Goal: Complete application form: Complete application form

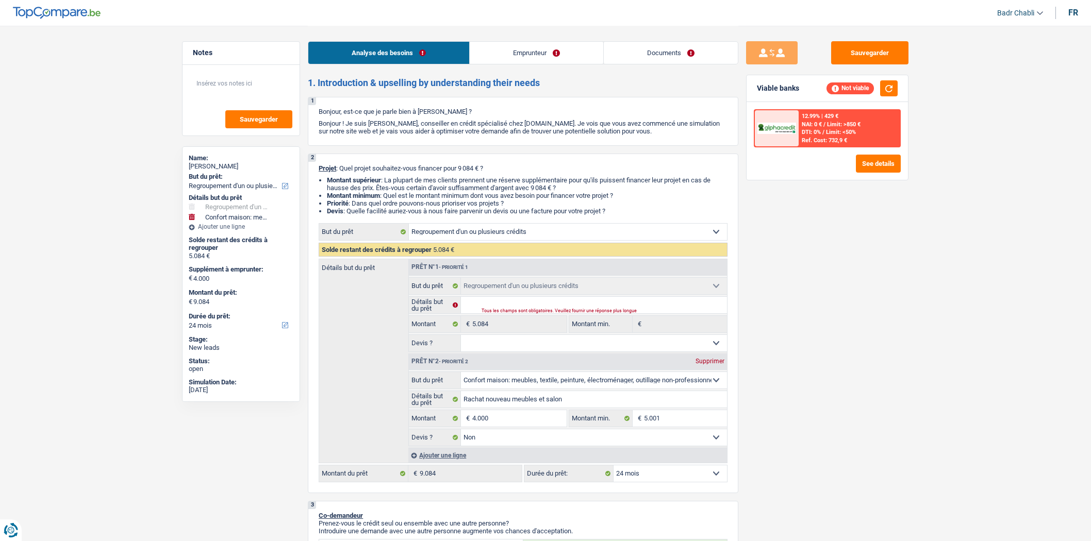
select select "refinancing"
select select "household"
select select "24"
select select "refinancing"
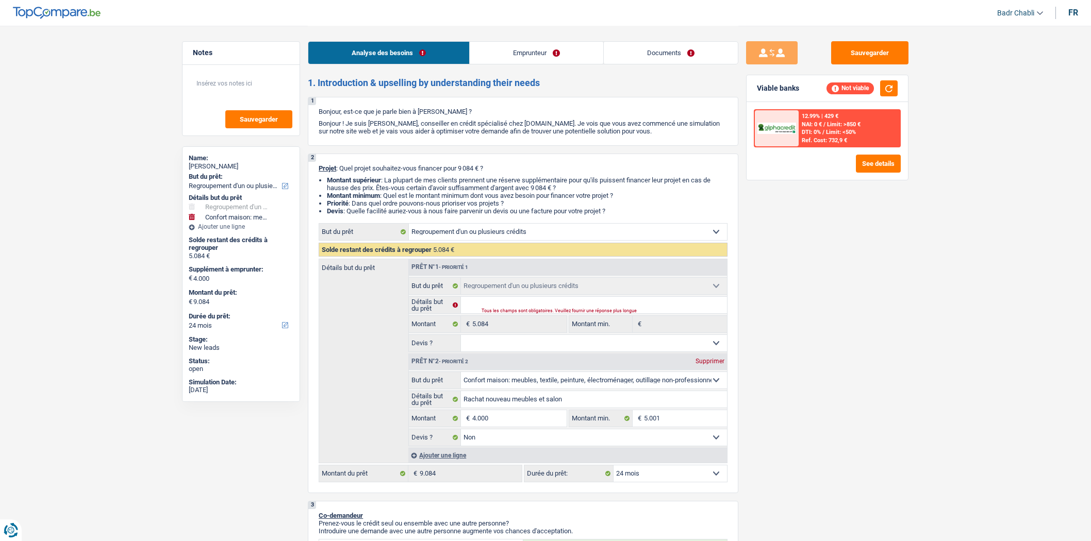
select select "refinancing"
select select "household"
select select "false"
select select "24"
select select "retired"
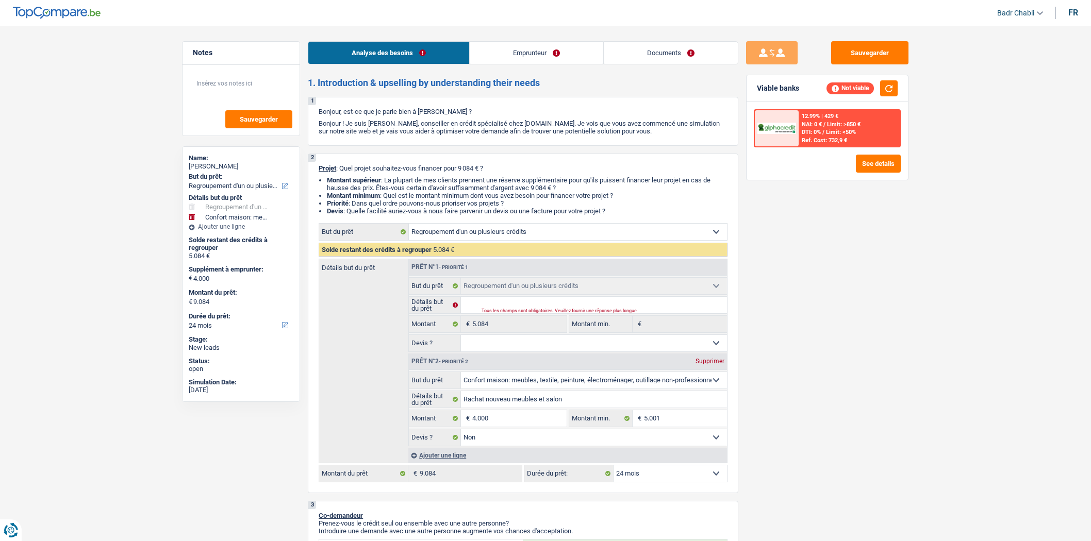
select select "pension"
select select "rents"
select select "cardOrCredit"
select select "personalSale"
select select "24"
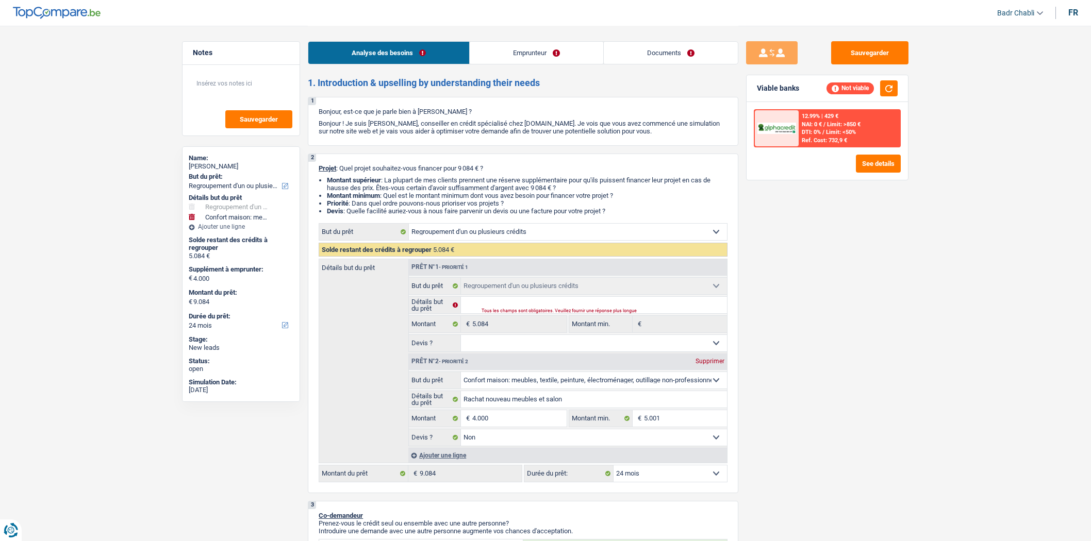
select select "carLoan"
select select "60"
select select "refinancing"
select select "household"
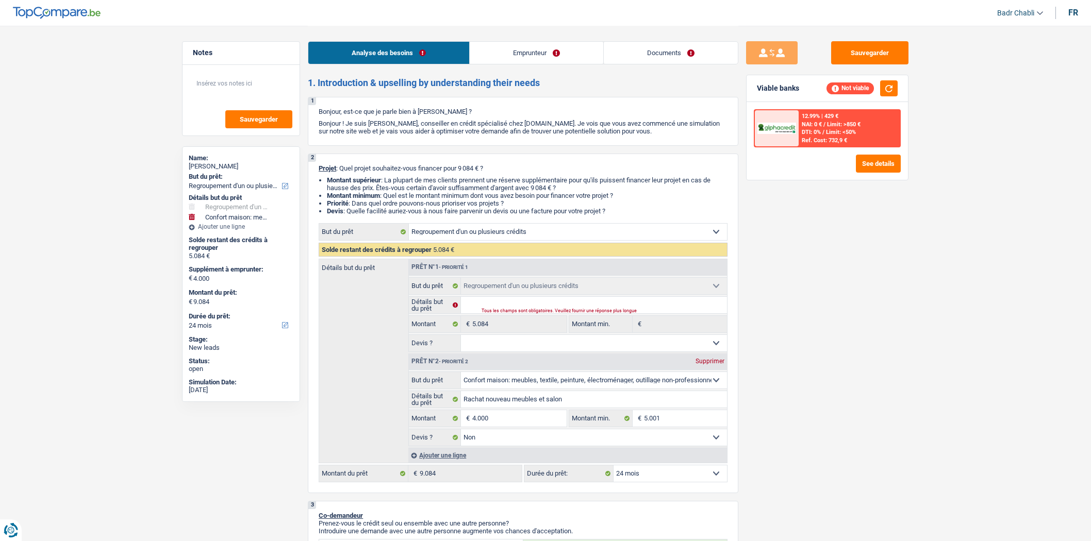
select select "false"
select select "24"
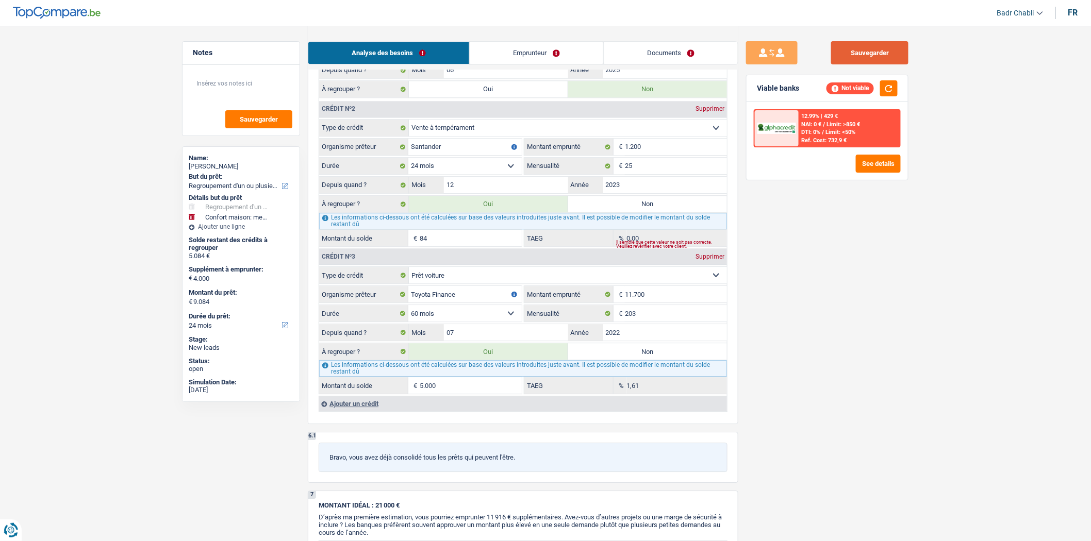
scroll to position [1033, 0]
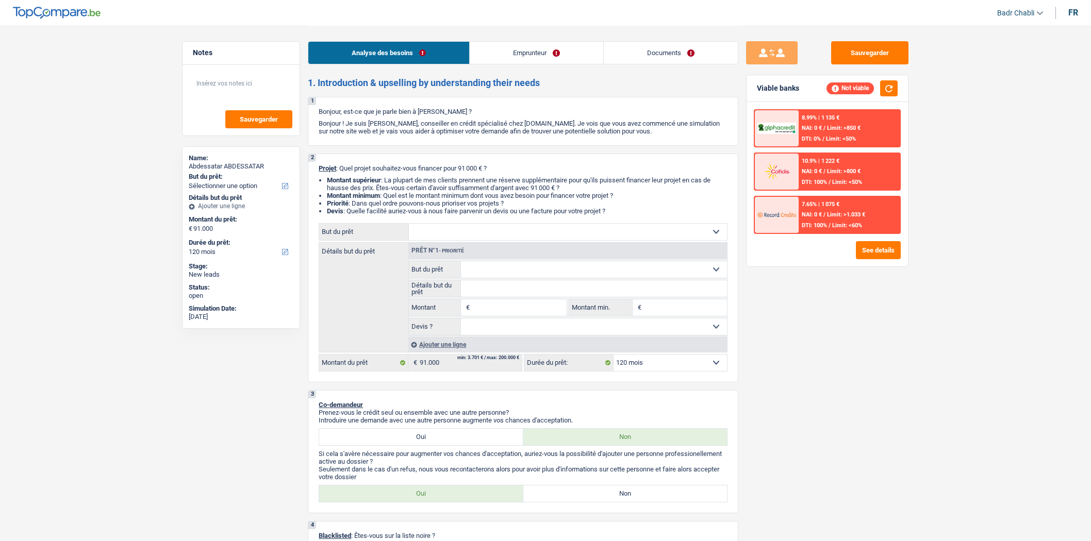
select select "120"
select select "retired"
select select "pension"
select select "rents"
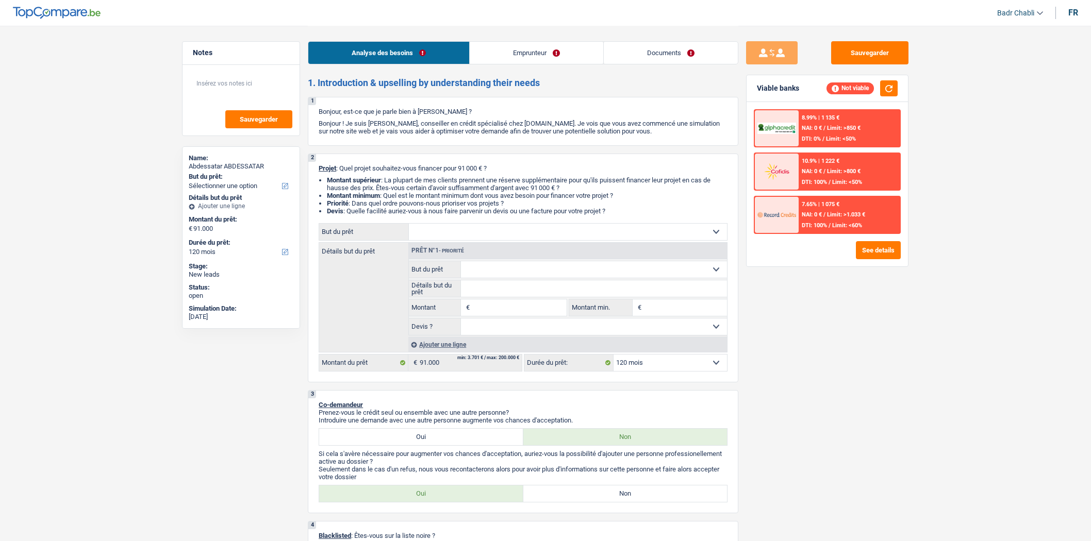
select select "creditConsolidation"
select select "72"
select select "120"
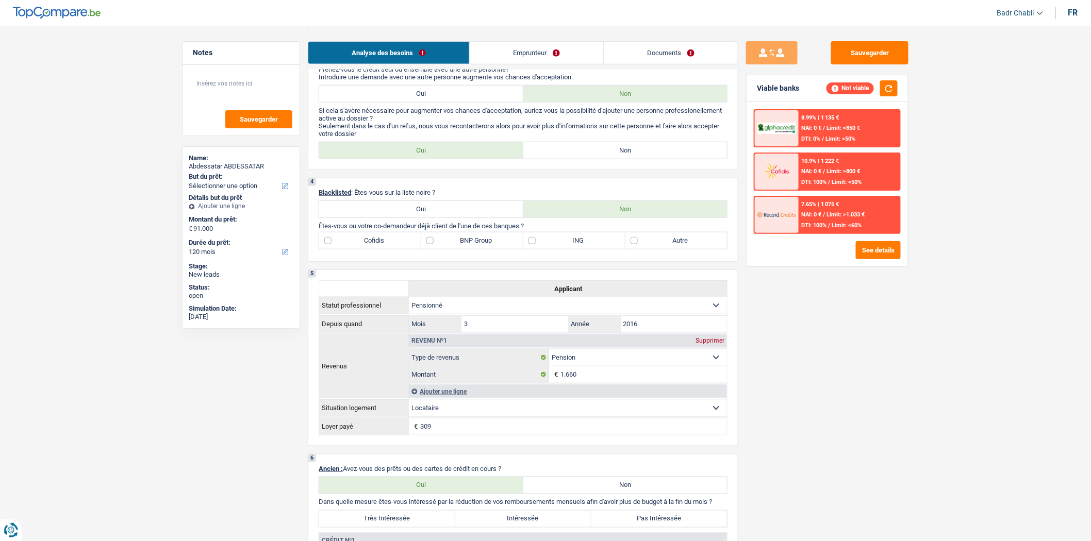
scroll to position [573, 0]
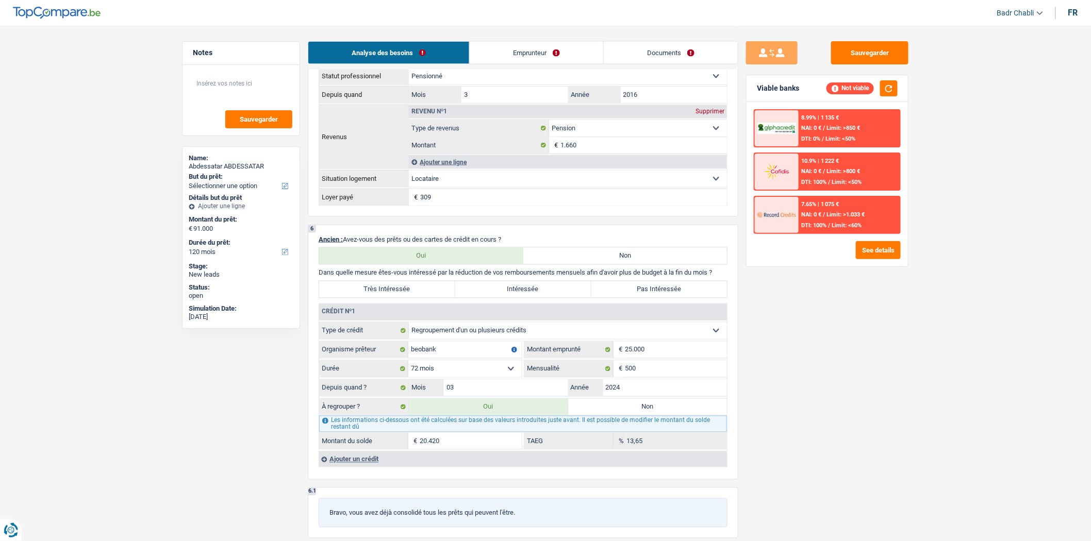
click at [527, 43] on link "Emprunteur" at bounding box center [536, 53] width 133 height 22
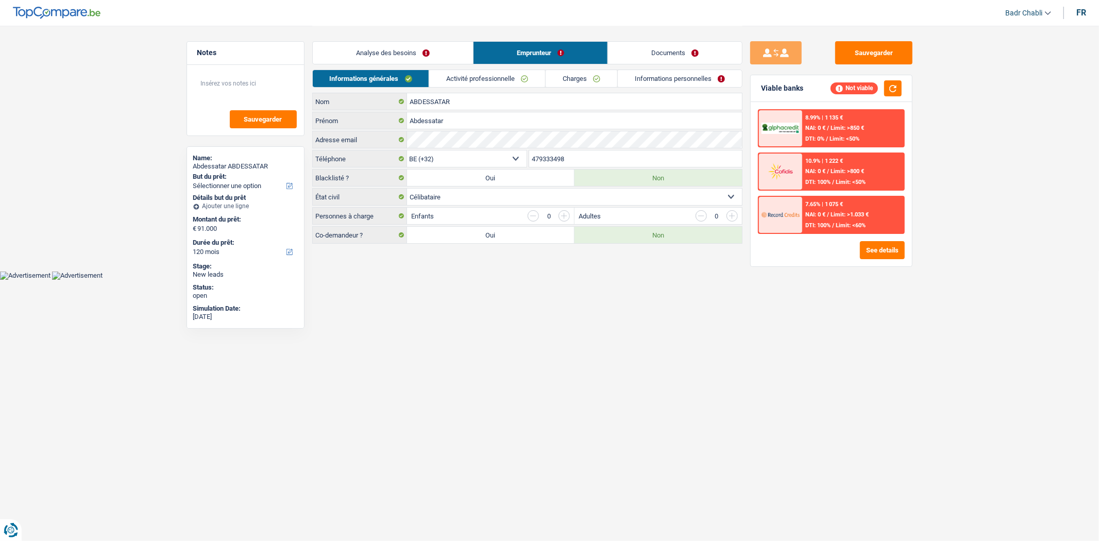
click at [507, 81] on link "Activité professionnelle" at bounding box center [487, 78] width 116 height 17
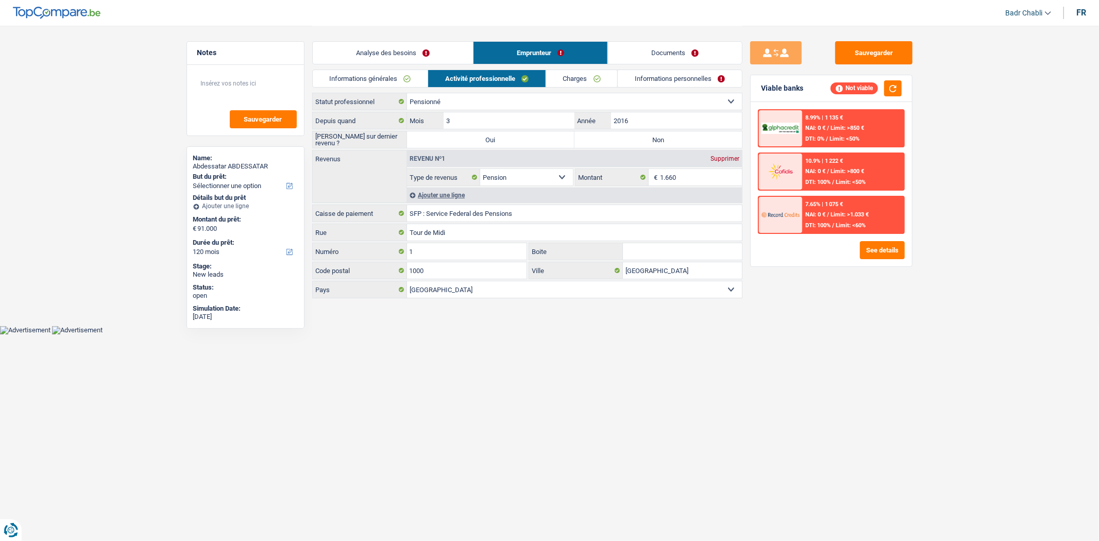
click at [430, 48] on link "Analyse des besoins" at bounding box center [393, 53] width 160 height 22
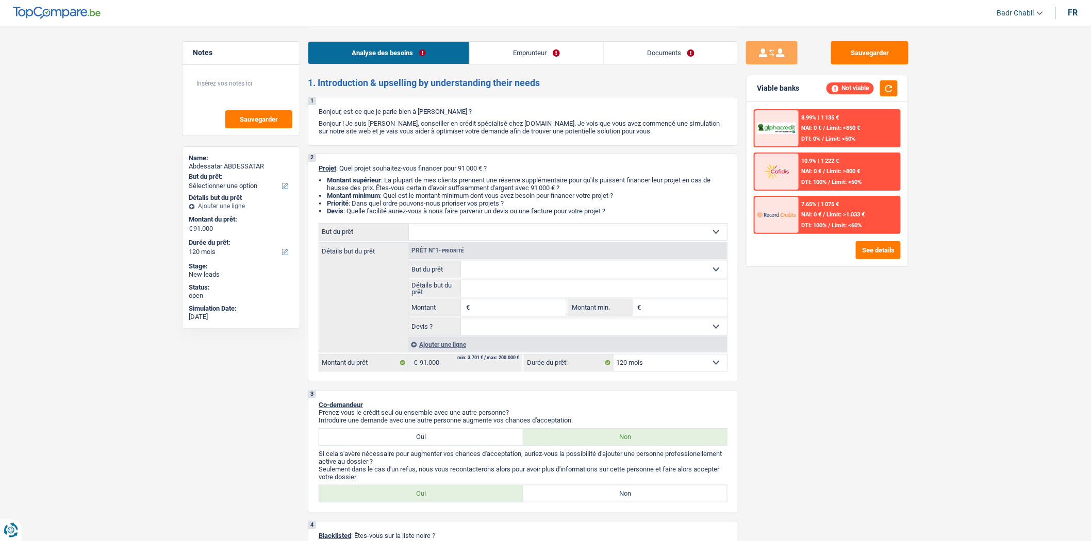
drag, startPoint x: 533, startPoint y: 308, endPoint x: 543, endPoint y: 315, distance: 12.6
click at [533, 308] on input "Montant" at bounding box center [519, 307] width 94 height 16
type input "20.000"
select select "84"
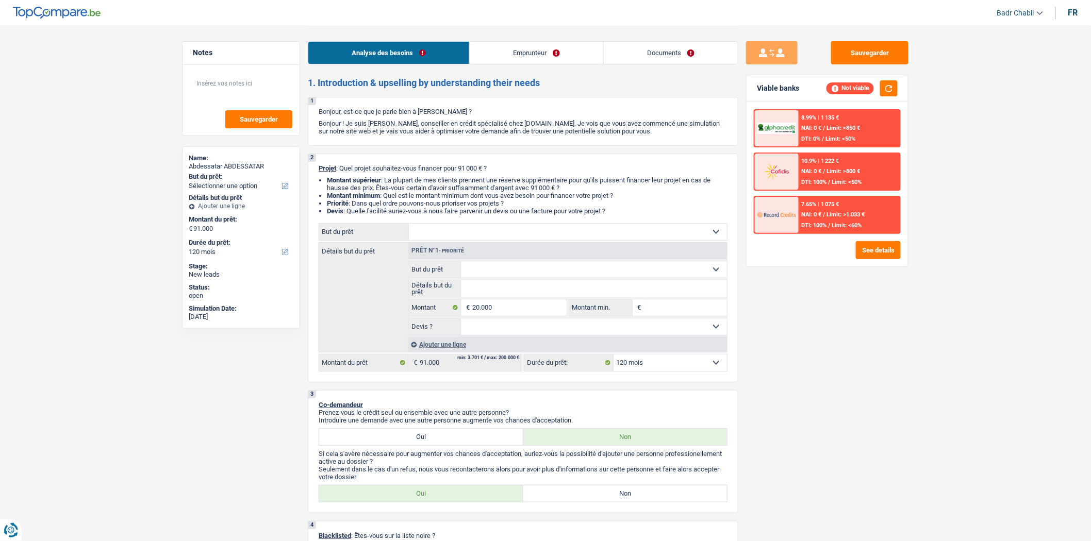
type input "20.000"
select select "84"
type input "20.000"
select select "84"
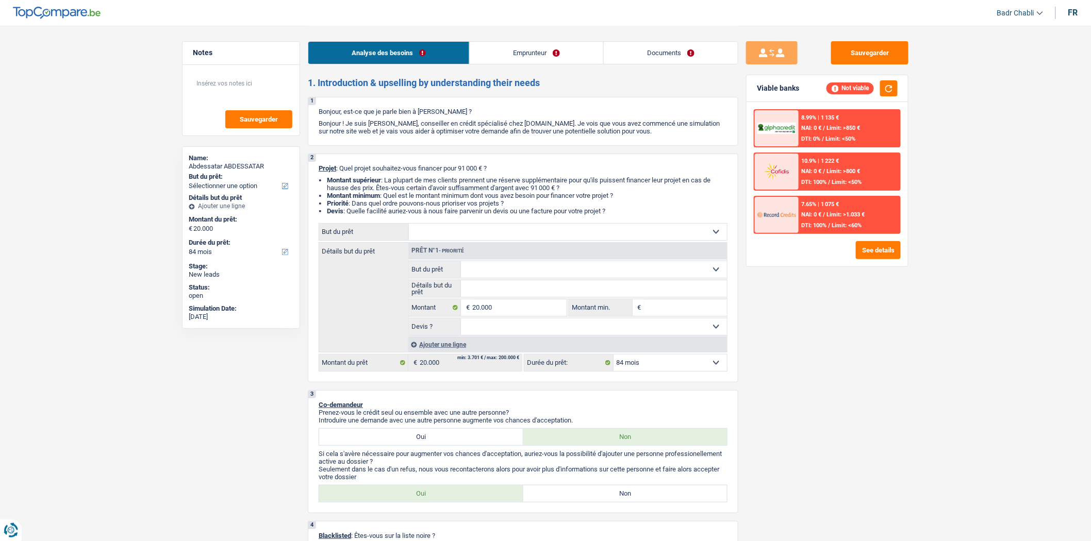
click at [544, 323] on select "Oui Non Non répondu Sélectionner une option" at bounding box center [594, 326] width 266 height 16
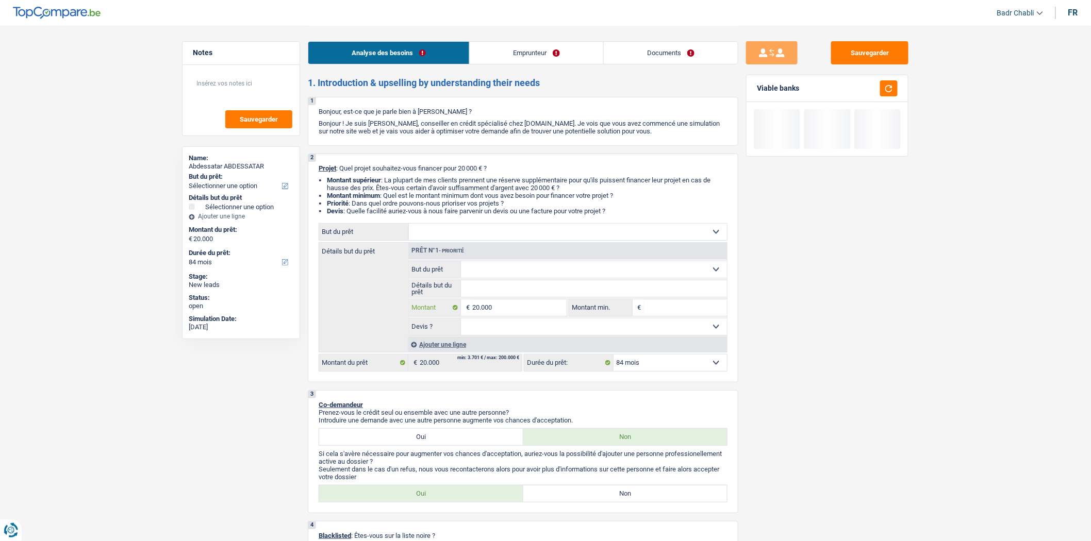
click at [519, 311] on input "20.000" at bounding box center [519, 307] width 94 height 16
type input "2.000"
type input "20.001"
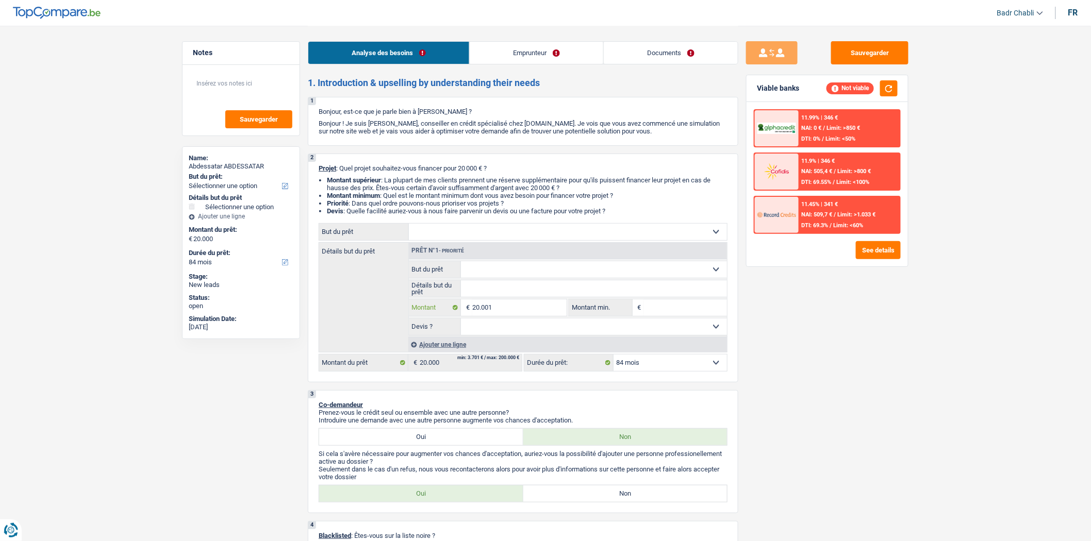
type input "20.001"
select select "120"
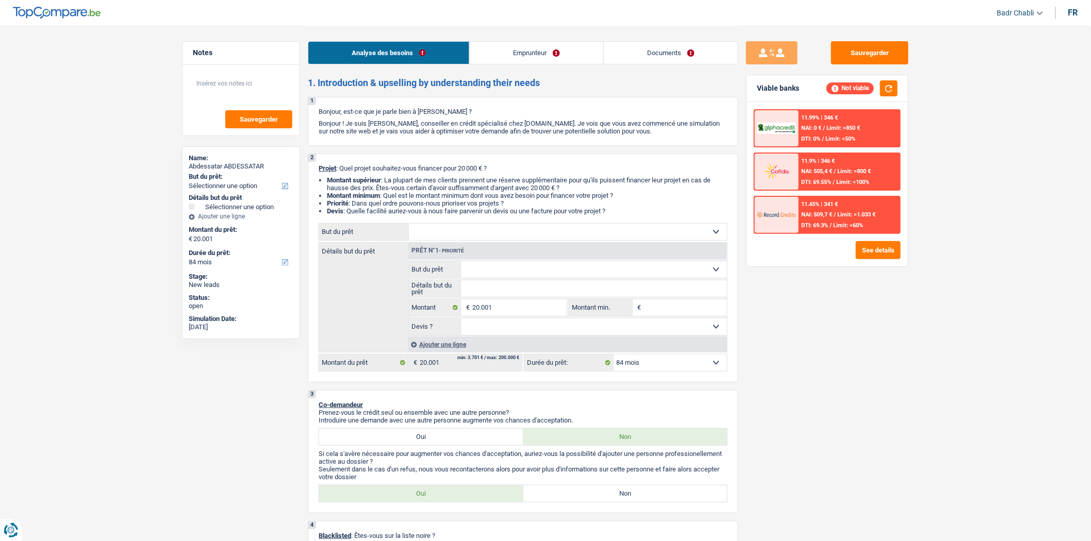
select select "120"
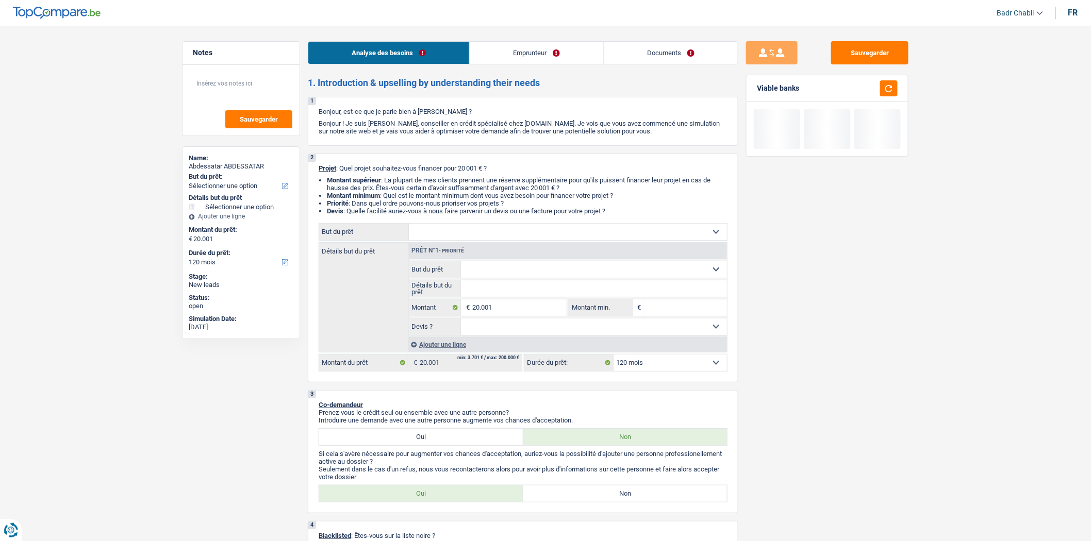
click at [513, 326] on select "Oui Non Non répondu Sélectionner une option" at bounding box center [594, 326] width 266 height 16
select select "false"
click at [461, 321] on select "Oui Non Non répondu Sélectionner une option" at bounding box center [594, 326] width 266 height 16
select select "false"
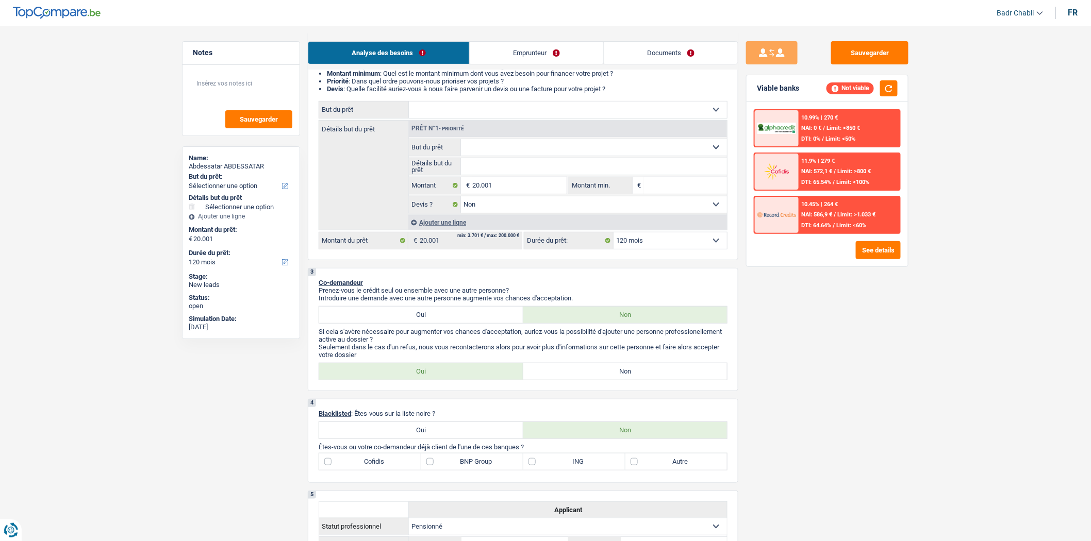
scroll to position [286, 0]
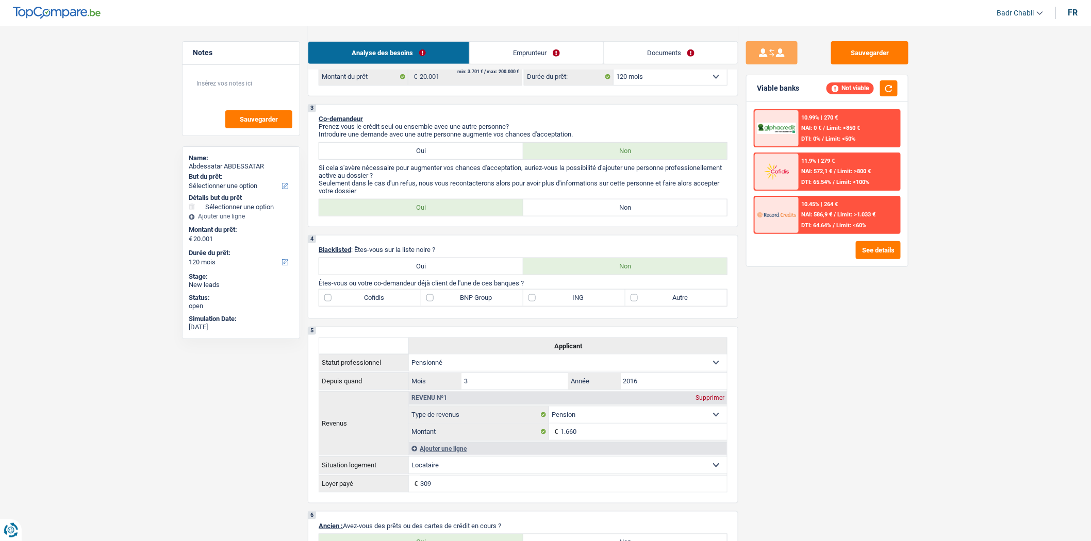
click at [628, 208] on label "Non" at bounding box center [625, 207] width 204 height 16
click at [628, 208] on input "Non" at bounding box center [625, 207] width 204 height 16
radio input "true"
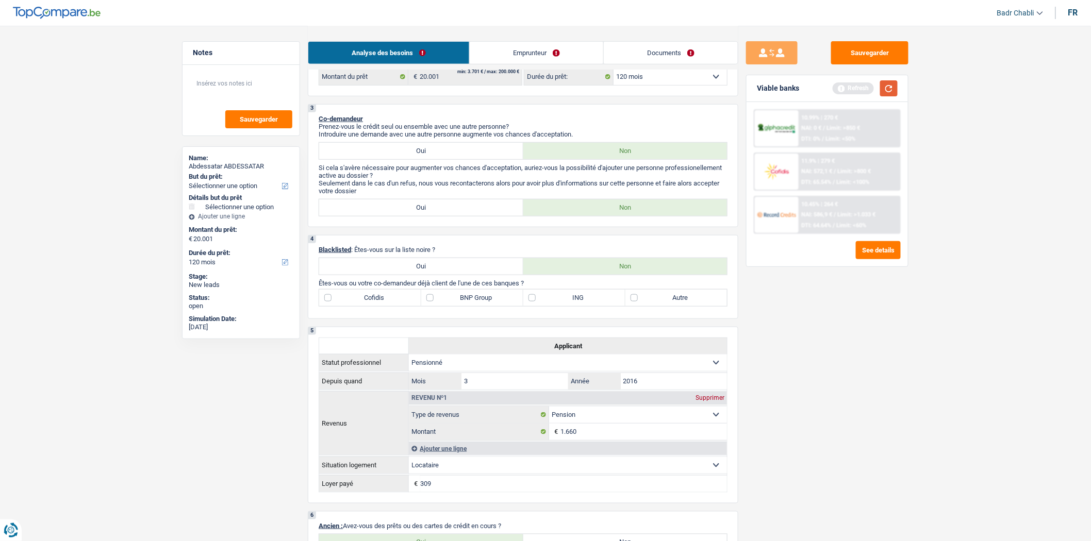
click at [882, 88] on button "button" at bounding box center [889, 88] width 18 height 16
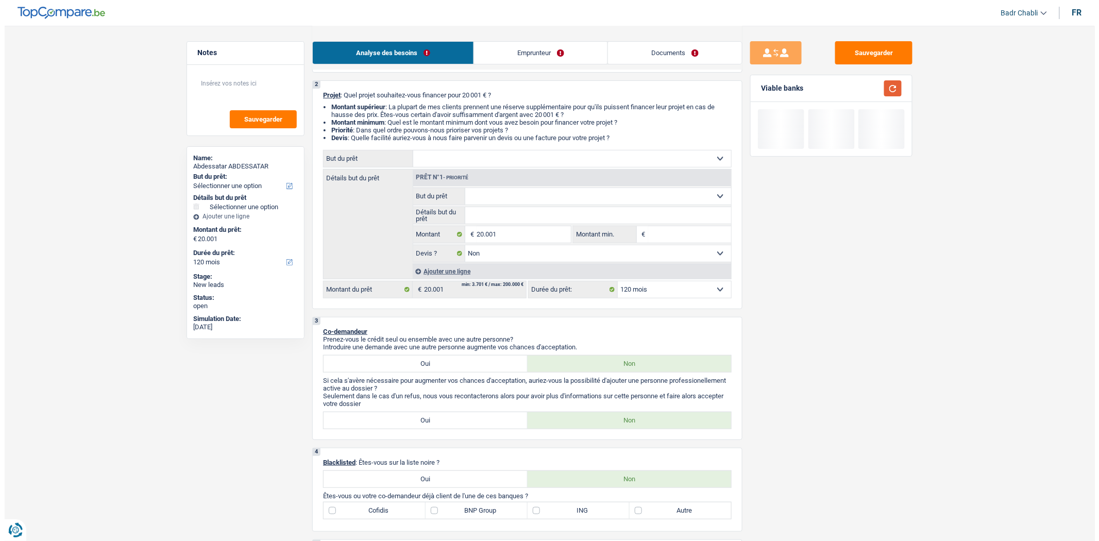
scroll to position [57, 0]
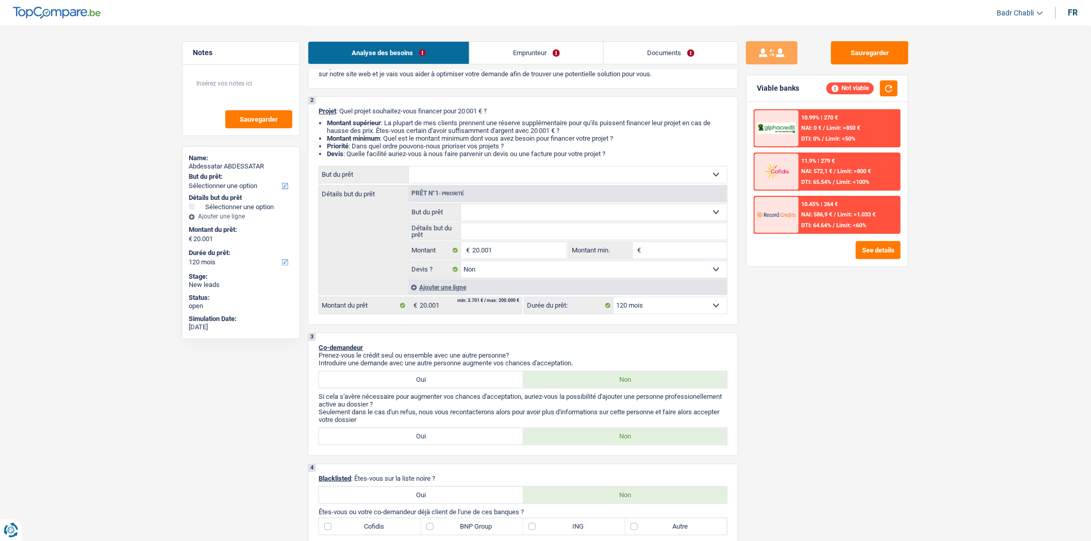
click at [686, 250] on input "Montant min." at bounding box center [685, 250] width 83 height 16
type input "2"
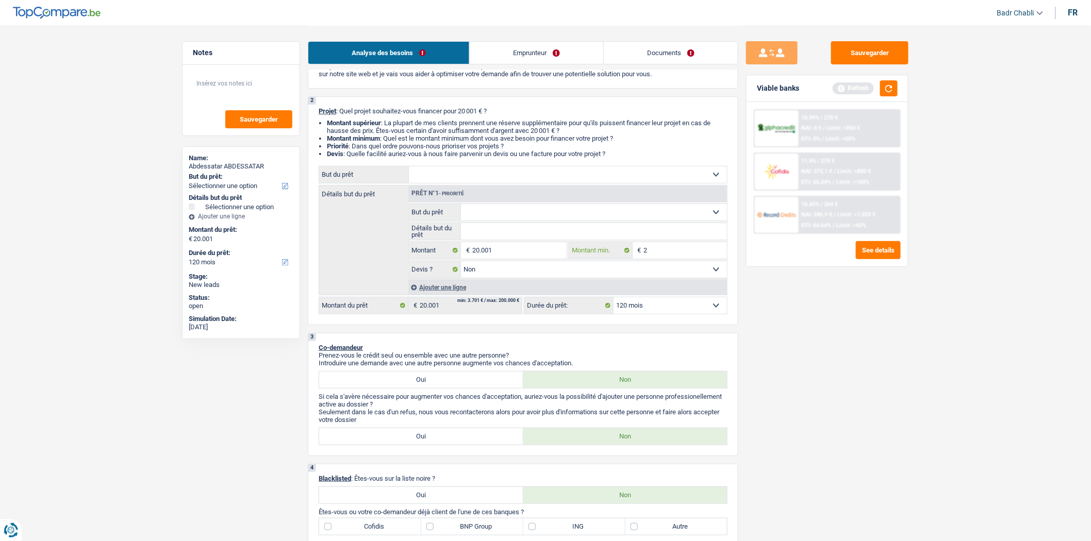
type input "20"
type input "200"
type input "2.000"
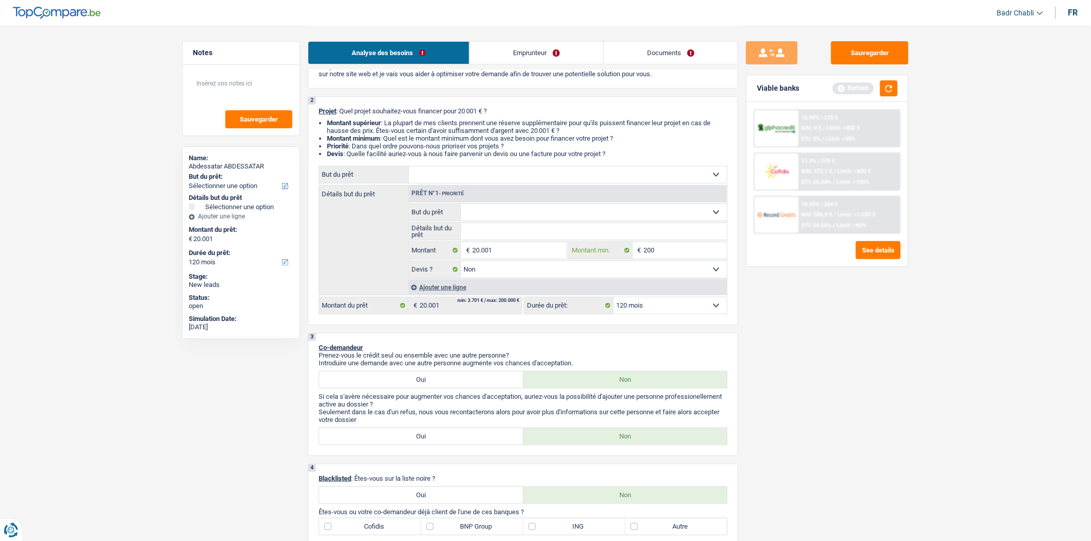
type input "2.000"
type input "20.000"
click at [888, 83] on button "button" at bounding box center [889, 88] width 18 height 16
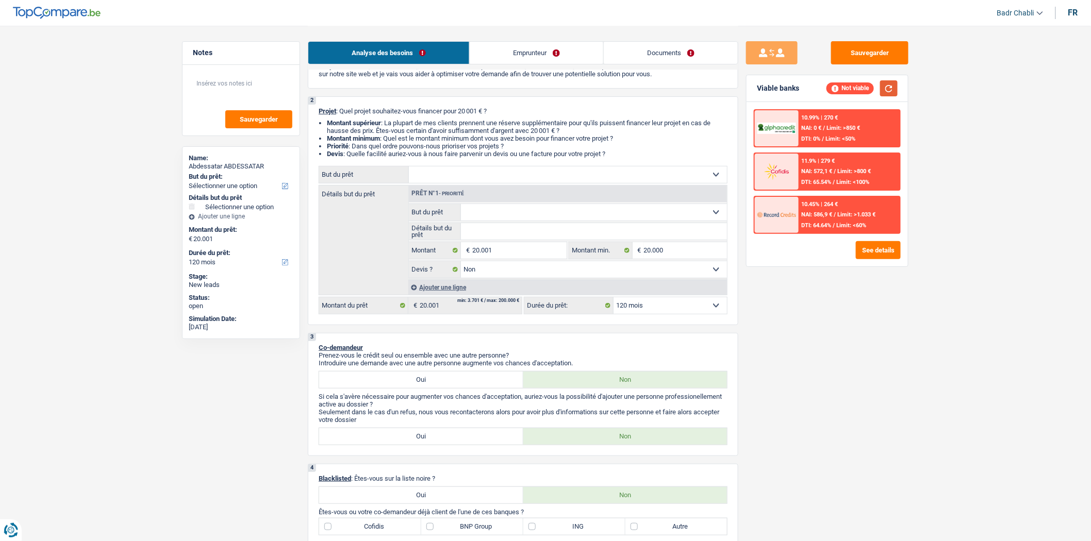
click at [888, 83] on button "button" at bounding box center [889, 88] width 18 height 16
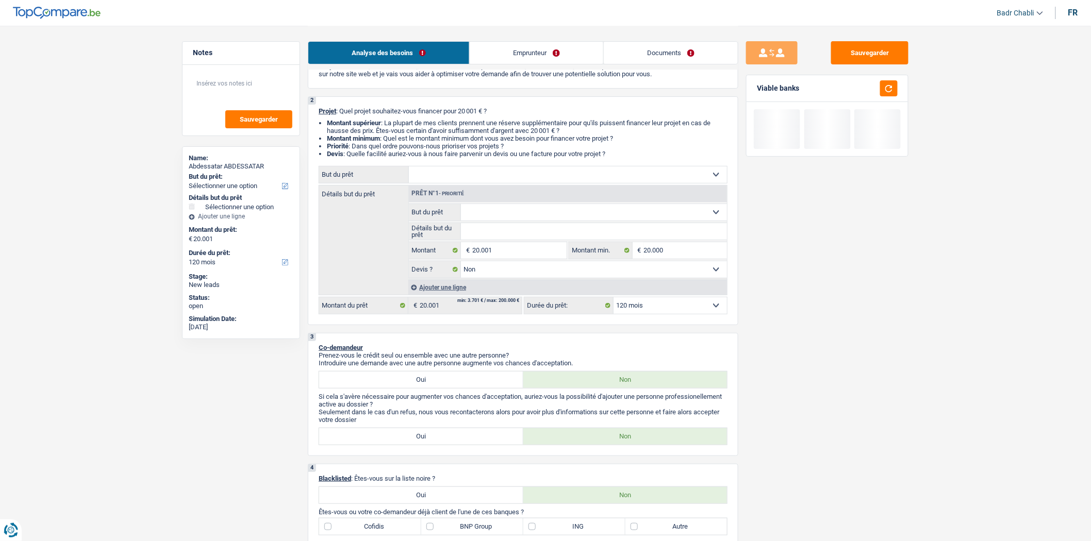
click at [658, 312] on select "12 mois 18 mois 24 mois 30 mois 36 mois 42 mois 48 mois 60 mois 72 mois 84 mois…" at bounding box center [669, 305] width 113 height 16
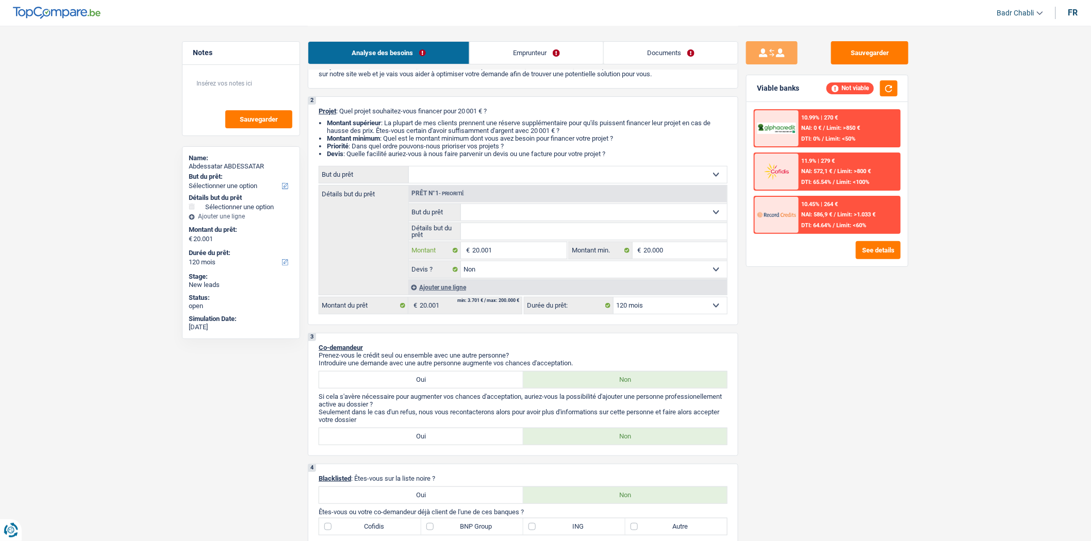
click at [478, 245] on input "20.001" at bounding box center [519, 250] width 94 height 16
type input "5"
type input "50"
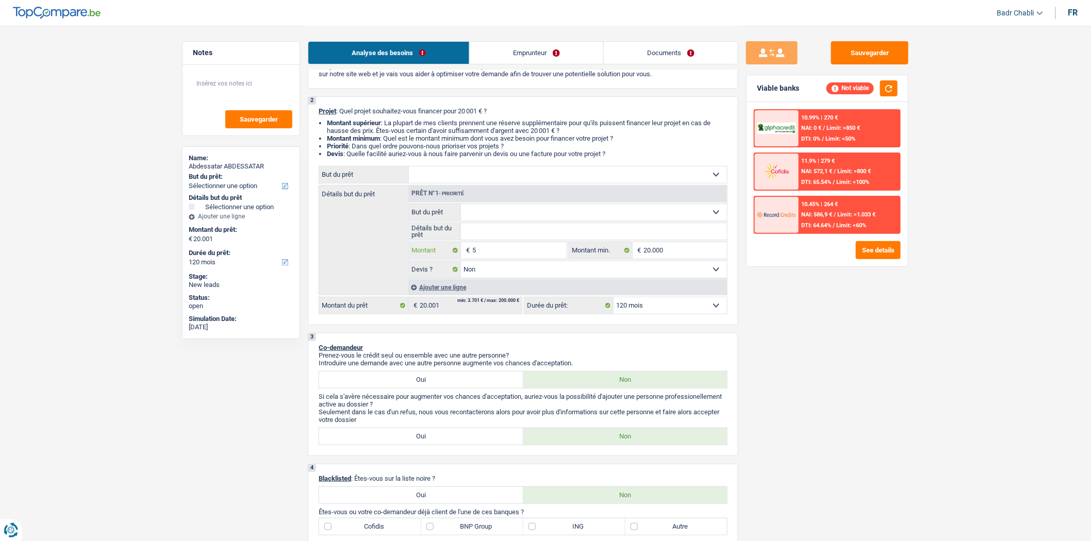
type input "50"
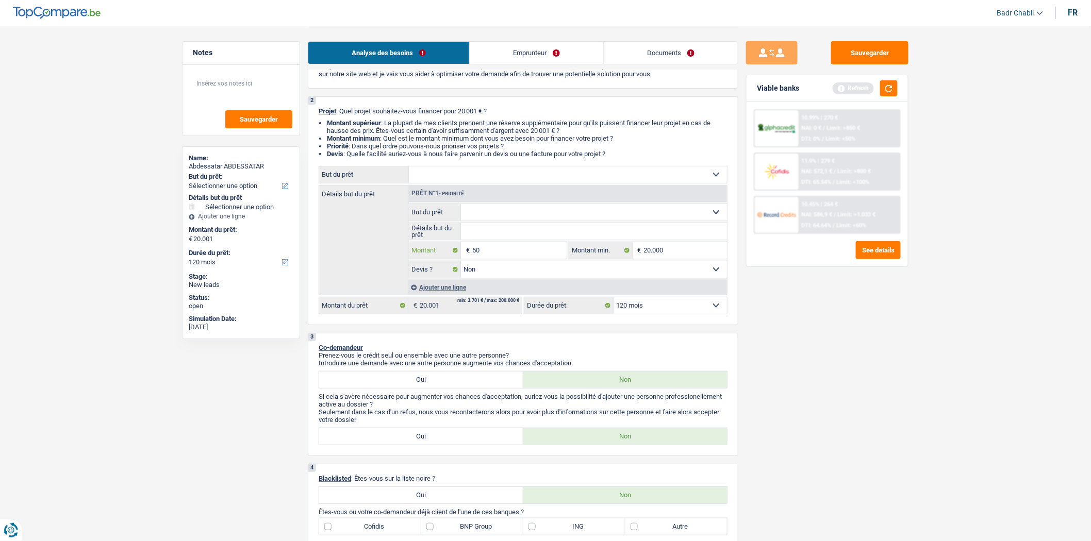
type input "500"
type input "5.001"
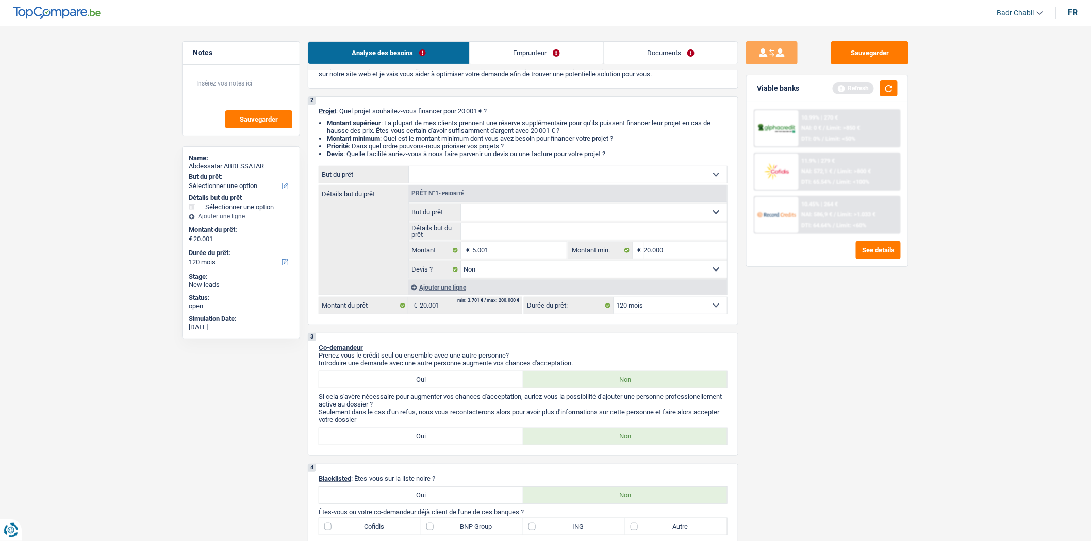
type input "5.001"
select select "36"
type input "5.001"
select select "36"
type input "5.001"
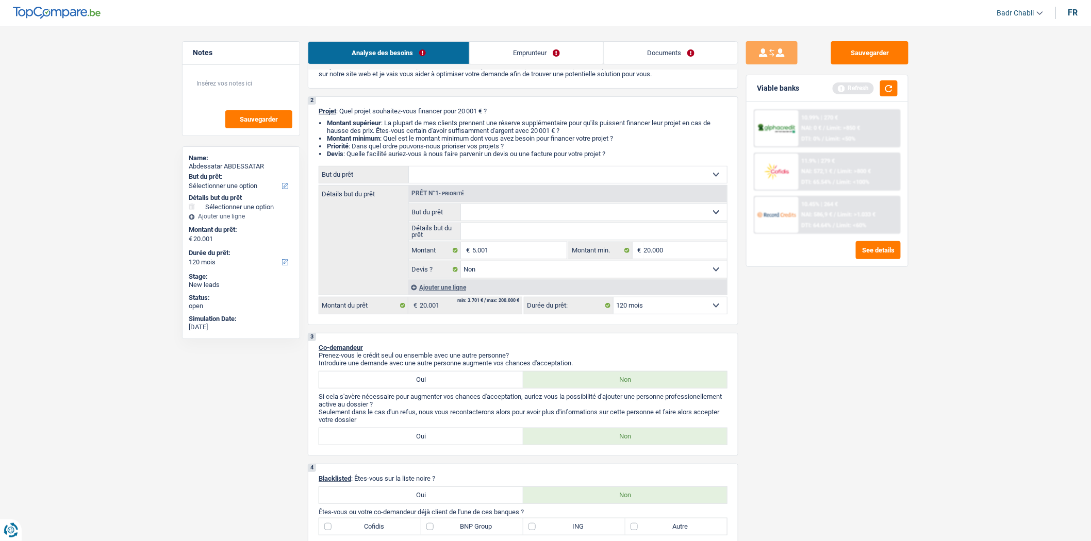
select select "36"
click at [676, 308] on select "12 mois 18 mois 24 mois 30 mois 36 mois 42 mois 48 mois 60 mois 72 mois 84 mois…" at bounding box center [669, 305] width 113 height 16
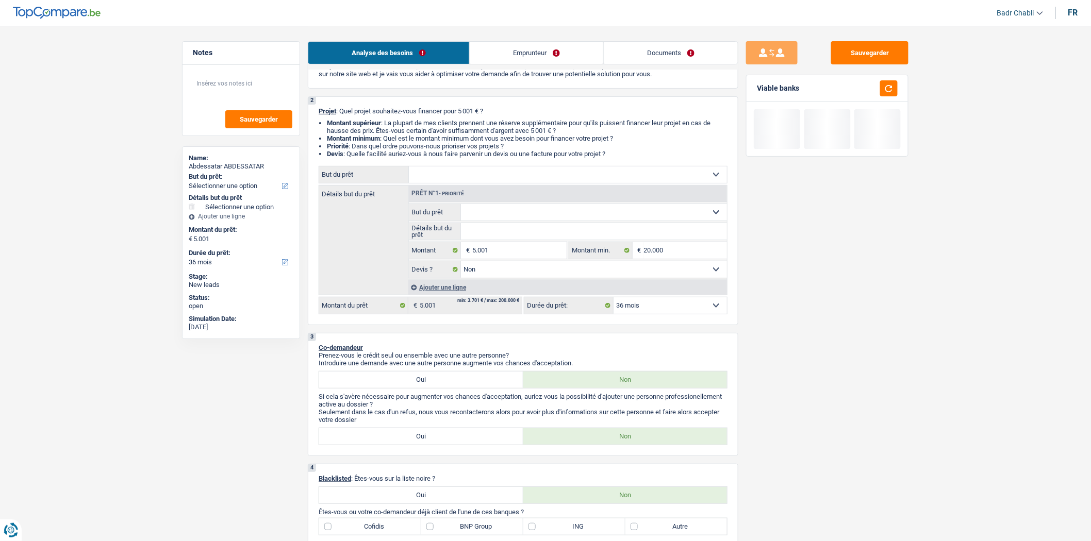
click at [613, 300] on select "12 mois 18 mois 24 mois 30 mois 36 mois Sélectionner une option" at bounding box center [669, 305] width 113 height 16
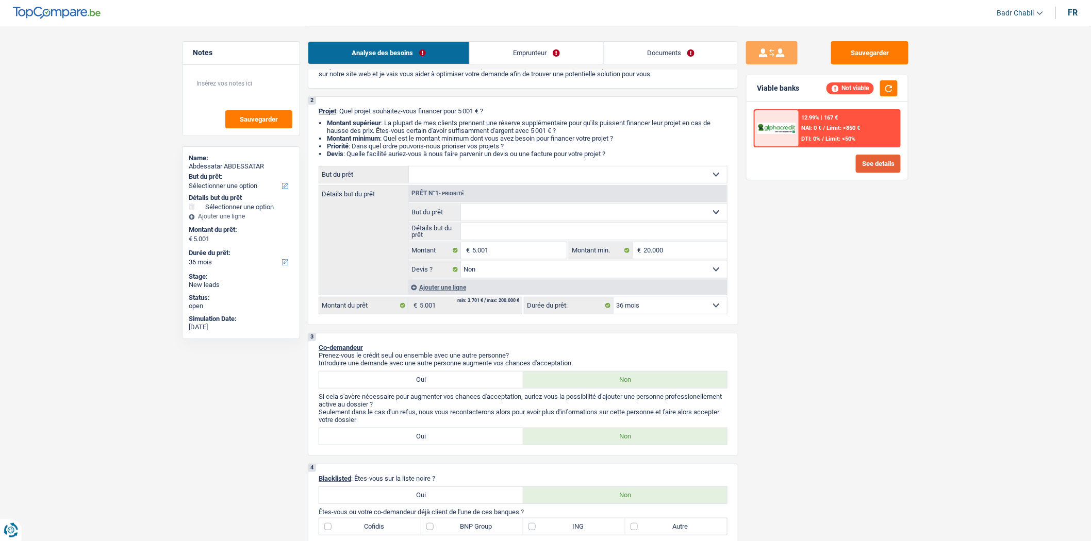
click at [868, 162] on button "See details" at bounding box center [878, 164] width 45 height 18
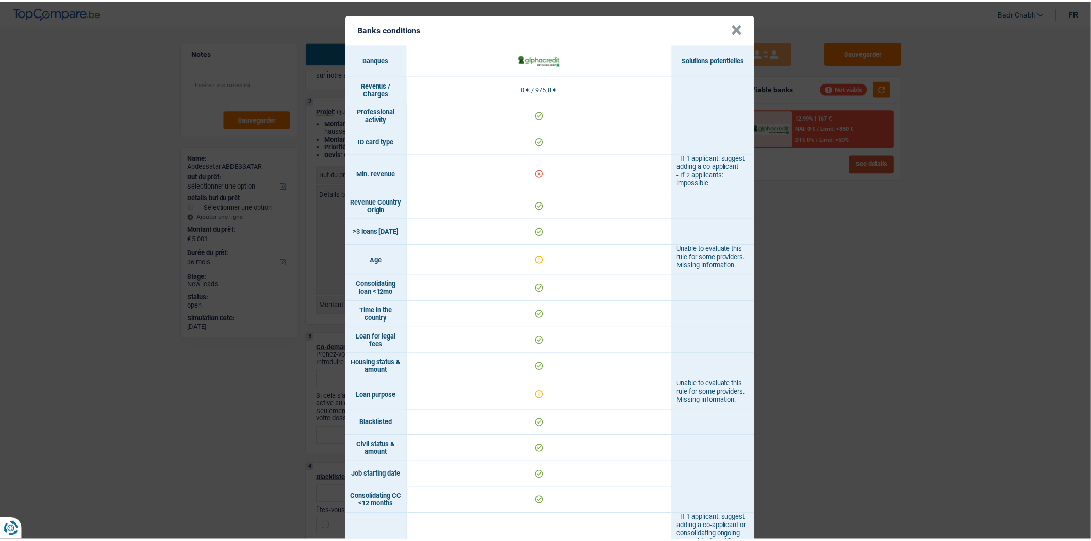
scroll to position [0, 0]
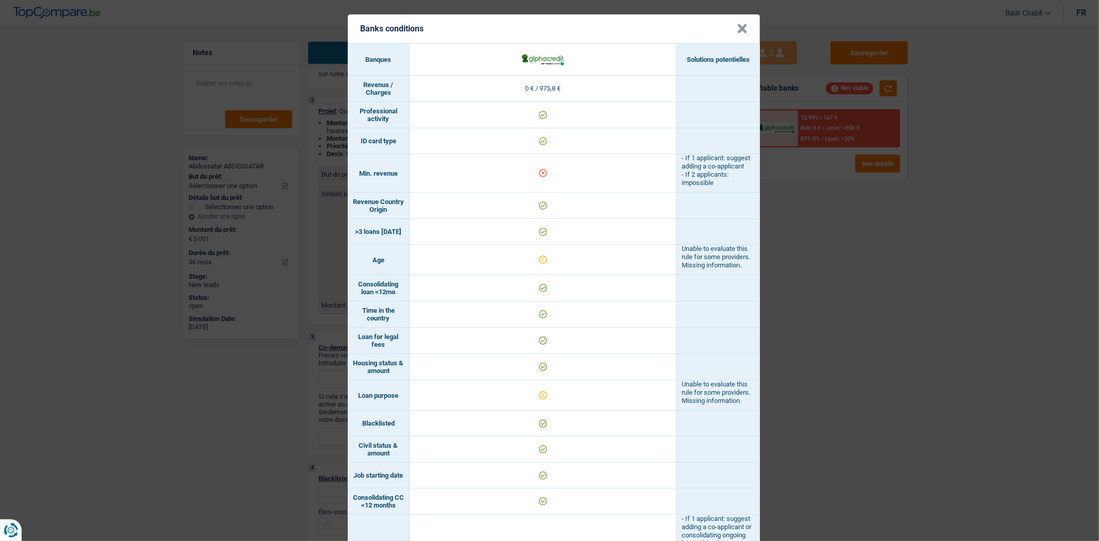
click at [739, 27] on button "×" at bounding box center [742, 29] width 11 height 10
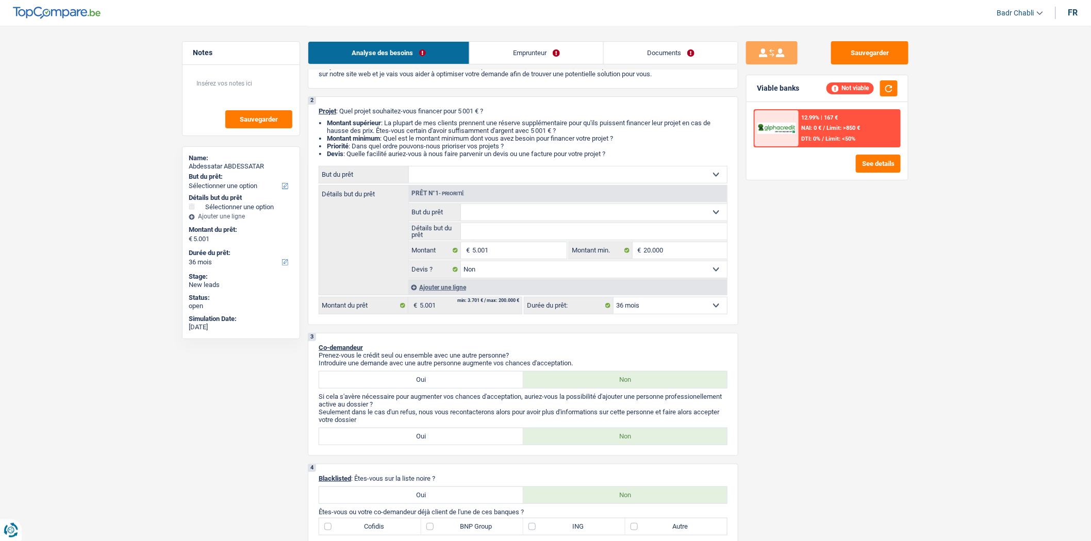
click at [533, 35] on div "Analyse des besoins Emprunteur Documents" at bounding box center [523, 48] width 430 height 44
click at [532, 49] on link "Emprunteur" at bounding box center [536, 53] width 133 height 22
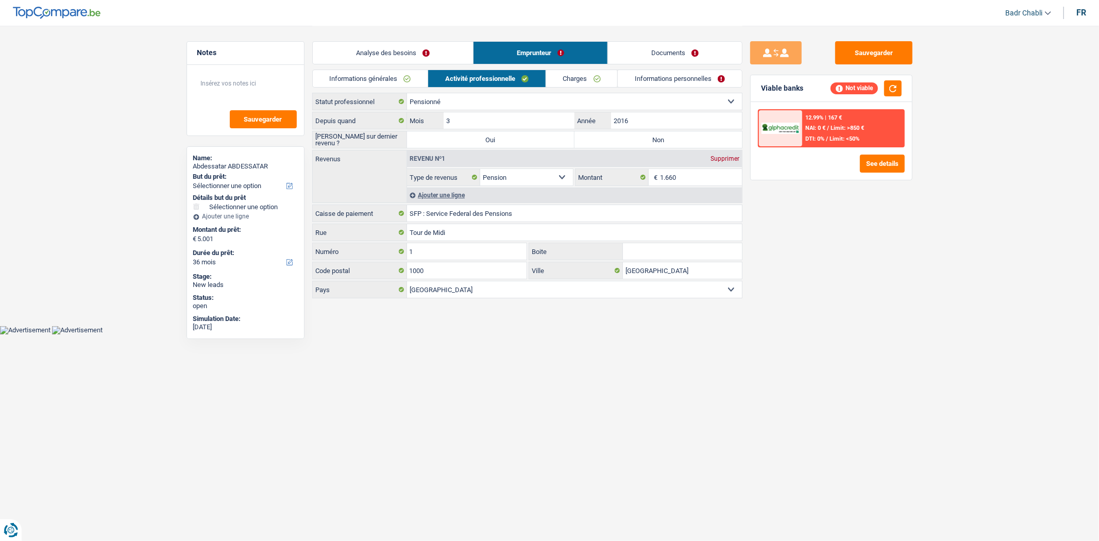
click at [632, 138] on label "Non" at bounding box center [658, 139] width 167 height 16
click at [632, 138] on input "Non" at bounding box center [658, 139] width 167 height 16
radio input "true"
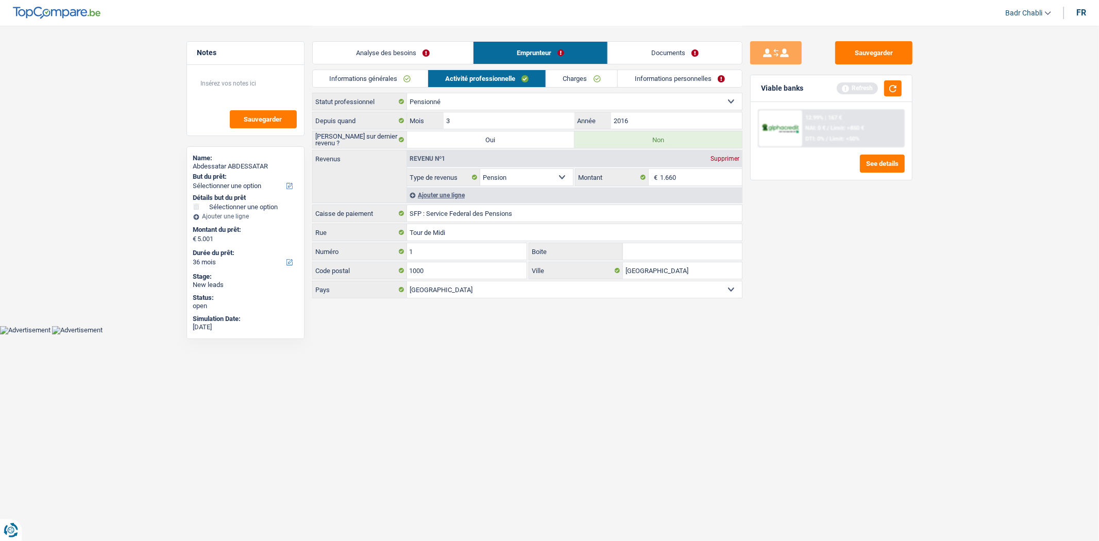
click at [583, 78] on link "Charges" at bounding box center [582, 78] width 72 height 17
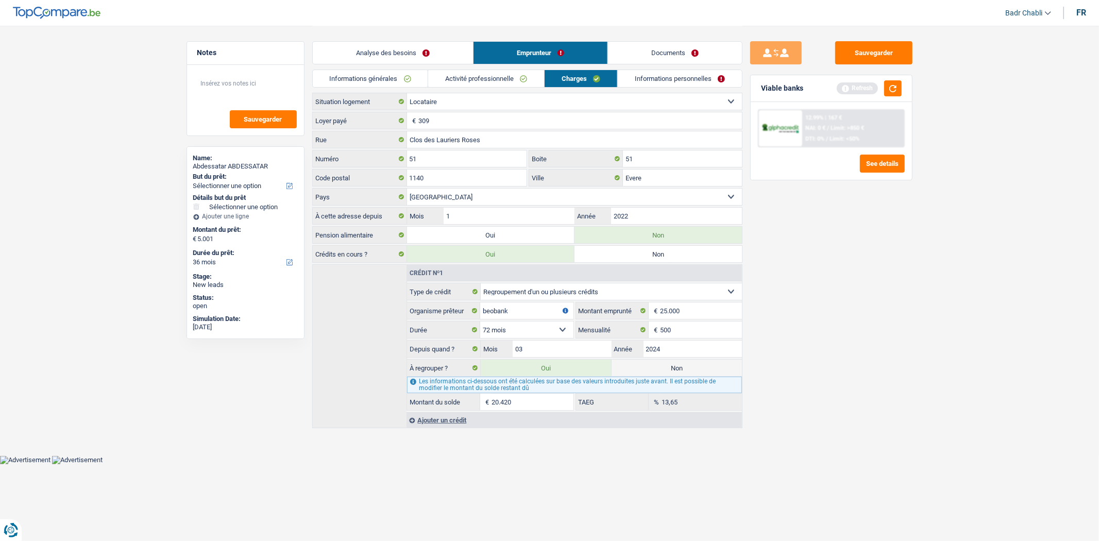
click at [675, 366] on label "Non" at bounding box center [677, 368] width 130 height 16
click at [675, 366] on input "Non" at bounding box center [677, 368] width 130 height 16
radio input "true"
click at [547, 367] on label "Oui" at bounding box center [546, 368] width 130 height 16
click at [547, 367] on input "Oui" at bounding box center [546, 368] width 130 height 16
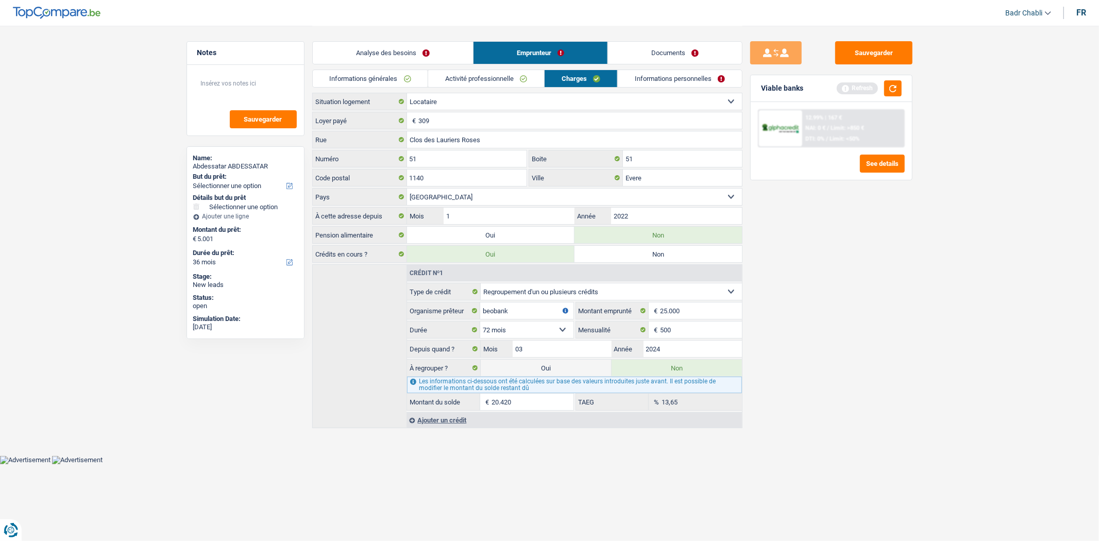
radio input "true"
type input "20.420"
radio input "false"
select select "refinancing"
select select "120"
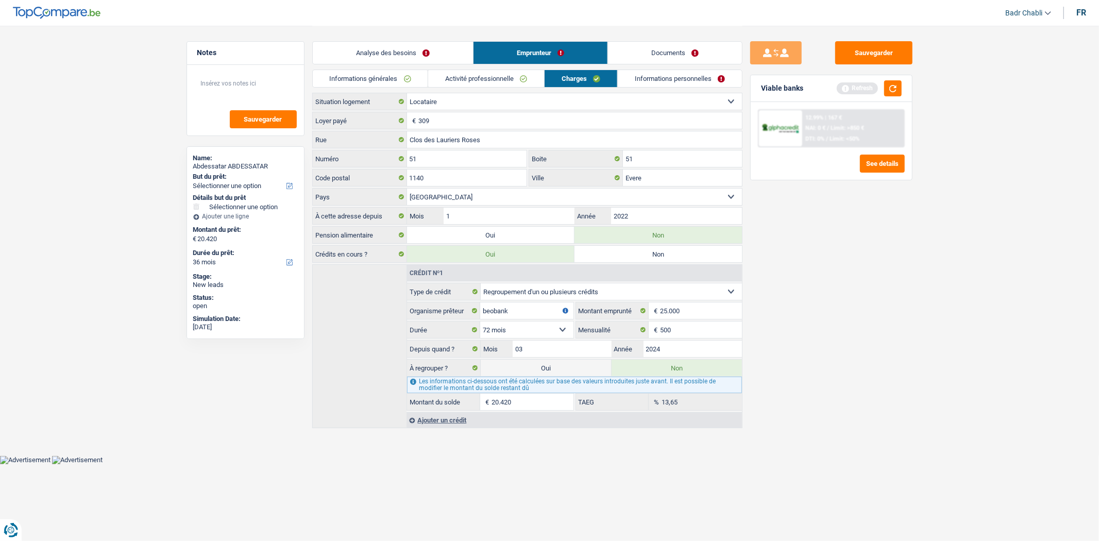
select select "refinancing"
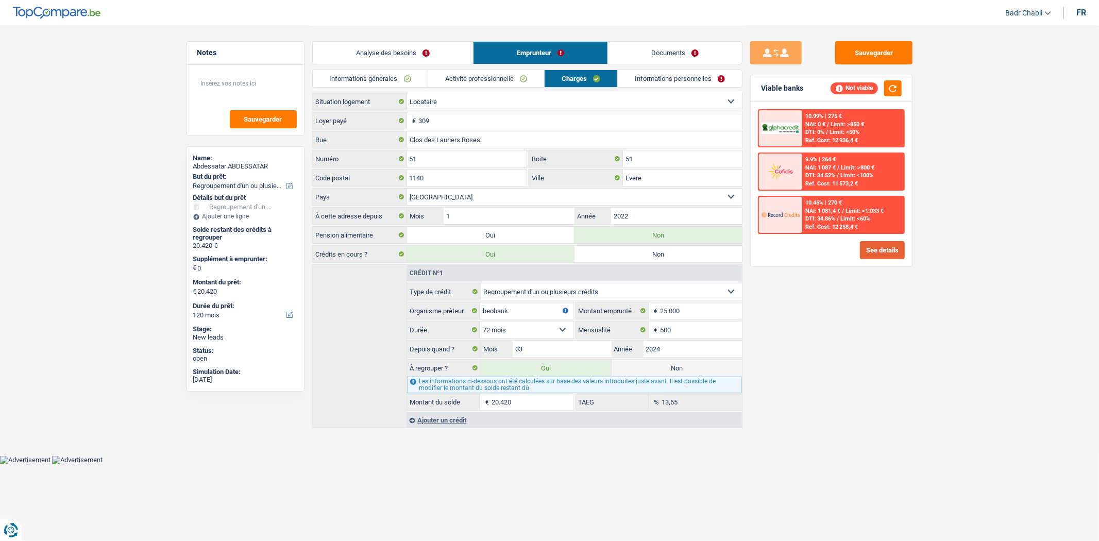
click at [891, 254] on button "See details" at bounding box center [882, 250] width 45 height 18
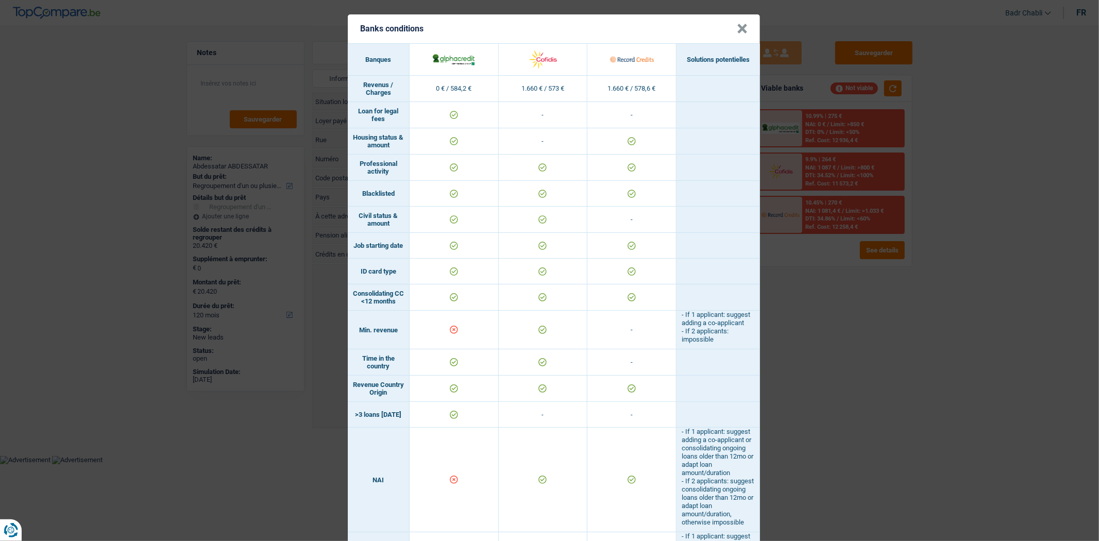
click at [737, 26] on button "×" at bounding box center [742, 29] width 11 height 10
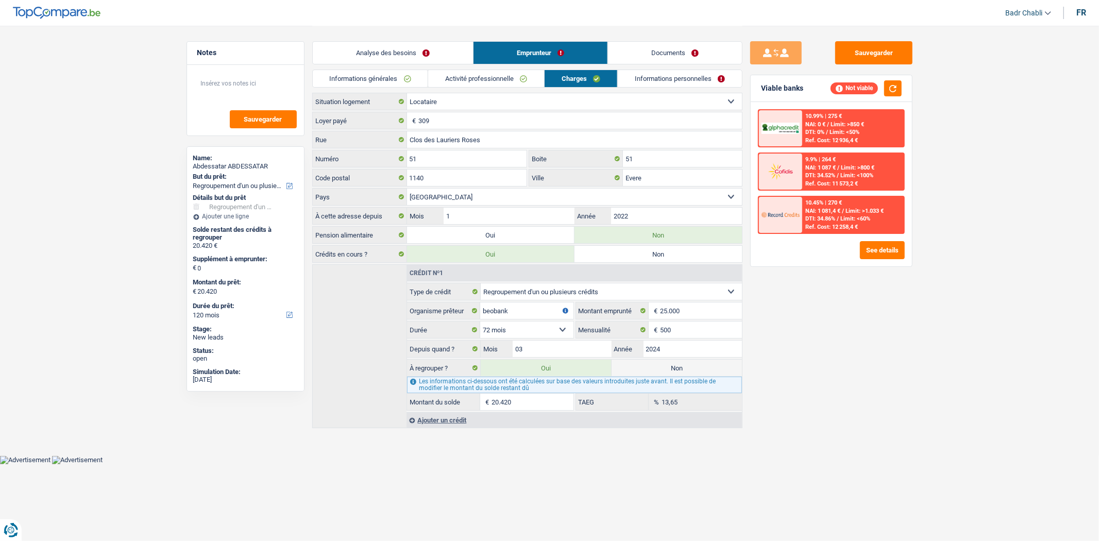
click at [696, 370] on label "Non" at bounding box center [677, 368] width 130 height 16
click at [696, 370] on input "Non" at bounding box center [677, 368] width 130 height 16
radio input "true"
select select
select select "24"
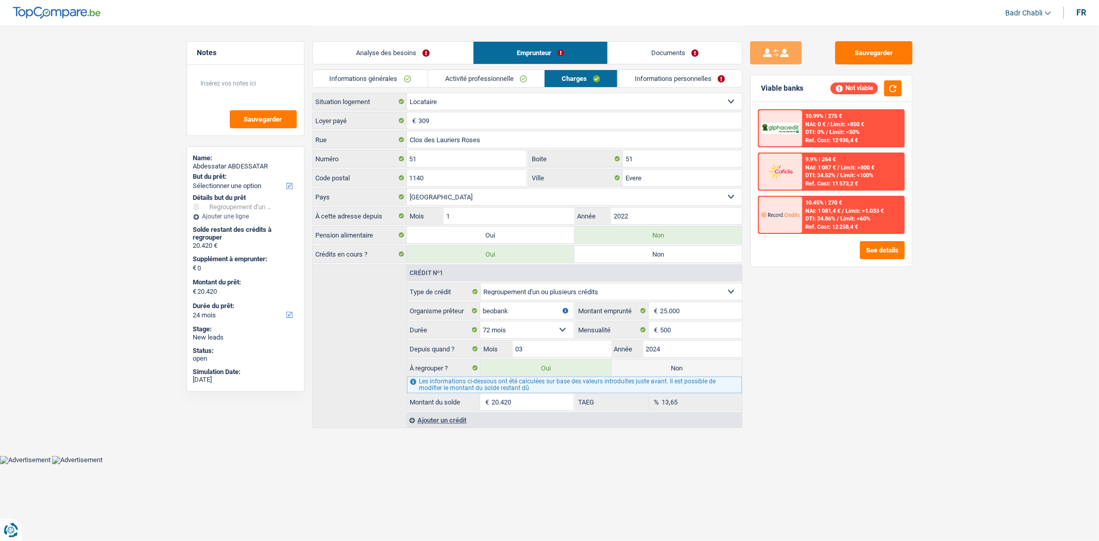
radio input "false"
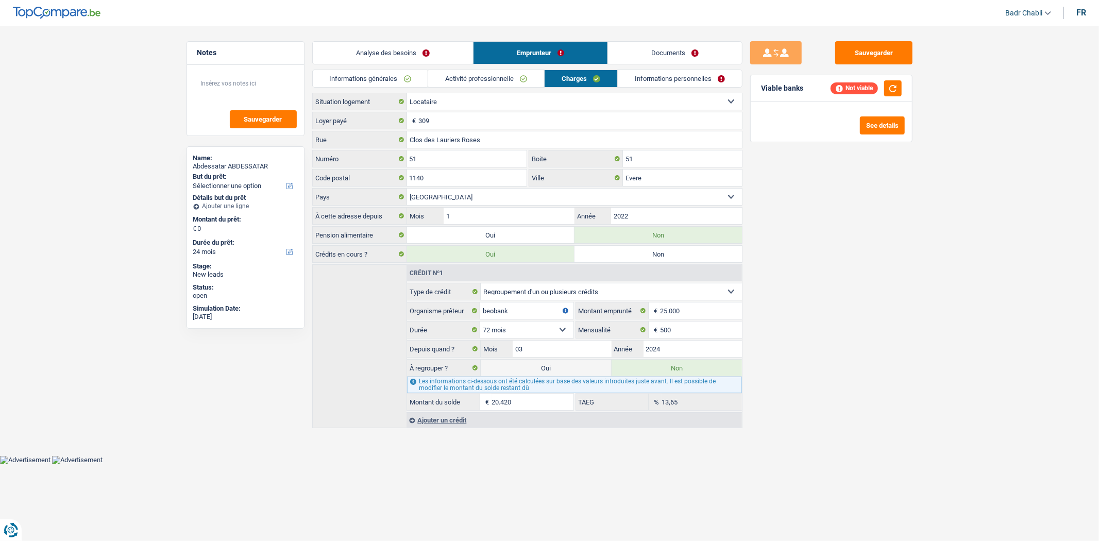
click at [407, 55] on link "Analyse des besoins" at bounding box center [393, 53] width 160 height 22
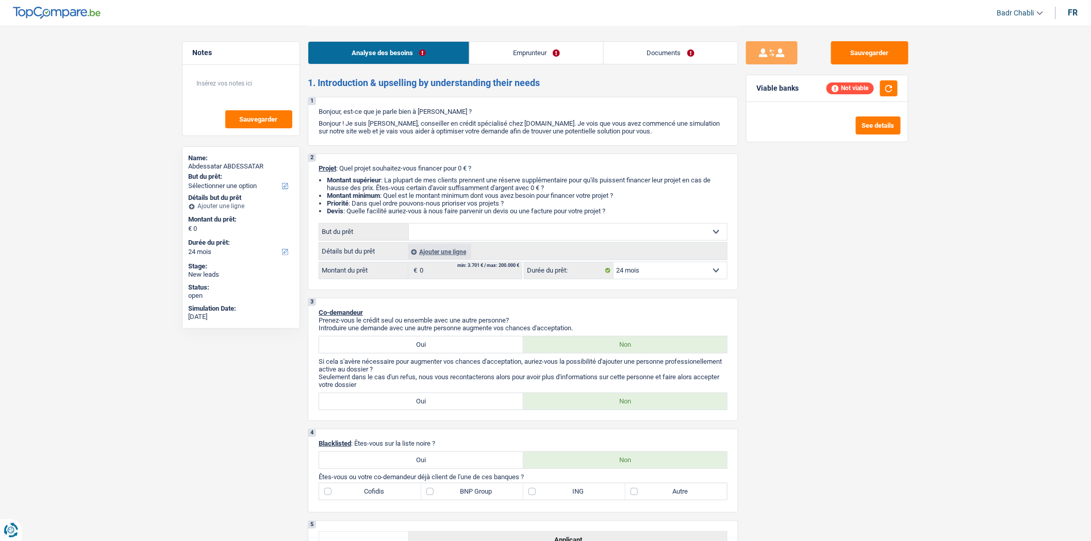
click at [648, 274] on select "12 mois 18 mois 24 mois Sélectionner une option" at bounding box center [669, 270] width 113 height 16
click at [440, 250] on div "Ajouter une ligne" at bounding box center [439, 251] width 63 height 15
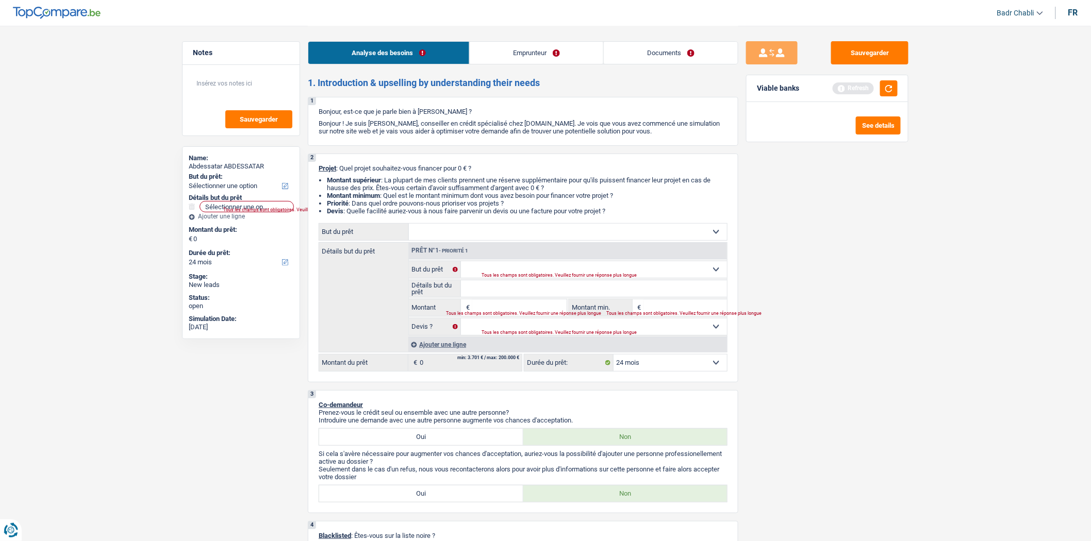
click at [517, 309] on input "Montant" at bounding box center [519, 307] width 94 height 16
type input "5"
type input "50"
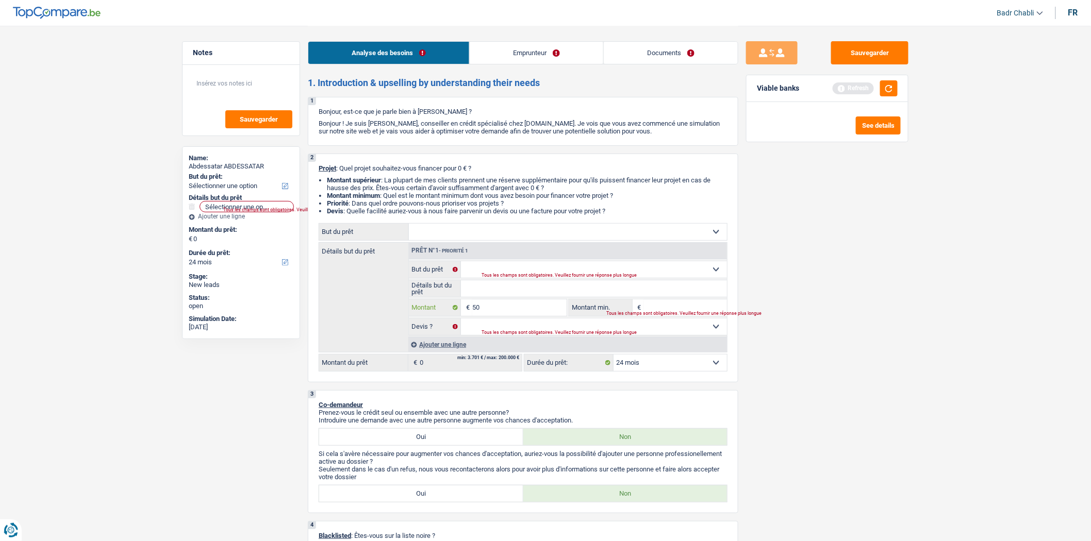
type input "500"
type input "5.001"
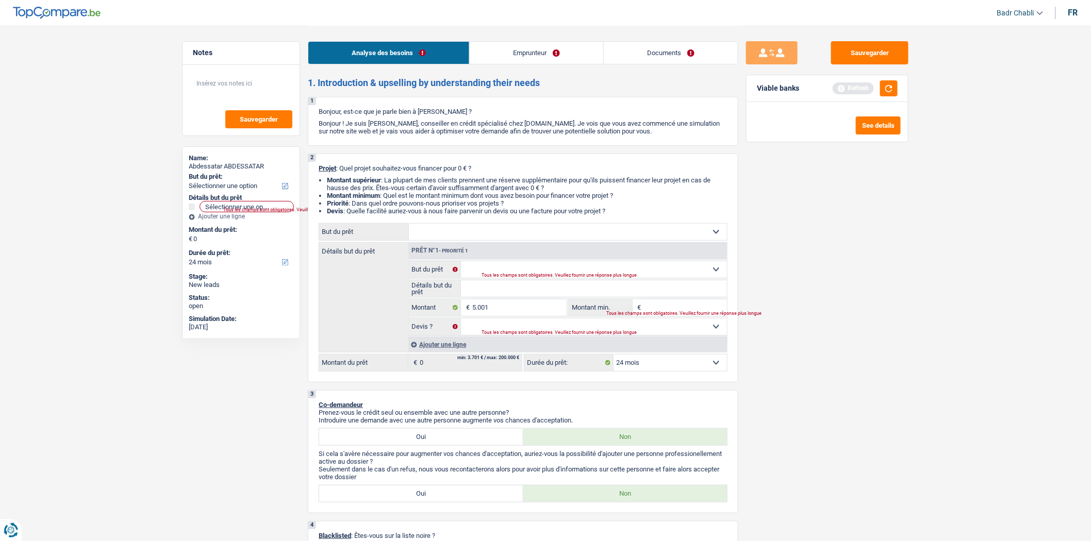
type input "5.001"
select select "36"
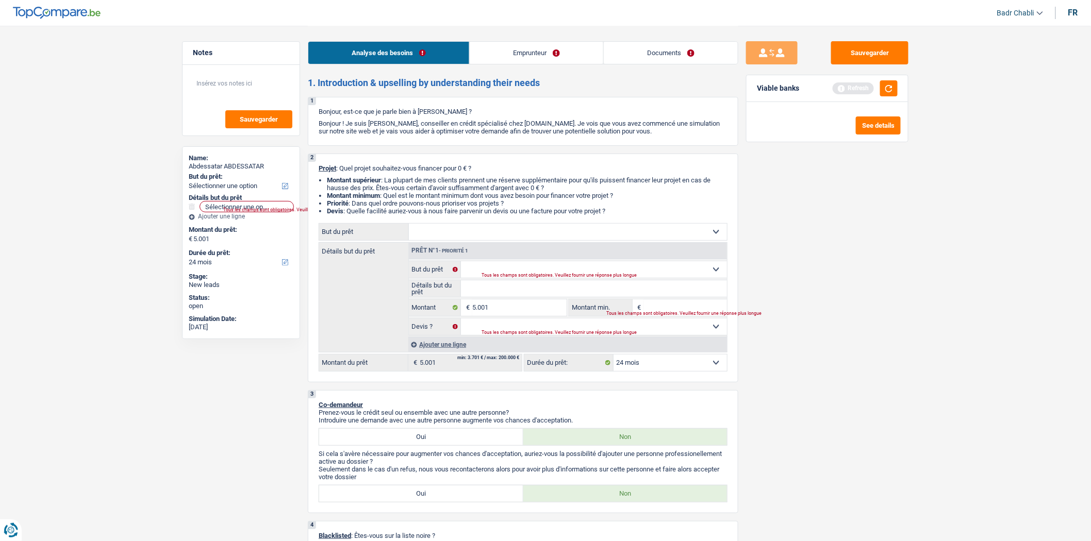
select select "36"
drag, startPoint x: 686, startPoint y: 362, endPoint x: 683, endPoint y: 372, distance: 10.9
click at [686, 362] on select "12 mois 18 mois 24 mois 30 mois 36 mois Sélectionner une option" at bounding box center [669, 363] width 113 height 16
click at [613, 358] on select "12 mois 18 mois 24 mois 30 mois 36 mois Sélectionner une option" at bounding box center [669, 363] width 113 height 16
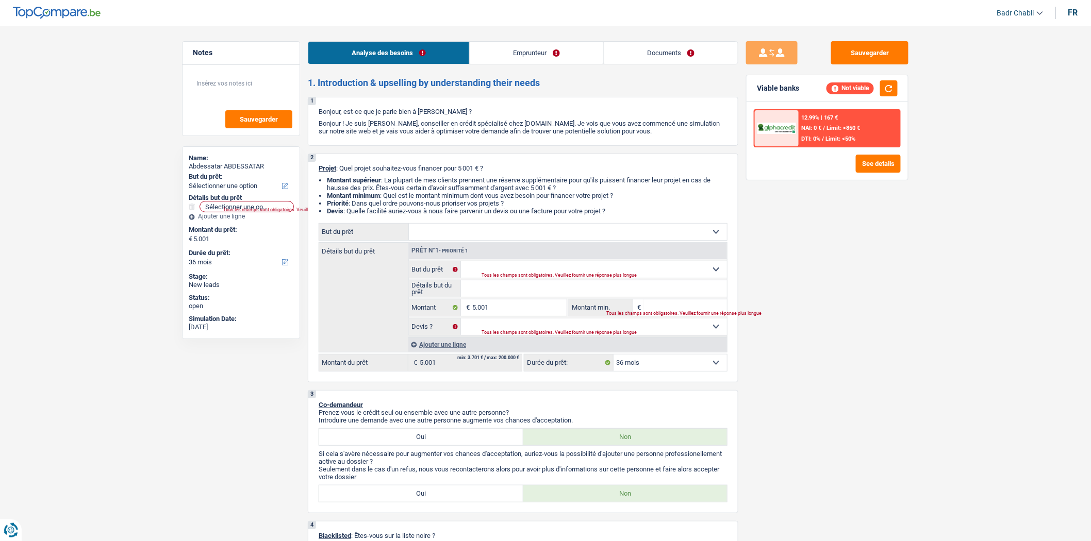
click at [578, 240] on select "Confort maison: meubles, textile, peinture, électroménager, outillage non-profe…" at bounding box center [568, 232] width 318 height 16
select select "household"
click at [409, 226] on select "Confort maison: meubles, textile, peinture, électroménager, outillage non-profe…" at bounding box center [568, 232] width 318 height 16
select select "household"
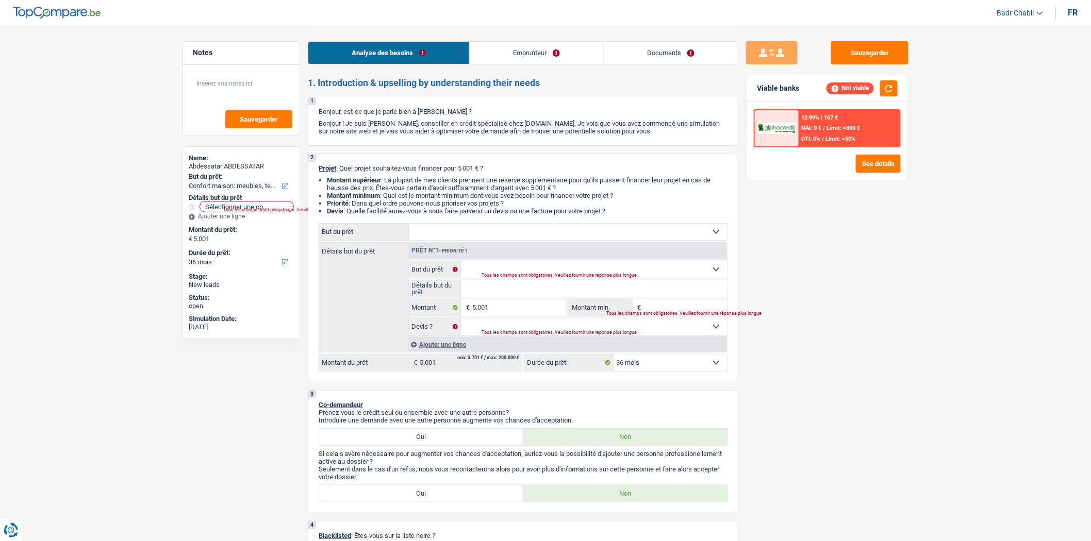
select select "household"
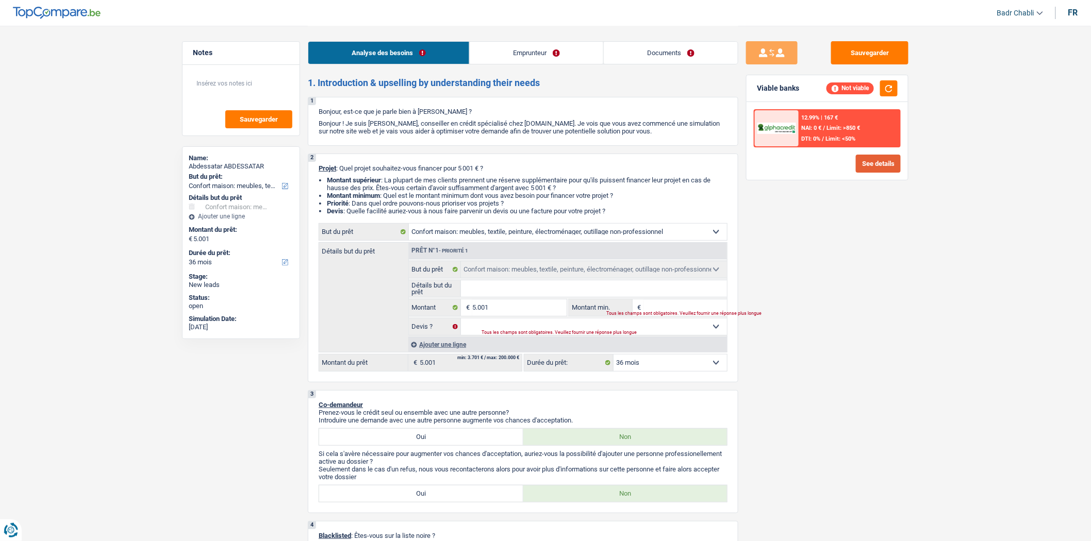
click at [879, 160] on button "See details" at bounding box center [878, 164] width 45 height 18
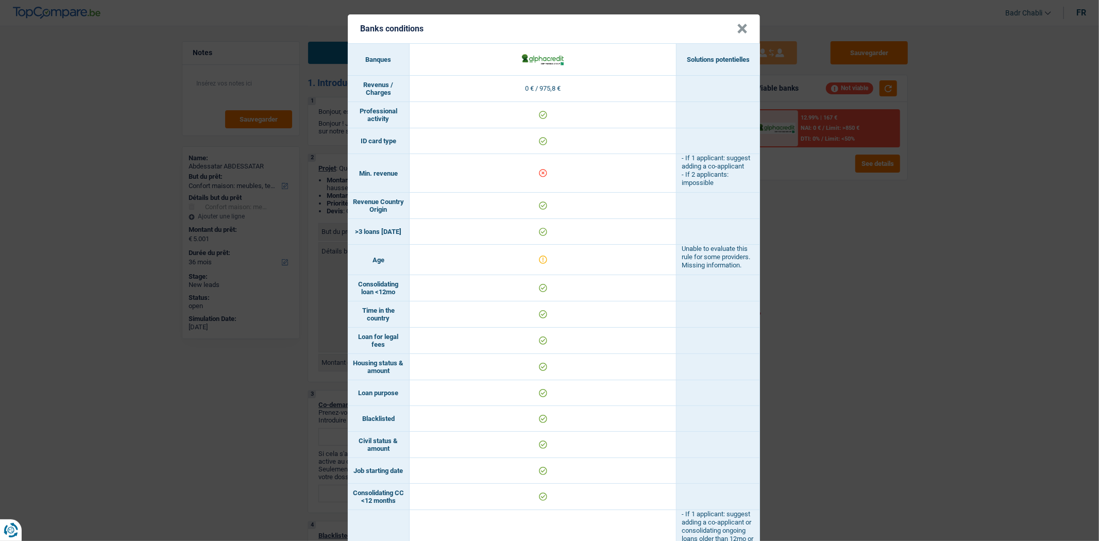
click at [731, 22] on header "Banks conditions ×" at bounding box center [554, 28] width 412 height 29
click at [737, 24] on button "×" at bounding box center [742, 29] width 11 height 10
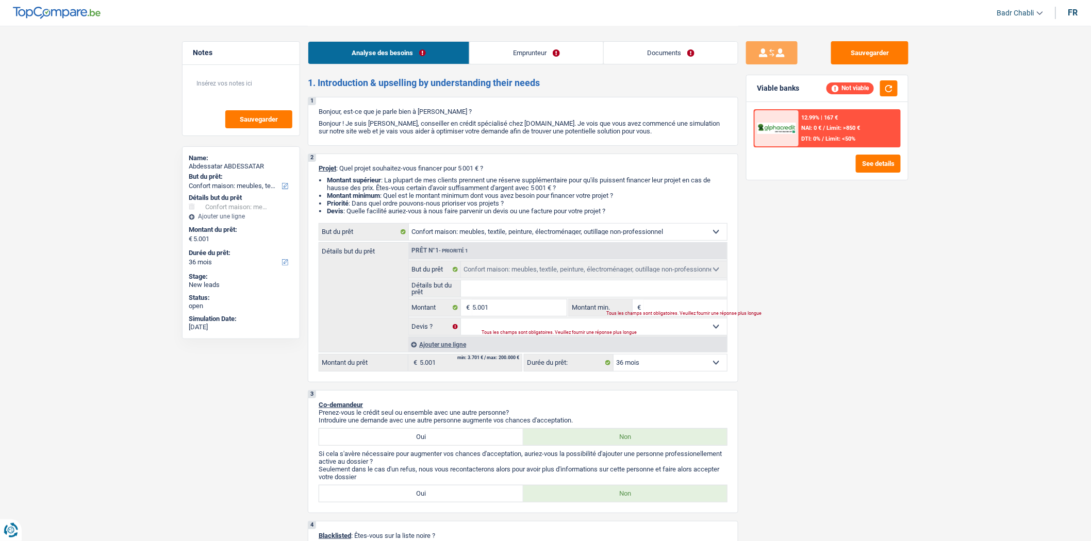
click at [841, 45] on button "Sauvegarder" at bounding box center [869, 52] width 77 height 23
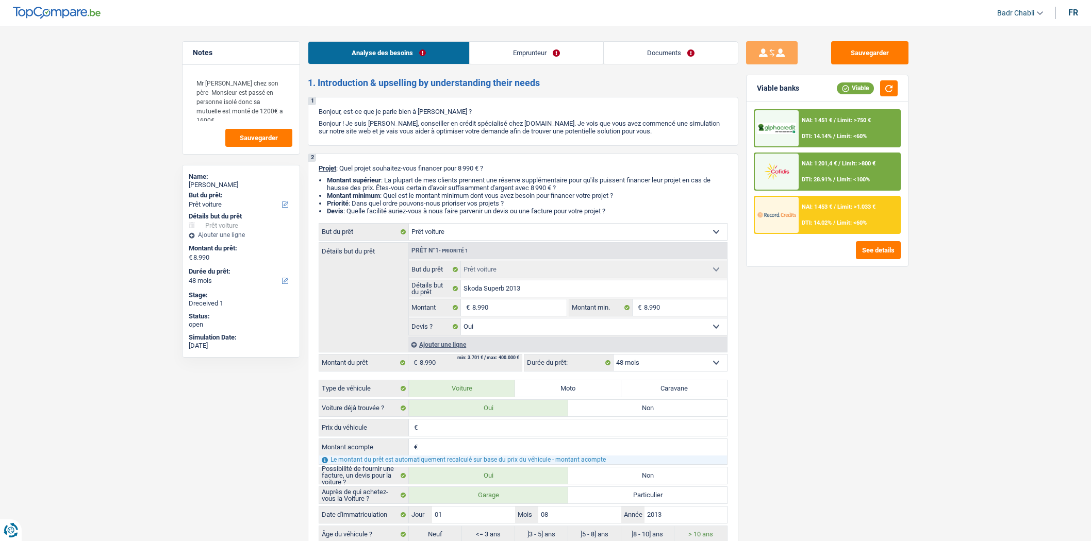
select select "car"
select select "48"
select select "car"
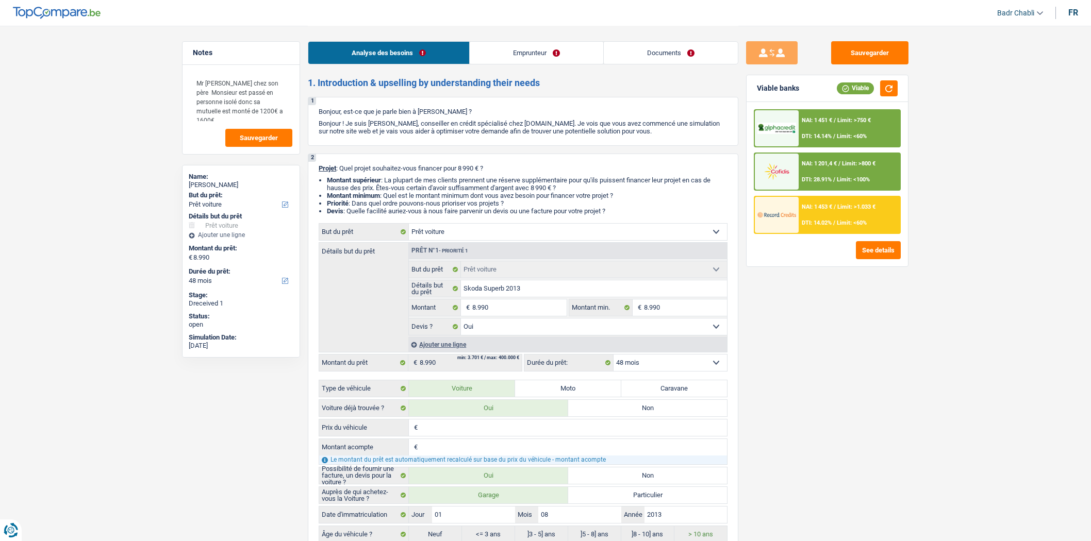
select select "yes"
select select "48"
select select "mutuality"
select select "mutualityIndemnity"
select select "liveWithParents"
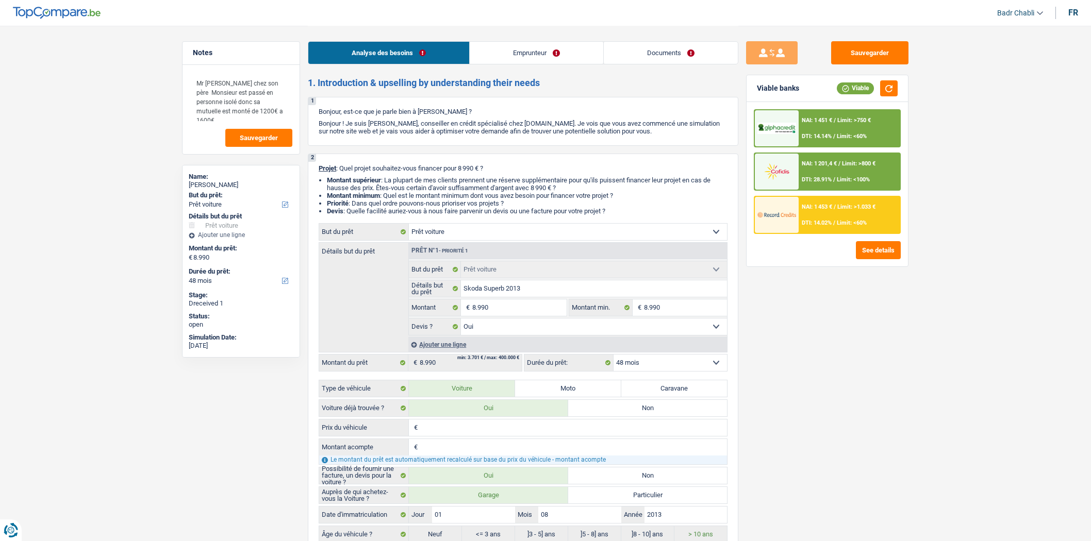
select select "cardOrCredit"
select select "car"
select select "yes"
select select "48"
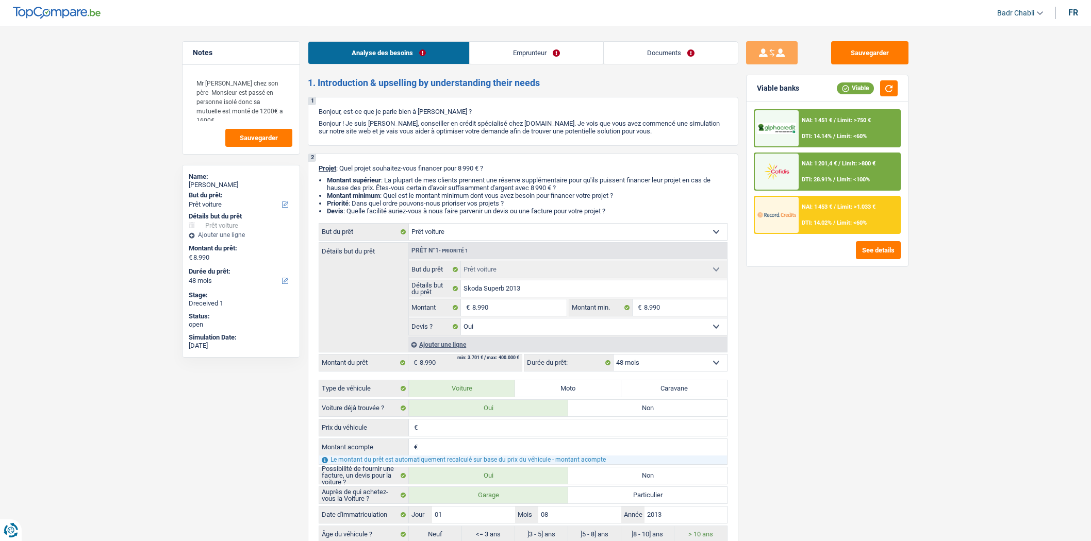
select select "32"
select select "single"
click at [683, 52] on link "Documents" at bounding box center [671, 53] width 134 height 22
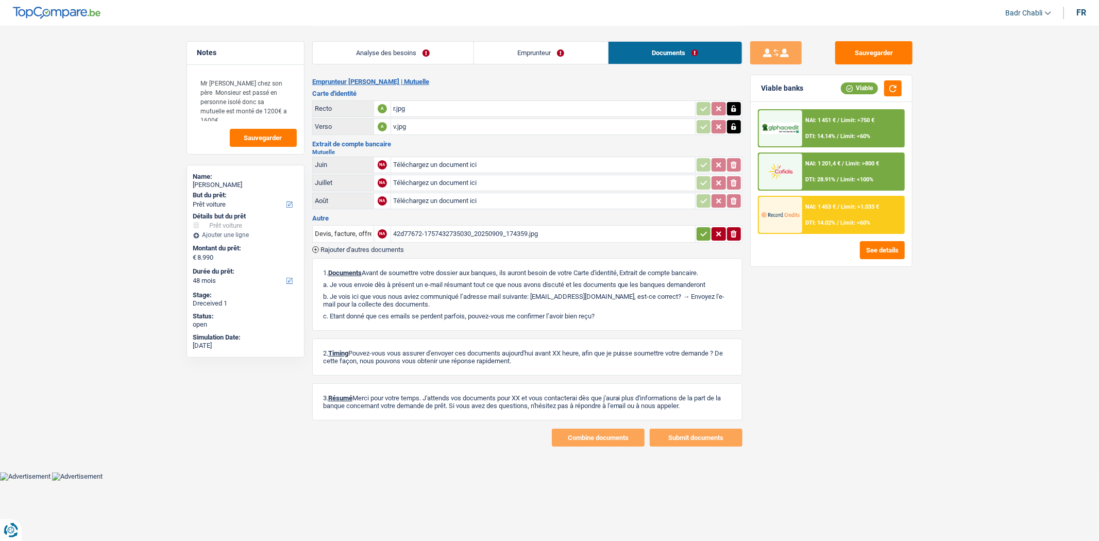
click at [500, 63] on link "Emprunteur" at bounding box center [541, 53] width 134 height 22
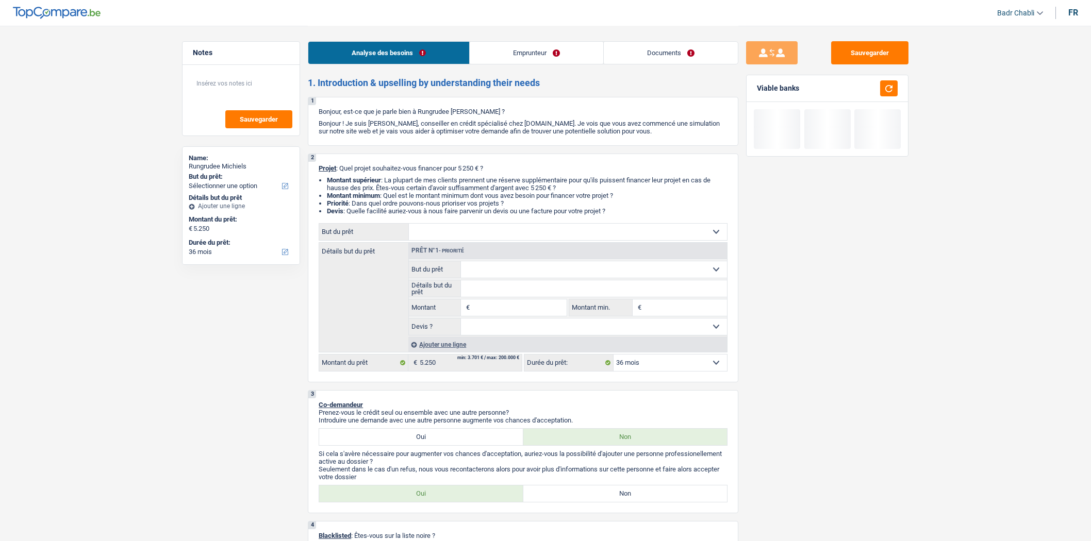
select select "36"
select select "privateEmployee"
select select "netSalary"
select select "mealVouchers"
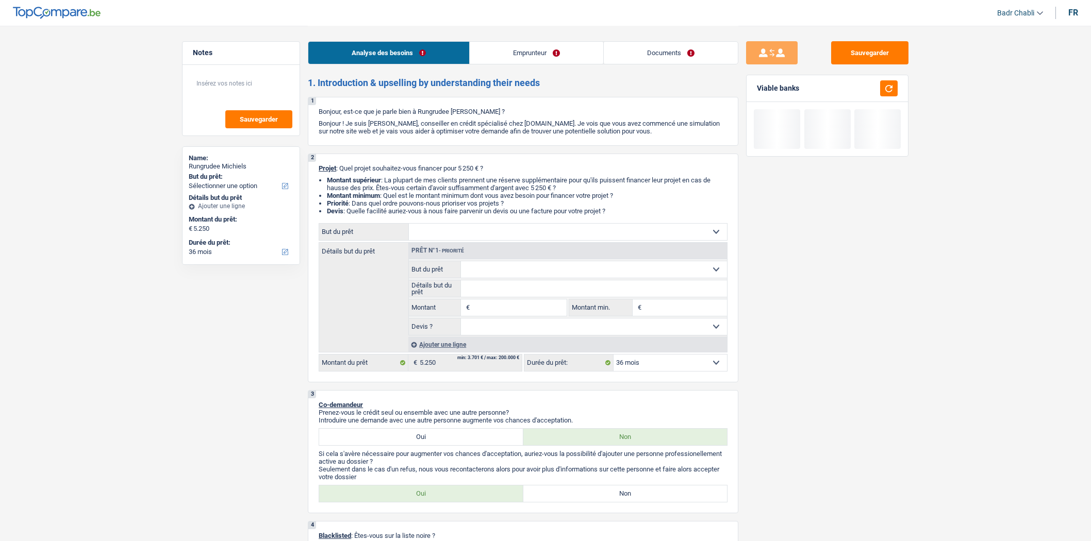
select select "36"
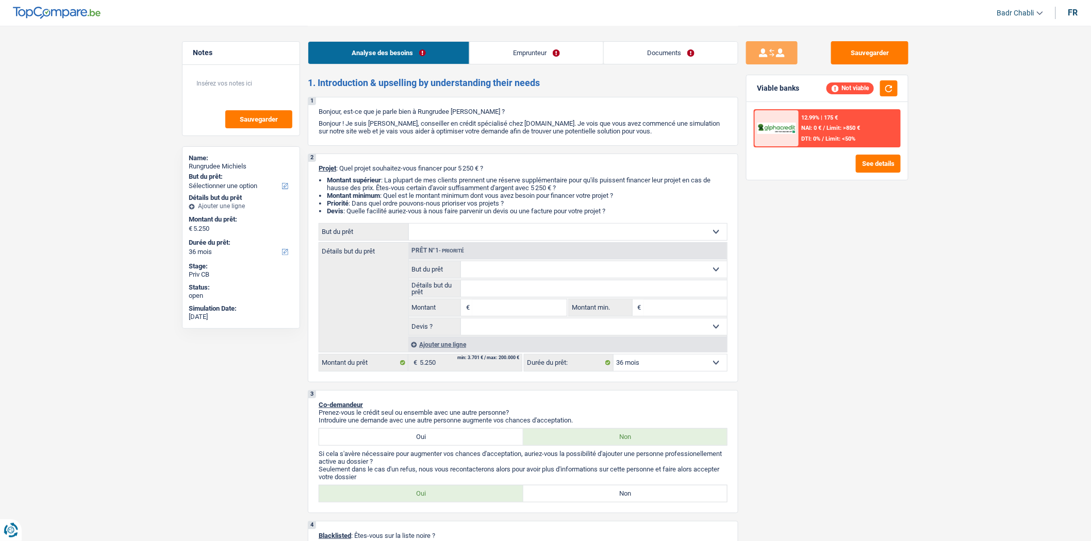
click at [1070, 15] on div "fr" at bounding box center [1073, 13] width 10 height 10
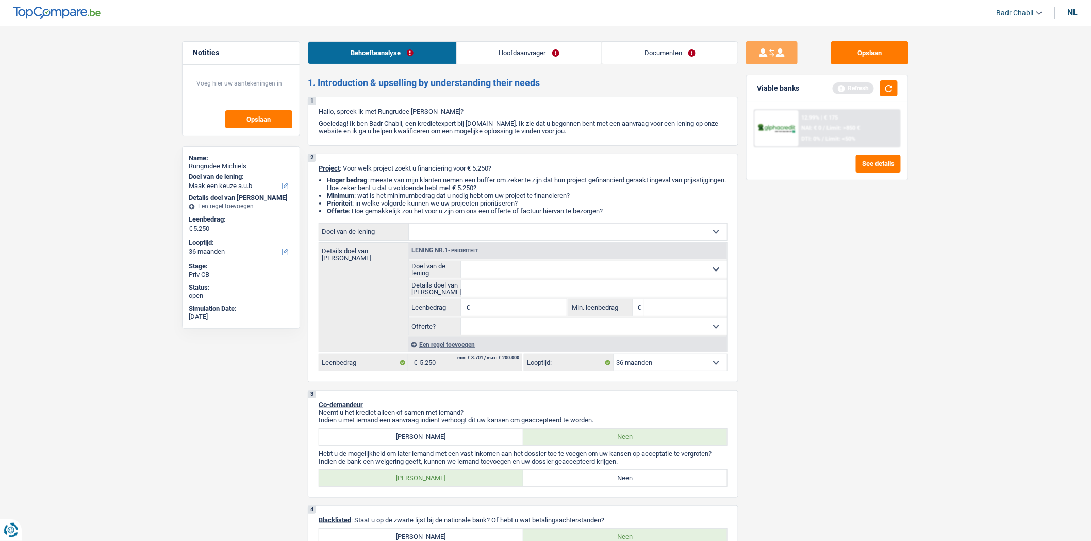
select select "mealVouchers"
click at [560, 53] on link "Hoofdaanvrager" at bounding box center [529, 53] width 145 height 22
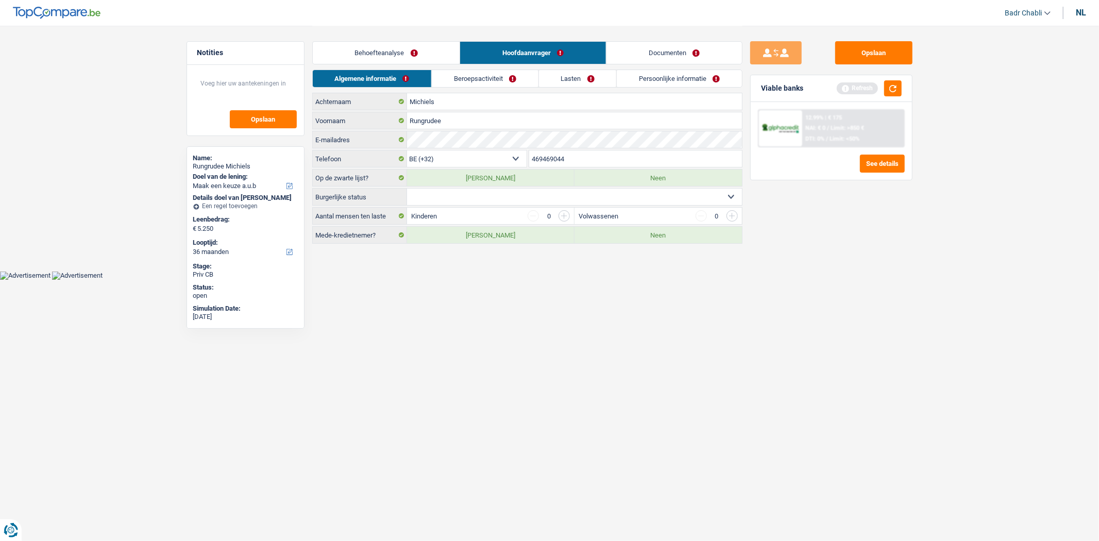
click at [506, 78] on link "Beroepsactiviteit" at bounding box center [485, 78] width 107 height 17
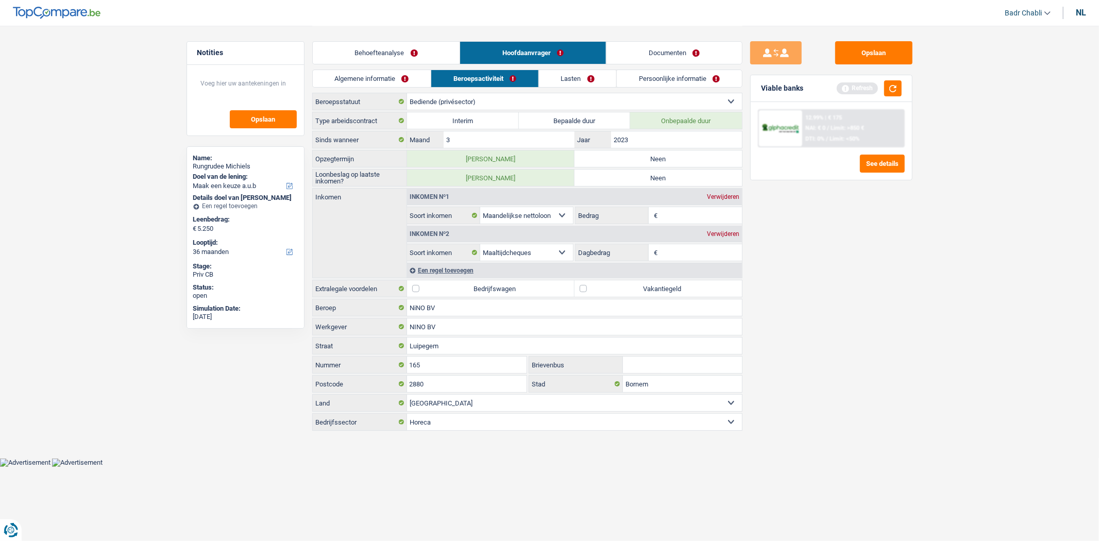
click at [579, 78] on link "Lasten" at bounding box center [578, 78] width 78 height 17
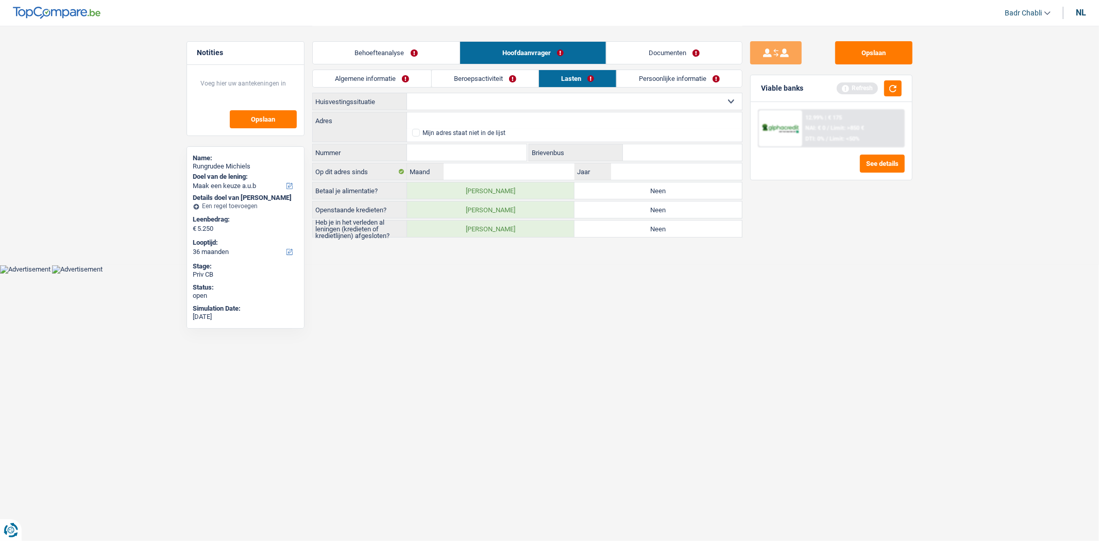
click at [658, 81] on link "Persoonlijke informatie" at bounding box center [679, 78] width 125 height 17
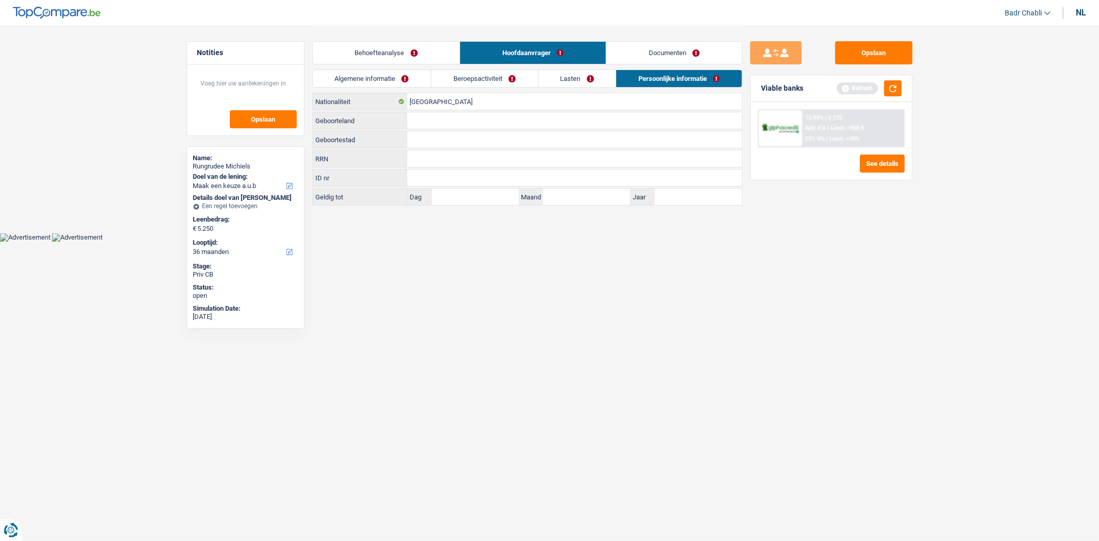
click at [572, 76] on link "Lasten" at bounding box center [578, 78] width 78 height 17
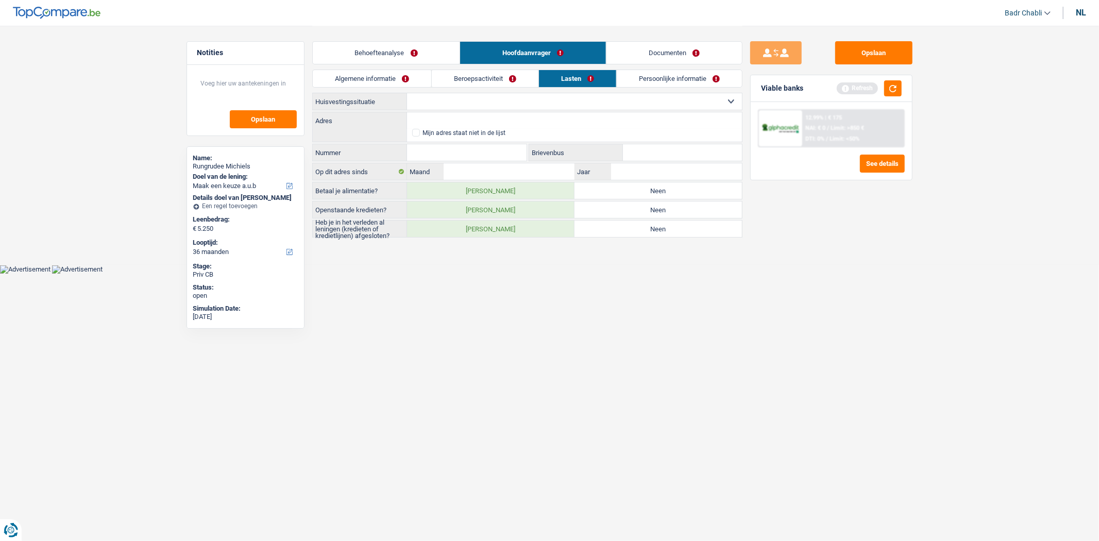
click at [502, 71] on link "Beroepsactiviteit" at bounding box center [485, 78] width 107 height 17
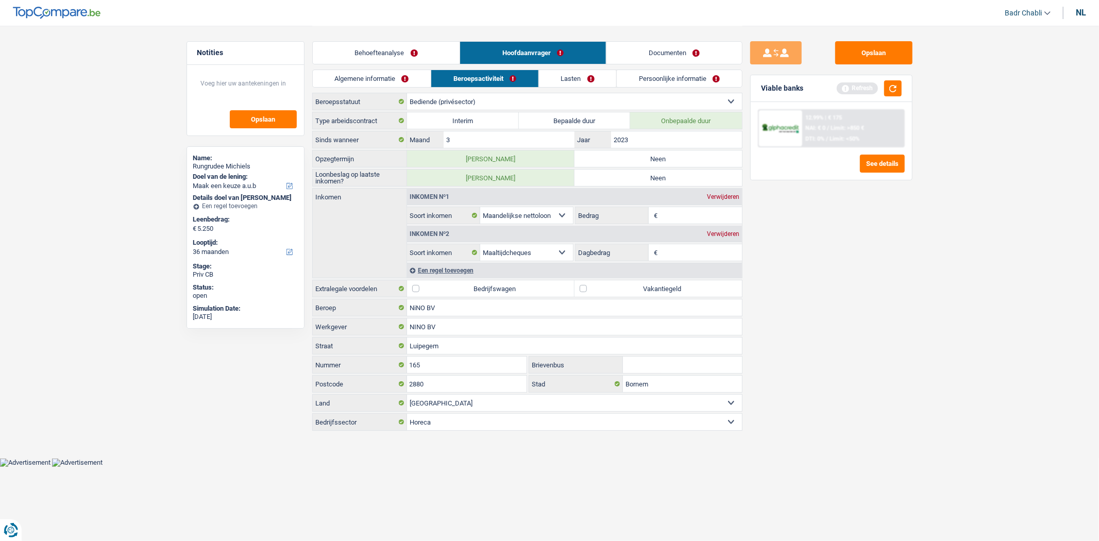
click at [393, 70] on li "Algemene informatie" at bounding box center [371, 79] width 119 height 18
click at [393, 74] on link "Algemene informatie" at bounding box center [372, 78] width 119 height 17
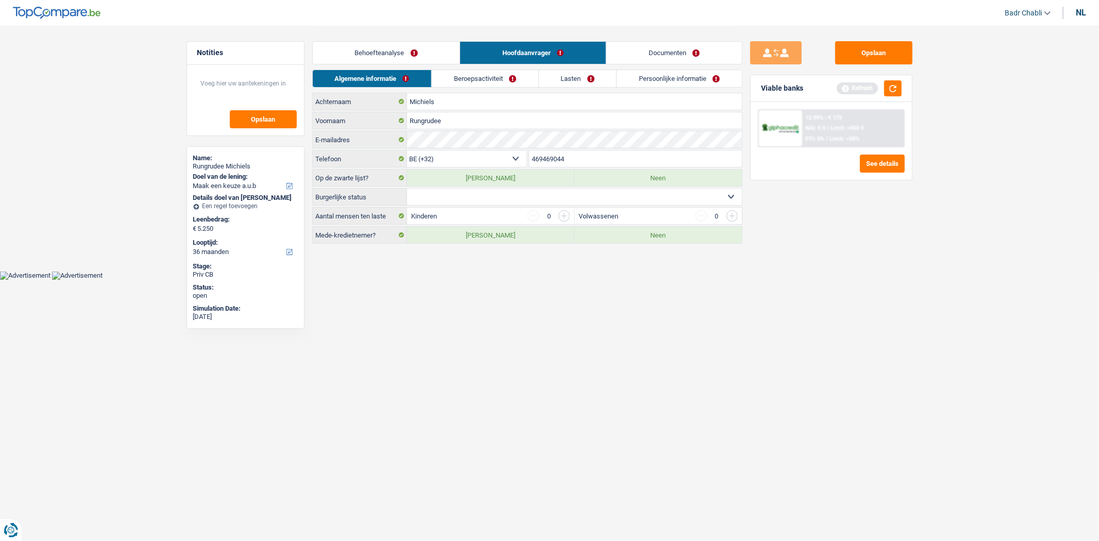
click at [400, 58] on link "Behoefteanalyse" at bounding box center [386, 53] width 147 height 22
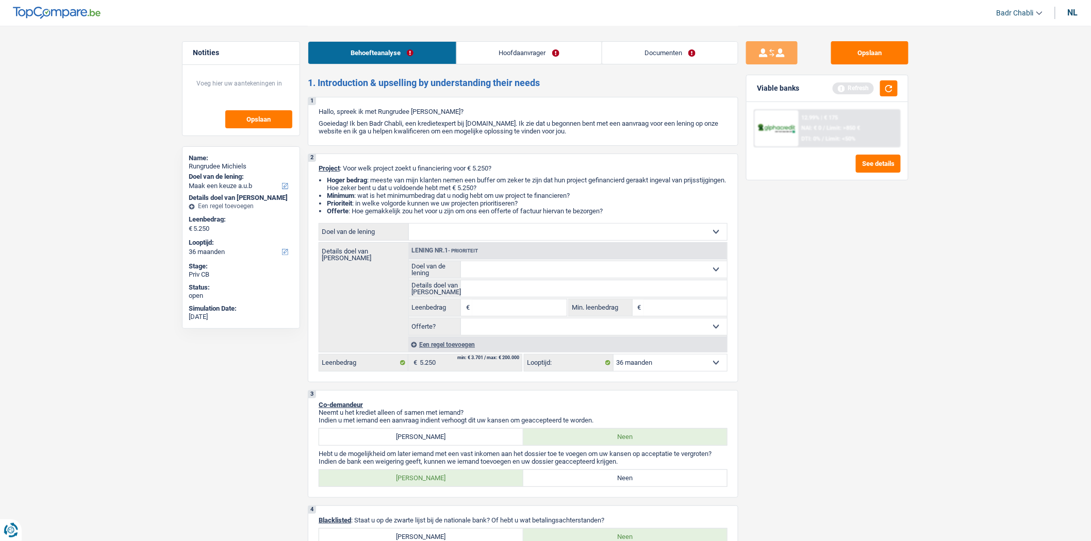
click at [537, 316] on input "Leenbedrag" at bounding box center [519, 307] width 94 height 16
click at [522, 313] on input "Leenbedrag" at bounding box center [519, 307] width 94 height 16
type input "5.250"
click at [477, 235] on select "Comfort woning: meubels, textiel, toestellen, privé materiaal Hifi, multimedia,…" at bounding box center [568, 232] width 318 height 16
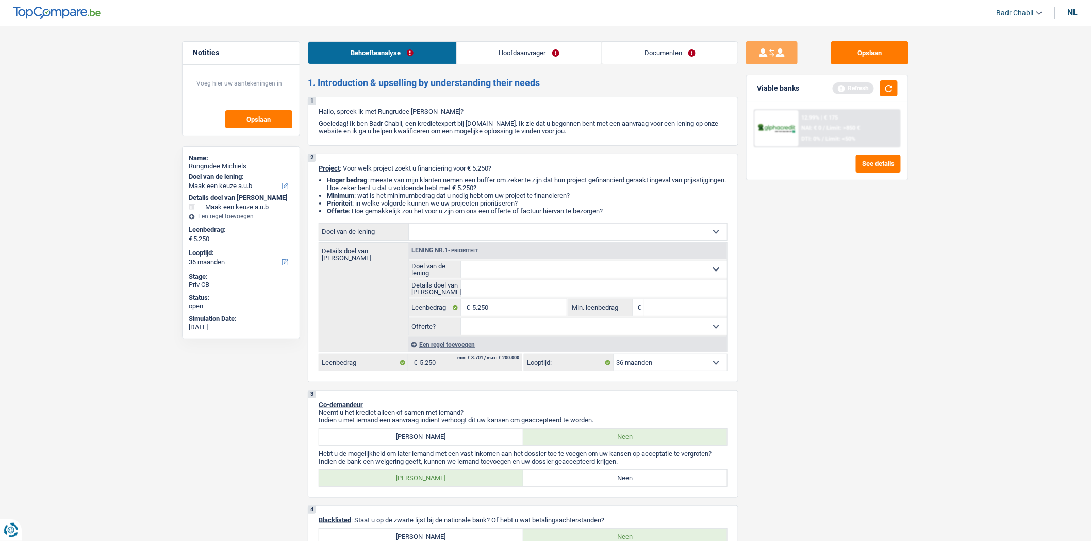
click at [537, 53] on link "Hoofdaanvrager" at bounding box center [529, 53] width 145 height 22
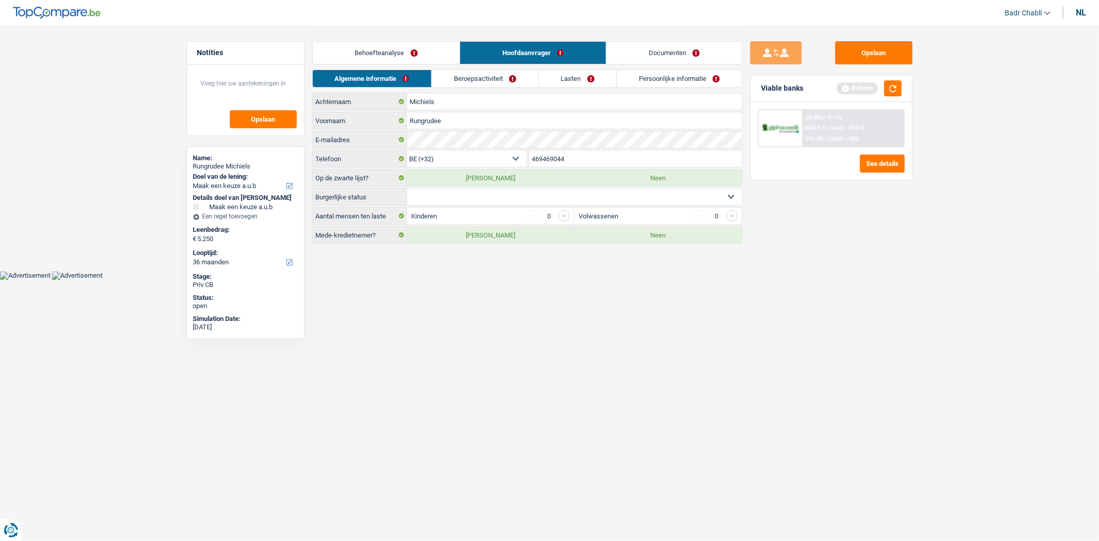
click at [518, 74] on link "Beroepsactiviteit" at bounding box center [485, 78] width 107 height 17
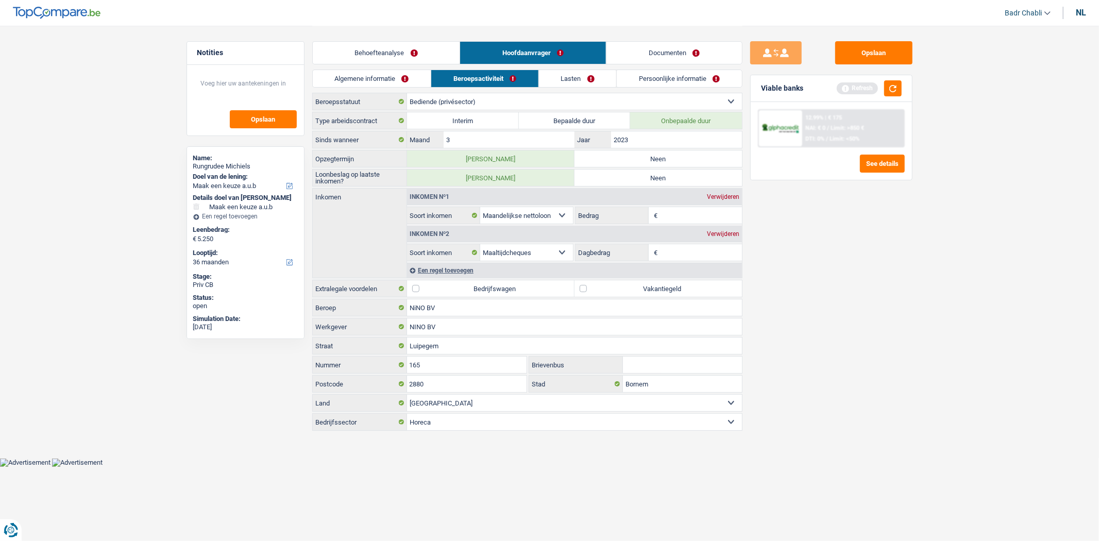
click at [630, 158] on label "Neen" at bounding box center [658, 158] width 167 height 16
click at [630, 158] on input "Neen" at bounding box center [658, 158] width 167 height 16
radio input "true"
click at [641, 180] on label "Neen" at bounding box center [658, 178] width 167 height 16
click at [641, 180] on input "Neen" at bounding box center [658, 178] width 167 height 16
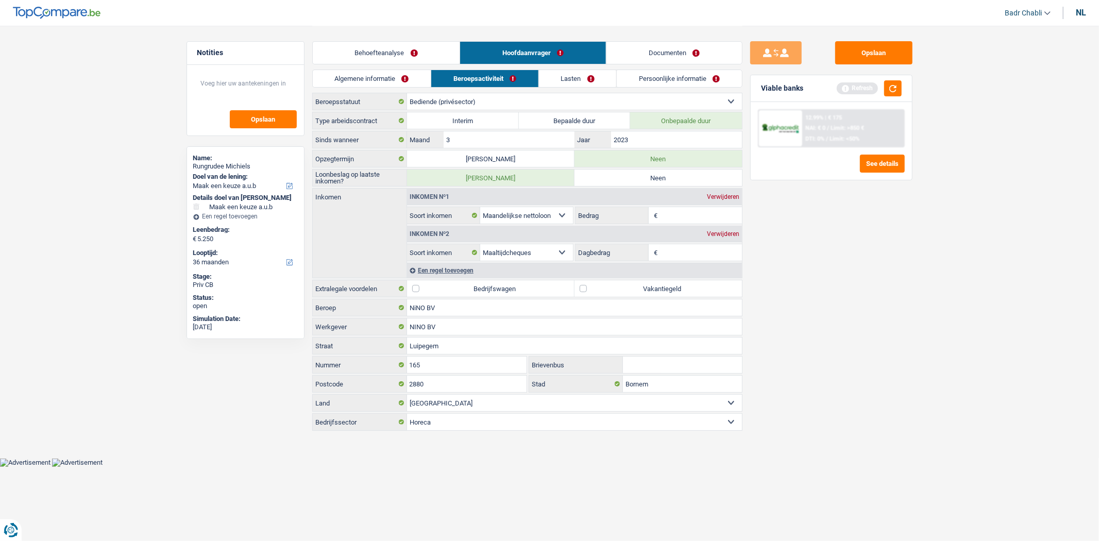
radio input "true"
click at [388, 52] on link "Behoefteanalyse" at bounding box center [386, 53] width 147 height 22
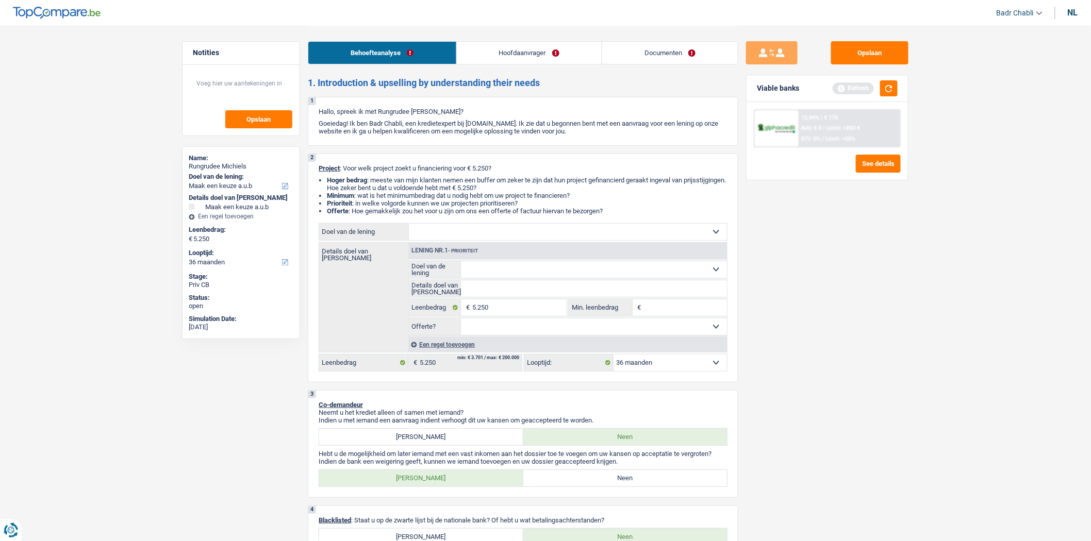
click at [509, 230] on select "Comfort woning: meubels, textiel, toestellen, privé materiaal Hifi, multimedia,…" at bounding box center [568, 232] width 318 height 16
select select "movingOrInstallation"
click at [409, 226] on select "Comfort woning: meubels, textiel, toestellen, privé materiaal Hifi, multimedia,…" at bounding box center [568, 232] width 318 height 16
select select "movingOrInstallation"
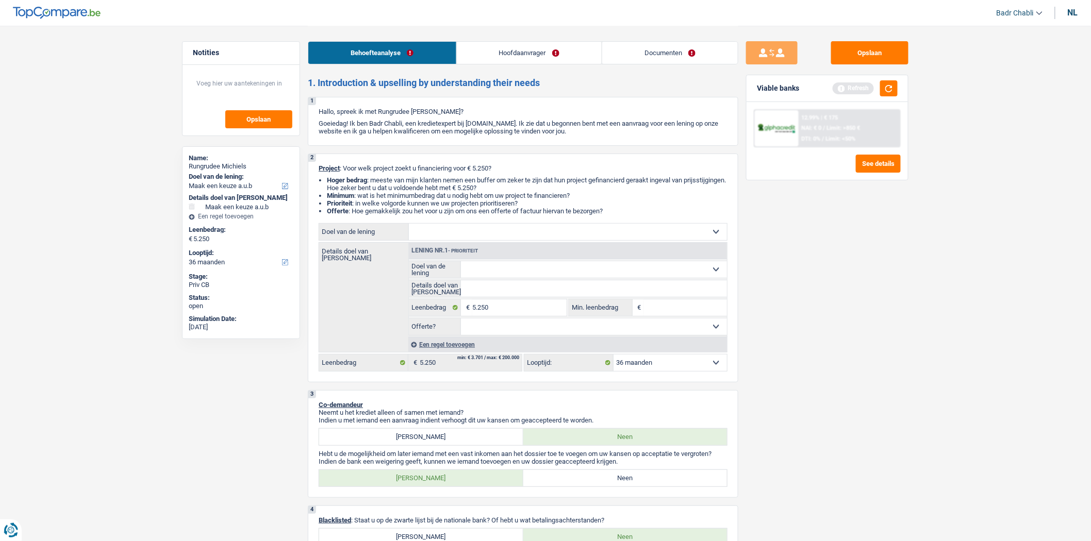
select select "movingOrInstallation"
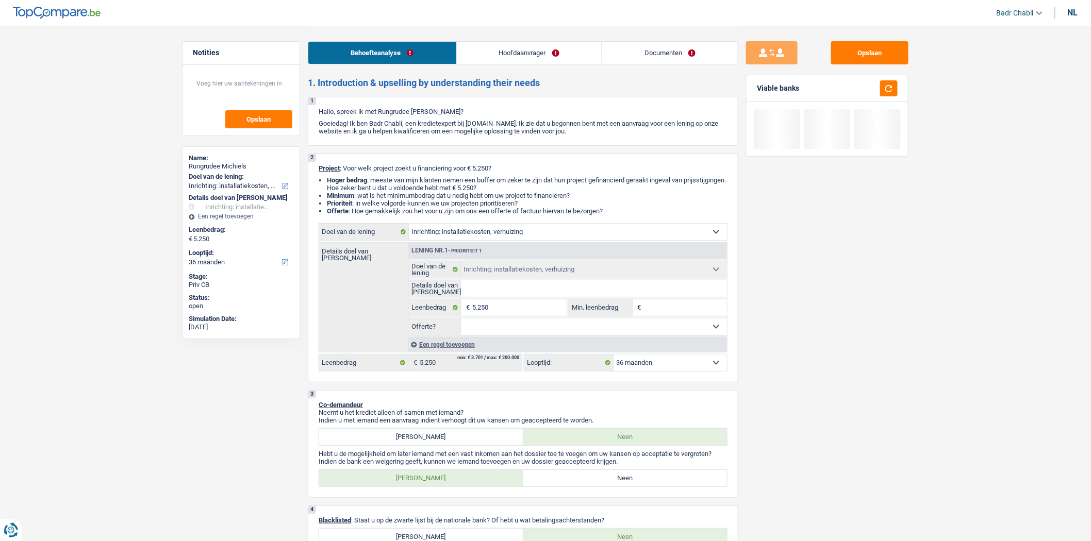
click at [509, 290] on input "Details doel van lening" at bounding box center [594, 288] width 266 height 16
type input "V"
type input "Ve"
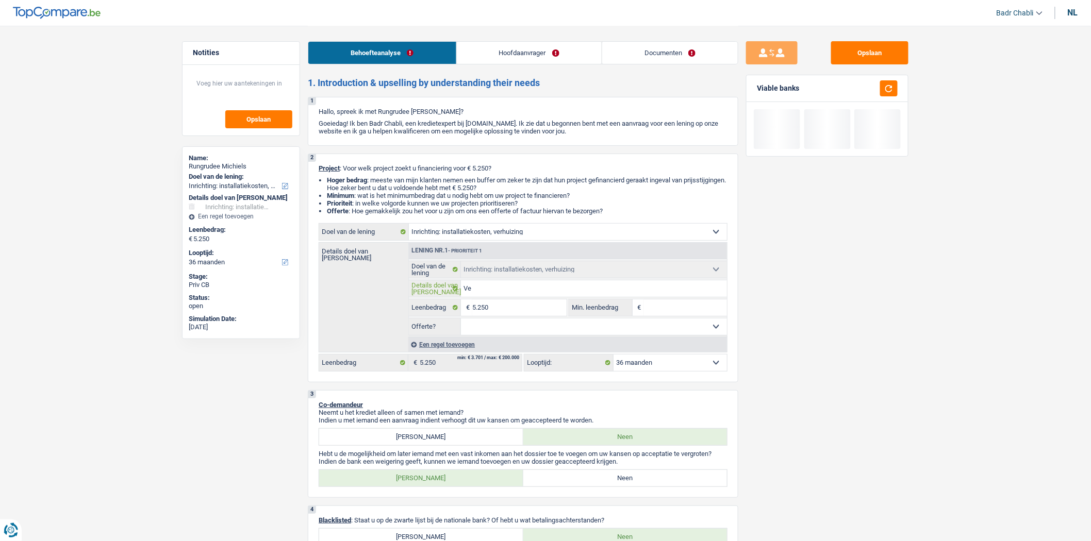
type input "Ver"
type input "Verh"
type input "Verhu"
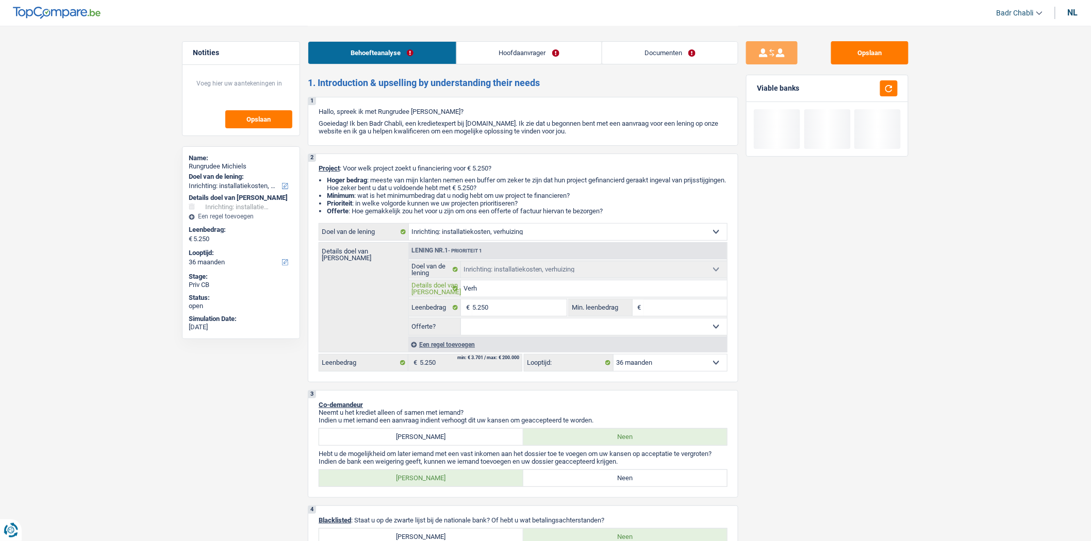
type input "Verhu"
type input "Verhui"
type input "Verhuis"
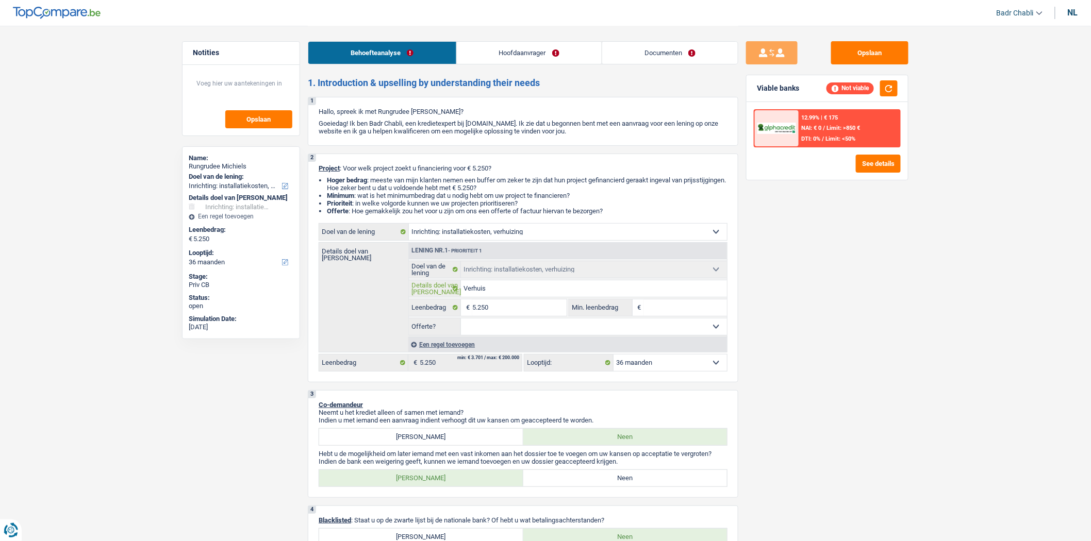
type input "Verhuis"
type input "Verhuis +"
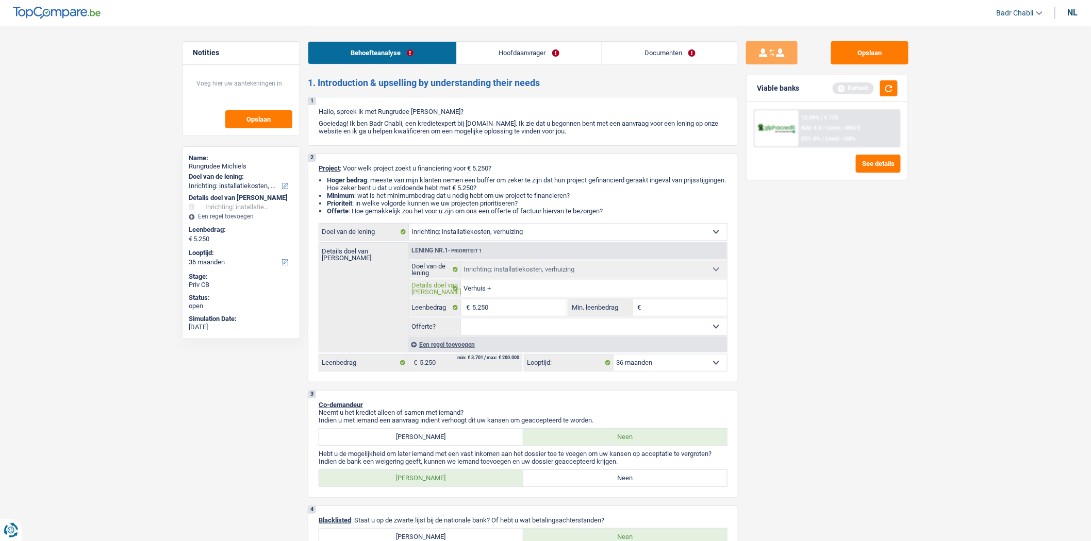
type input "Verhuis +"
type input "Verhuis + k"
type input "Verhuis + ko"
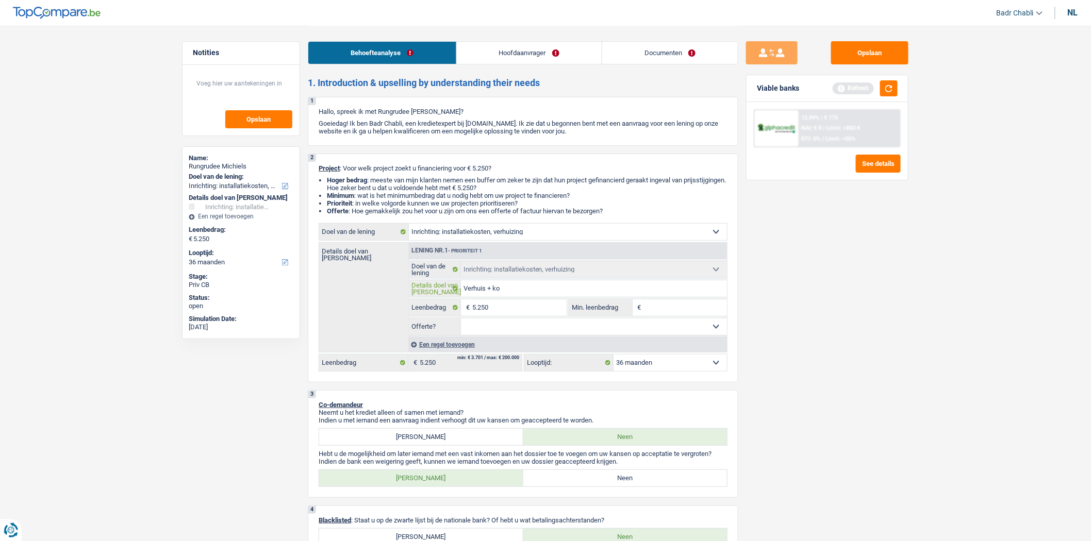
type input "Verhuis + ko"
type input "Verhuis + kos"
type input "Verhuis + kost"
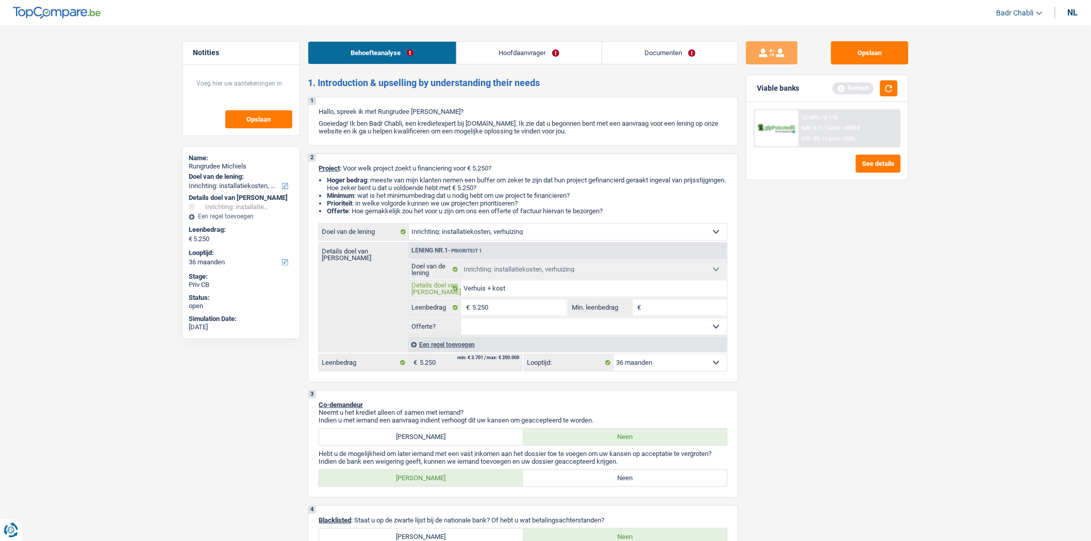
type input "Verhuis + koste"
type input "Verhuis + kosten"
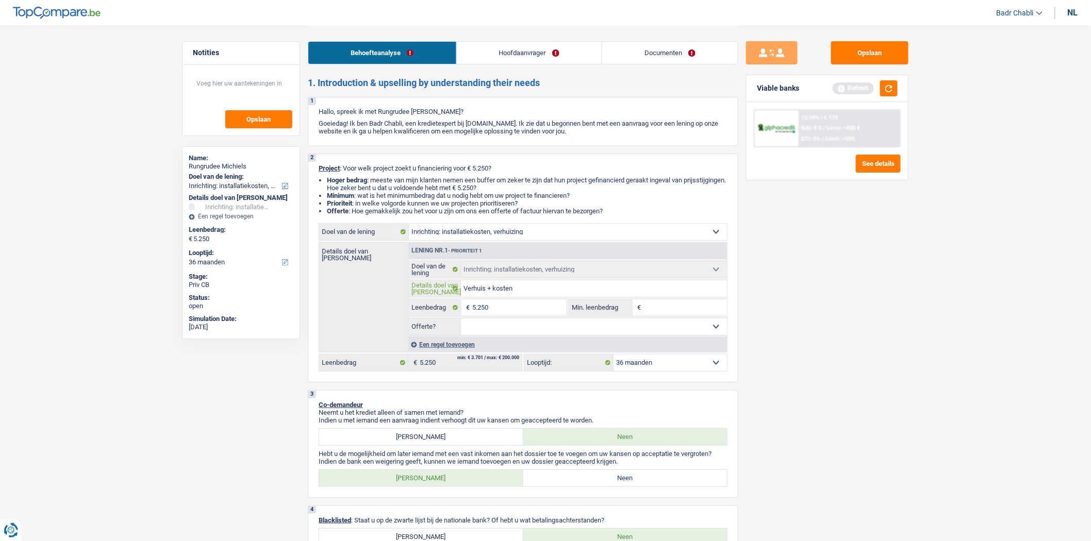
type input "Verhuis + kosten"
click at [521, 308] on input "5.250" at bounding box center [519, 307] width 94 height 16
click at [519, 308] on input "5.250" at bounding box center [519, 307] width 94 height 16
click at [663, 311] on input "Min. leenbedrag" at bounding box center [685, 307] width 83 height 16
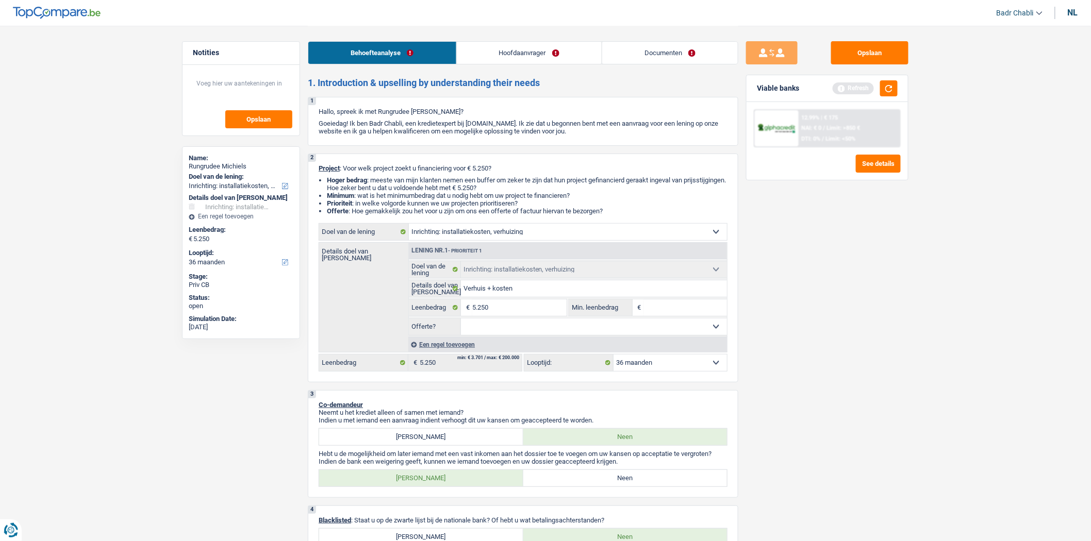
paste input "5.250"
type input "5.250"
click at [892, 94] on button "button" at bounding box center [889, 88] width 18 height 16
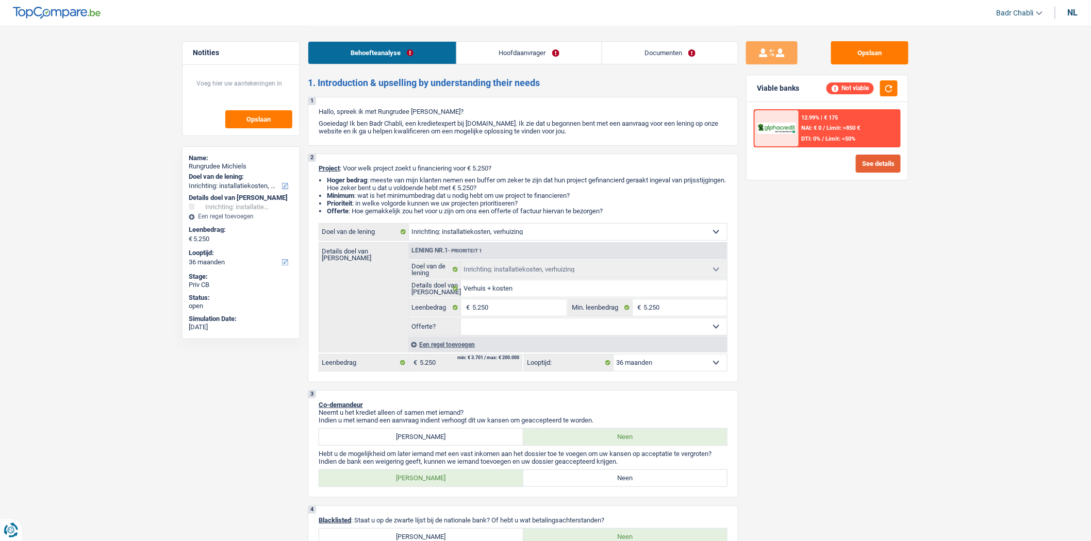
click at [885, 162] on button "See details" at bounding box center [878, 164] width 45 height 18
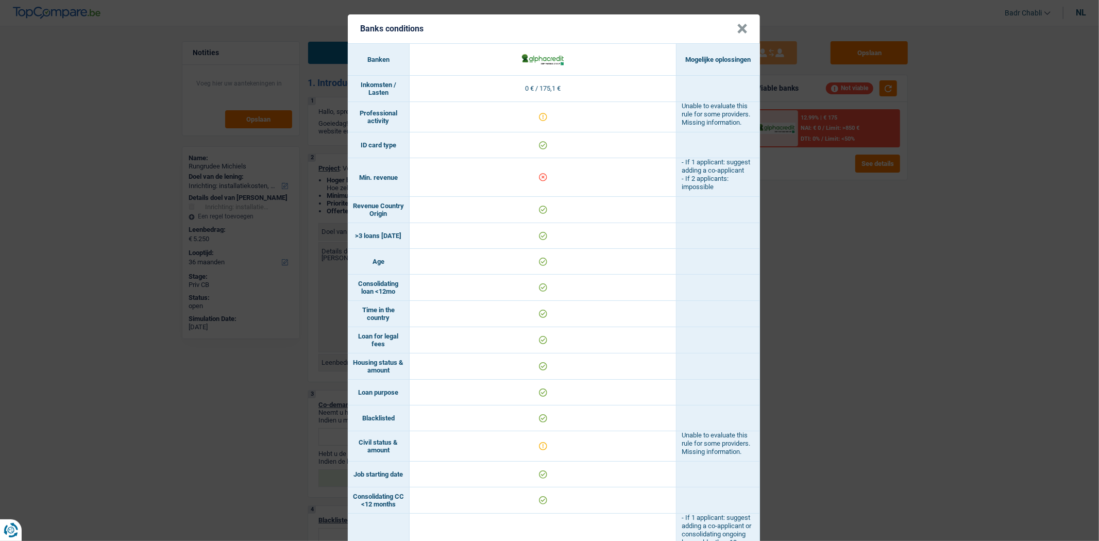
click at [737, 29] on button "×" at bounding box center [742, 29] width 11 height 10
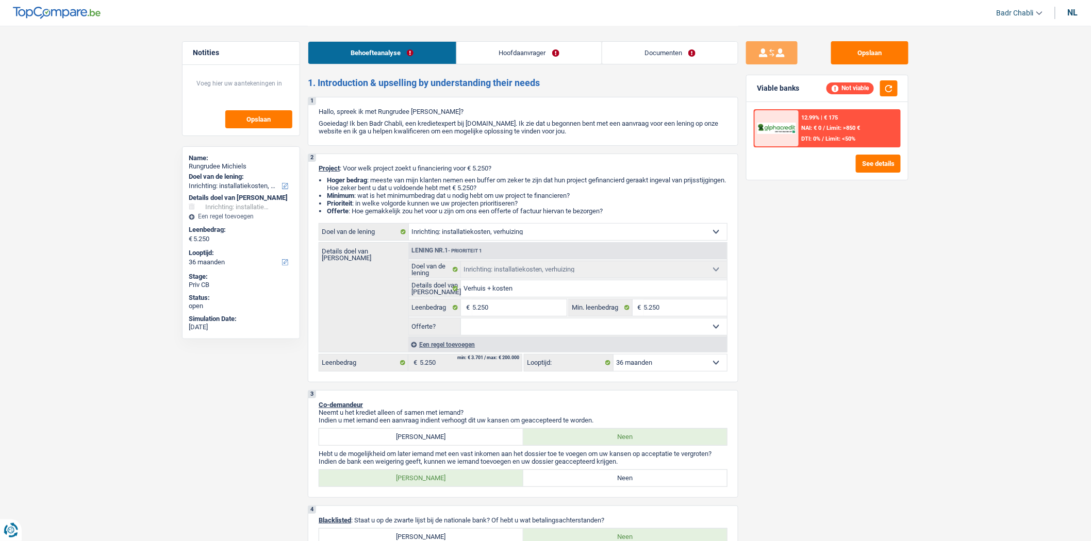
click at [518, 58] on link "Hoofdaanvrager" at bounding box center [529, 53] width 145 height 22
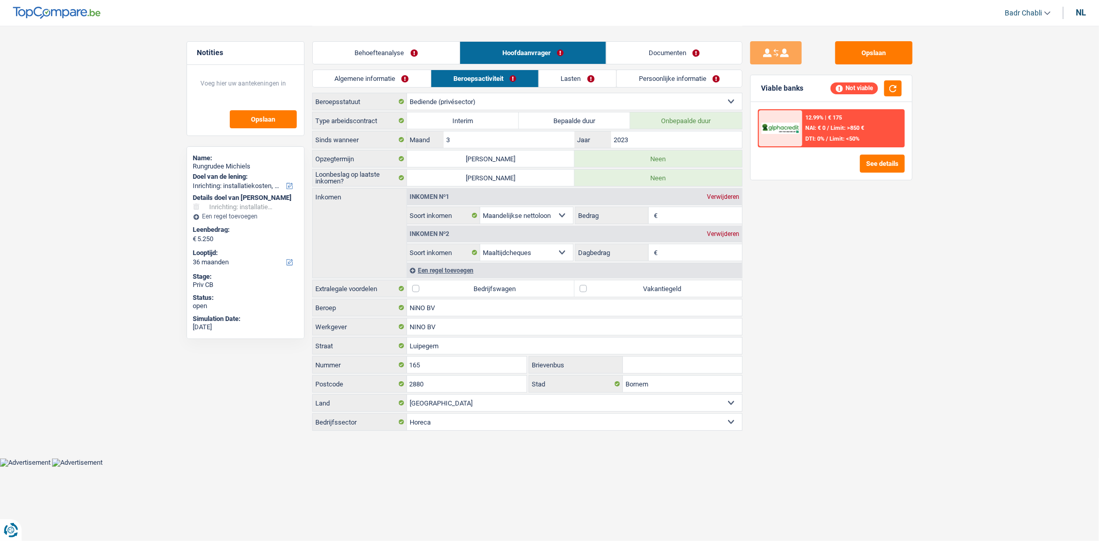
click at [403, 54] on link "Behoefteanalyse" at bounding box center [386, 53] width 147 height 22
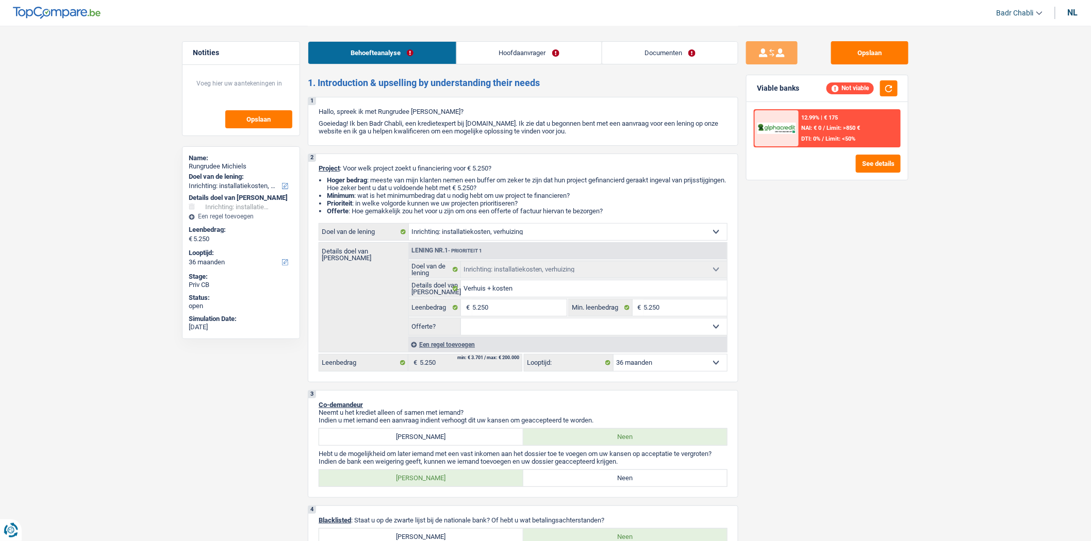
click at [545, 327] on select "Ja Neen Niet beantwoord Maak een keuze a.u.b" at bounding box center [594, 326] width 266 height 16
select select "false"
click at [461, 321] on select "Ja Neen Niet beantwoord Maak een keuze a.u.b" at bounding box center [594, 326] width 266 height 16
select select "false"
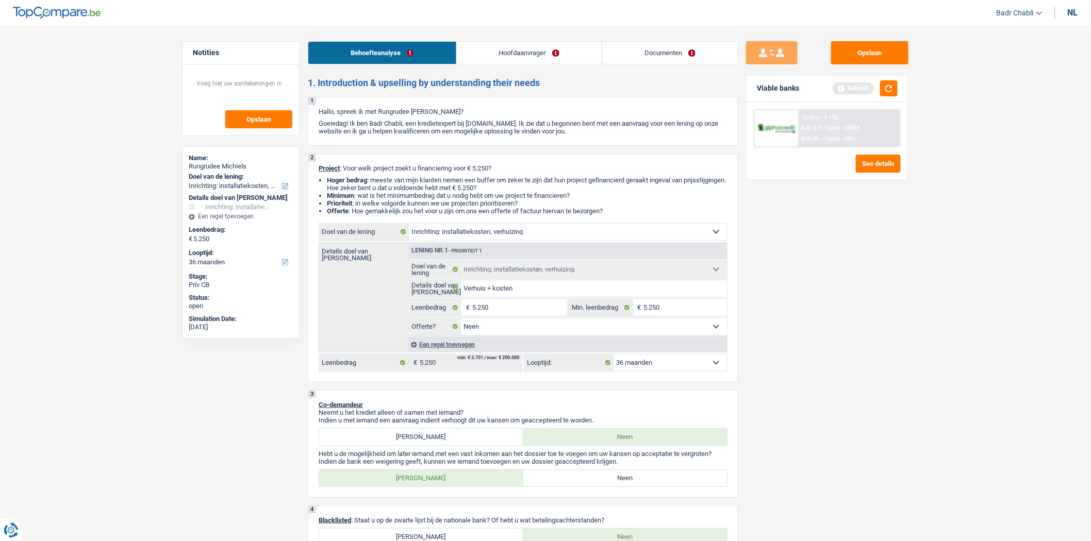
click at [615, 485] on label "Neen" at bounding box center [625, 478] width 204 height 16
click at [615, 485] on input "Neen" at bounding box center [625, 478] width 204 height 16
radio input "true"
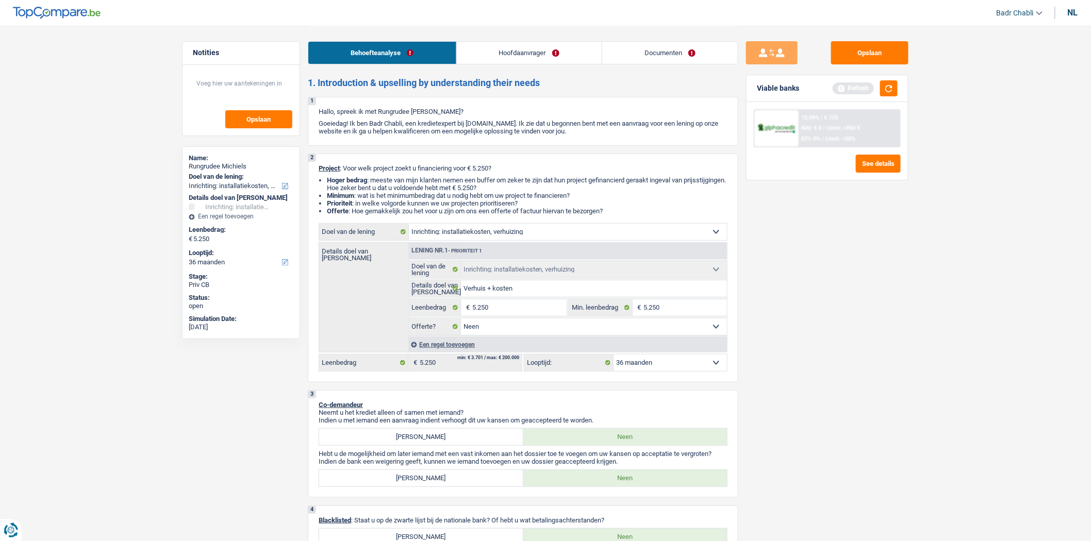
scroll to position [286, 0]
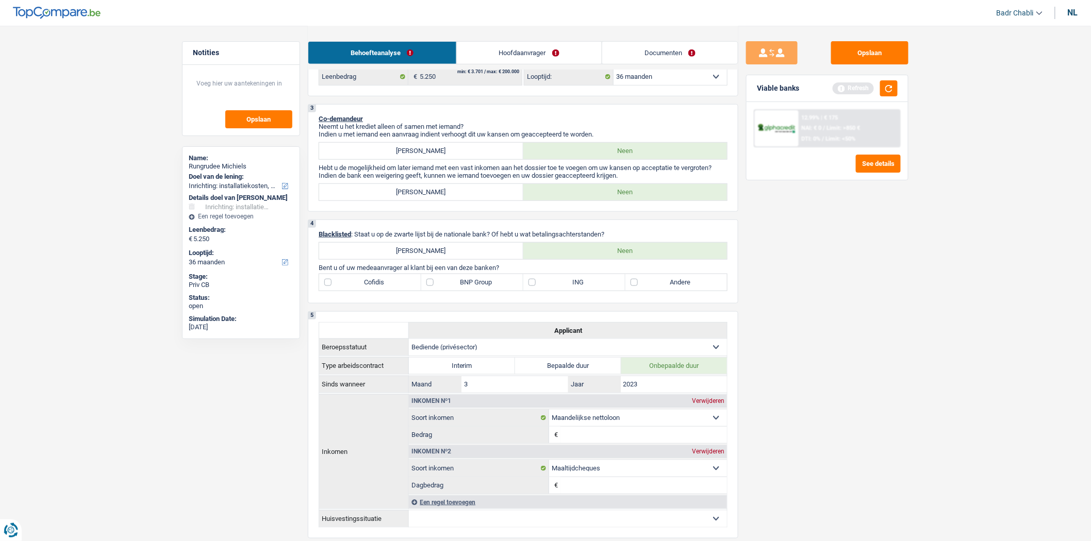
click at [546, 43] on link "Hoofdaanvrager" at bounding box center [529, 53] width 145 height 22
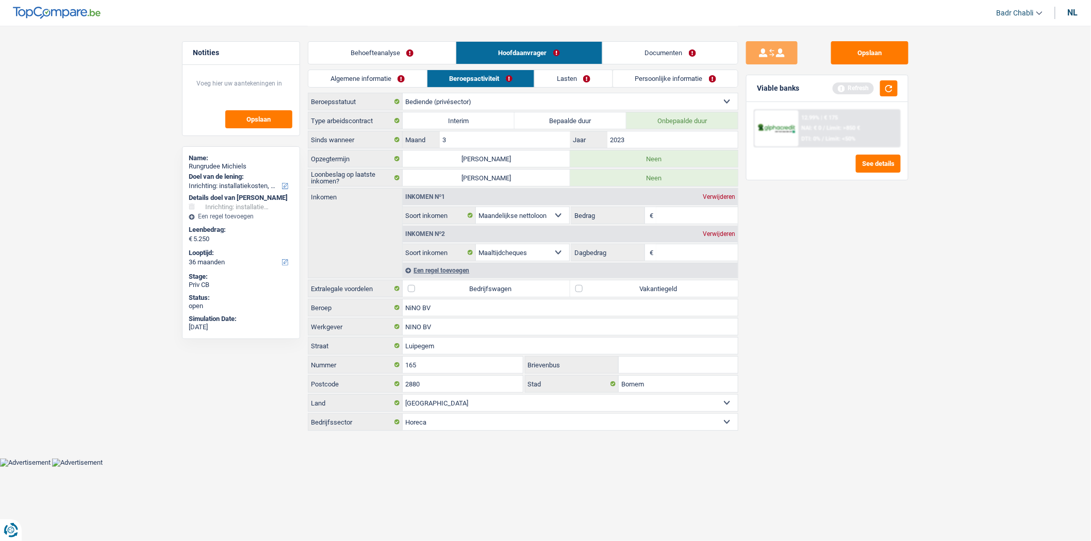
scroll to position [0, 0]
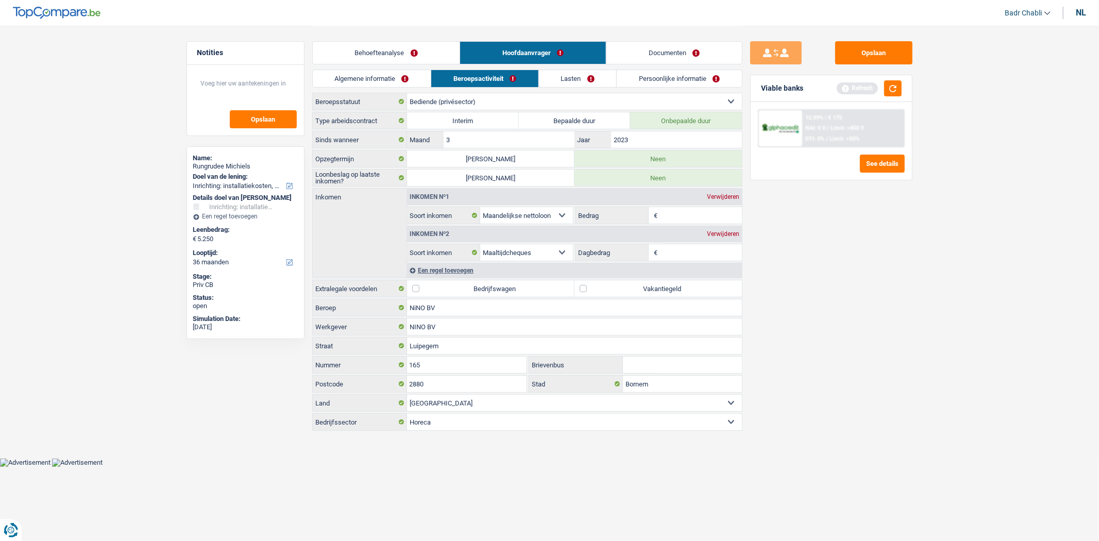
click at [576, 75] on link "Lasten" at bounding box center [578, 78] width 78 height 17
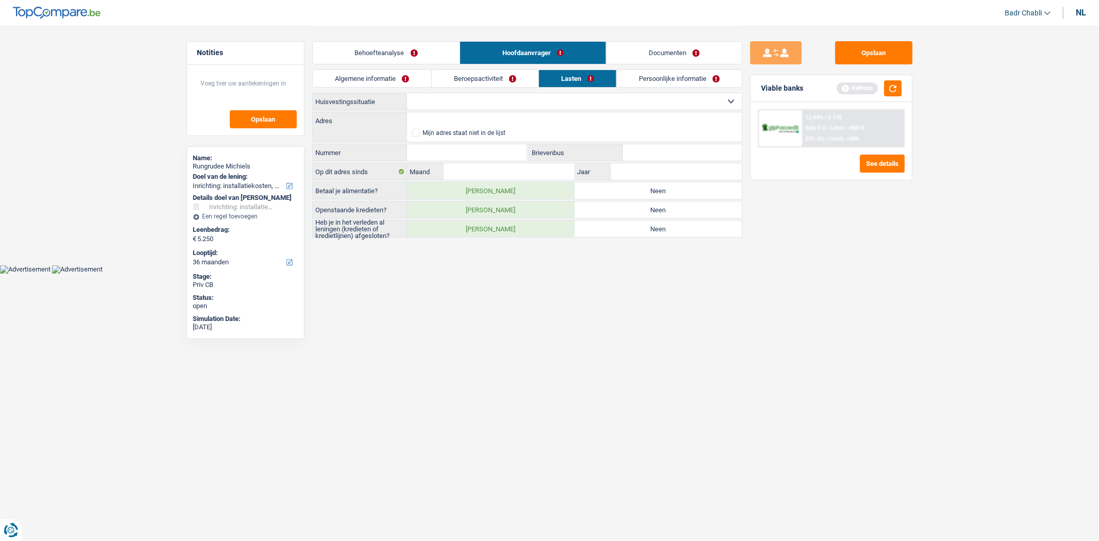
click at [665, 79] on link "Persoonlijke informatie" at bounding box center [679, 78] width 125 height 17
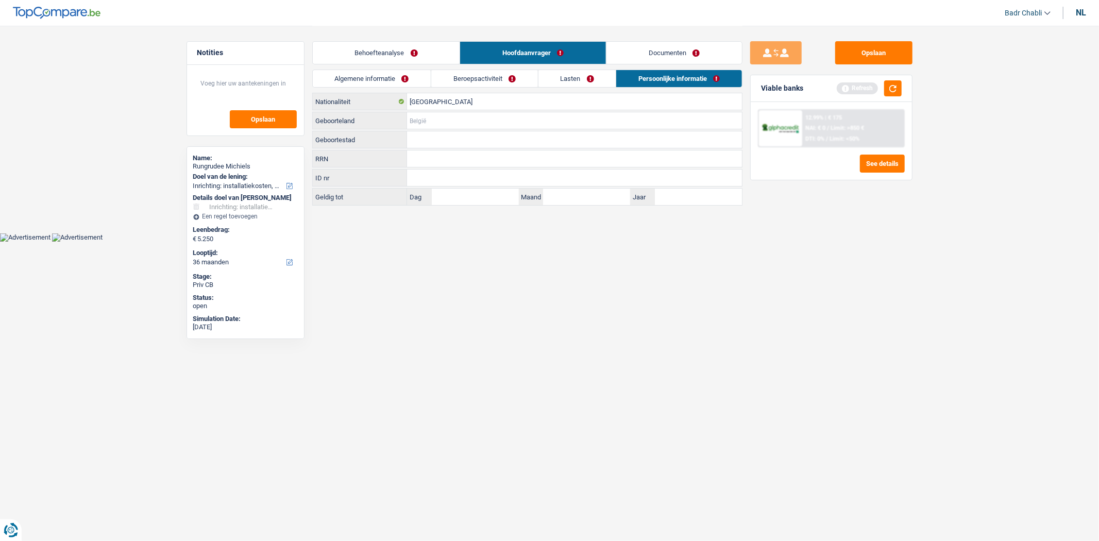
click at [445, 122] on input "Geboorteland" at bounding box center [574, 120] width 335 height 16
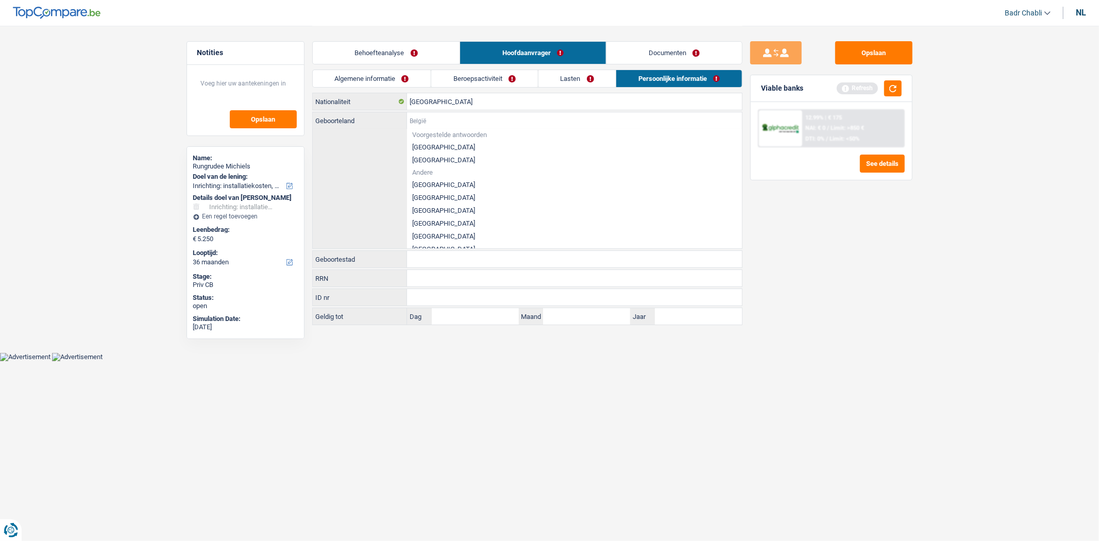
click at [446, 121] on input "Geboorteland" at bounding box center [574, 120] width 335 height 16
type input "t"
type input "h"
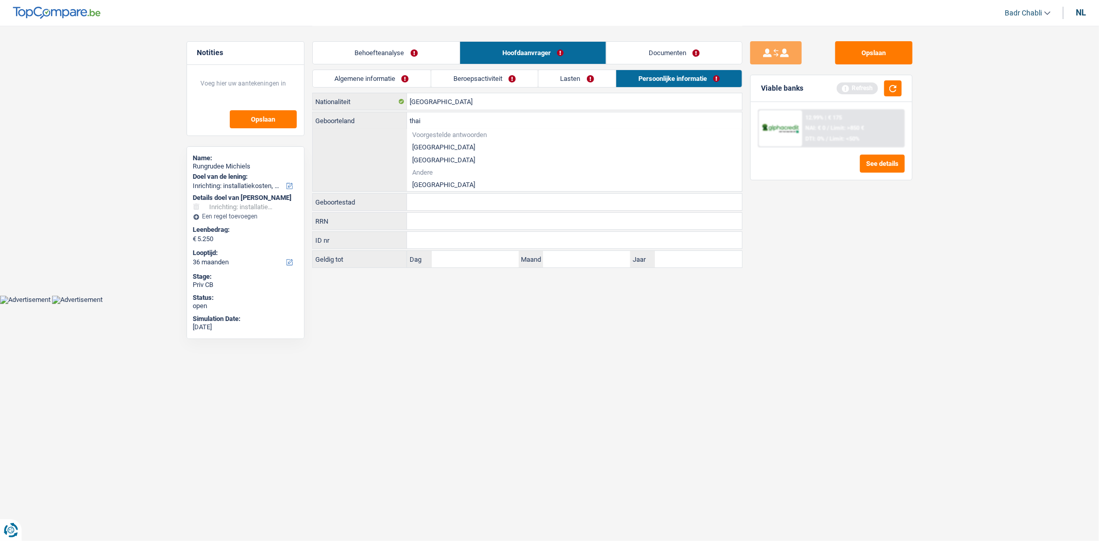
click at [431, 181] on li "Thailand" at bounding box center [574, 184] width 335 height 13
type input "Thailand"
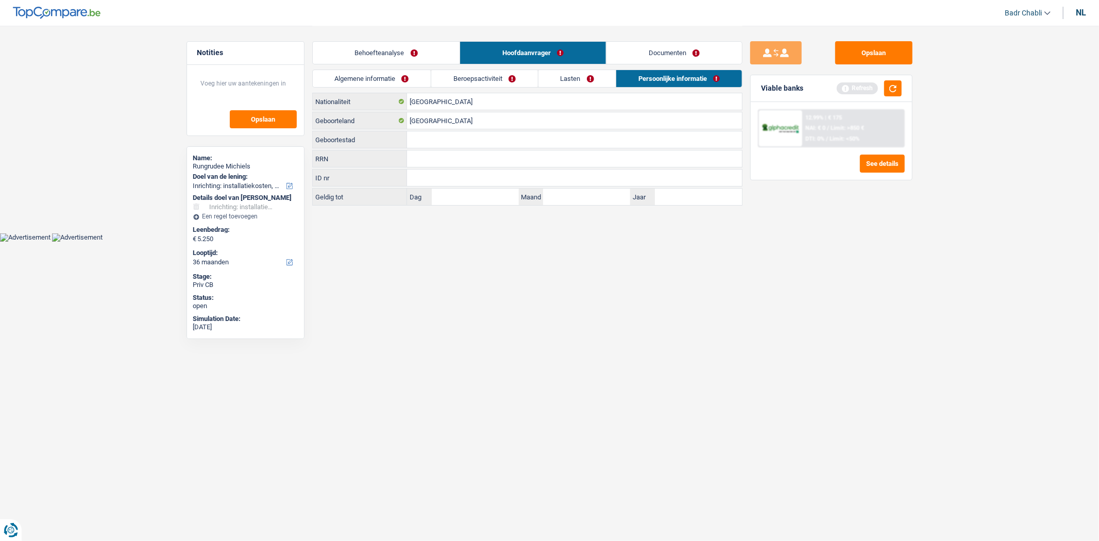
click at [425, 141] on input "Geboortestad" at bounding box center [574, 139] width 335 height 16
click at [465, 135] on input "Sisaket" at bounding box center [574, 139] width 335 height 16
click at [467, 137] on input "Sisaket" at bounding box center [574, 139] width 335 height 16
type input "Sisaket"
click at [581, 77] on link "Lasten" at bounding box center [578, 78] width 78 height 17
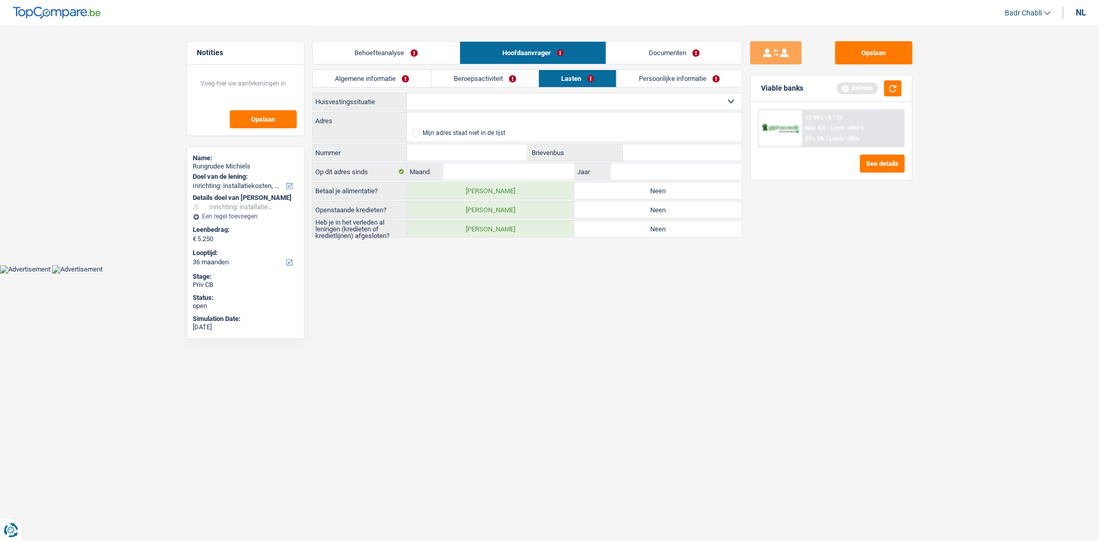
click at [475, 73] on link "Beroepsactiviteit" at bounding box center [485, 78] width 107 height 17
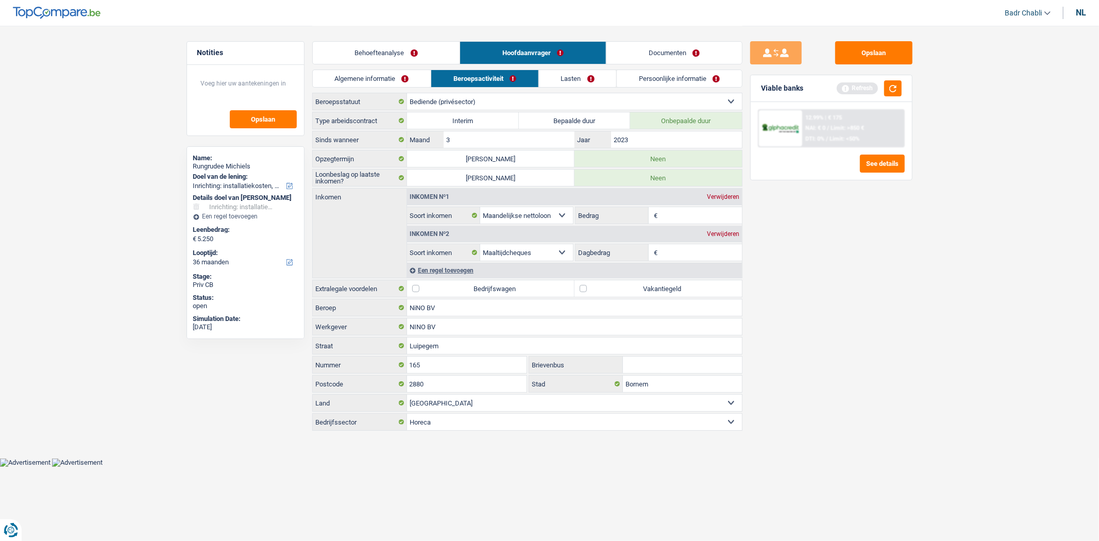
click at [420, 50] on link "Behoefteanalyse" at bounding box center [386, 53] width 147 height 22
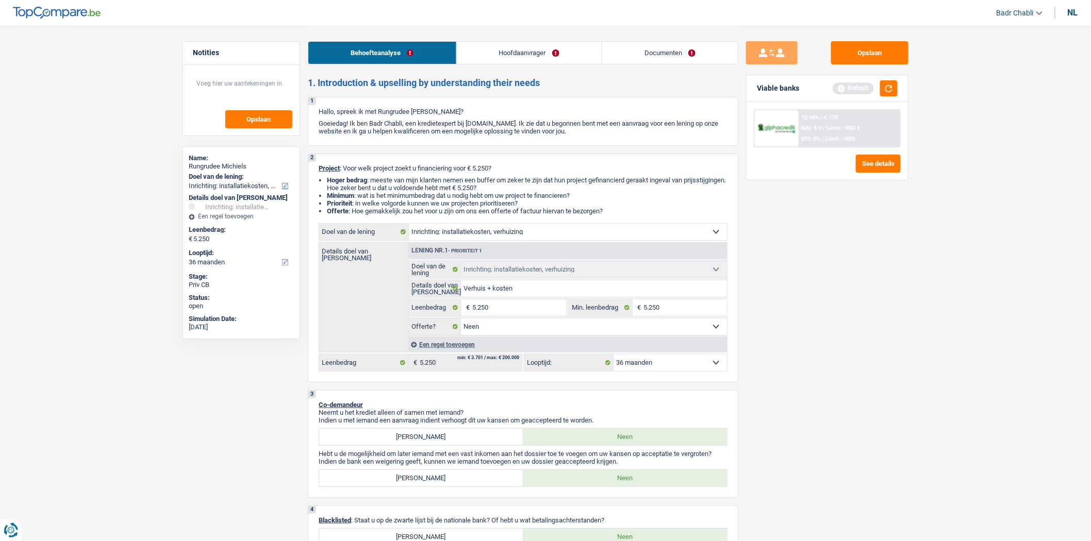
click at [576, 45] on link "Hoofdaanvrager" at bounding box center [529, 53] width 145 height 22
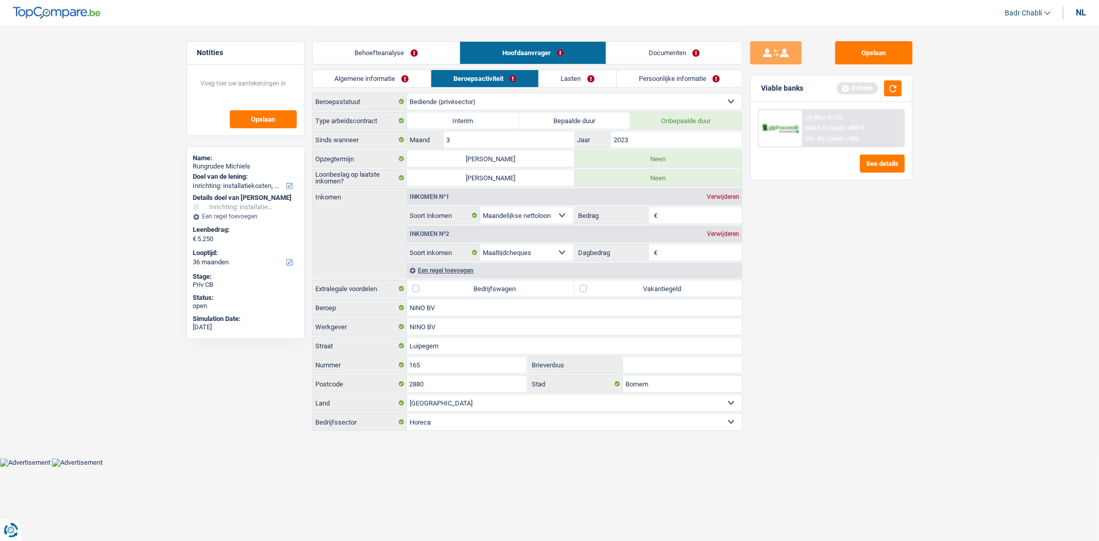
click at [683, 81] on link "Persoonlijke informatie" at bounding box center [679, 78] width 125 height 17
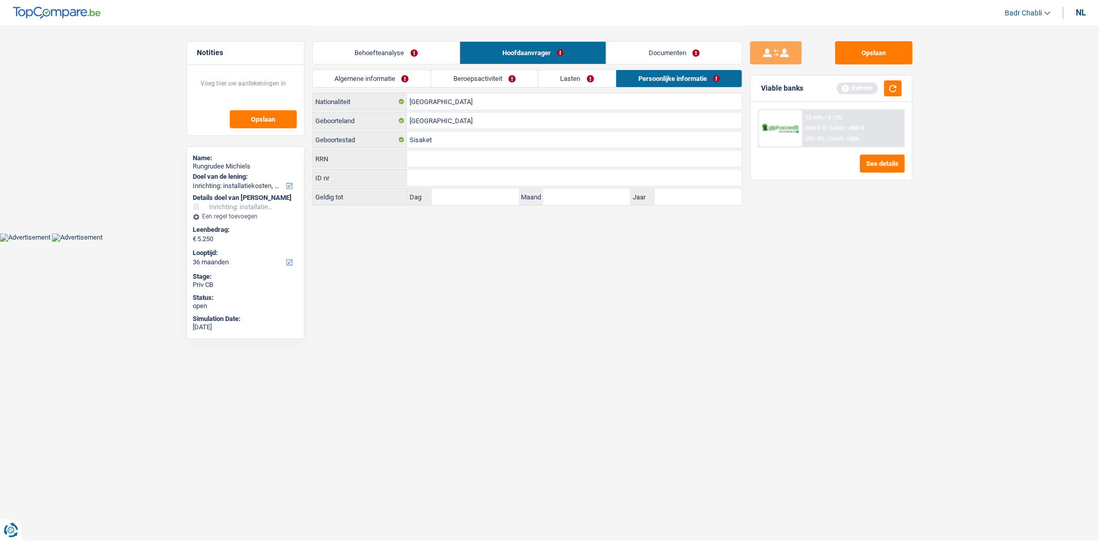
click at [594, 78] on link "Lasten" at bounding box center [578, 78] width 78 height 17
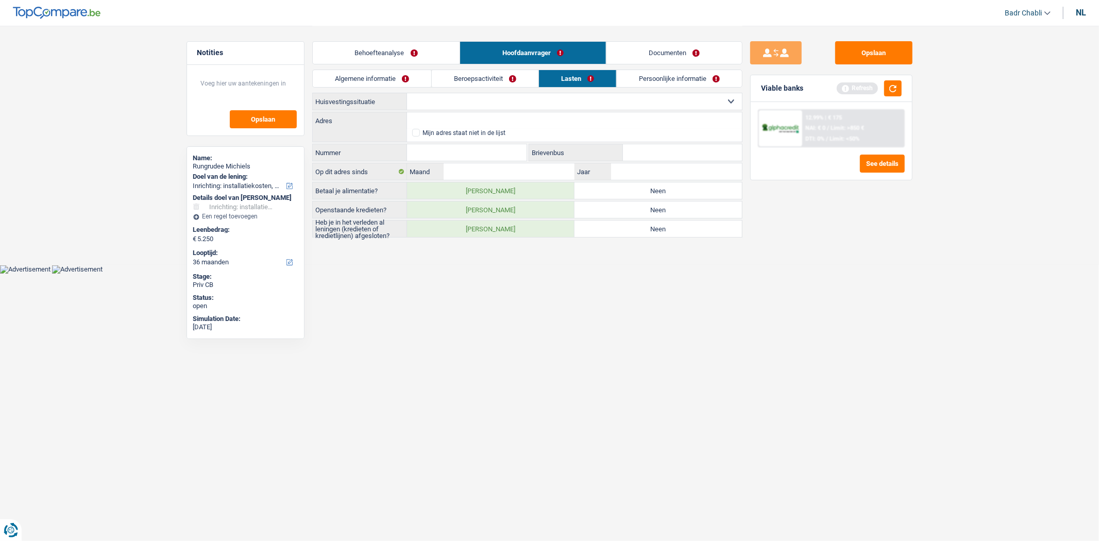
click at [466, 74] on link "Beroepsactiviteit" at bounding box center [485, 78] width 107 height 17
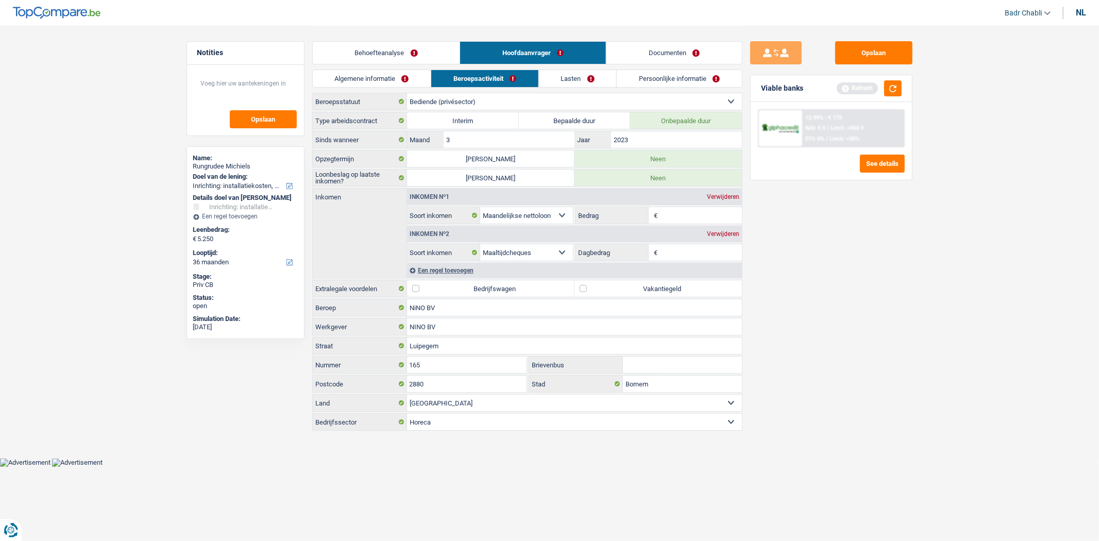
click at [409, 48] on link "Behoefteanalyse" at bounding box center [386, 53] width 147 height 22
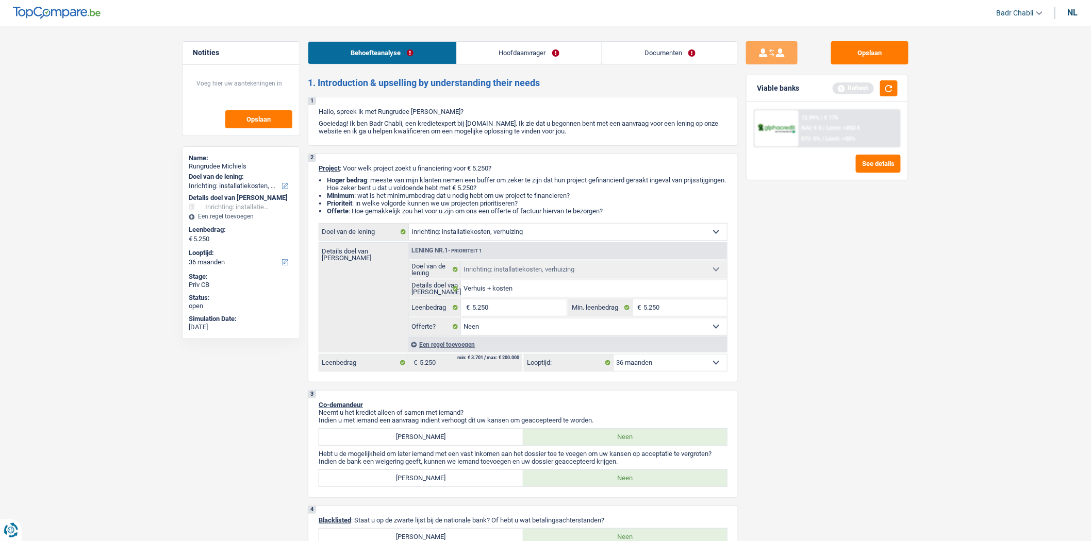
click at [258, 167] on div "Rungrudee Michiels" at bounding box center [241, 166] width 105 height 8
copy div "Rungrudee Michiels"
click at [489, 61] on link "Hoofdaanvrager" at bounding box center [529, 53] width 145 height 22
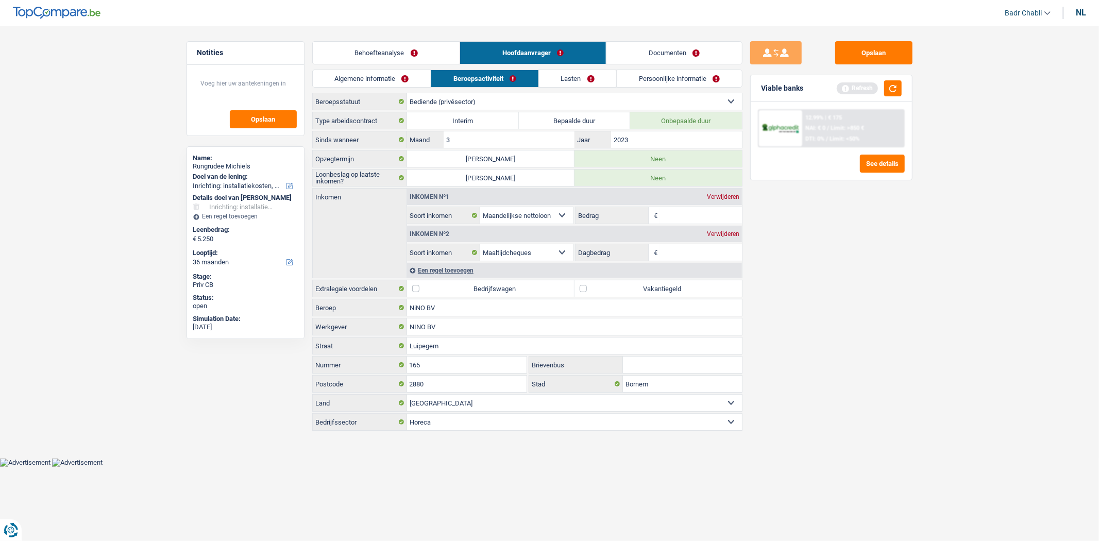
click at [372, 90] on div "Algemene informatie Beroepsactiviteit Lasten Persoonlijke informatie" at bounding box center [527, 81] width 430 height 23
click at [379, 78] on link "Algemene informatie" at bounding box center [372, 78] width 119 height 17
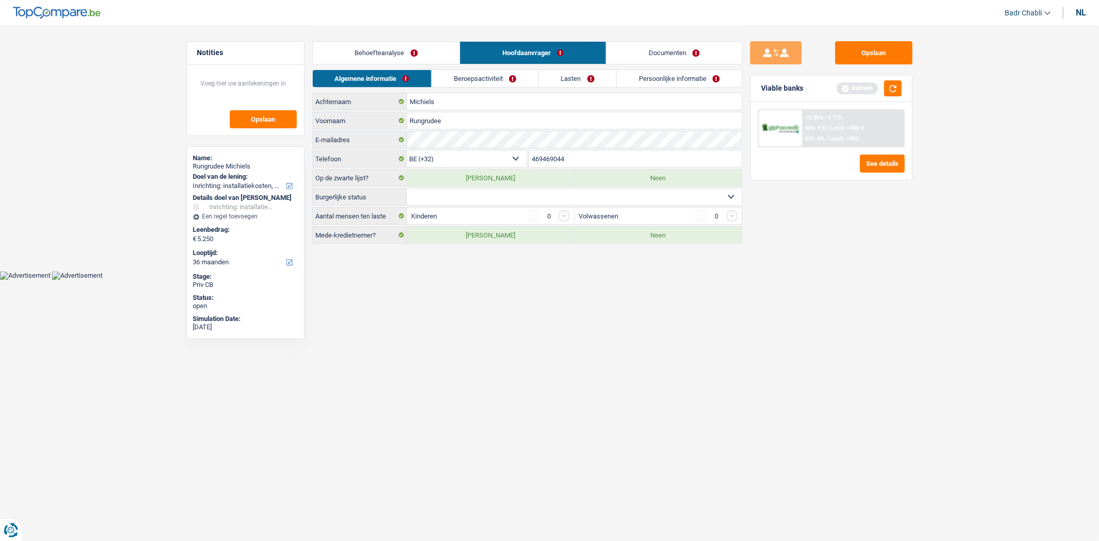
click at [487, 198] on select "Alleenstaand Getrouwd Samenwonend Uit de echt gescheiden Weduwe/weduwnaar Gehuw…" at bounding box center [574, 197] width 335 height 16
select select "single"
click at [407, 189] on select "Alleenstaand Getrouwd Samenwonend Uit de echt gescheiden Weduwe/weduwnaar Gehuw…" at bounding box center [574, 197] width 335 height 16
click at [661, 51] on link "Documenten" at bounding box center [675, 53] width 136 height 22
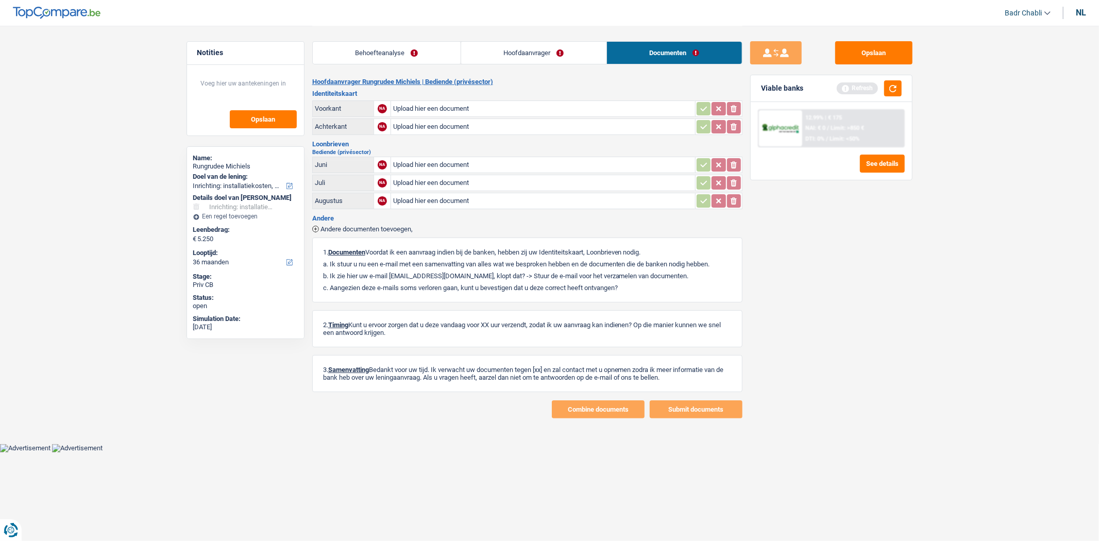
click at [553, 49] on link "Hoofdaanvrager" at bounding box center [533, 53] width 145 height 22
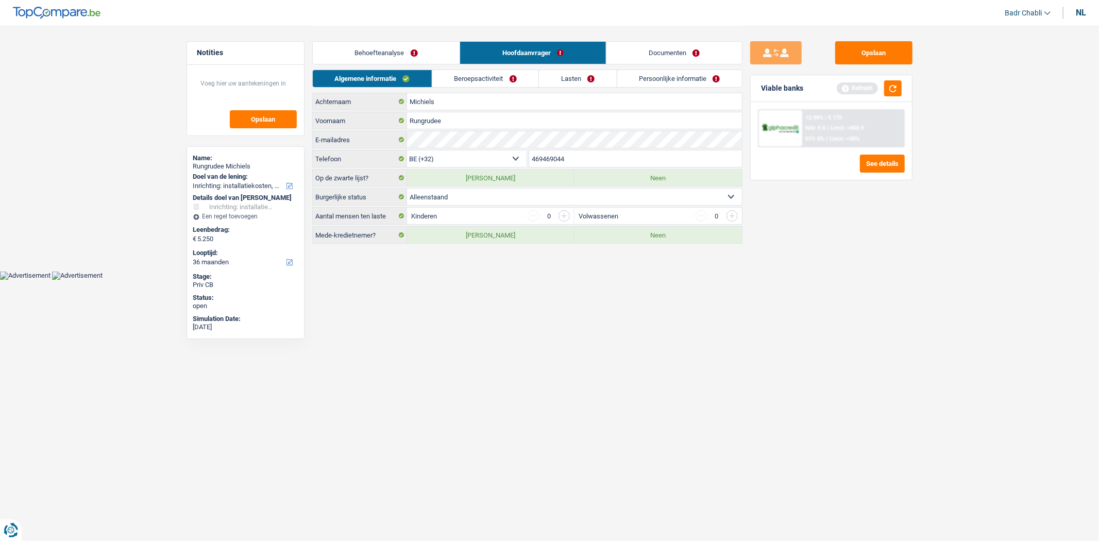
click at [421, 53] on link "Behoefteanalyse" at bounding box center [386, 53] width 147 height 22
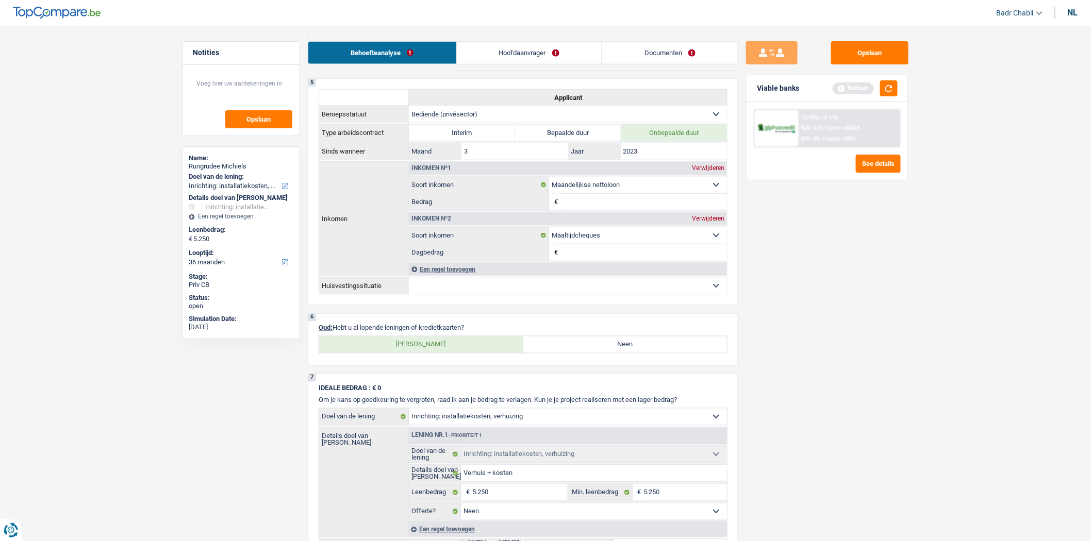
scroll to position [630, 0]
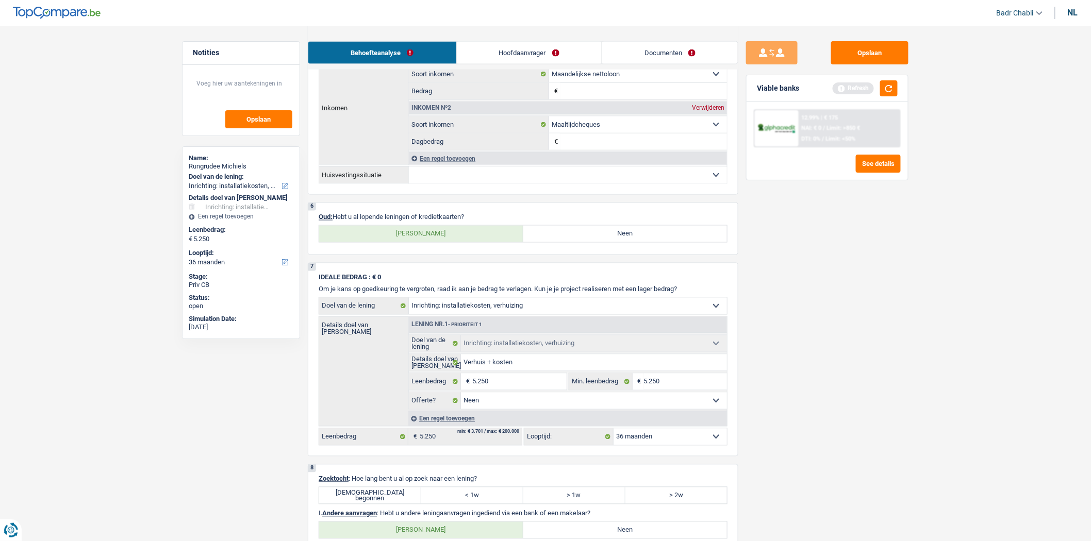
click at [579, 240] on label "Neen" at bounding box center [625, 234] width 204 height 16
click at [579, 240] on input "Neen" at bounding box center [625, 234] width 204 height 16
radio input "true"
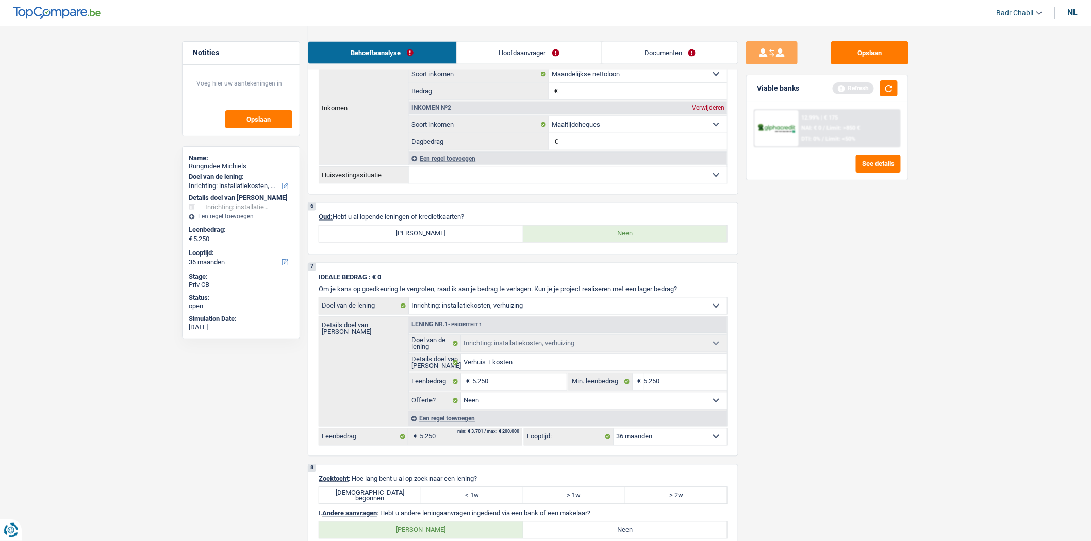
click at [391, 504] on label "Juist begonnen" at bounding box center [370, 496] width 102 height 16
click at [391, 504] on input "Juist begonnen" at bounding box center [370, 496] width 102 height 16
radio input "true"
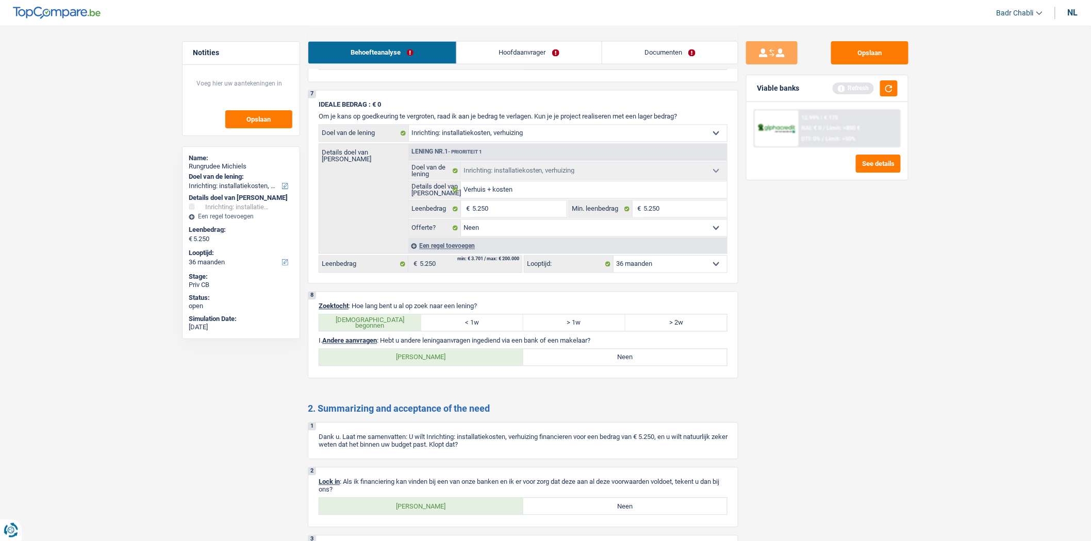
scroll to position [899, 0]
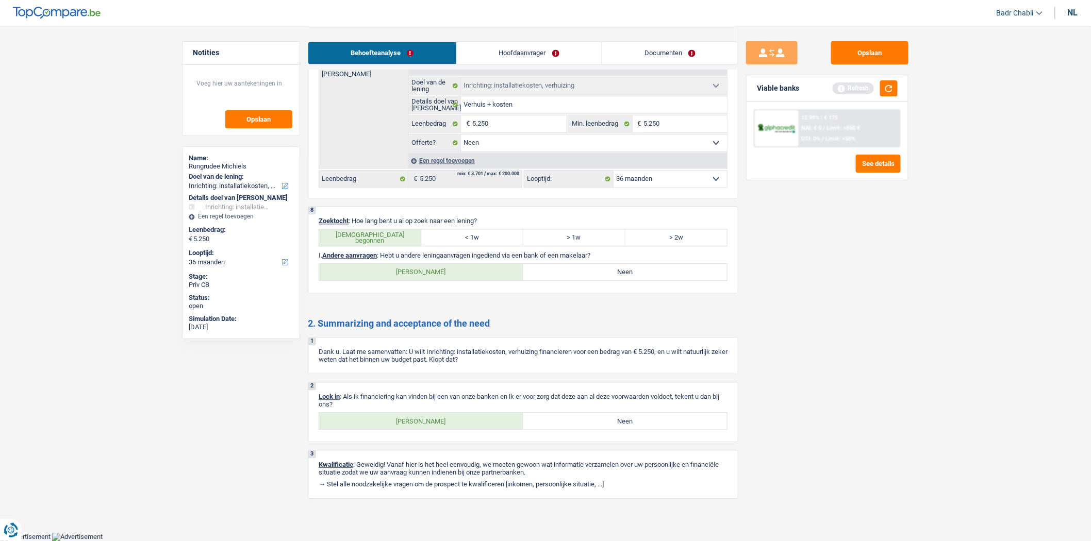
click at [616, 265] on label "Neen" at bounding box center [625, 272] width 204 height 16
click at [616, 265] on input "Neen" at bounding box center [625, 272] width 204 height 16
radio input "true"
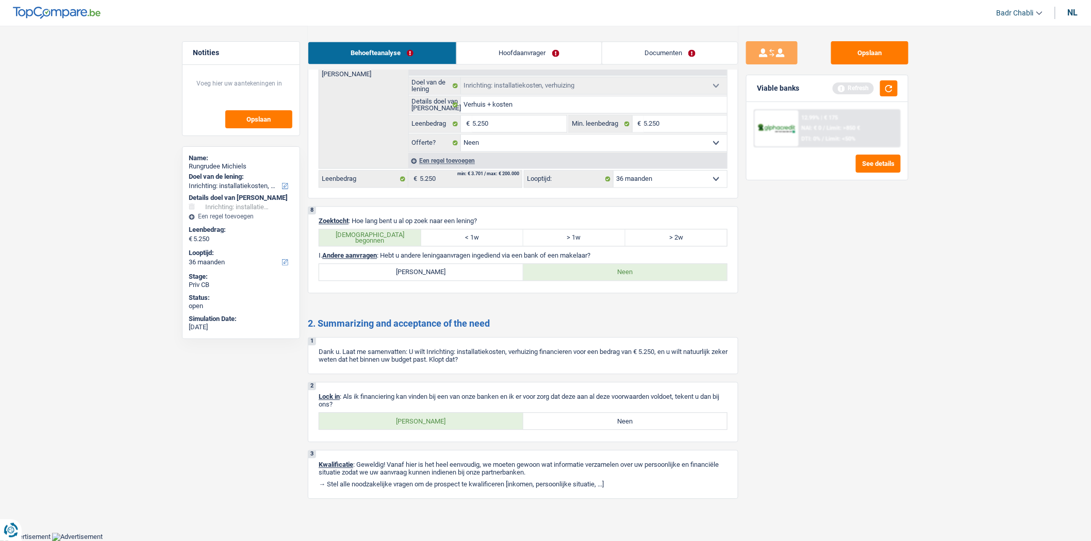
click at [437, 415] on label "Ja" at bounding box center [421, 421] width 204 height 16
click at [437, 415] on input "Ja" at bounding box center [421, 421] width 204 height 16
radio input "true"
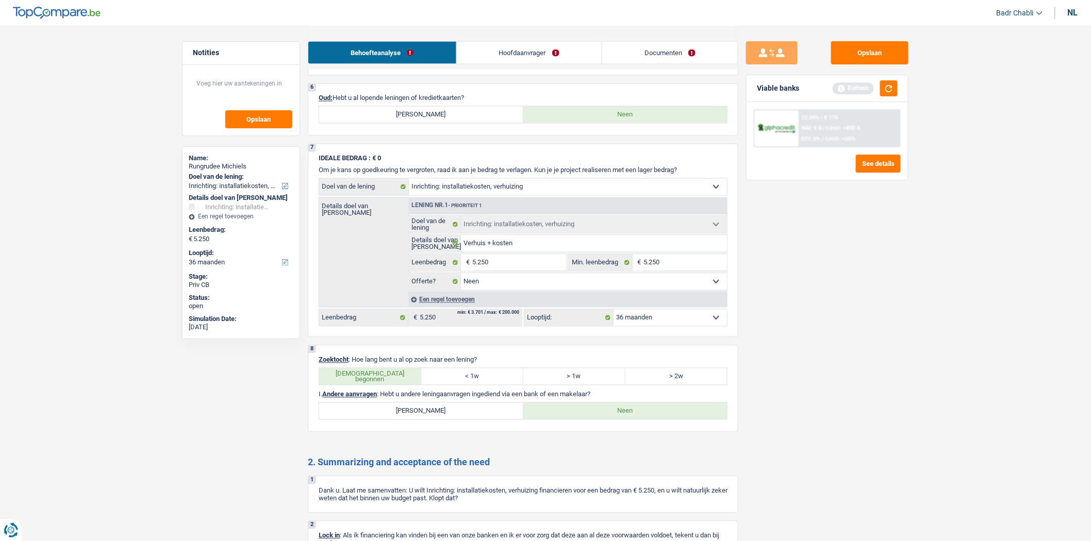
scroll to position [613, 0]
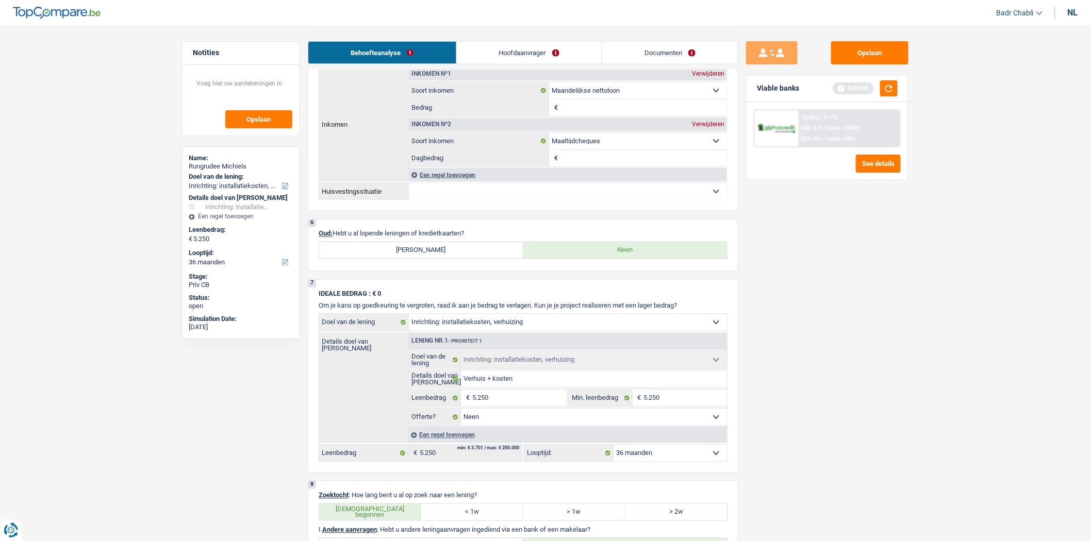
click at [868, 263] on div "Opslaan Viable banks Refresh 12.99% | € 175 NAI: € 0 / Limit: >850 € DTI: 0% / …" at bounding box center [827, 282] width 178 height 483
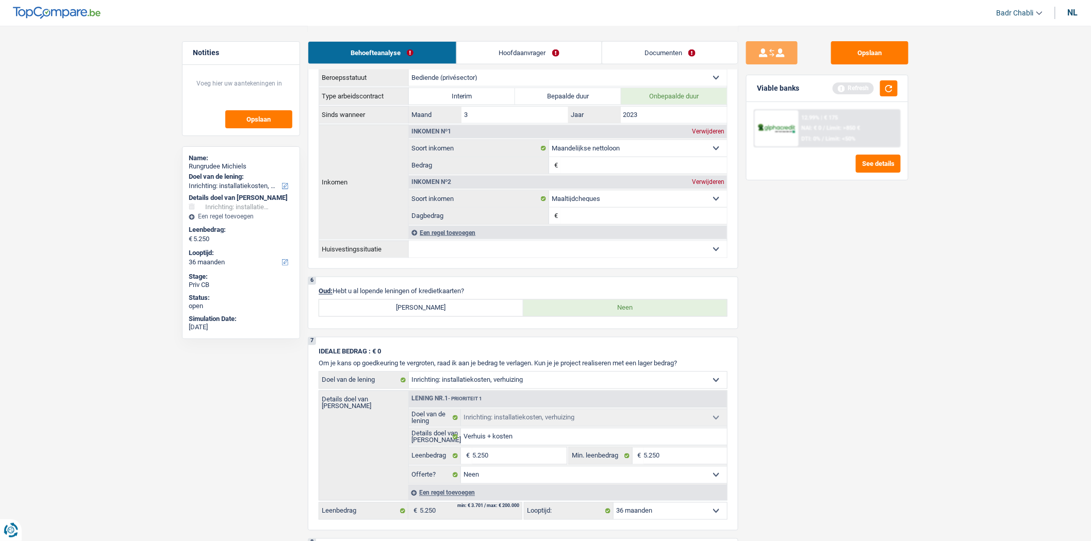
scroll to position [212, 0]
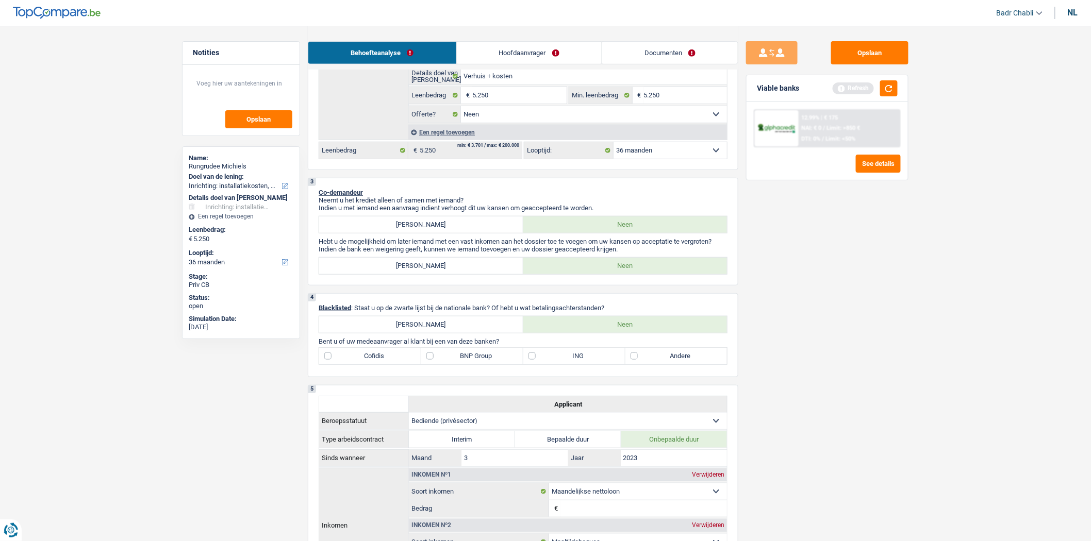
click at [457, 361] on label "BNP Group" at bounding box center [472, 356] width 102 height 16
click at [457, 361] on input "BNP Group" at bounding box center [472, 356] width 102 height 16
checkbox input "true"
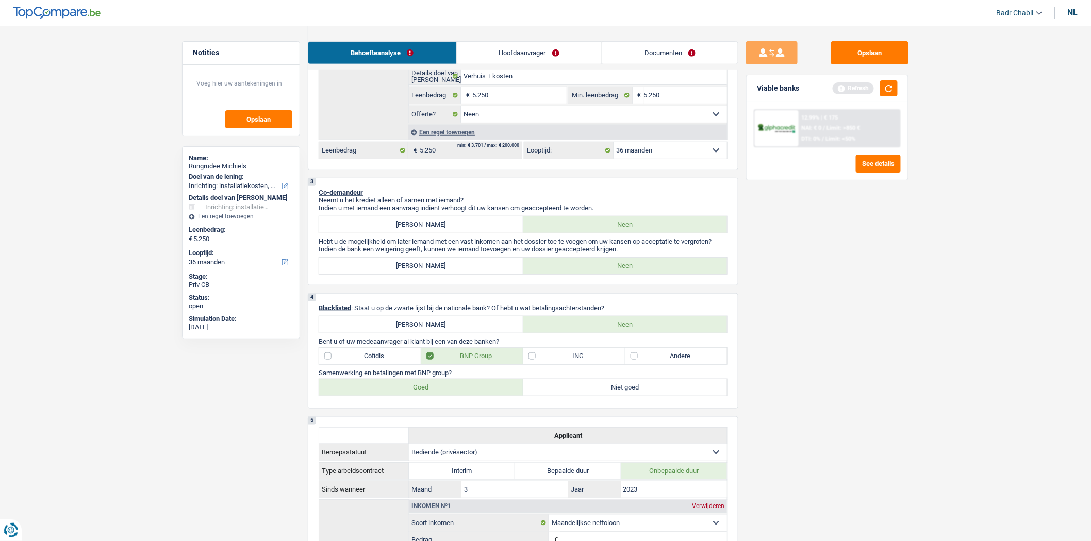
click at [454, 393] on label "Goed" at bounding box center [421, 387] width 204 height 16
click at [454, 393] on input "Goed" at bounding box center [421, 387] width 204 height 16
radio input "true"
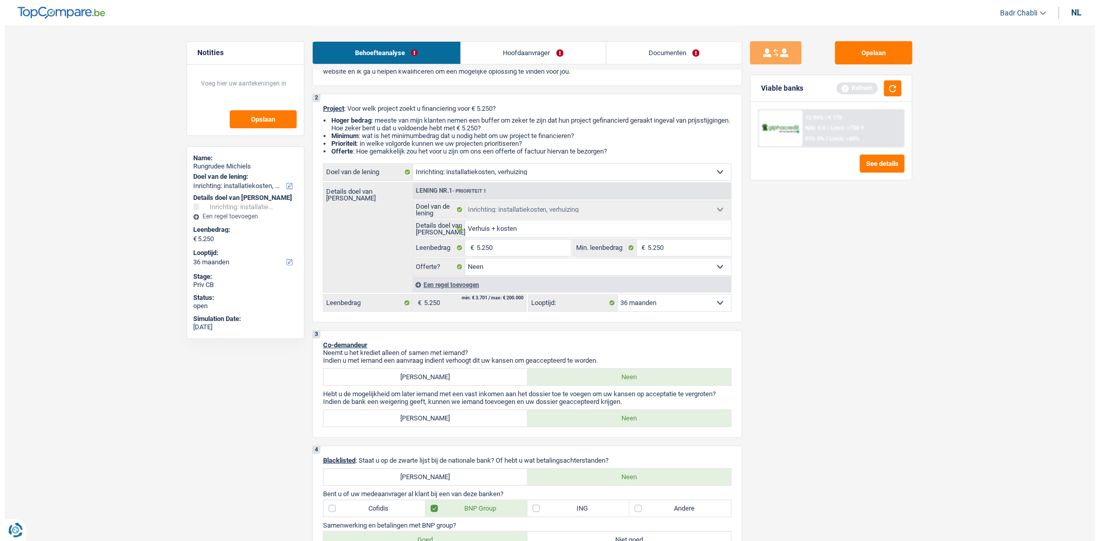
scroll to position [0, 0]
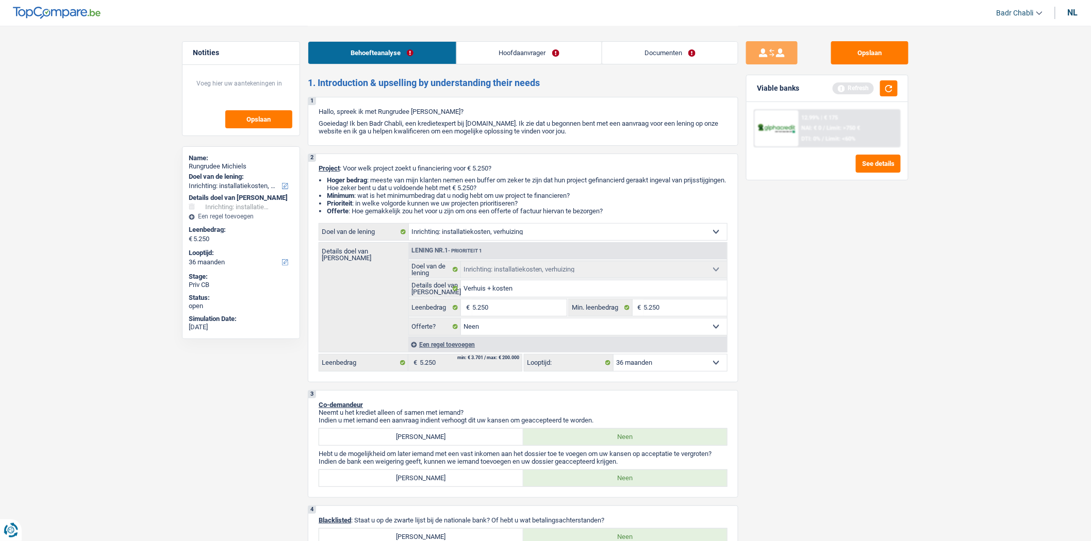
click at [493, 55] on link "Hoofdaanvrager" at bounding box center [529, 53] width 145 height 22
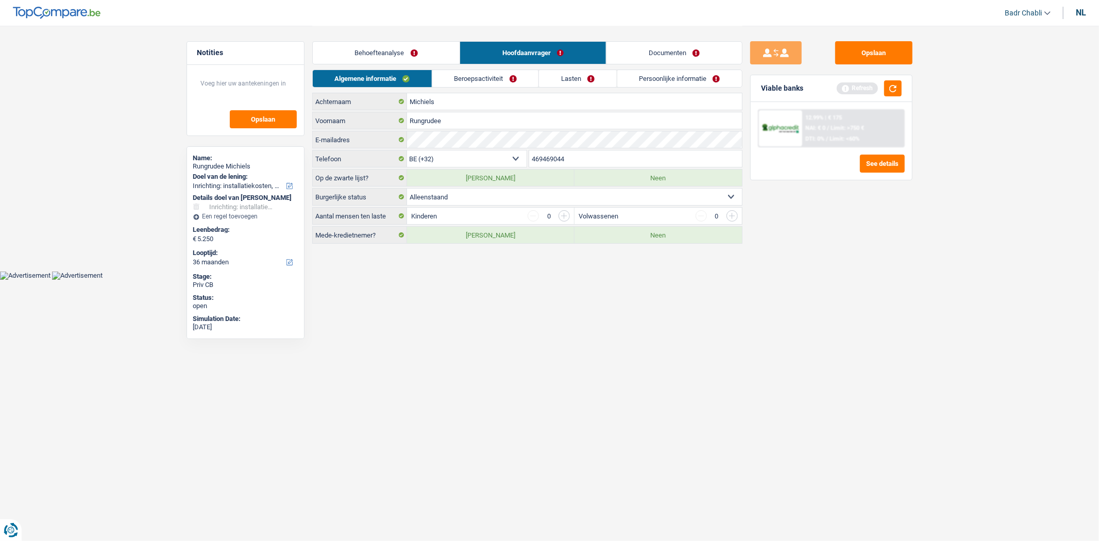
click at [487, 83] on link "Beroepsactiviteit" at bounding box center [485, 78] width 106 height 17
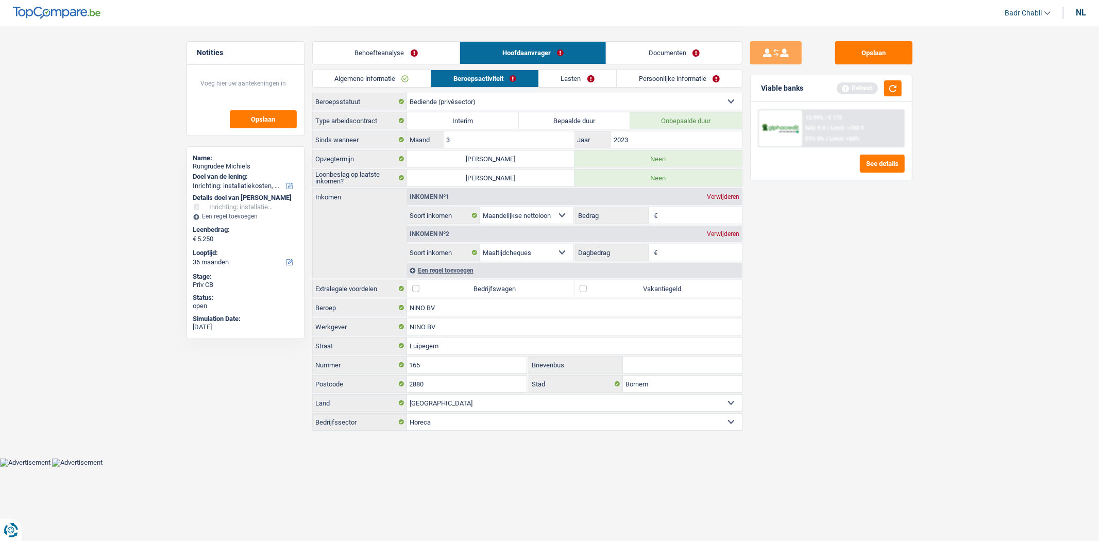
click at [584, 287] on label "Vakantiegeld" at bounding box center [658, 288] width 167 height 16
click at [584, 287] on input "Vakantiegeld" at bounding box center [658, 288] width 167 height 16
checkbox input "true"
click at [681, 212] on input "Bedrag" at bounding box center [701, 215] width 82 height 16
click at [674, 211] on input "Bedrag" at bounding box center [701, 215] width 82 height 16
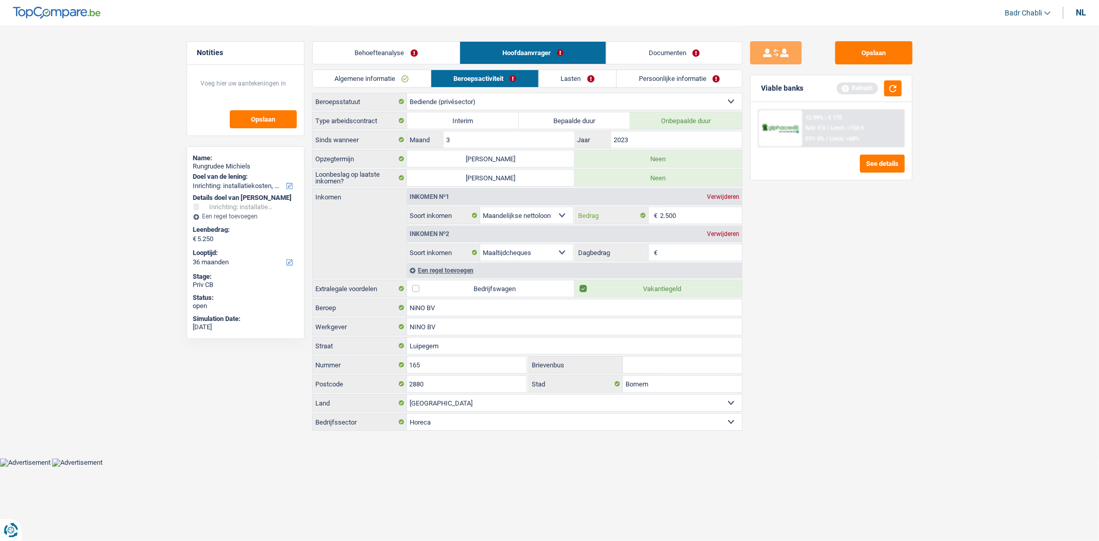
type input "2.500"
click at [723, 232] on div "Verwijderen" at bounding box center [724, 234] width 38 height 6
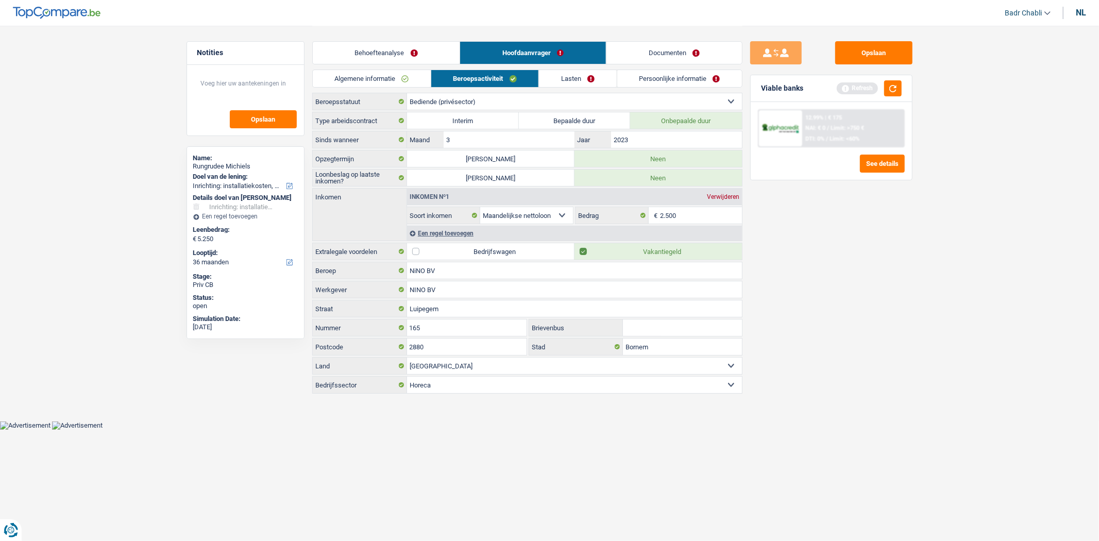
click at [797, 239] on div "Opslaan Viable banks Refresh 12.99% | € 175 NAI: € 0 / Limit: >750 € DTI: 0% / …" at bounding box center [832, 282] width 178 height 483
click at [589, 79] on link "Lasten" at bounding box center [577, 78] width 77 height 17
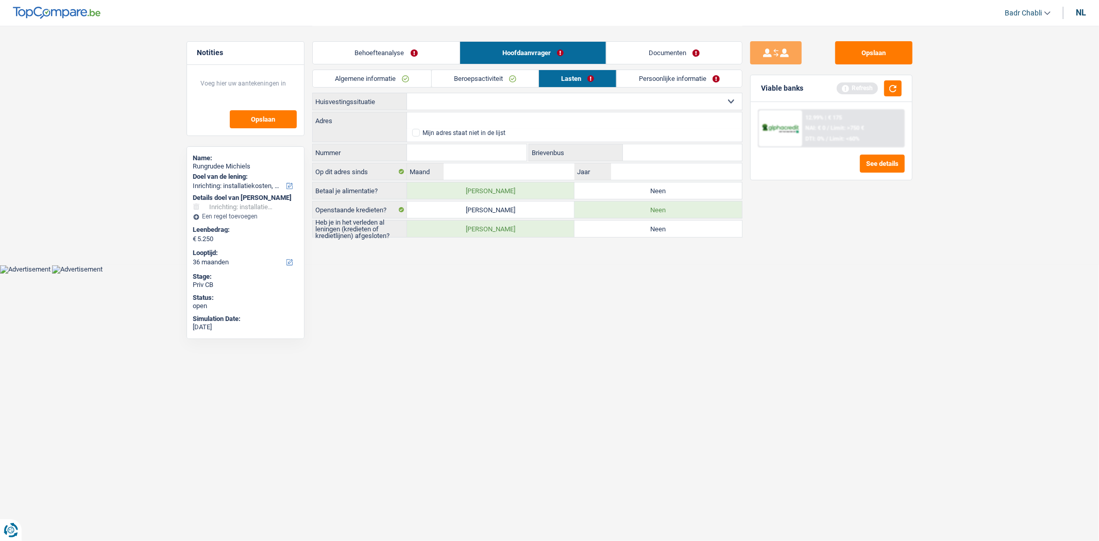
click at [466, 71] on link "Beroepsactiviteit" at bounding box center [485, 78] width 107 height 17
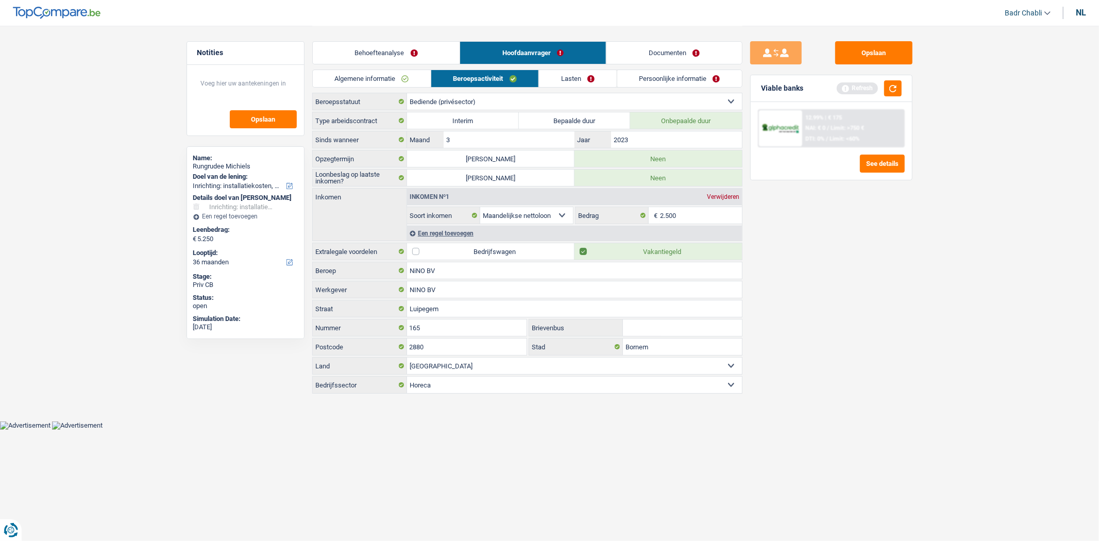
click at [568, 77] on link "Lasten" at bounding box center [577, 78] width 77 height 17
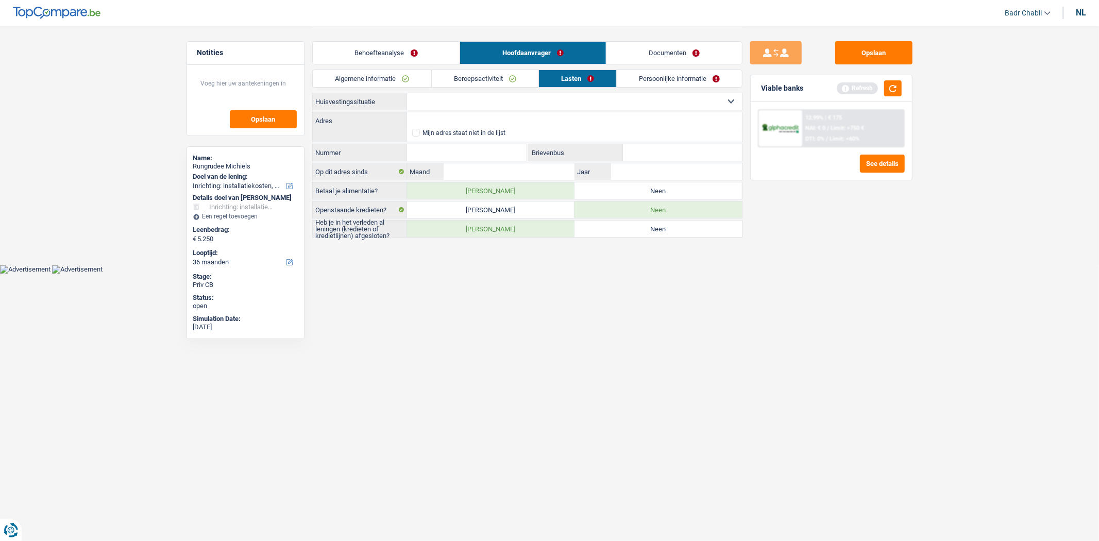
click at [465, 102] on select "Huurder Eigenaar met een hypothecaire lening Eigenaar zonder hypothecaire lenin…" at bounding box center [574, 101] width 335 height 16
select select "rents"
click at [407, 93] on select "Huurder Eigenaar met een hypothecaire lening Eigenaar zonder hypothecaire lenin…" at bounding box center [574, 101] width 335 height 16
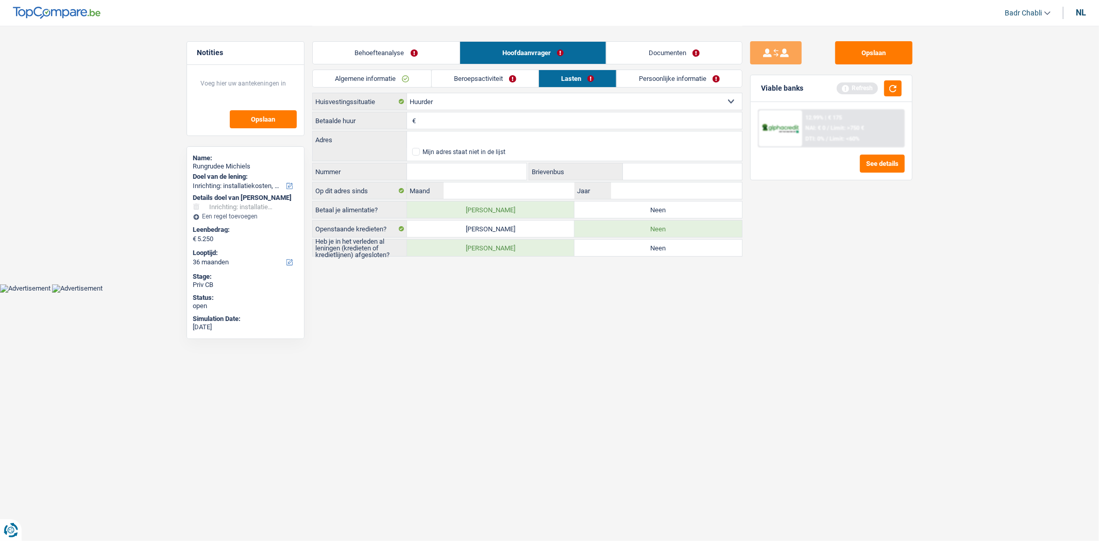
click at [653, 219] on div "Huurder Eigenaar met een hypothecaire lening Eigenaar zonder hypothecaire lenin…" at bounding box center [527, 175] width 430 height 164
click at [653, 212] on label "Neen" at bounding box center [658, 210] width 167 height 16
click at [653, 212] on input "Neen" at bounding box center [658, 210] width 167 height 16
radio input "true"
click at [446, 104] on select "Huurder Eigenaar met een hypothecaire lening Eigenaar zonder hypothecaire lenin…" at bounding box center [574, 101] width 335 height 16
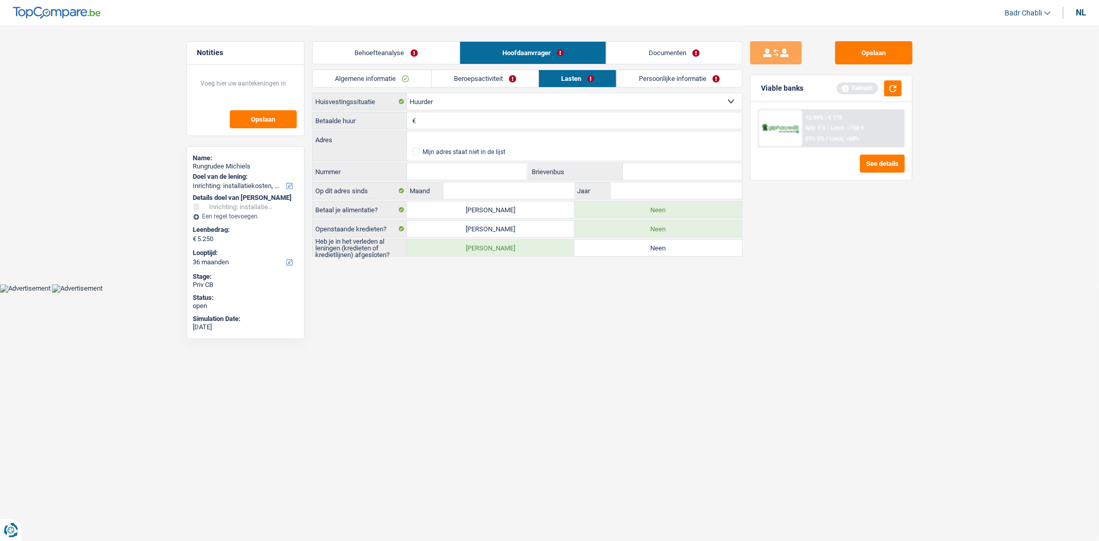
select select "liveWithParents"
click at [407, 93] on select "Huurder Eigenaar met een hypothecaire lening Eigenaar zonder hypothecaire lenin…" at bounding box center [574, 101] width 335 height 16
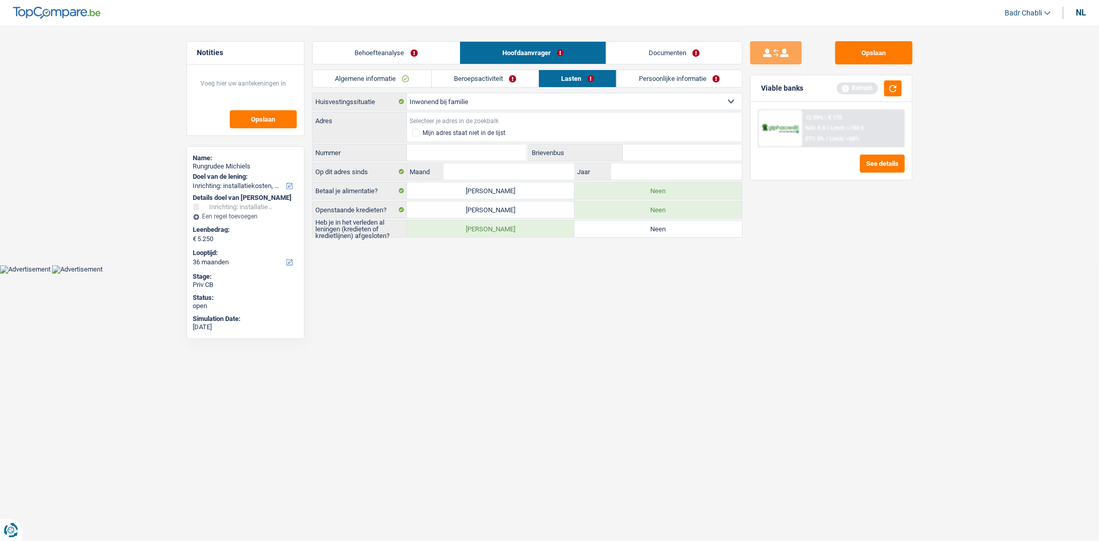
click at [500, 119] on input "Adres" at bounding box center [574, 120] width 335 height 16
click at [257, 84] on textarea at bounding box center [245, 87] width 103 height 31
type textarea "Son compagnon est propriétaire de la maison"
click at [545, 233] on label "Ja" at bounding box center [490, 229] width 167 height 16
click at [545, 233] on input "Ja" at bounding box center [490, 229] width 167 height 16
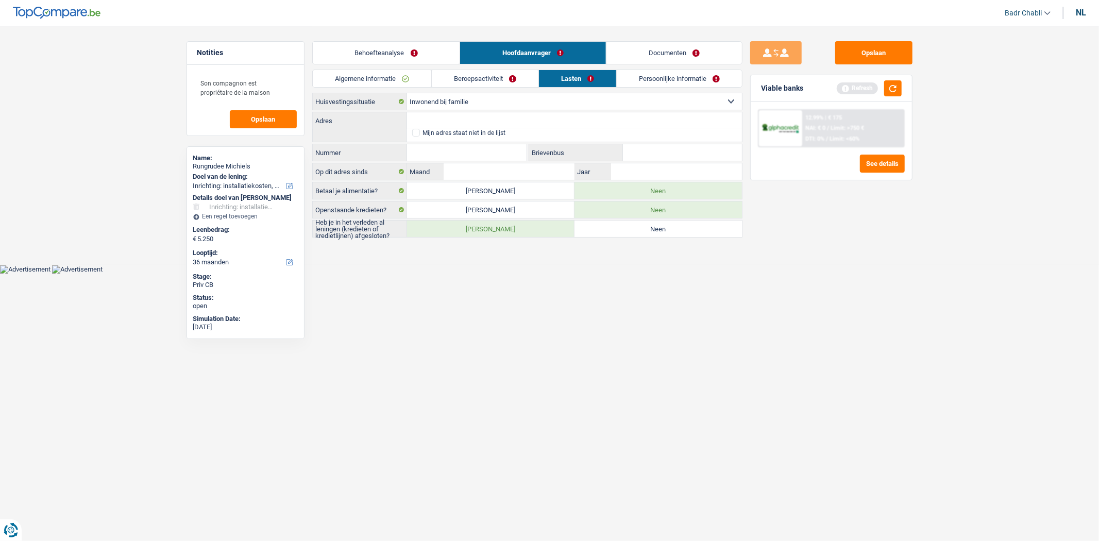
radio input "true"
drag, startPoint x: 470, startPoint y: 104, endPoint x: 472, endPoint y: 109, distance: 6.0
click at [470, 104] on select "Huurder Eigenaar met een hypothecaire lening Eigenaar zonder hypothecaire lenin…" at bounding box center [574, 101] width 335 height 16
click at [523, 102] on select "Huurder Eigenaar met een hypothecaire lening Eigenaar zonder hypothecaire lenin…" at bounding box center [574, 101] width 335 height 16
click at [491, 120] on input "Adres" at bounding box center [574, 120] width 335 height 16
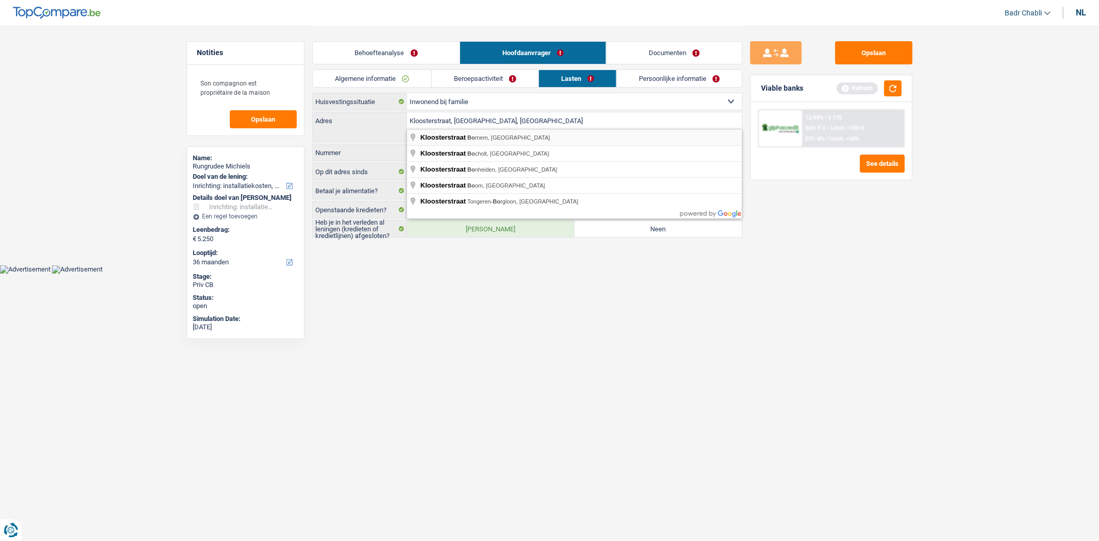
type input "Kloosterstraat, 2880, Bornem, BE"
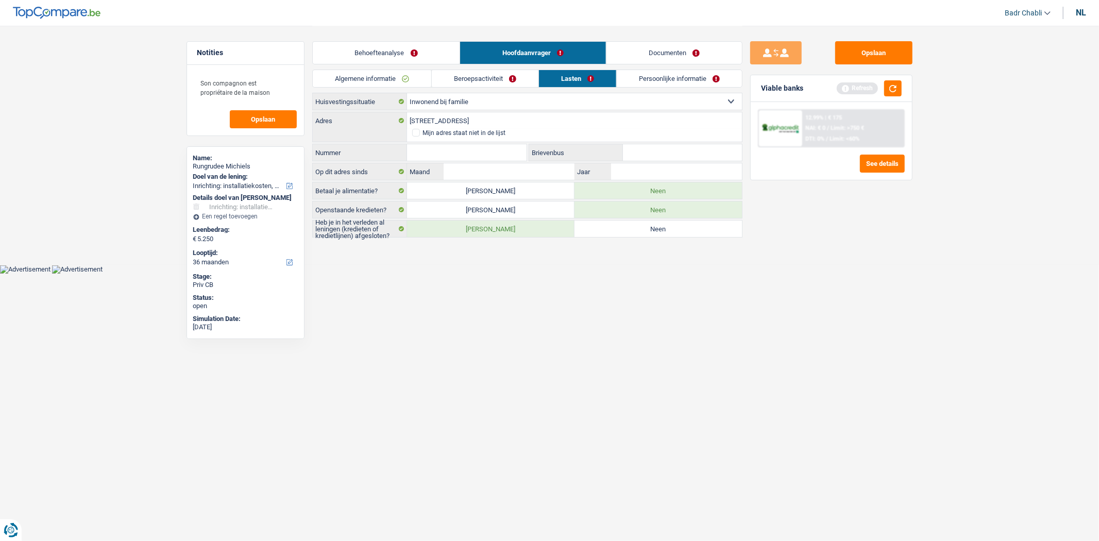
click at [489, 153] on input "Nummer" at bounding box center [467, 152] width 120 height 16
click at [492, 153] on input "Nummer" at bounding box center [467, 152] width 120 height 16
type input "47"
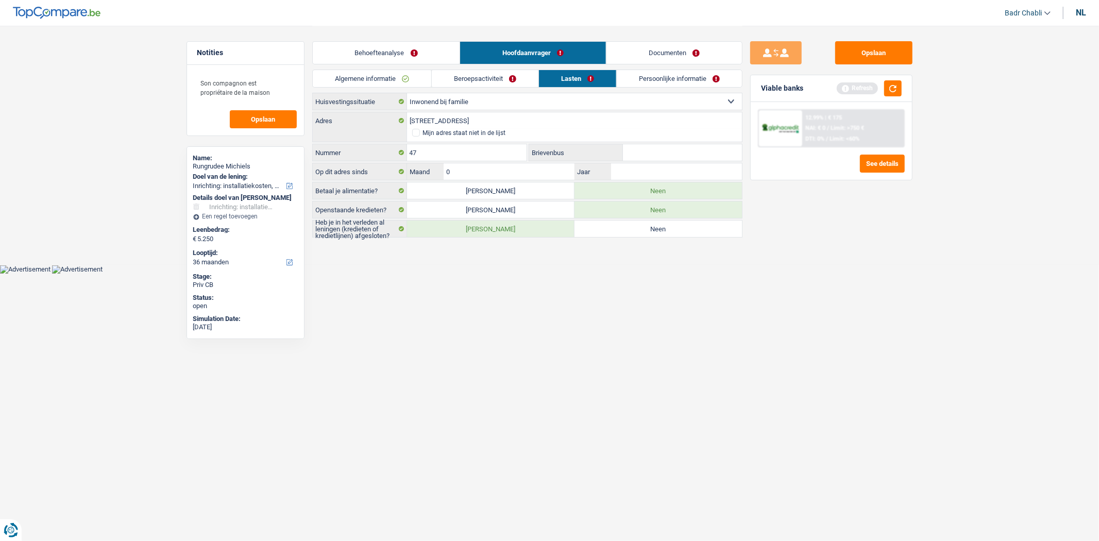
type input "04"
type input "2015"
click at [713, 80] on link "Persoonlijke informatie" at bounding box center [679, 78] width 125 height 17
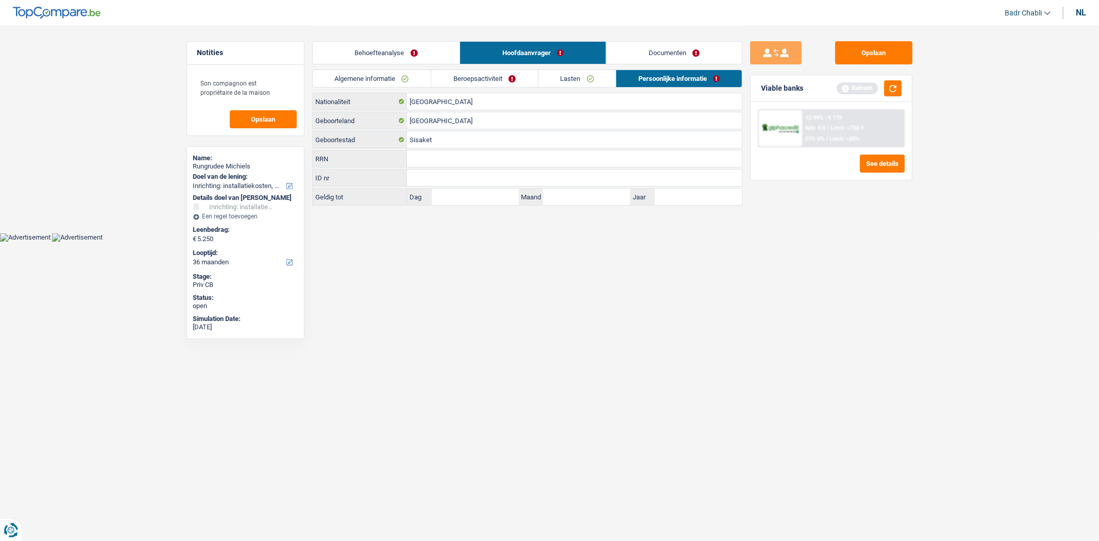
click at [552, 73] on link "Lasten" at bounding box center [578, 78] width 78 height 17
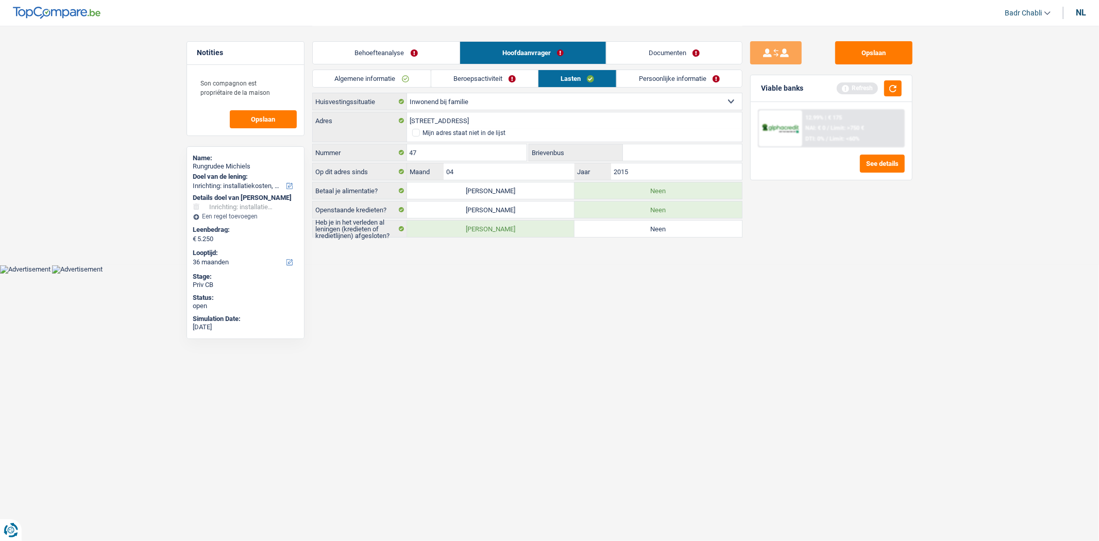
click at [506, 79] on link "Beroepsactiviteit" at bounding box center [484, 78] width 107 height 17
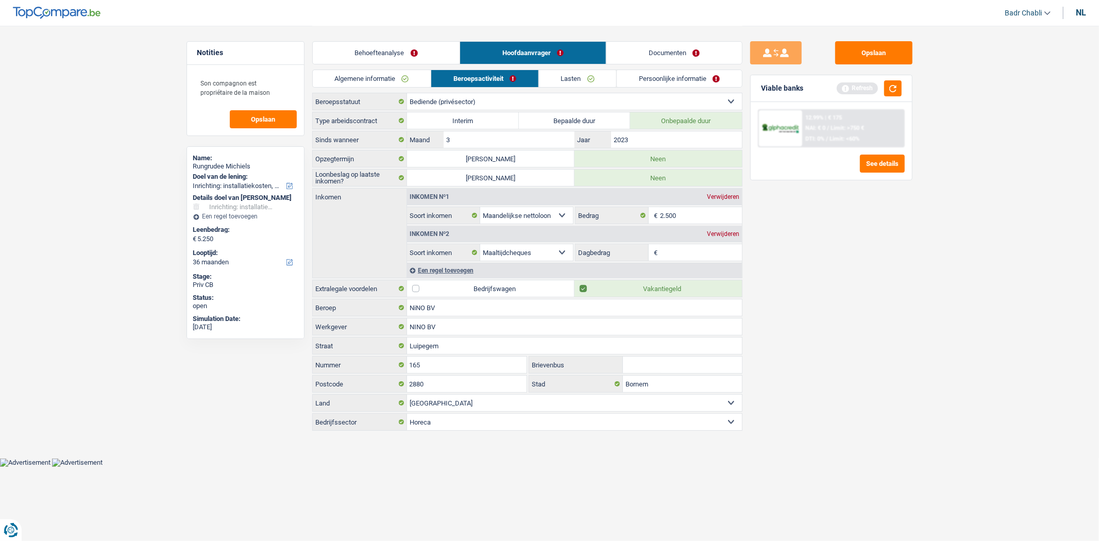
click at [589, 79] on link "Lasten" at bounding box center [578, 78] width 78 height 17
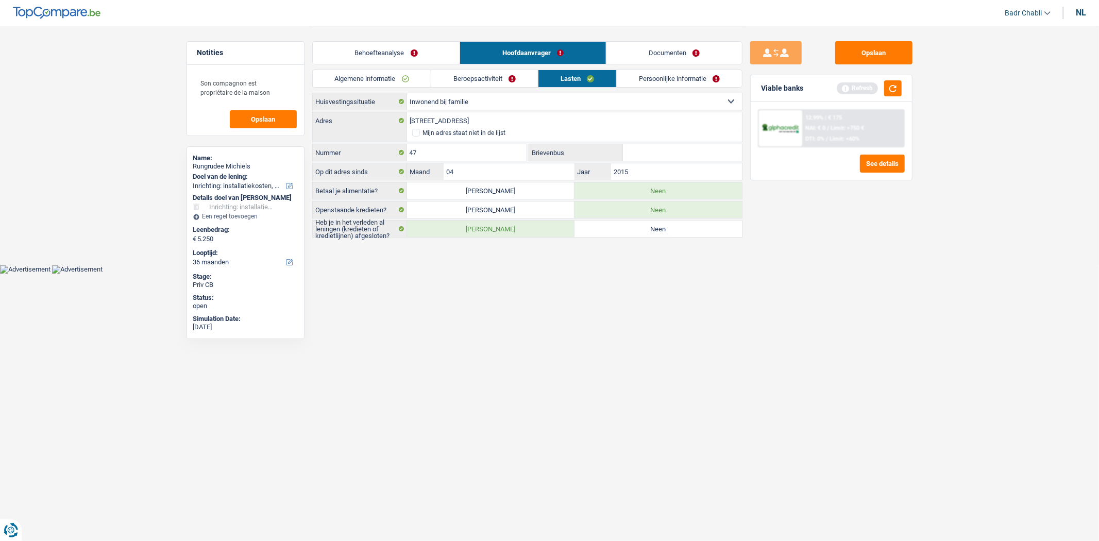
click at [657, 81] on link "Persoonlijke informatie" at bounding box center [679, 78] width 125 height 17
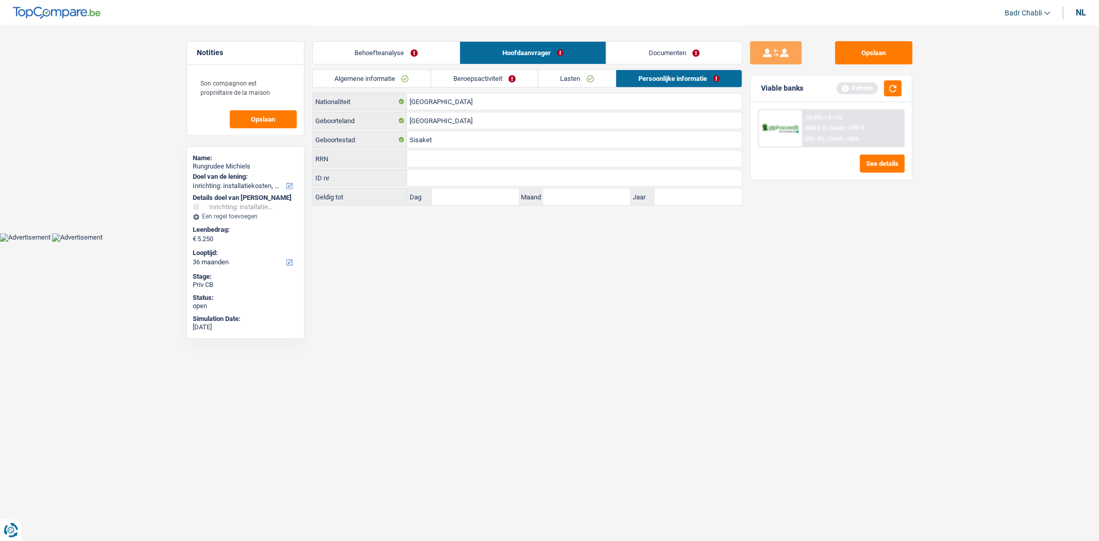
click at [670, 52] on link "Documenten" at bounding box center [675, 53] width 136 height 22
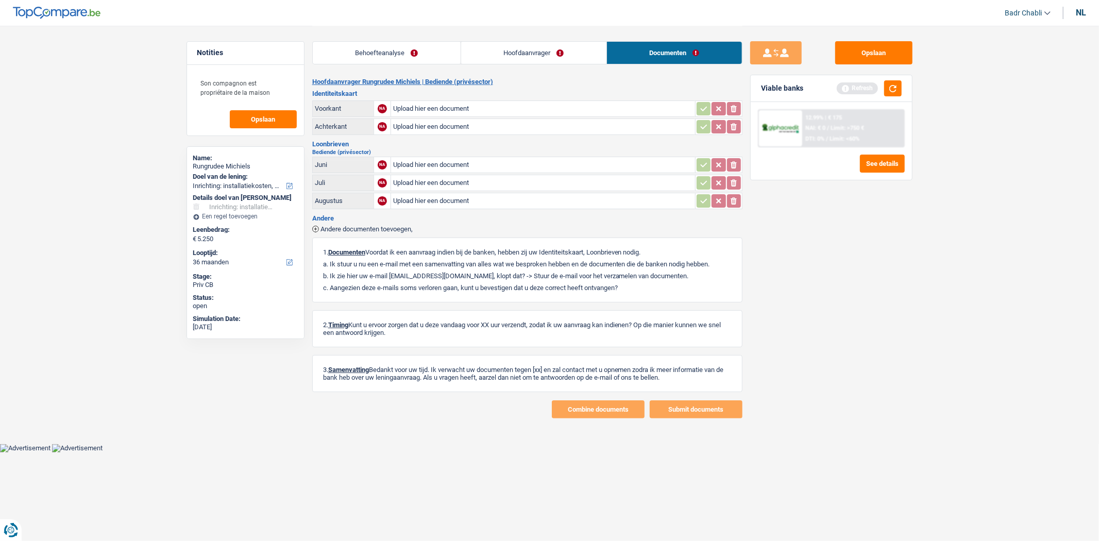
click at [551, 53] on link "Hoofdaanvrager" at bounding box center [533, 53] width 145 height 22
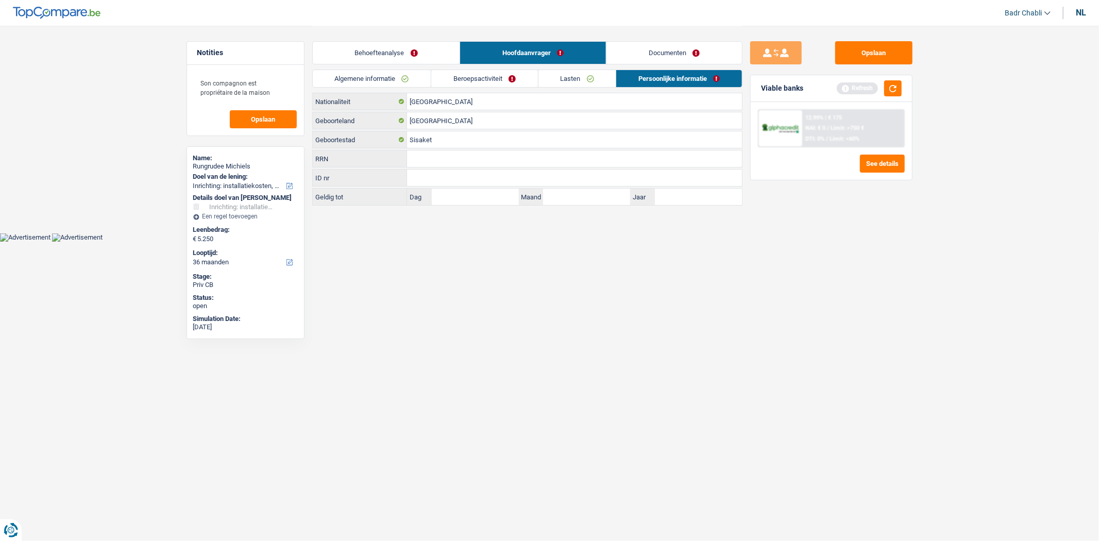
click at [381, 49] on link "Behoefteanalyse" at bounding box center [386, 53] width 147 height 22
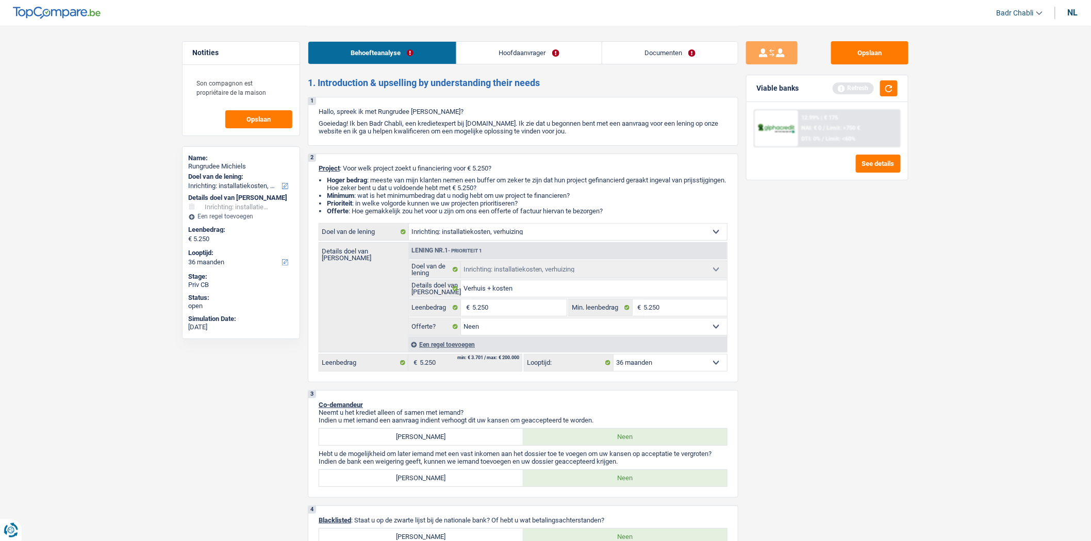
click at [533, 42] on link "Hoofdaanvrager" at bounding box center [529, 53] width 145 height 22
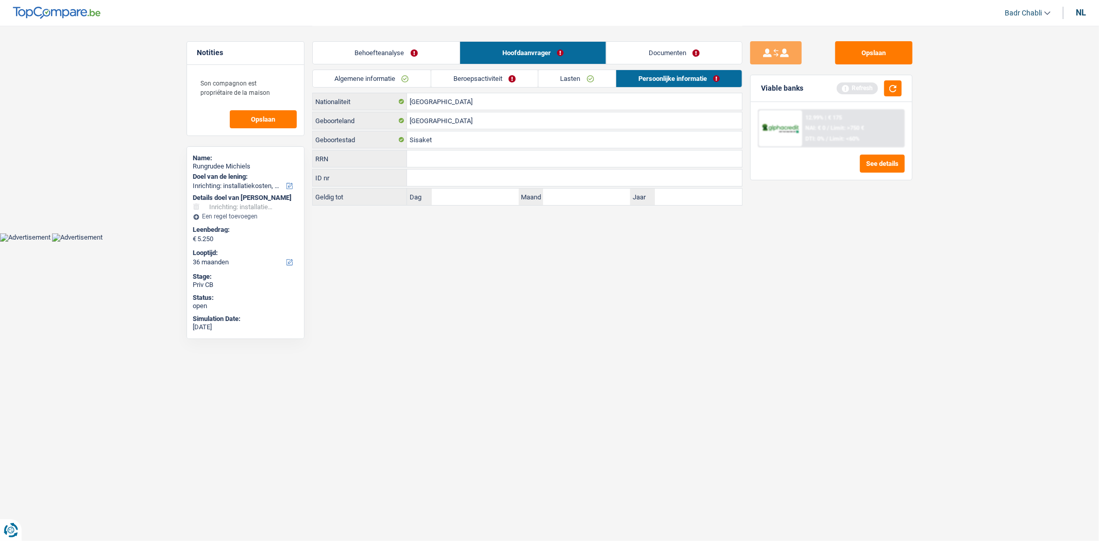
click at [366, 80] on link "Algemene informatie" at bounding box center [372, 78] width 119 height 17
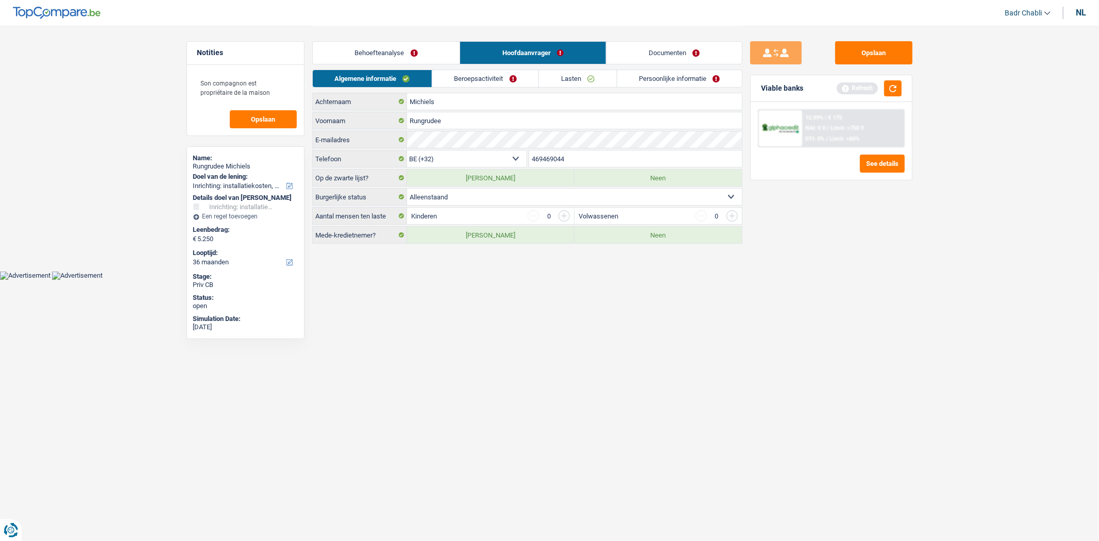
click at [581, 85] on link "Lasten" at bounding box center [577, 78] width 77 height 17
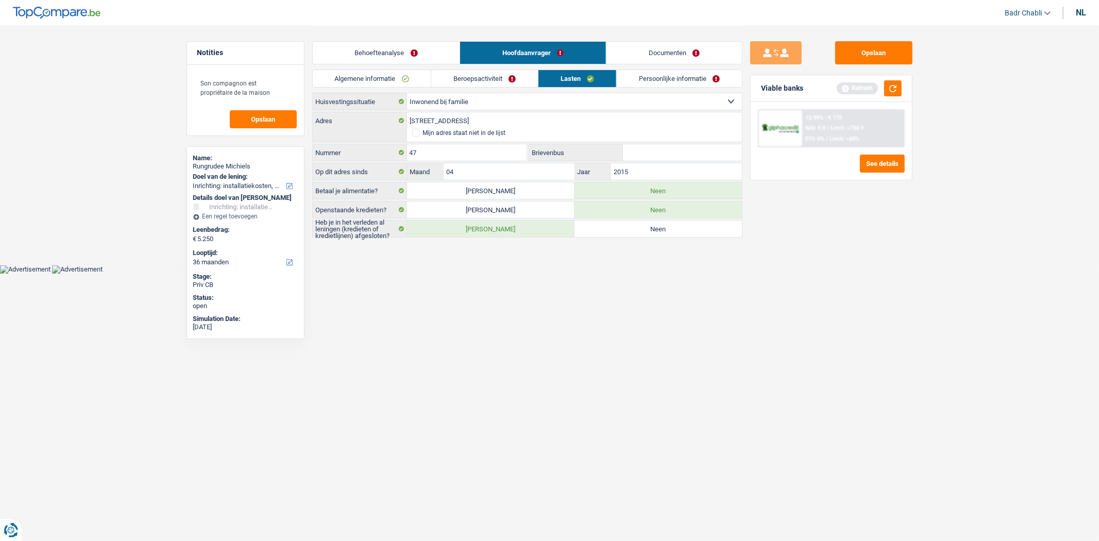
click at [516, 210] on label "Ja" at bounding box center [490, 210] width 167 height 16
click at [516, 210] on input "Ja" at bounding box center [490, 210] width 167 height 16
radio input "true"
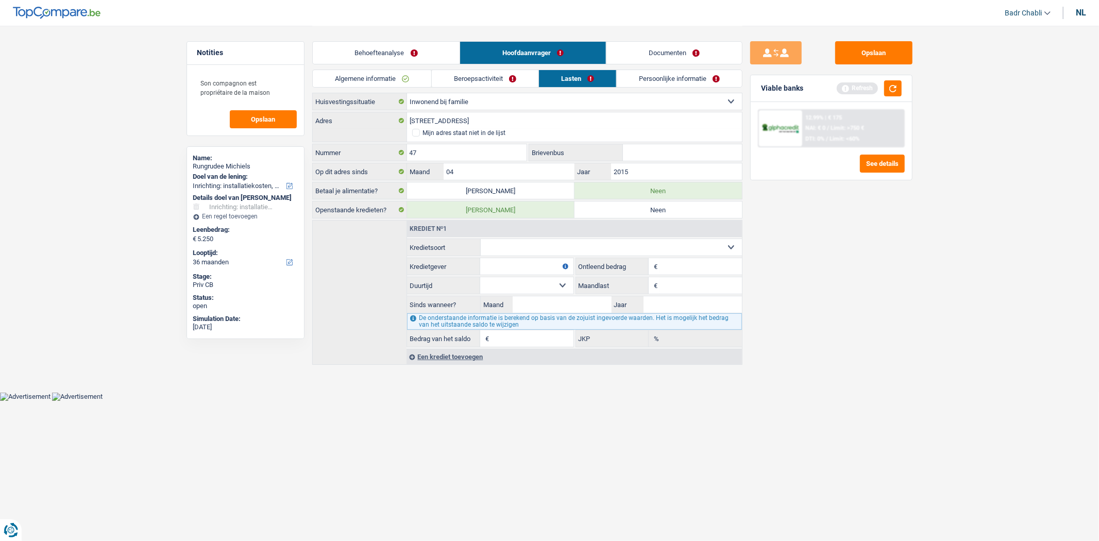
click at [532, 253] on select "Kaart of kredietlijn Hypothecaire lening Verkoop op afbetaling Lening op afbeta…" at bounding box center [611, 247] width 261 height 16
select select "personalLoan"
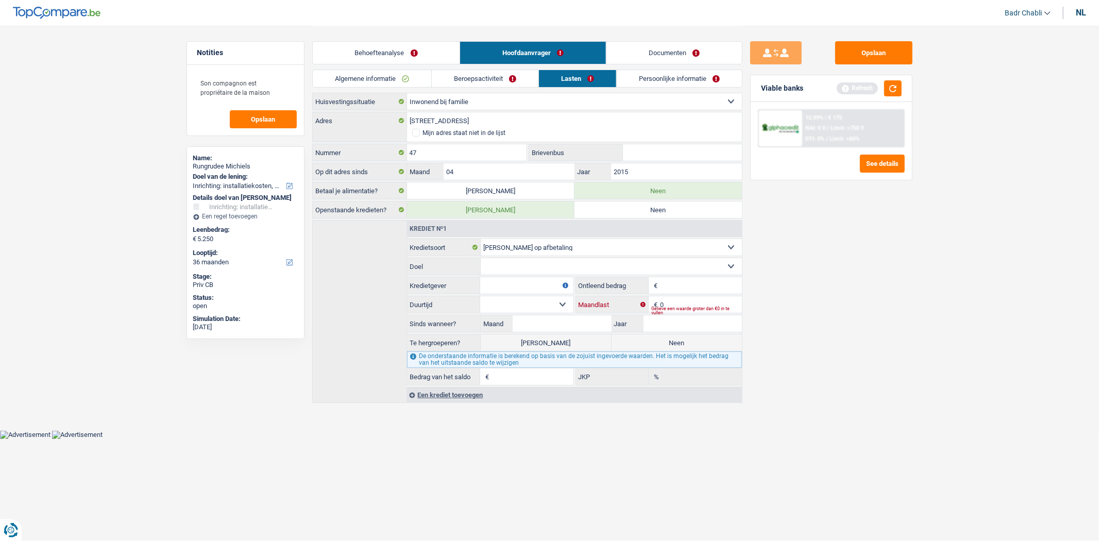
click at [676, 301] on input "0" at bounding box center [700, 304] width 81 height 16
type input "172"
click at [512, 268] on select "Comfort woning: meubels, textiel, toestellen, privé materiaal, hifi, multimedia…" at bounding box center [611, 266] width 261 height 16
select select "homeFurnishingOrRelocation"
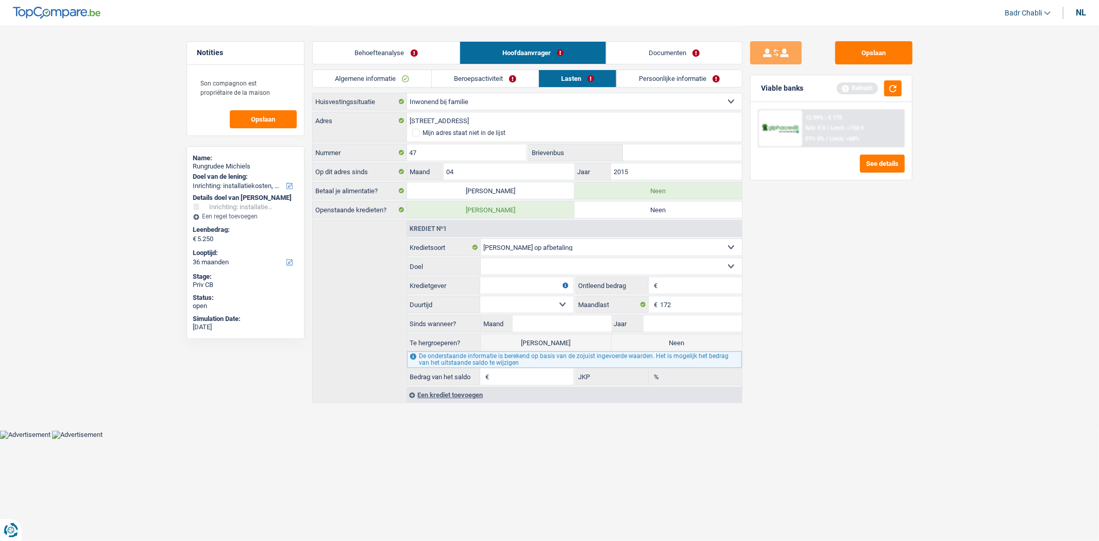
click at [481, 259] on select "Comfort woning: meubels, textiel, toestellen, privé materiaal, hifi, multimedia…" at bounding box center [611, 266] width 261 height 16
click at [527, 287] on input "Kredietgever" at bounding box center [526, 285] width 93 height 16
type input "Cofidis"
type input "5.000"
click at [535, 246] on select "Kaart of kredietlijn Hypothecaire lening Verkoop op afbetaling Lening op afbeta…" at bounding box center [611, 247] width 261 height 16
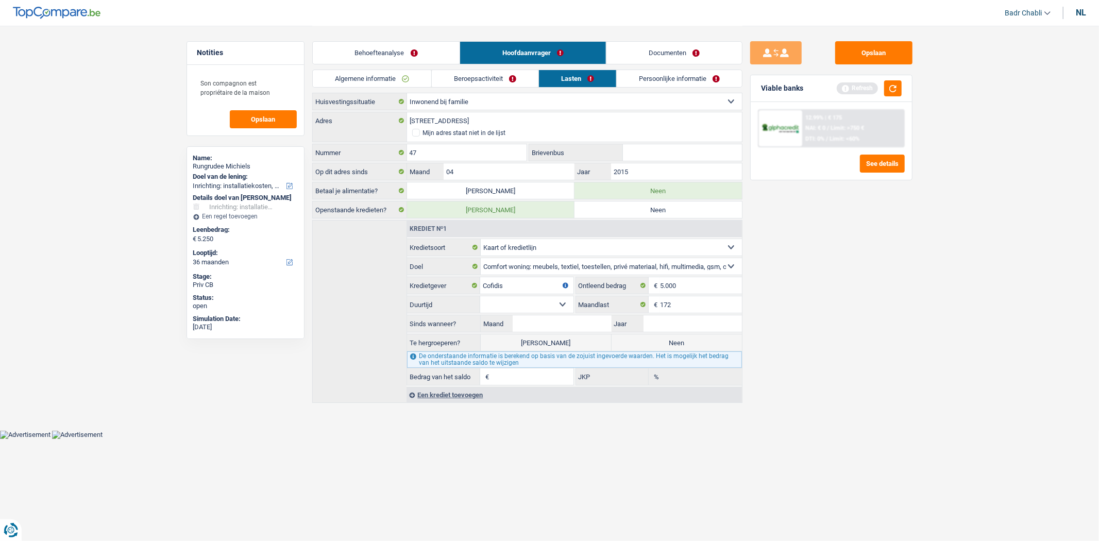
click at [481, 240] on select "Kaart of kredietlijn Hypothecaire lening Verkoop op afbetaling Lening op afbeta…" at bounding box center [611, 247] width 261 height 16
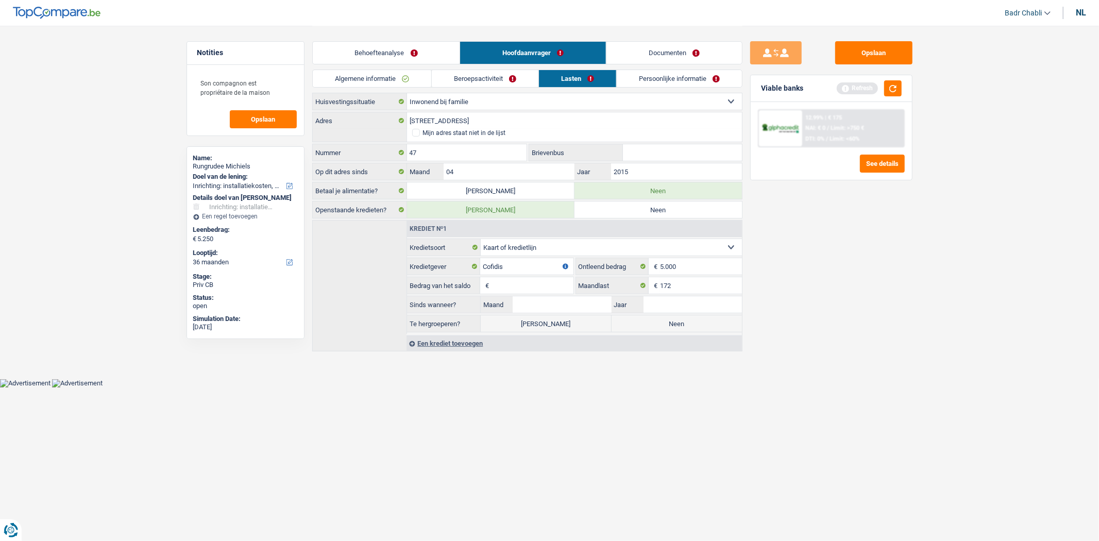
click at [547, 249] on select "Kaart of kredietlijn Hypothecaire lening Verkoop op afbetaling Lening op afbeta…" at bounding box center [611, 247] width 261 height 16
click at [548, 249] on select "Kaart of kredietlijn Hypothecaire lening Verkoop op afbetaling Lening op afbeta…" at bounding box center [611, 247] width 261 height 16
click at [554, 250] on select "Kaart of kredietlijn Hypothecaire lening Verkoop op afbetaling Lening op afbeta…" at bounding box center [611, 247] width 261 height 16
select select "personalLoan"
select select "homeFurnishingOrRelocation"
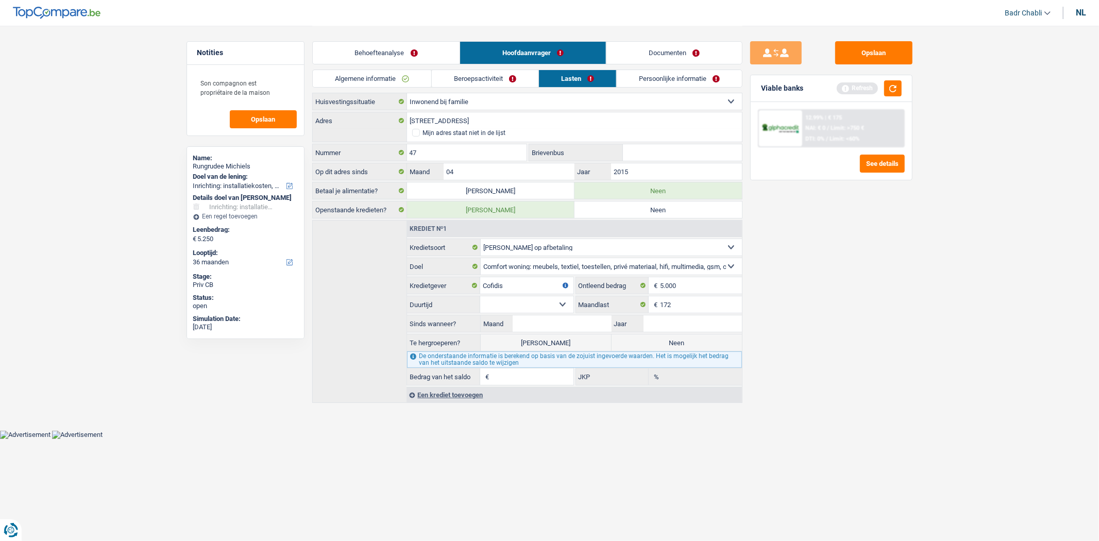
click at [554, 305] on select "12 maanden 18 maanden 24 maanden 30 maanden 36 maanden Maak een keuze a.u.b" at bounding box center [526, 304] width 93 height 16
click at [708, 281] on input "5.000" at bounding box center [700, 285] width 81 height 16
type input "5.001"
click at [557, 312] on select "12 maanden 18 maanden 24 maanden 30 maanden 36 maanden Maak een keuze a.u.b" at bounding box center [526, 304] width 93 height 16
select select "24"
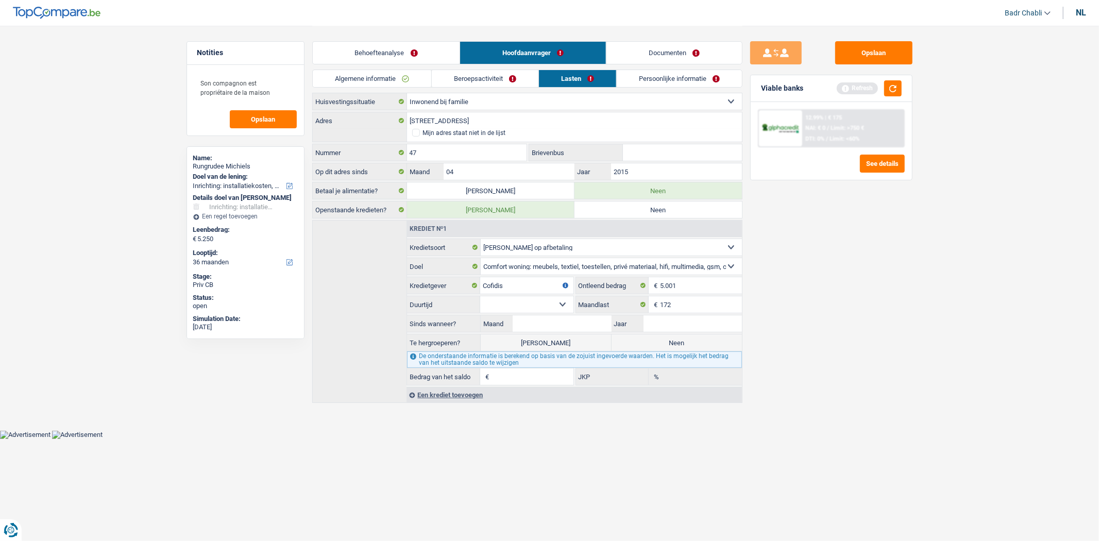
click at [480, 297] on select "12 maanden 18 maanden 24 maanden 30 maanden 36 maanden Maak een keuze a.u.b" at bounding box center [526, 304] width 93 height 16
click at [581, 327] on input "Maand" at bounding box center [562, 323] width 98 height 16
type input "02"
type input "2023"
type input "1"
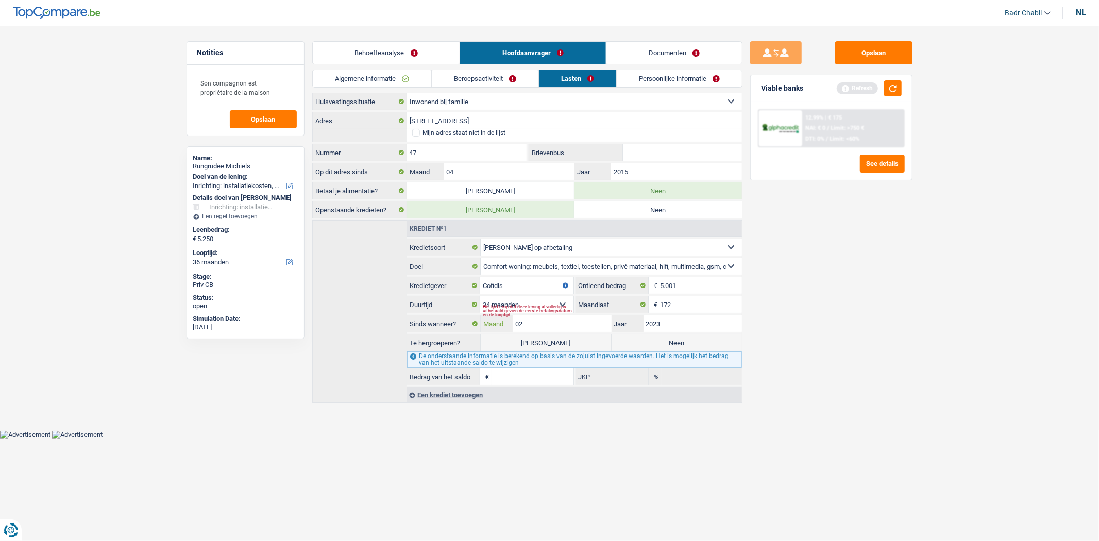
type input "0,00"
click at [576, 329] on input "02" at bounding box center [562, 323] width 98 height 16
click at [600, 323] on input "02" at bounding box center [562, 323] width 98 height 16
type input "06"
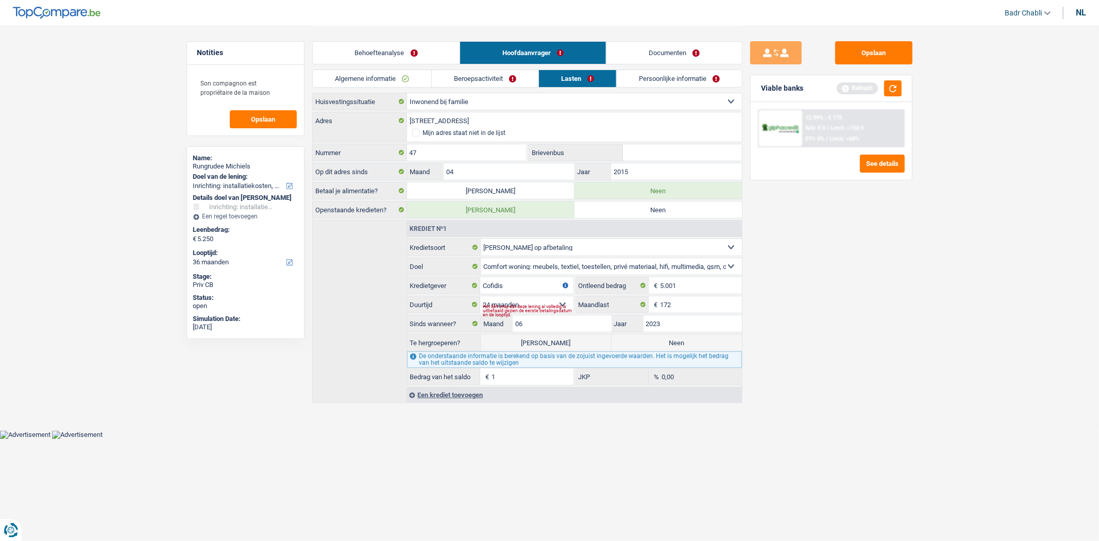
click at [567, 309] on div "Het lijkt erop dat deze lening al volledig is uitbetaald gezien de eerste betal…" at bounding box center [528, 311] width 90 height 4
click at [560, 309] on div "Het lijkt erop dat deze lening al volledig is uitbetaald gezien de eerste betal…" at bounding box center [528, 311] width 90 height 4
click at [561, 301] on select "12 maanden 18 maanden 24 maanden 30 maanden 36 maanden Maak een keuze a.u.b" at bounding box center [526, 304] width 93 height 16
select select "30"
click at [480, 297] on select "12 maanden 18 maanden 24 maanden 30 maanden 36 maanden Maak een keuze a.u.b" at bounding box center [526, 304] width 93 height 16
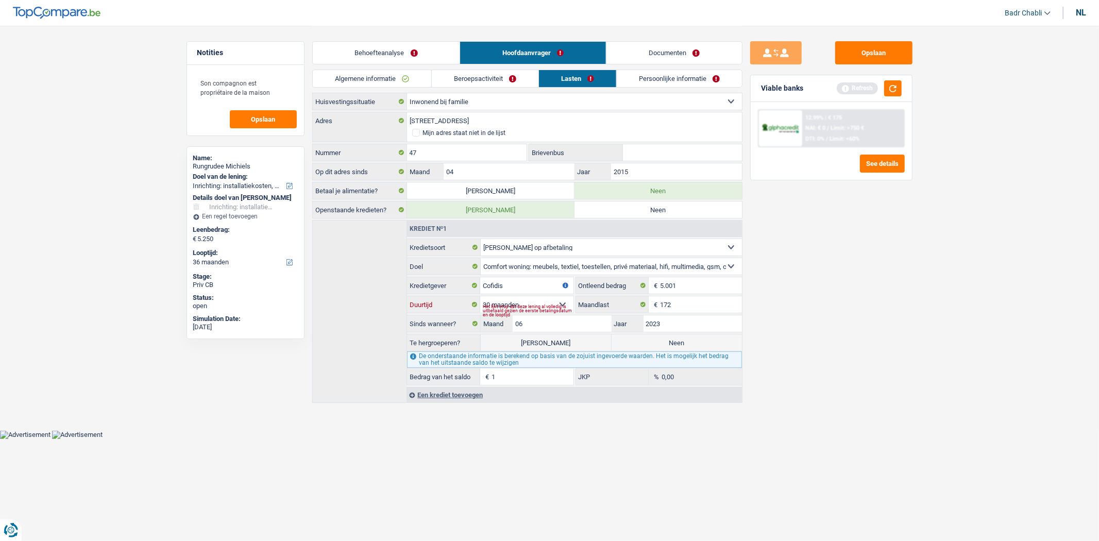
type input "514"
type input "2,46"
click at [886, 92] on button "button" at bounding box center [893, 88] width 18 height 16
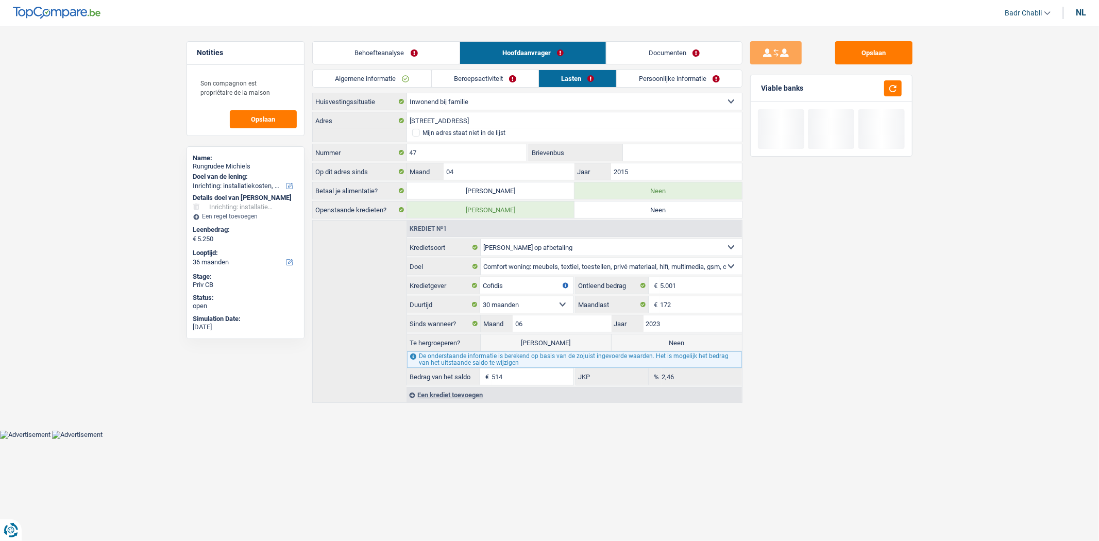
click at [662, 83] on link "Persoonlijke informatie" at bounding box center [679, 78] width 125 height 17
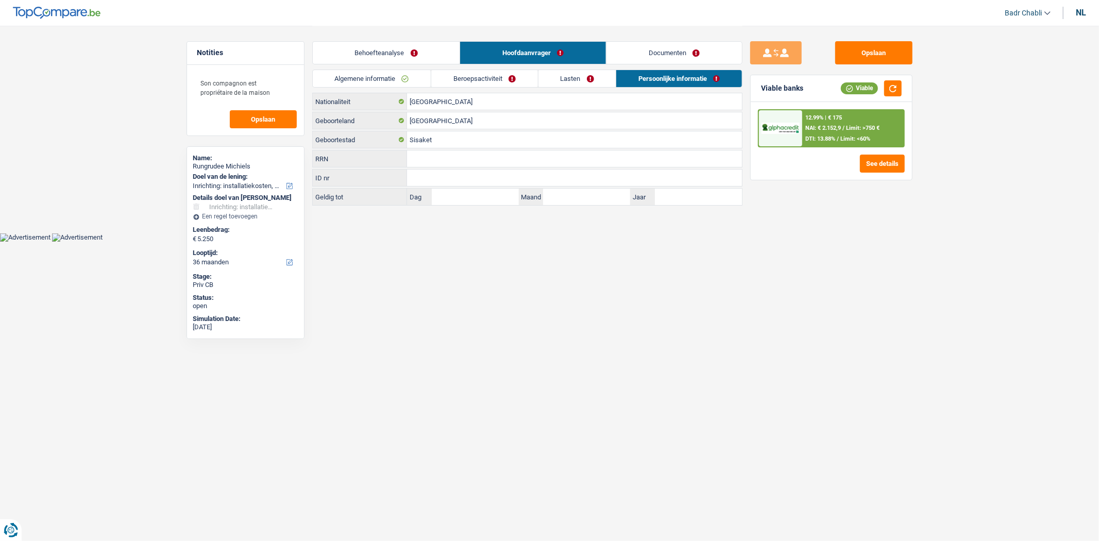
click at [556, 81] on link "Lasten" at bounding box center [578, 78] width 78 height 17
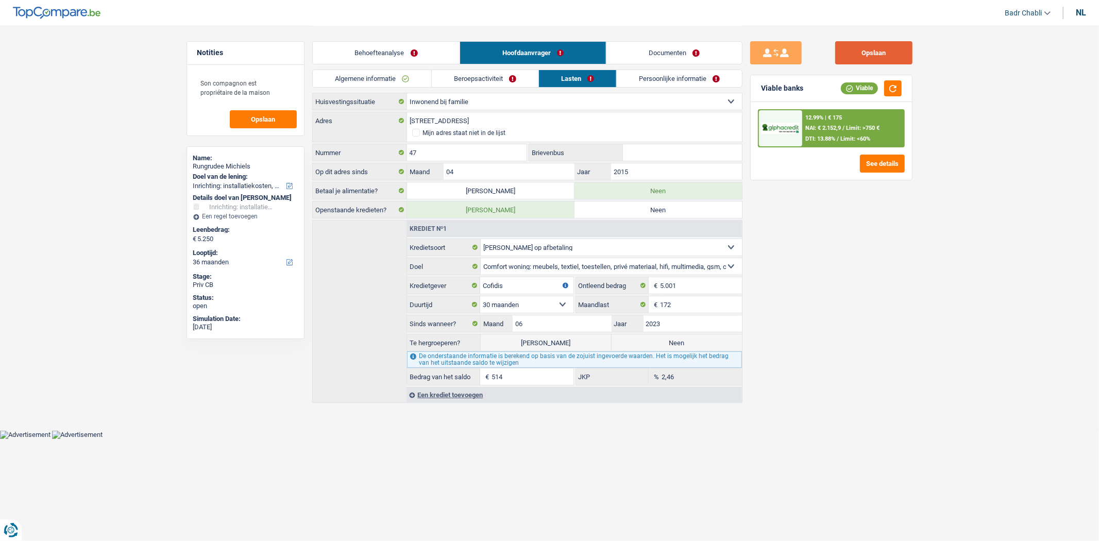
click at [878, 52] on button "Opslaan" at bounding box center [873, 52] width 77 height 23
click at [874, 48] on button "Opslaan" at bounding box center [873, 52] width 77 height 23
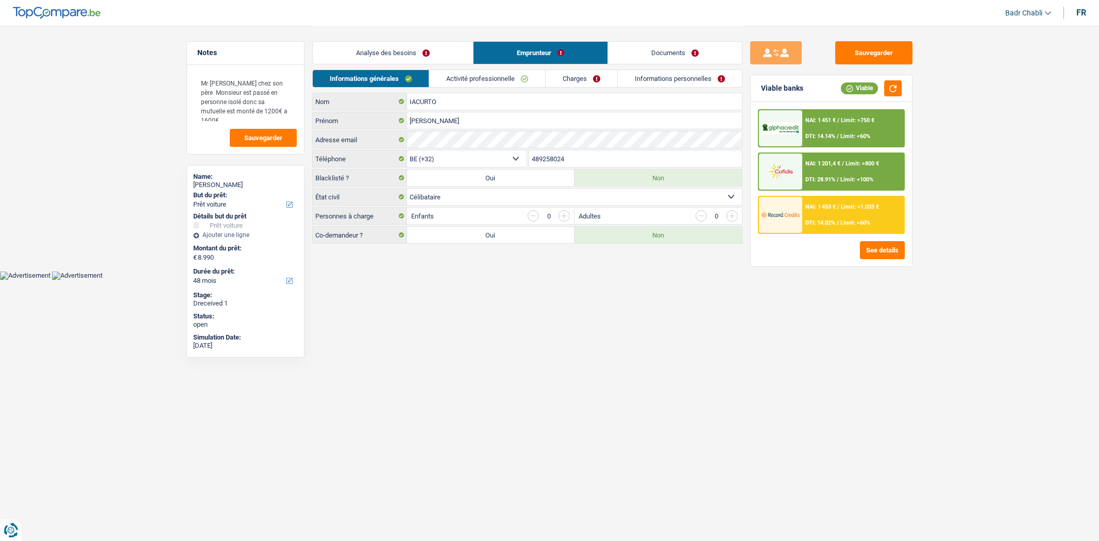
select select "car"
select select "48"
select select "32"
select select "single"
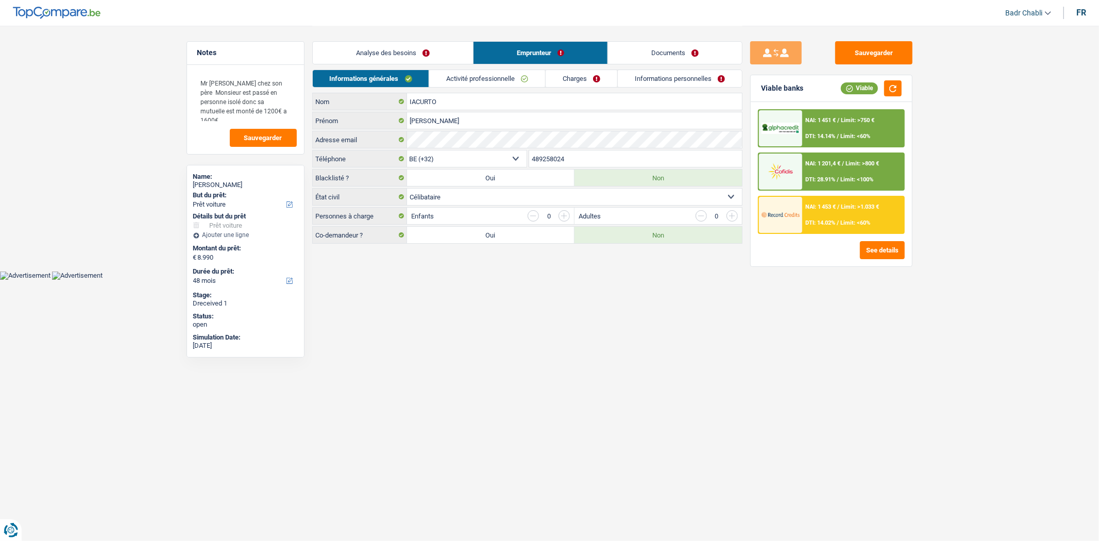
click at [547, 280] on html "Vous avez le contrôle de vos données Nous utilisons des cookies, tout comme nos…" at bounding box center [549, 140] width 1099 height 280
click at [553, 255] on main "Notes Mr habite chez son père Monsieur est passé en personne isolé donc sa mutu…" at bounding box center [549, 135] width 1099 height 271
click at [504, 75] on link "Activité professionnelle" at bounding box center [487, 78] width 116 height 17
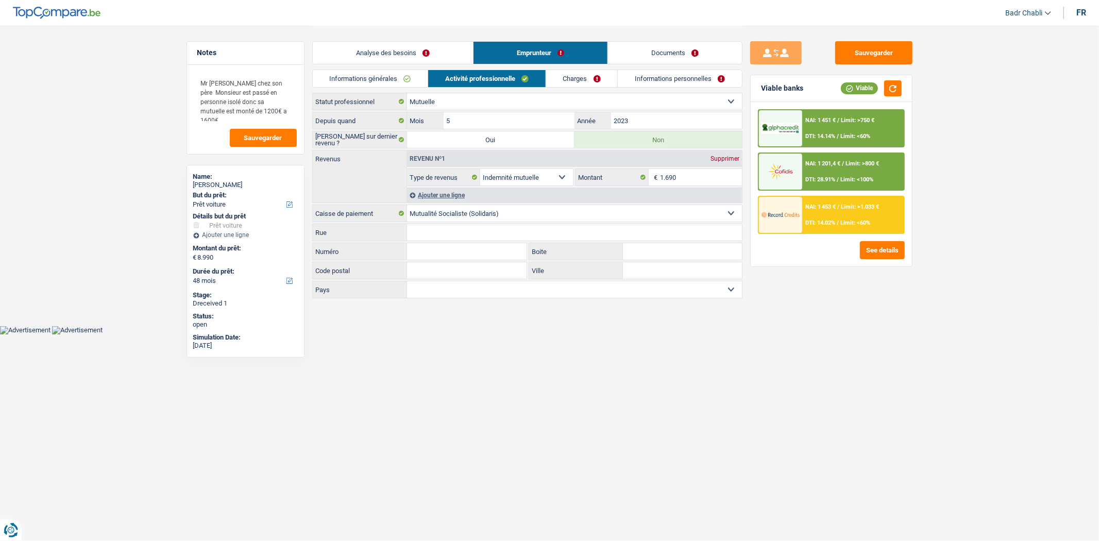
click at [599, 75] on link "Charges" at bounding box center [582, 78] width 72 height 17
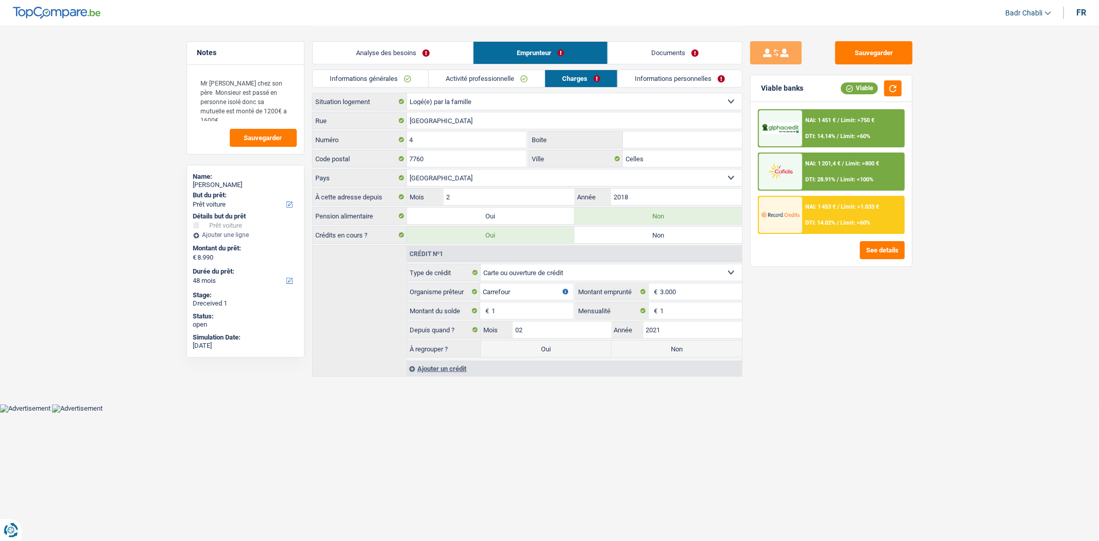
click at [468, 76] on link "Activité professionnelle" at bounding box center [487, 78] width 116 height 17
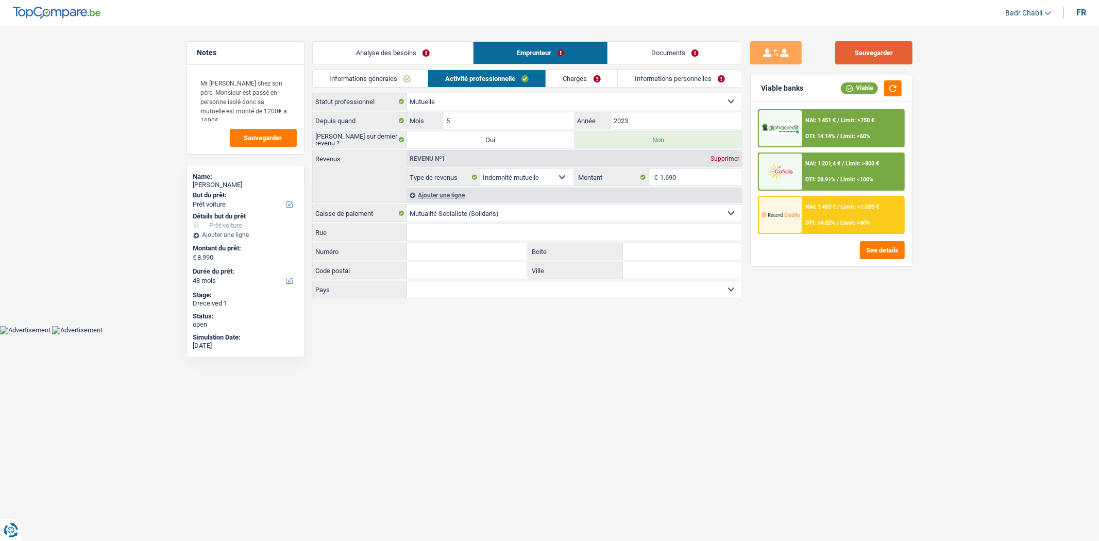
click at [864, 53] on button "Sauvegarder" at bounding box center [873, 52] width 77 height 23
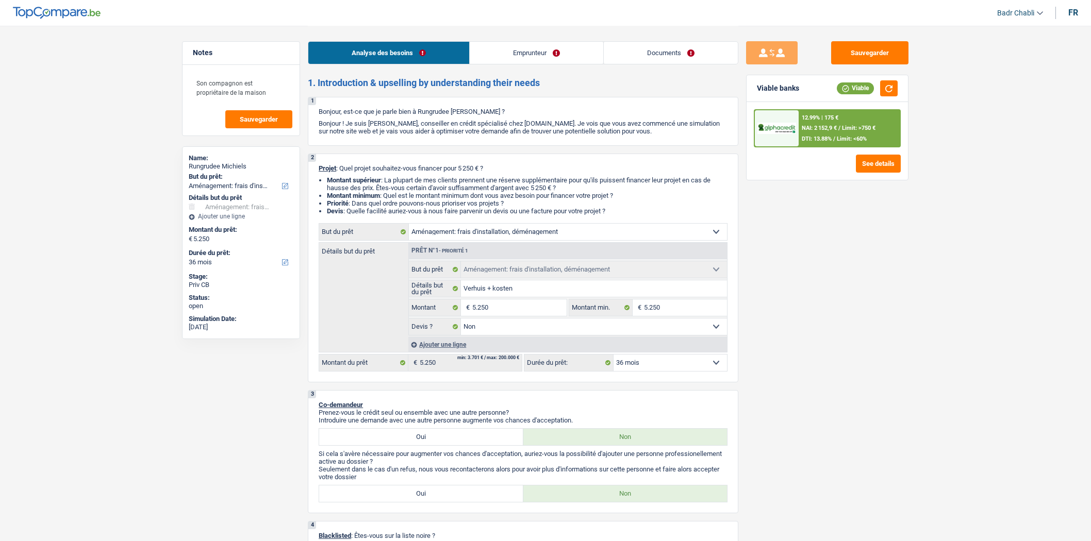
select select "movingOrInstallation"
select select "36"
select select "movingOrInstallation"
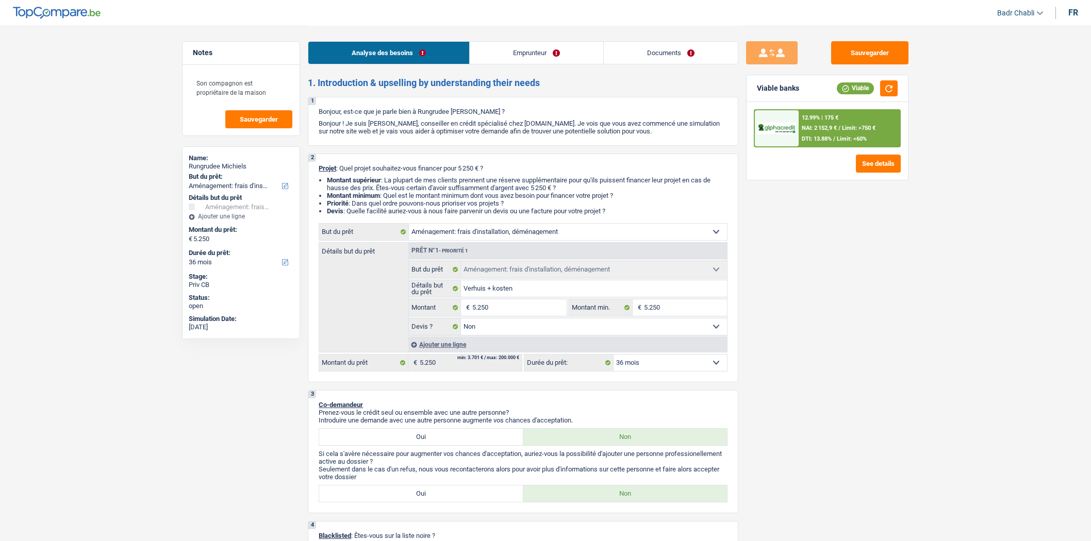
select select "false"
select select "36"
select select "privateEmployee"
select select "netSalary"
select select "mealVouchers"
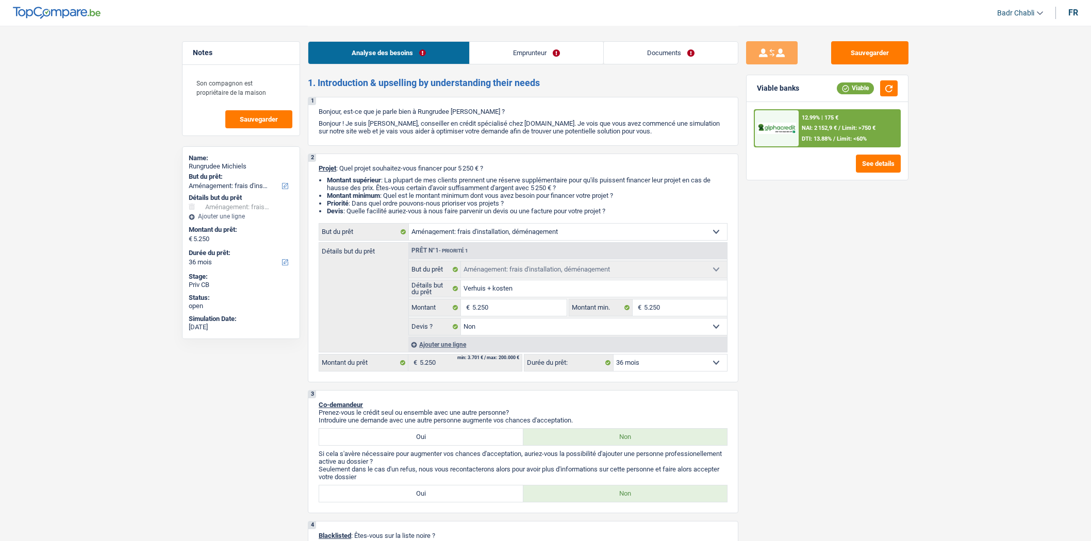
select select "liveWithParents"
select select "personalLoan"
select select "homeFurnishingOrRelocation"
select select "30"
select select "movingOrInstallation"
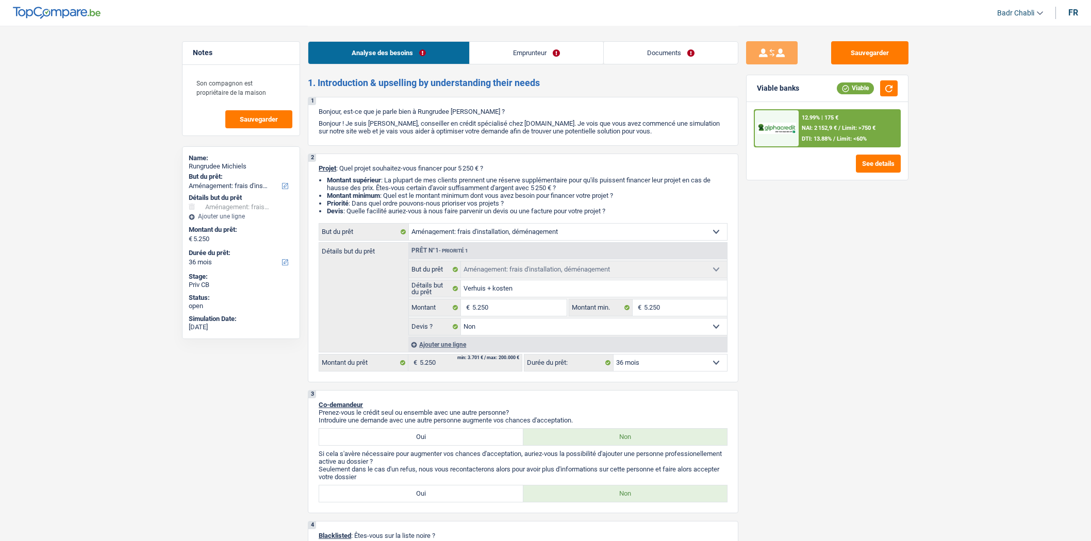
select select "movingOrInstallation"
select select "false"
select select "36"
select select "privateEmployee"
select select "netSalary"
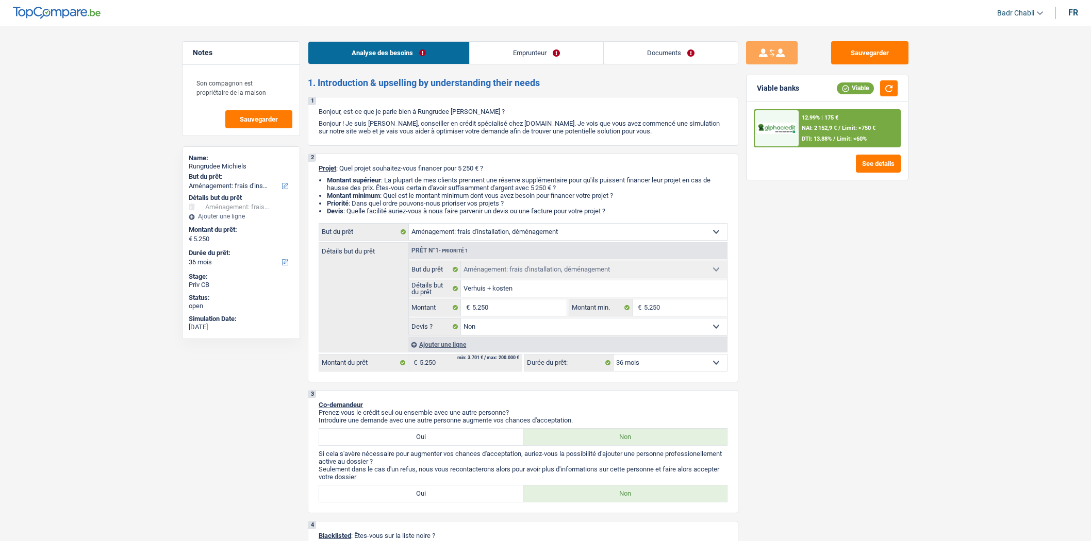
select select "mealVouchers"
select select "BE"
select select "hrc"
click at [534, 60] on link "Emprunteur" at bounding box center [536, 53] width 133 height 22
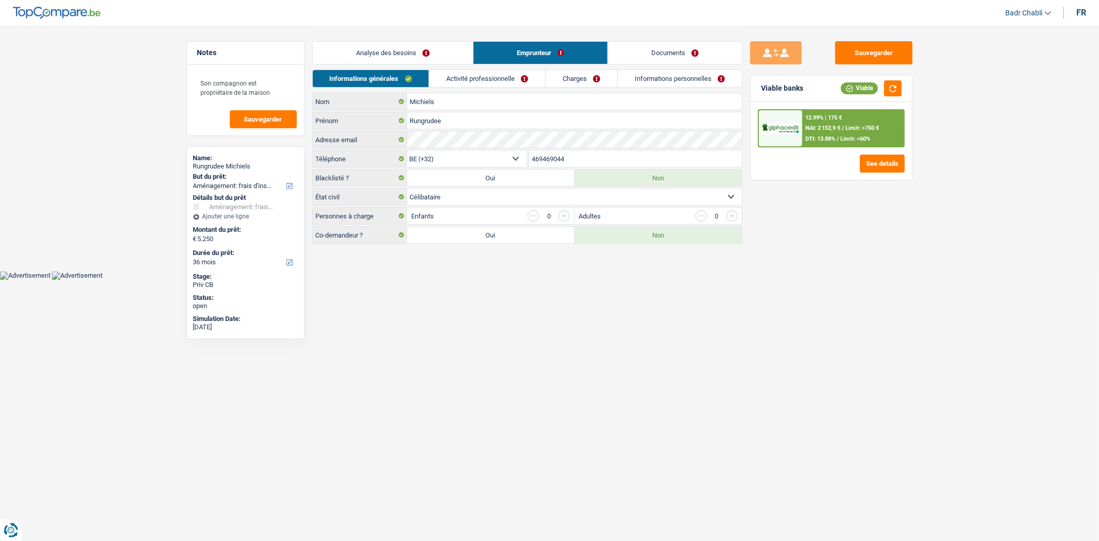
click at [491, 81] on link "Activité professionnelle" at bounding box center [487, 78] width 116 height 17
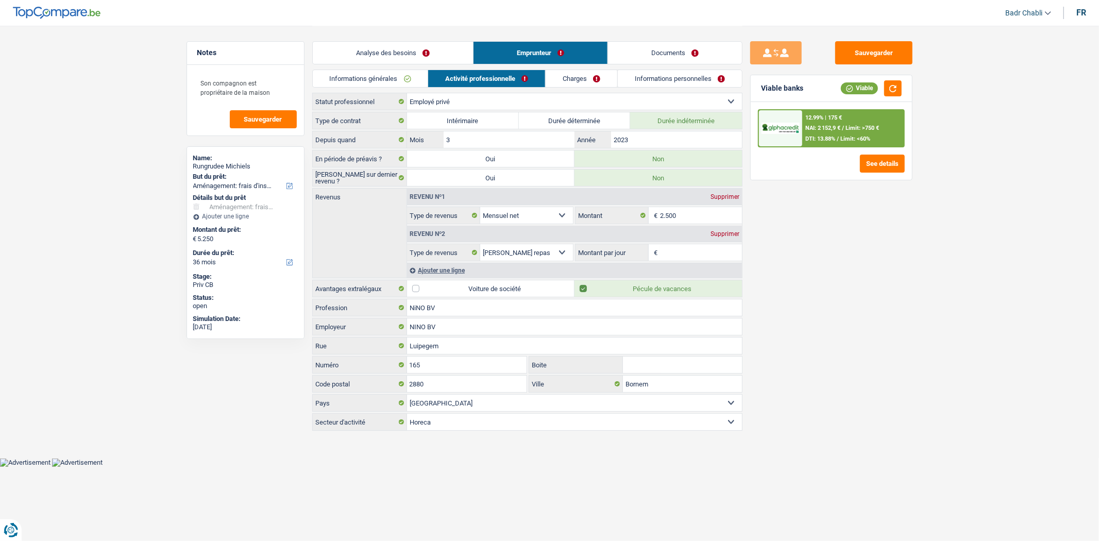
click at [585, 76] on link "Charges" at bounding box center [582, 78] width 72 height 17
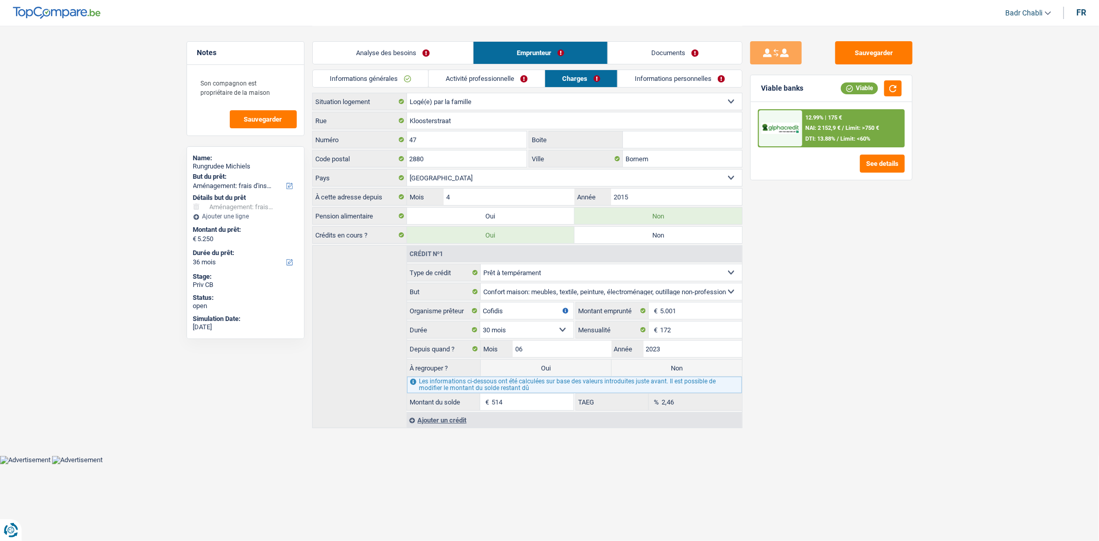
click at [492, 78] on link "Activité professionnelle" at bounding box center [487, 78] width 116 height 17
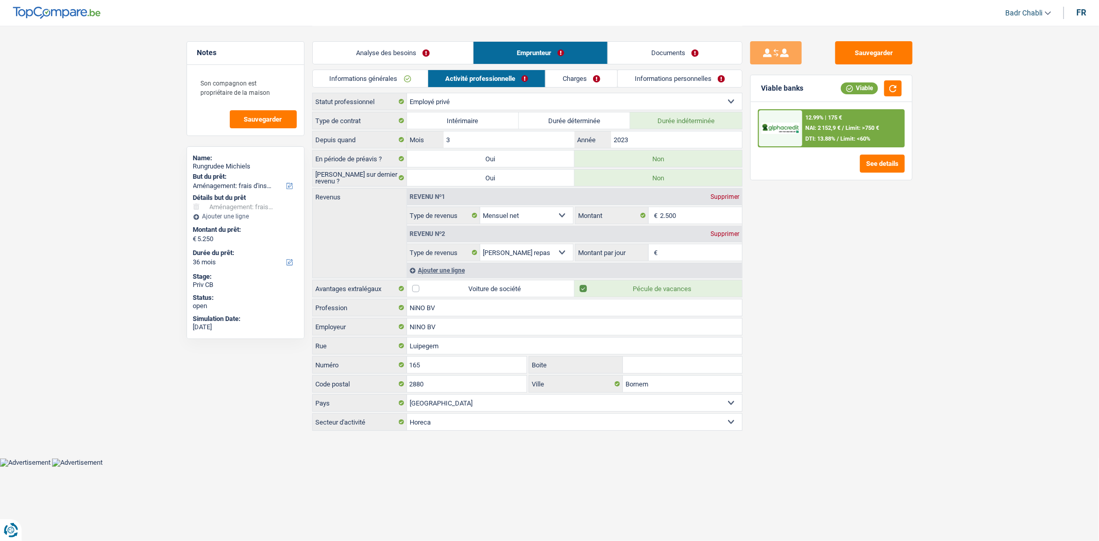
click at [413, 79] on link "Informations générales" at bounding box center [370, 78] width 115 height 17
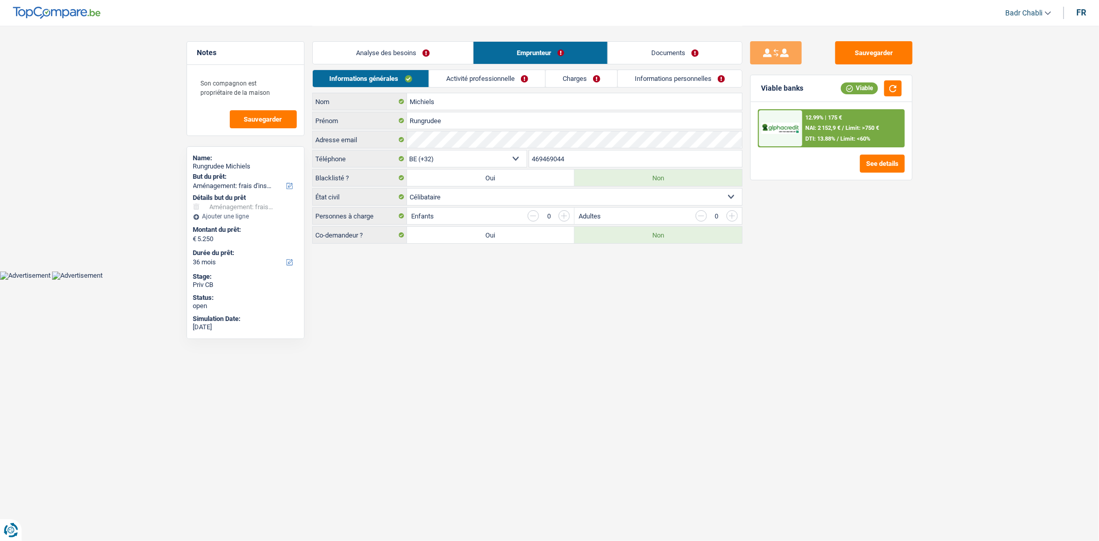
click at [497, 78] on link "Activité professionnelle" at bounding box center [487, 78] width 116 height 17
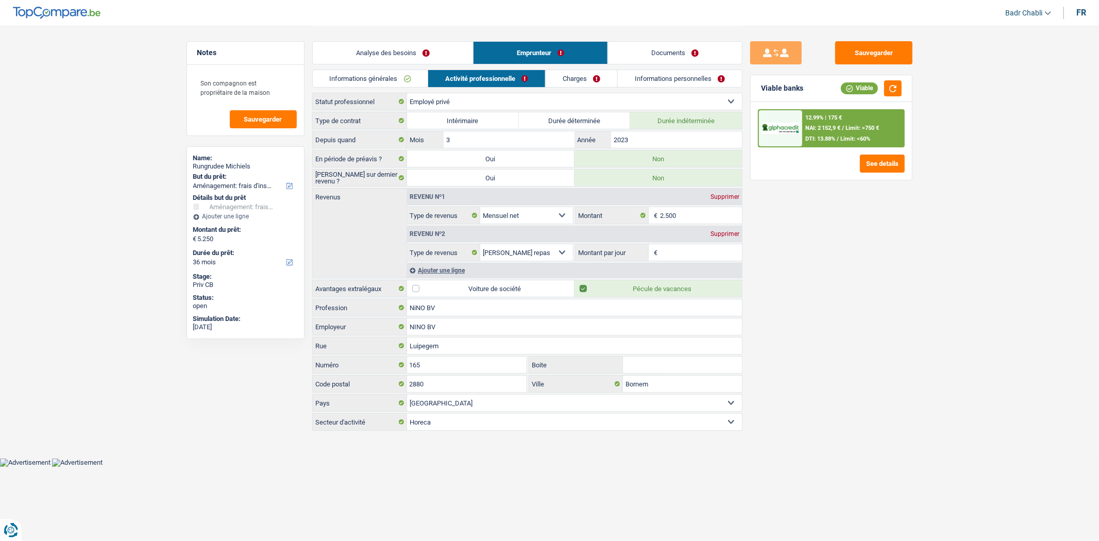
click at [588, 76] on link "Charges" at bounding box center [582, 78] width 72 height 17
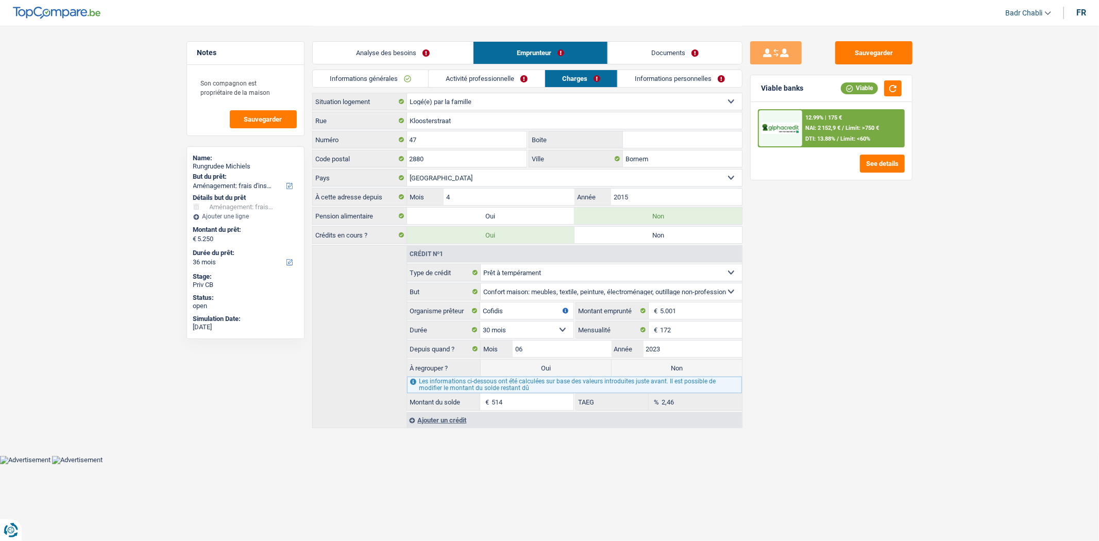
click at [499, 74] on link "Activité professionnelle" at bounding box center [487, 78] width 116 height 17
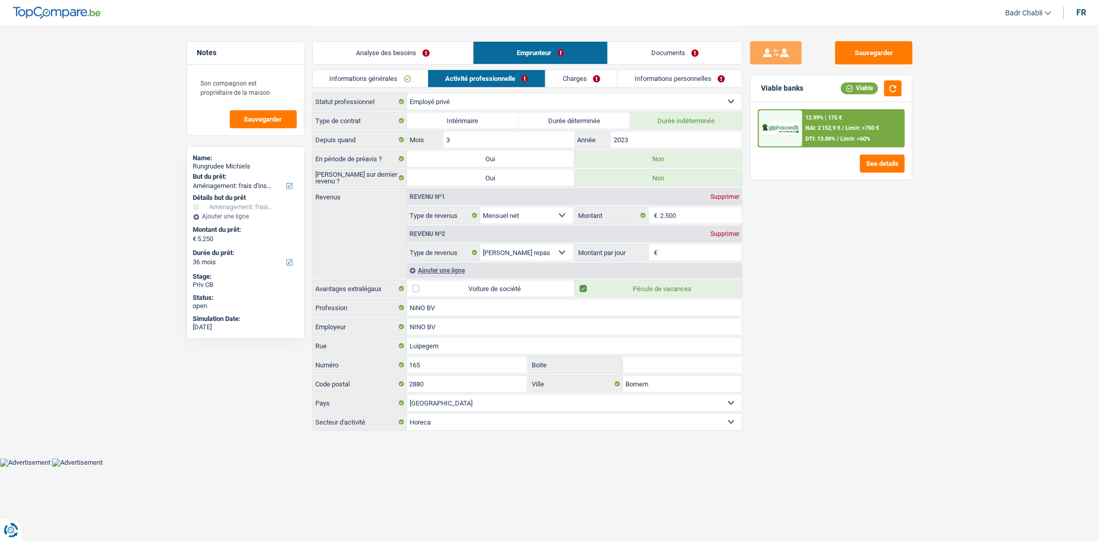
click at [420, 49] on link "Analyse des besoins" at bounding box center [393, 53] width 160 height 22
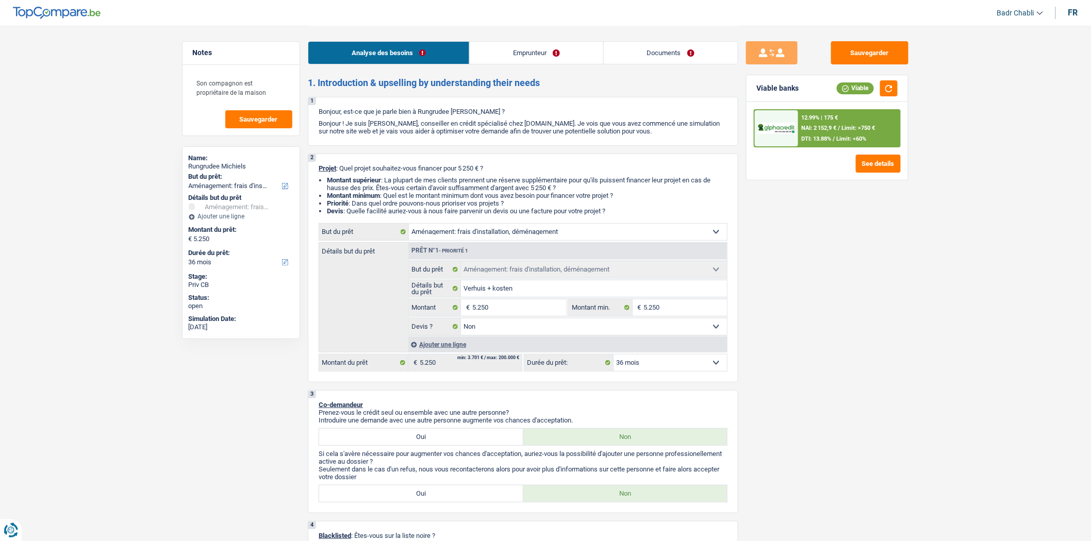
click at [547, 47] on link "Emprunteur" at bounding box center [536, 53] width 133 height 22
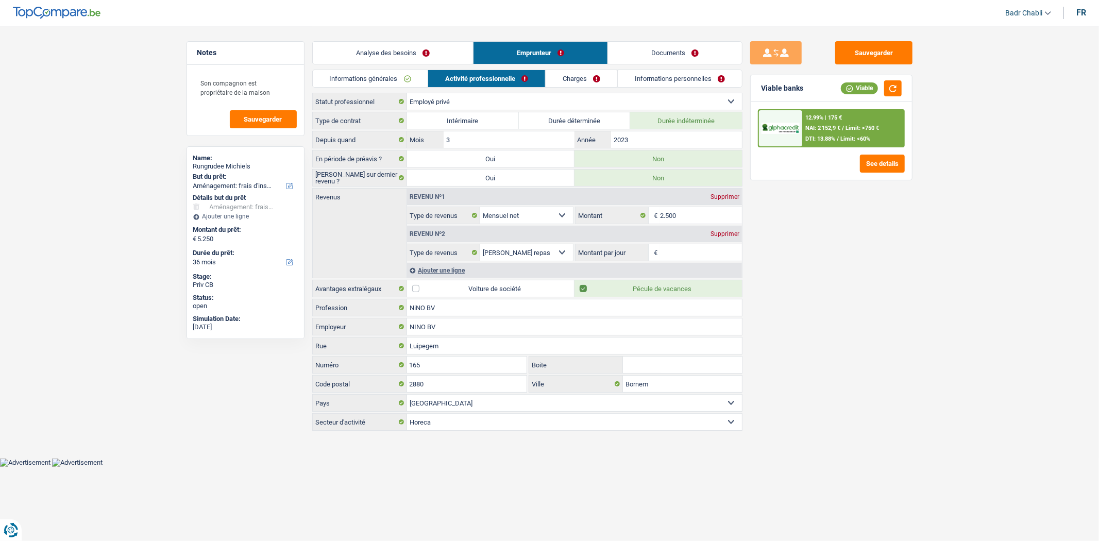
click at [384, 82] on link "Informations générales" at bounding box center [370, 78] width 115 height 17
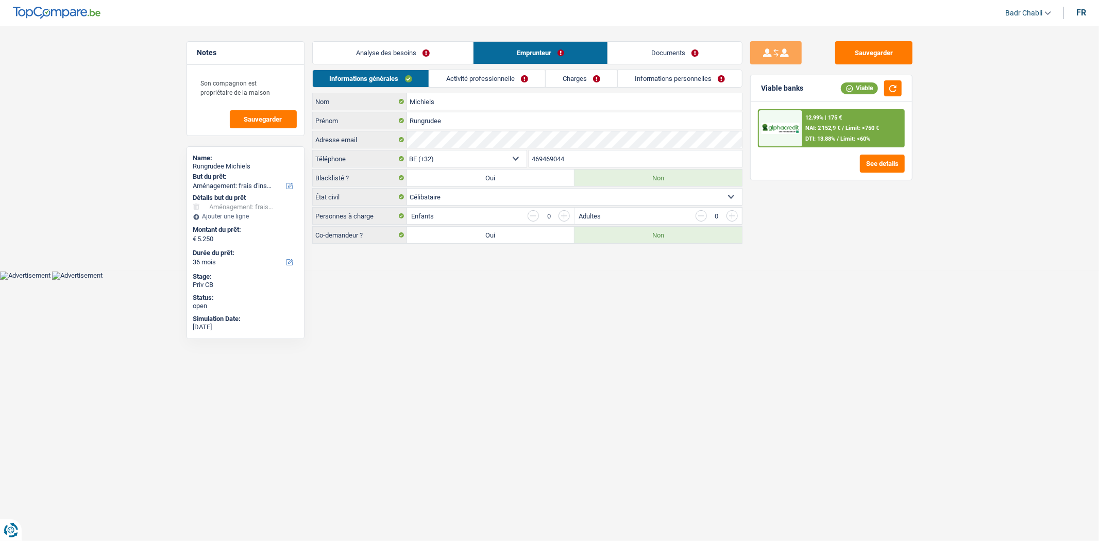
click at [514, 80] on link "Activité professionnelle" at bounding box center [487, 78] width 116 height 17
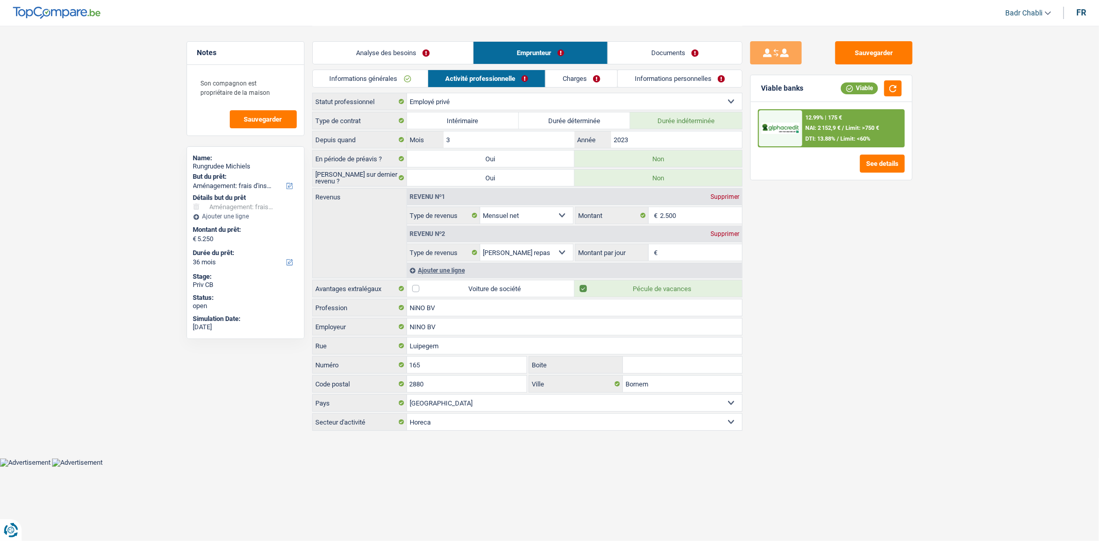
click at [887, 239] on div "Sauvegarder Viable banks Viable 12.99% | 175 € NAI: 2 152,9 € / Limit: >750 € D…" at bounding box center [832, 282] width 178 height 483
click at [923, 330] on main "Notes Son compagnon est propriétaire de la maison Sauvegarder Name: Rungrudee M…" at bounding box center [549, 229] width 1099 height 458
click at [807, 227] on div "Sauvegarder Viable banks Viable 12.99% | 175 € NAI: 2 152,9 € / Limit: >750 € D…" at bounding box center [832, 282] width 178 height 483
click at [563, 76] on link "Charges" at bounding box center [582, 78] width 72 height 17
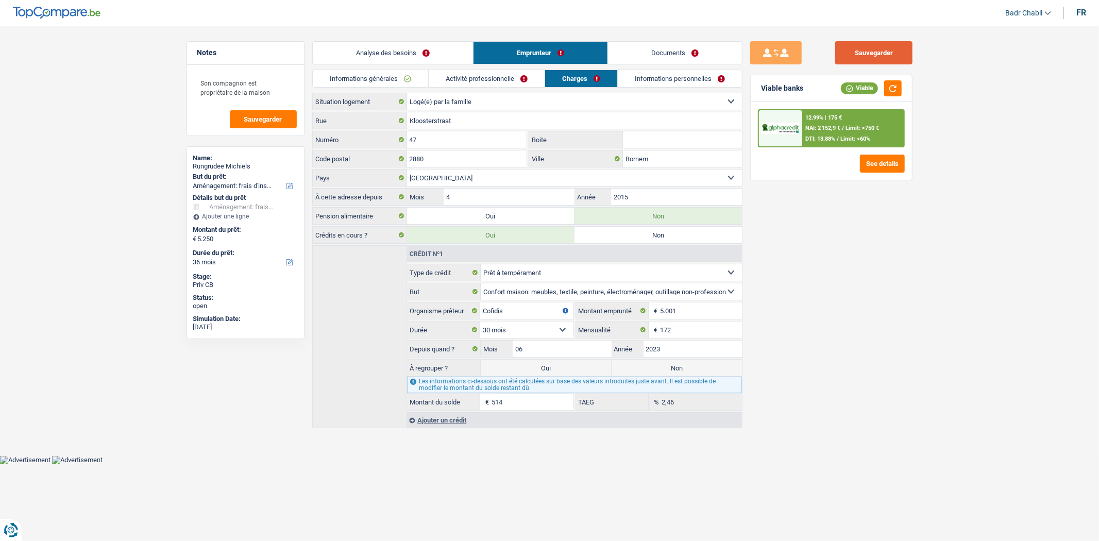
click at [860, 54] on button "Sauvegarder" at bounding box center [873, 52] width 77 height 23
click at [379, 76] on link "Informations générales" at bounding box center [370, 78] width 115 height 17
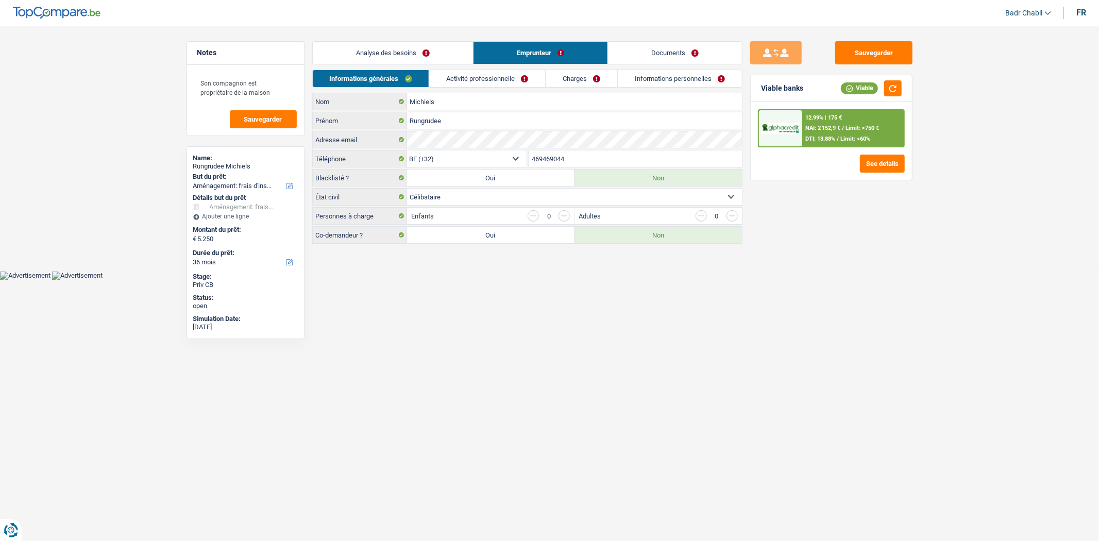
click at [392, 46] on link "Analyse des besoins" at bounding box center [393, 53] width 160 height 22
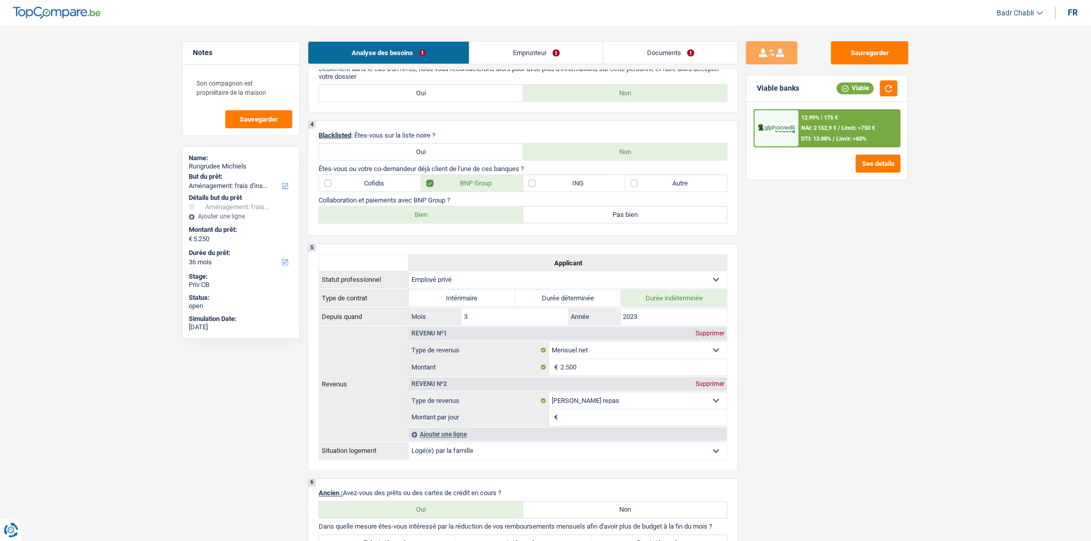
scroll to position [687, 0]
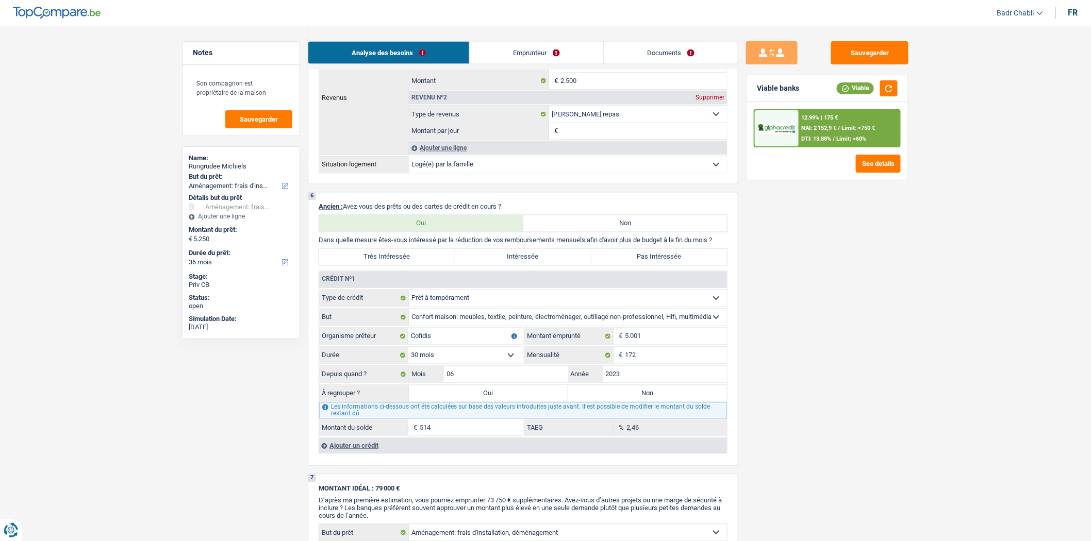
click at [487, 401] on label "Oui" at bounding box center [488, 393] width 159 height 16
click at [487, 401] on input "Oui" at bounding box center [488, 393] width 159 height 16
radio input "true"
type input "5.764"
type input "514"
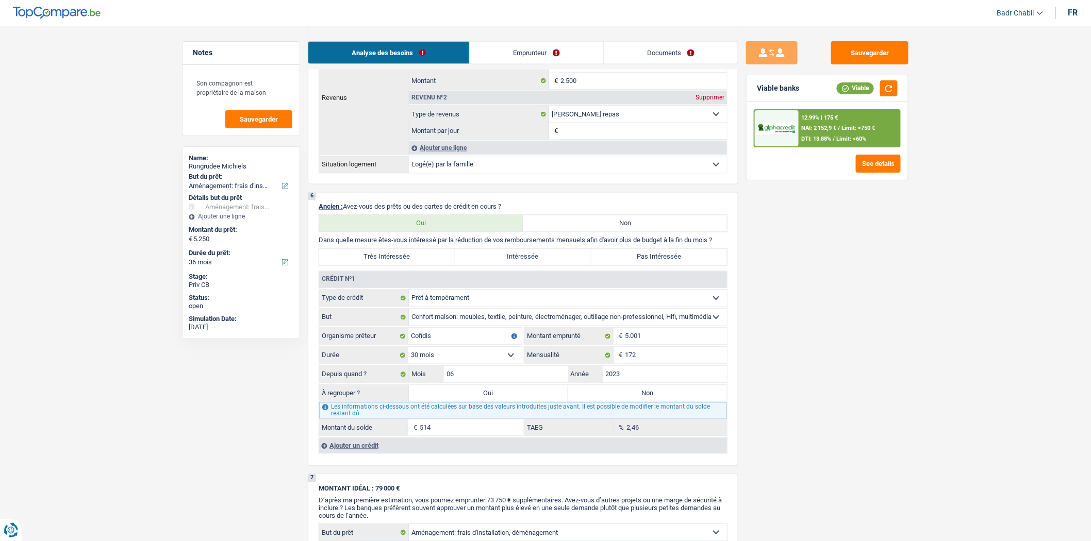
select select
type input "514"
select select
select select "refinancing"
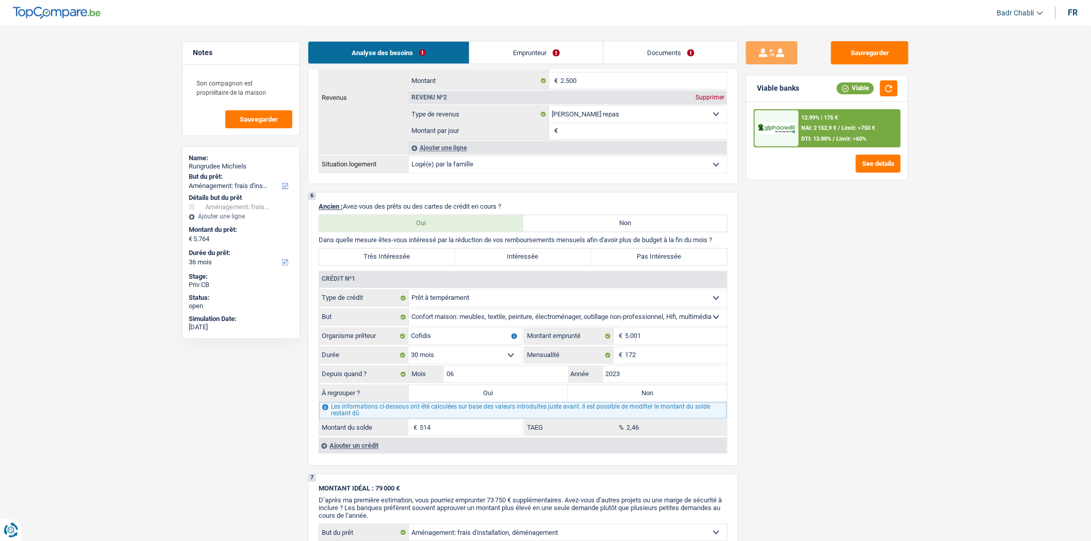
select select "42"
select select "refinancing"
select select "42"
select select "refinancing"
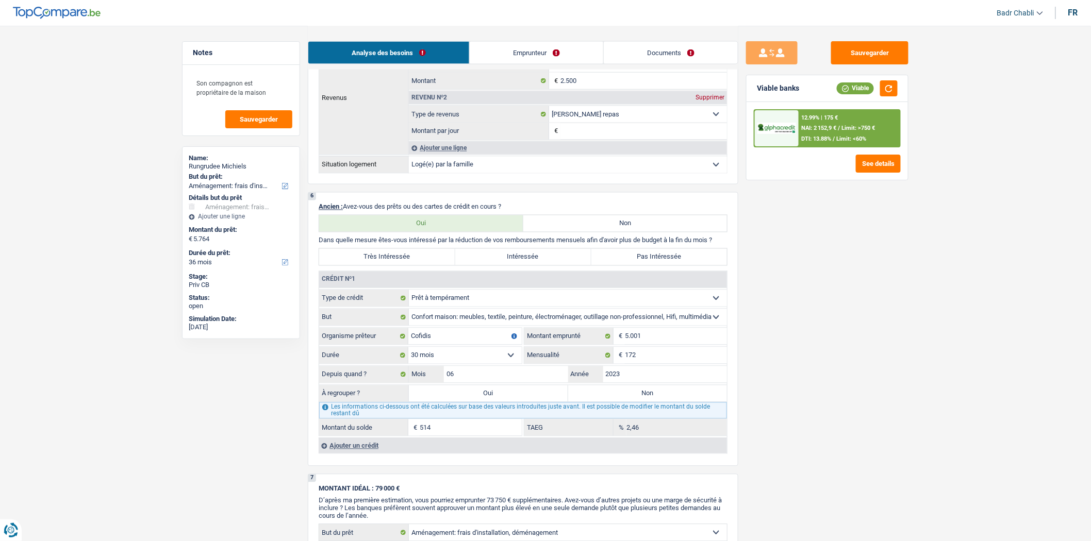
select select "refinancing"
select select "42"
select select "movingOrInstallation"
select select "false"
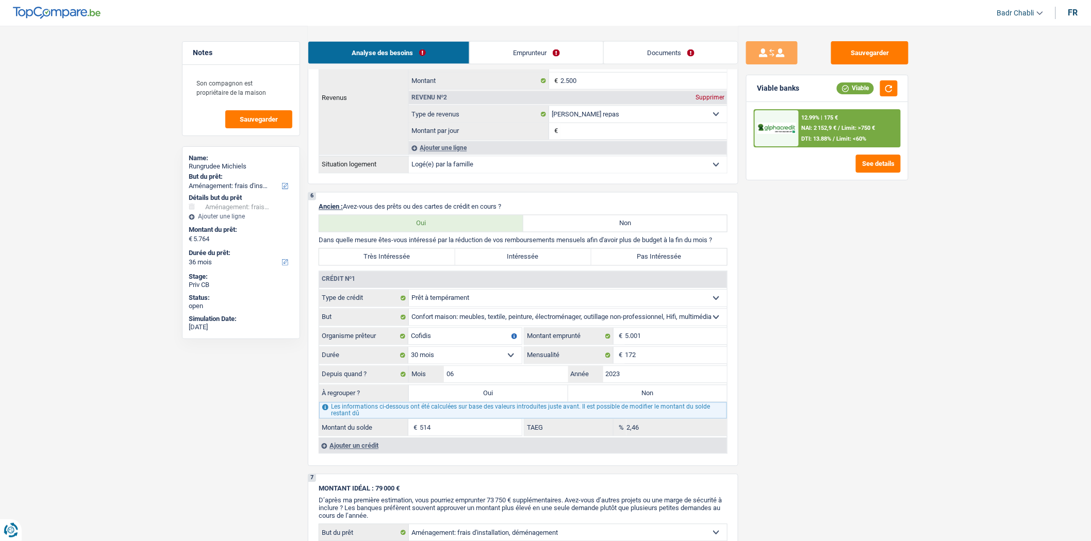
select select "movingOrInstallation"
select select "false"
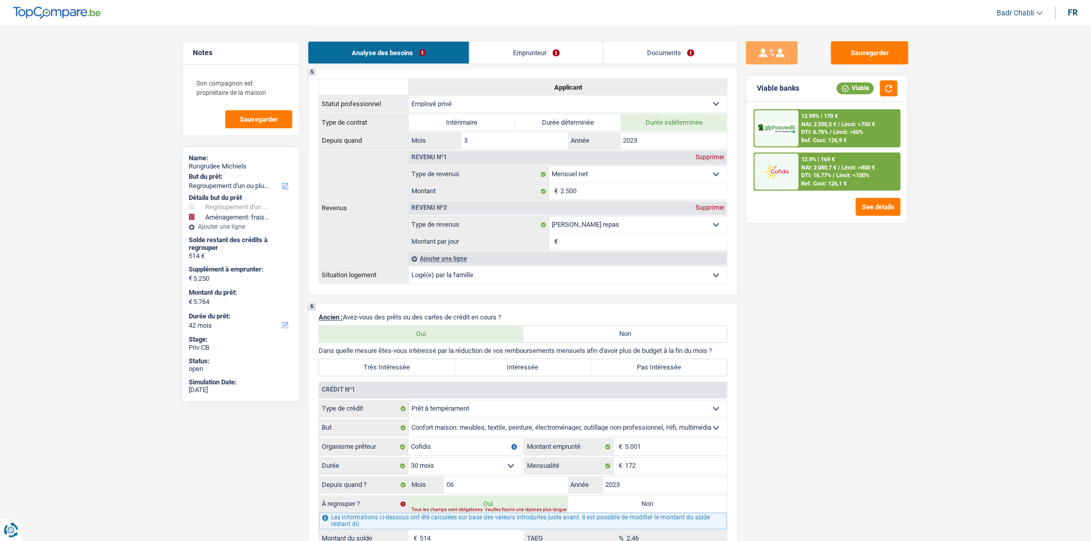
click at [643, 513] on label "Non" at bounding box center [647, 504] width 159 height 16
click at [643, 513] on input "Non" at bounding box center [647, 504] width 159 height 16
radio input "true"
select select "movingOrInstallation"
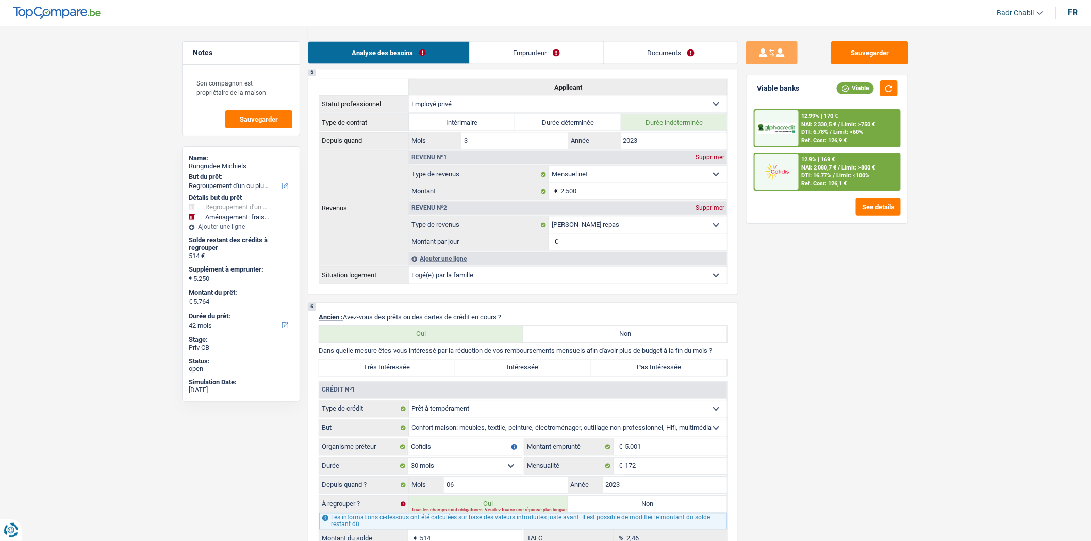
select select "36"
select select "movingOrInstallation"
type input "Verhuis + kosten"
type input "5.250"
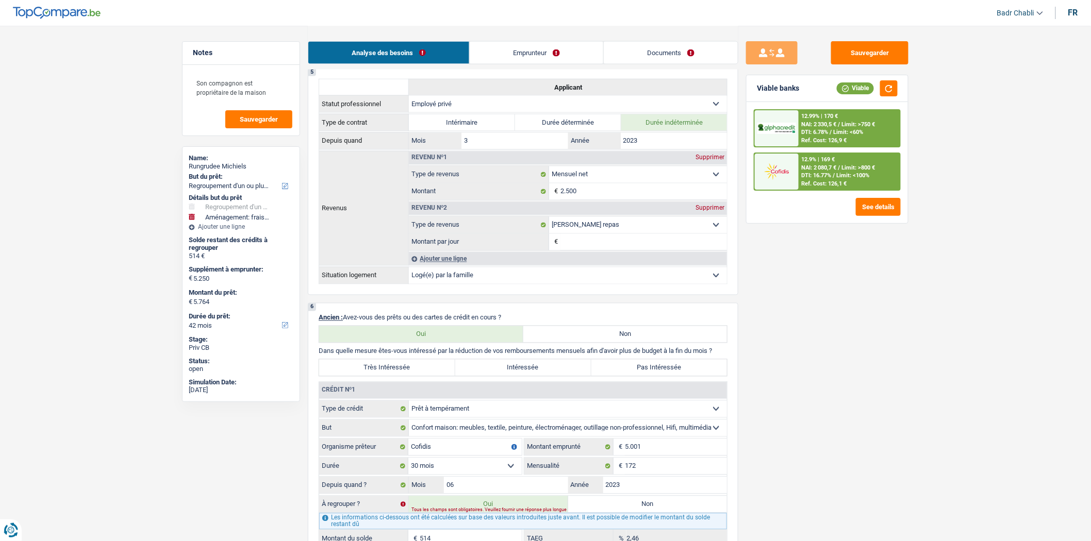
type input "5.250"
select select "false"
select select "36"
select select "movingOrInstallation"
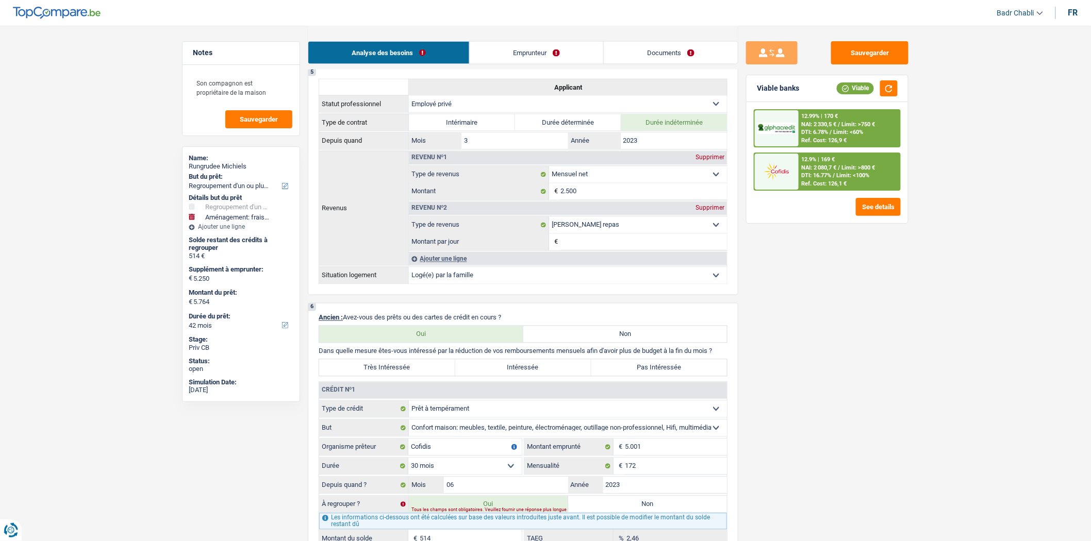
type input "Verhuis + kosten"
type input "5.250"
select select "false"
select select "36"
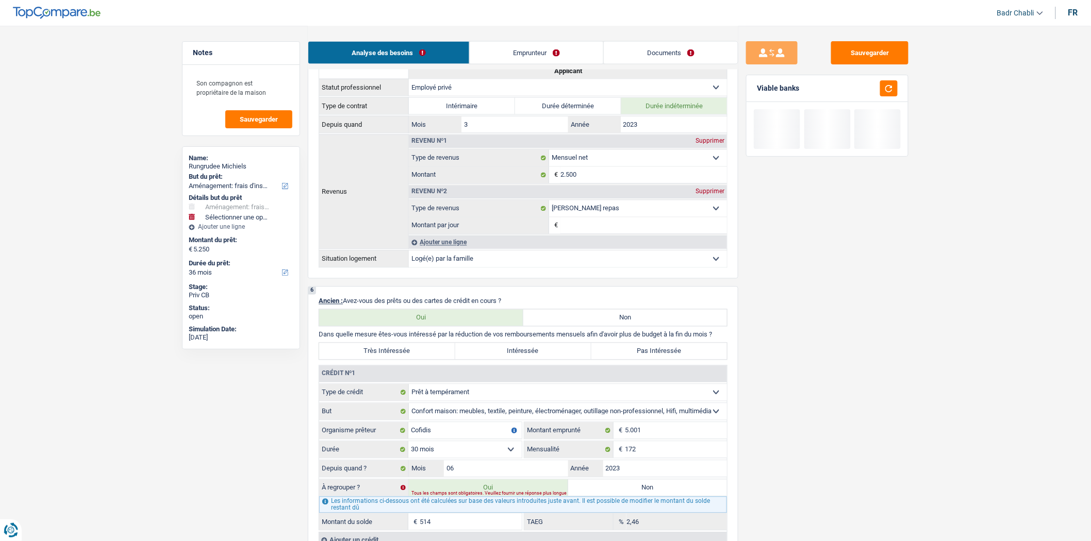
click at [642, 496] on label "Non" at bounding box center [647, 488] width 159 height 16
click at [642, 496] on input "Non" at bounding box center [647, 488] width 159 height 16
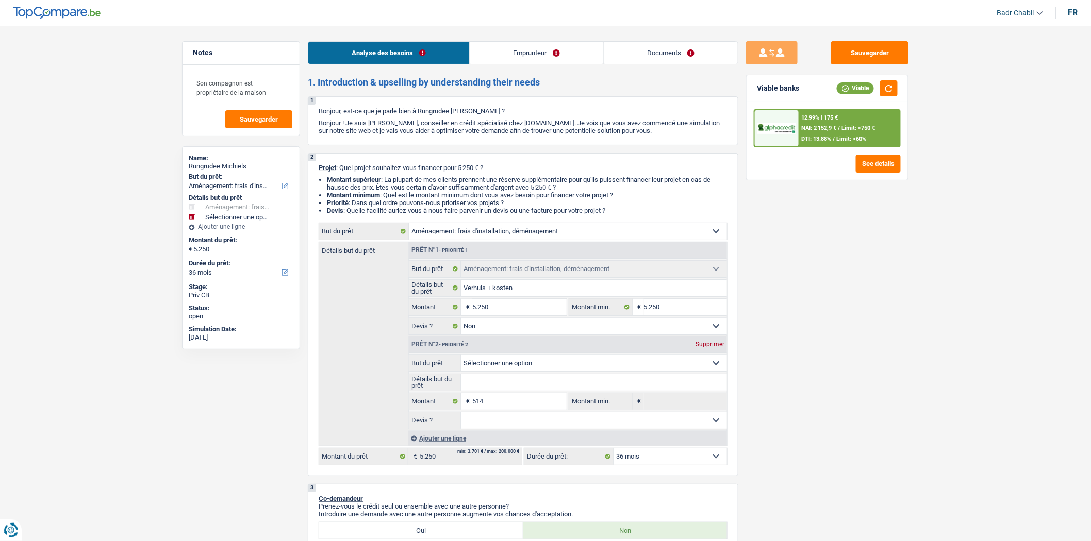
scroll to position [0, 0]
click at [259, 92] on textarea "Son compagnon est propriétaire de la maison" at bounding box center [241, 87] width 103 height 31
click at [849, 49] on button "Sauvegarder" at bounding box center [869, 52] width 77 height 23
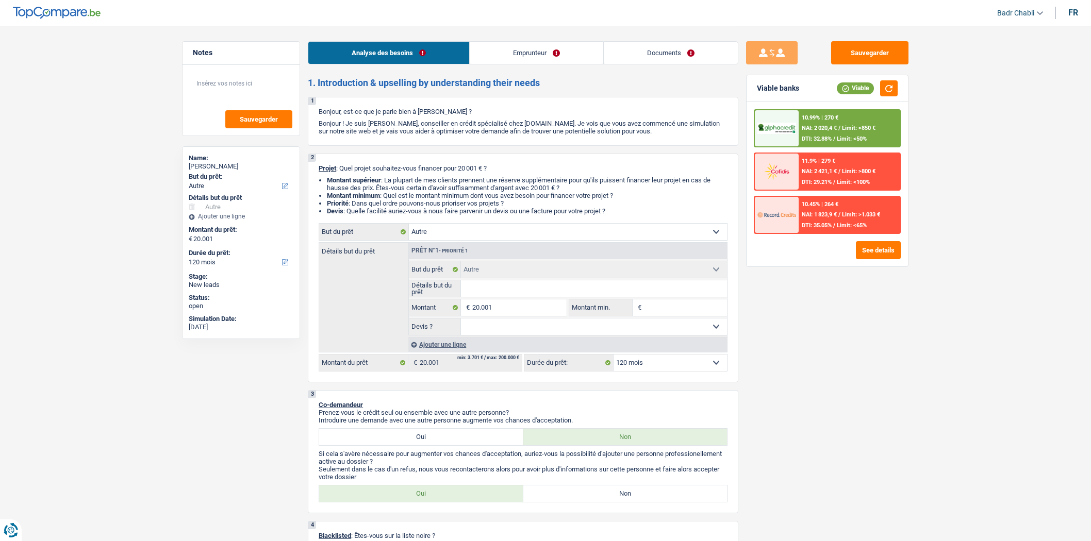
select select "other"
select select "120"
select select "other"
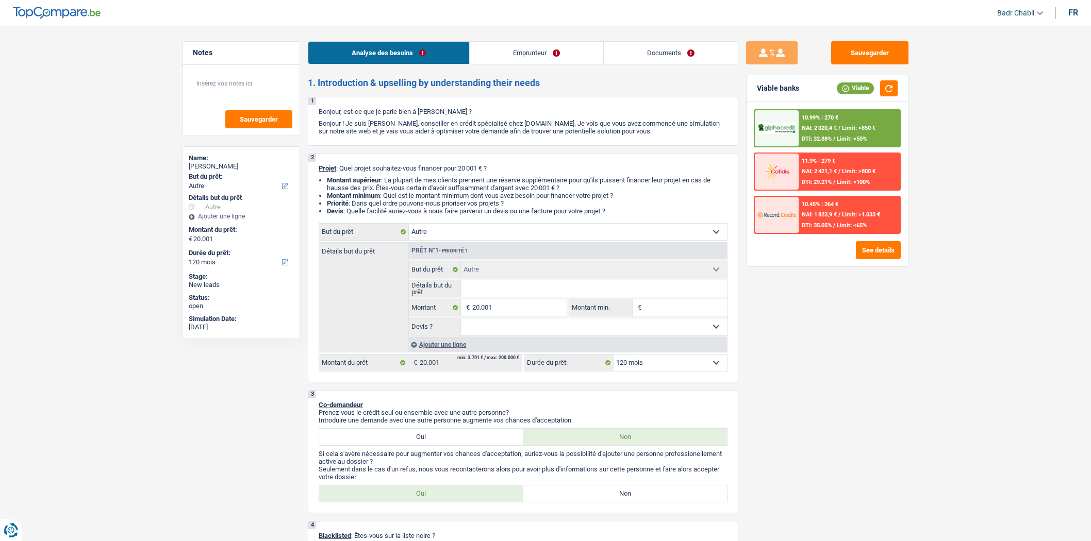
select select "120"
select select "worker"
select select "familyAllowances"
select select "netSalary"
select select "rents"
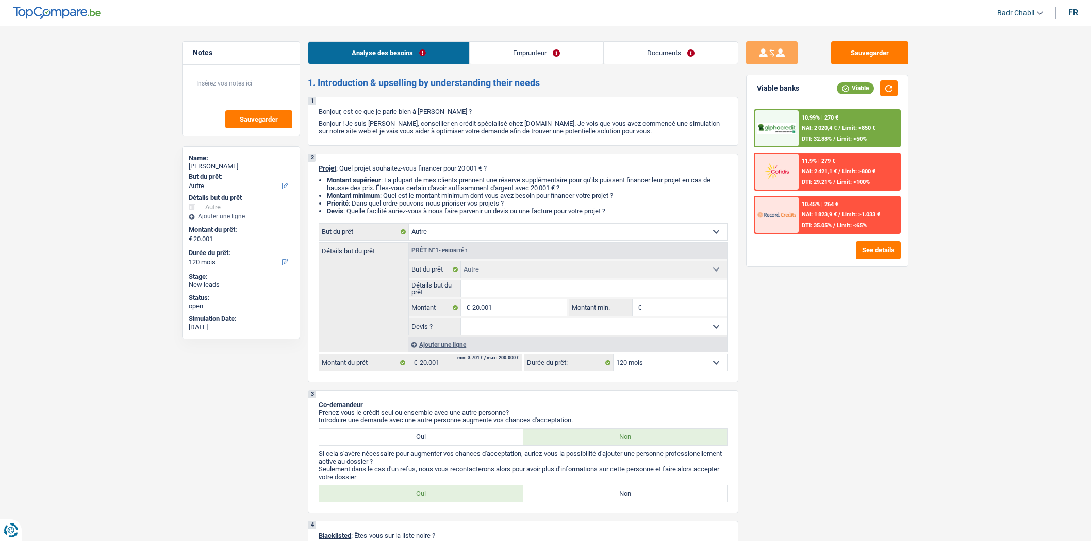
select select "other"
select select "120"
click at [535, 327] on select "Oui Non Non répondu Sélectionner une option" at bounding box center [594, 326] width 266 height 16
select select "false"
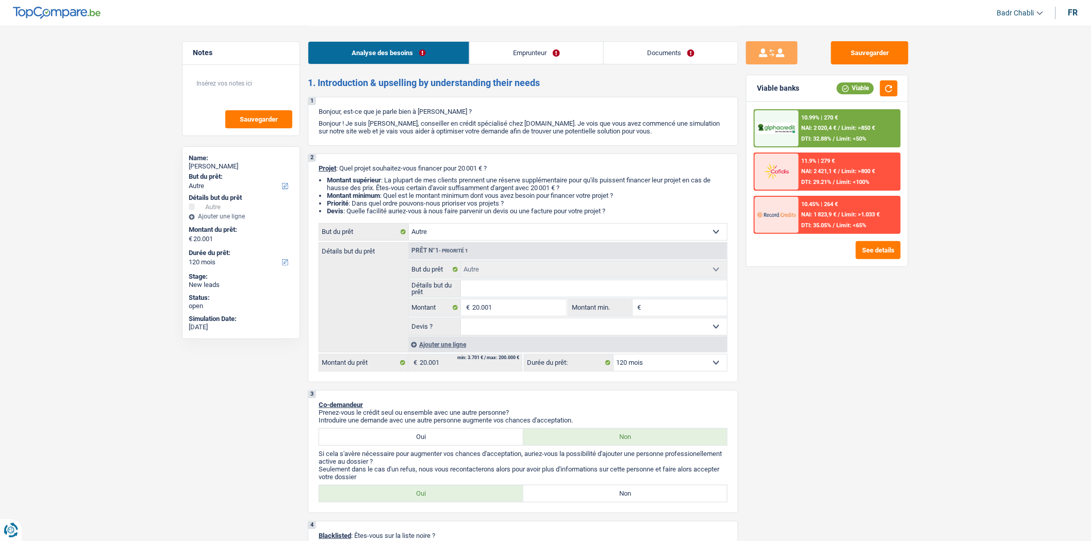
click at [461, 321] on select "Oui Non Non répondu Sélectionner une option" at bounding box center [594, 326] width 266 height 16
select select "false"
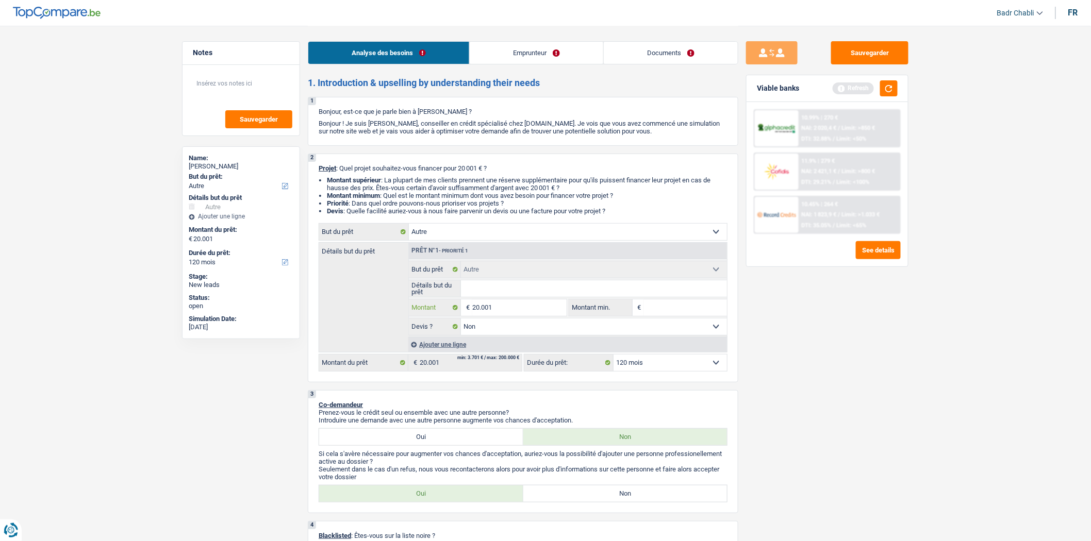
click at [535, 316] on input "20.001" at bounding box center [519, 307] width 94 height 16
click at [668, 311] on input "Montant min." at bounding box center [685, 307] width 83 height 16
type input "1"
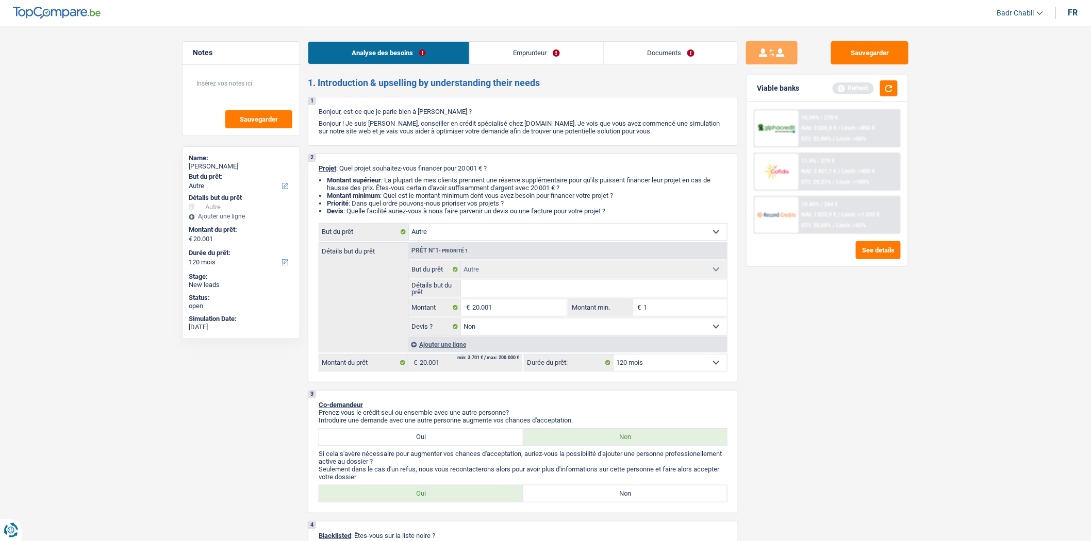
type input "15"
type input "150"
type input "1.500"
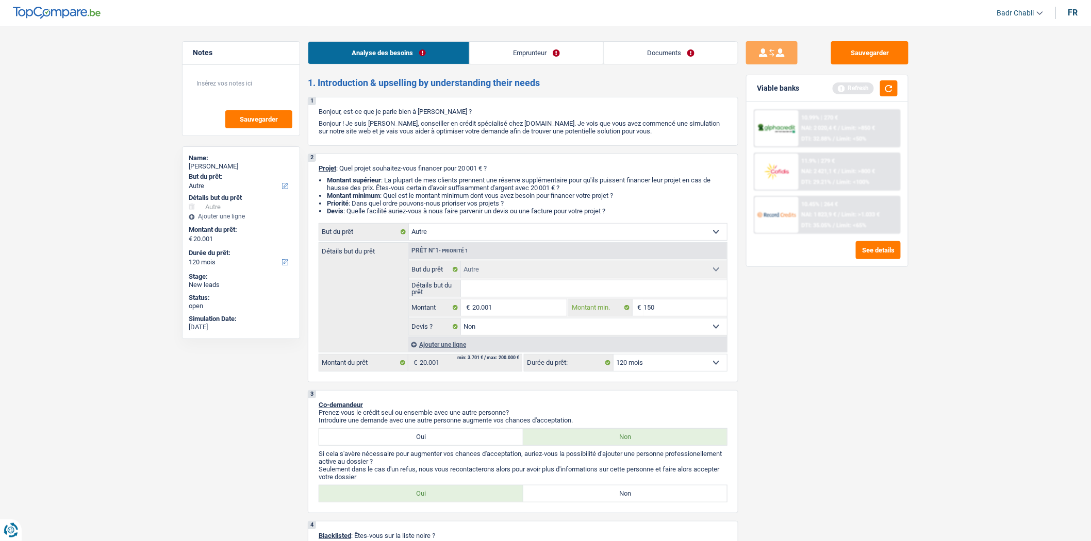
type input "1.500"
type input "15.001"
click at [485, 237] on select "Confort maison: meubles, textile, peinture, électroménager, outillage non-profe…" at bounding box center [568, 232] width 318 height 16
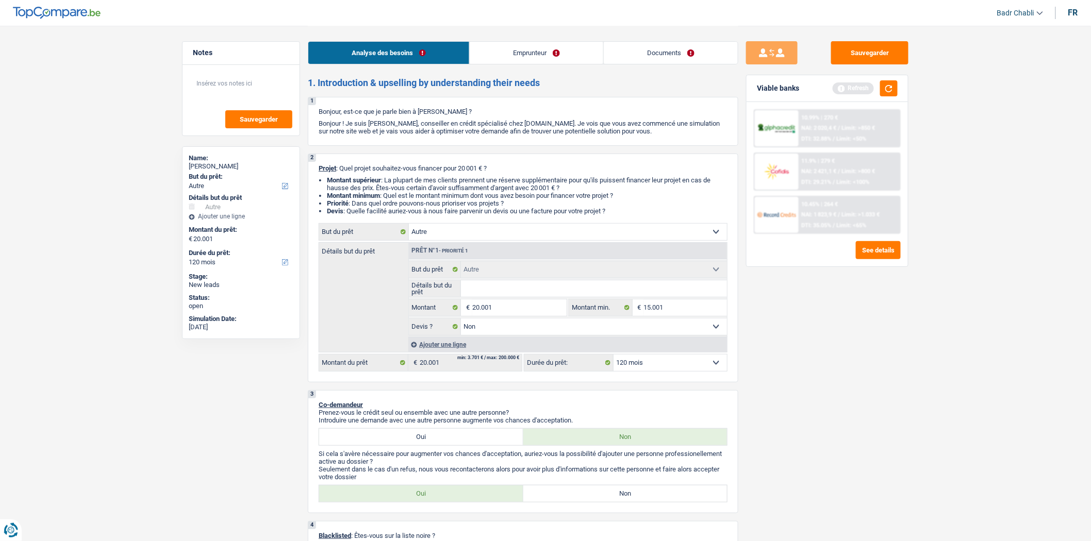
select select "household"
click at [409, 226] on select "Confort maison: meubles, textile, peinture, électroménager, outillage non-profe…" at bounding box center [568, 232] width 318 height 16
select select "household"
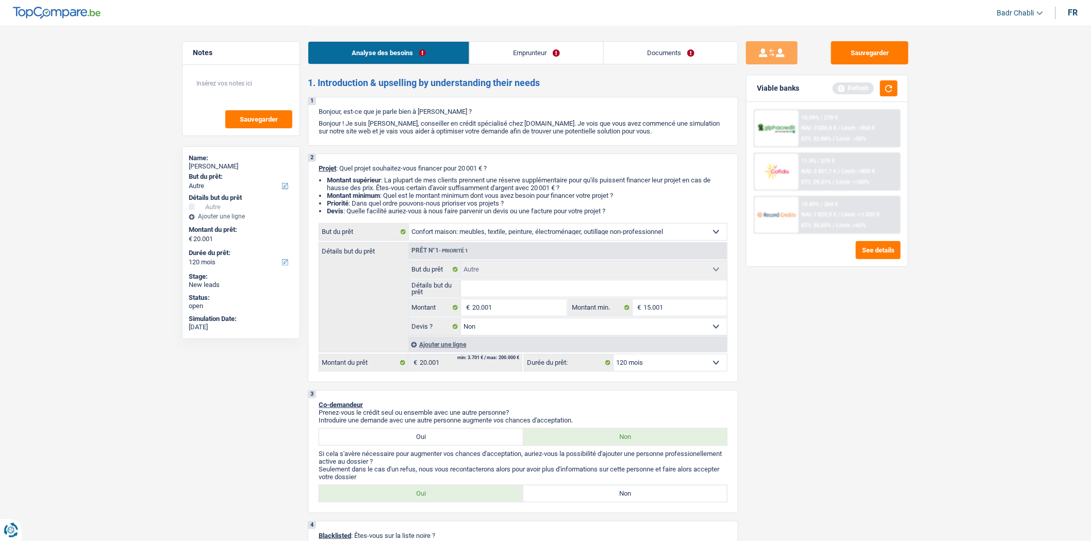
select select
select select "household"
select select
select select "other"
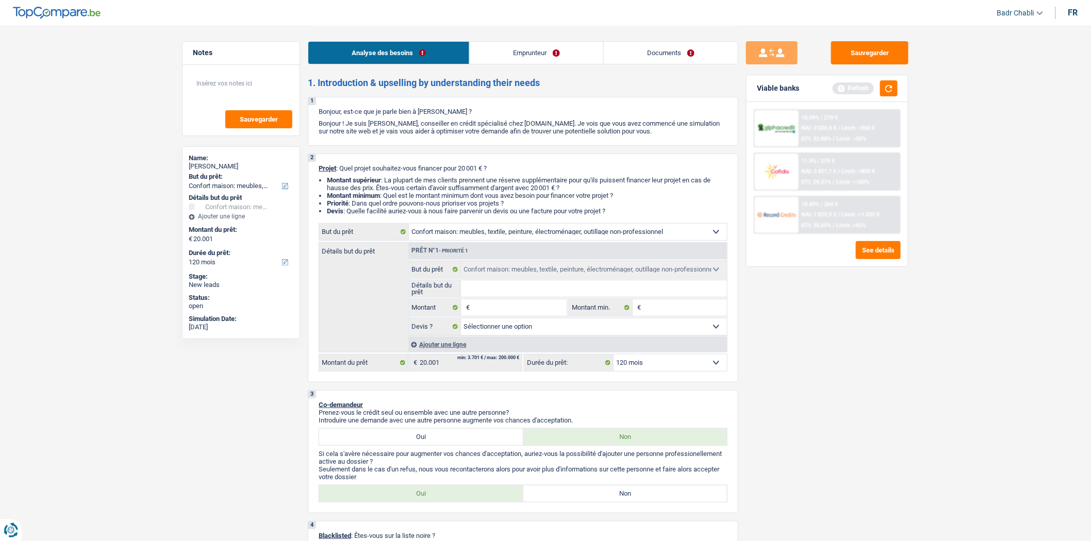
select select "other"
select select "false"
select select "other"
select select "false"
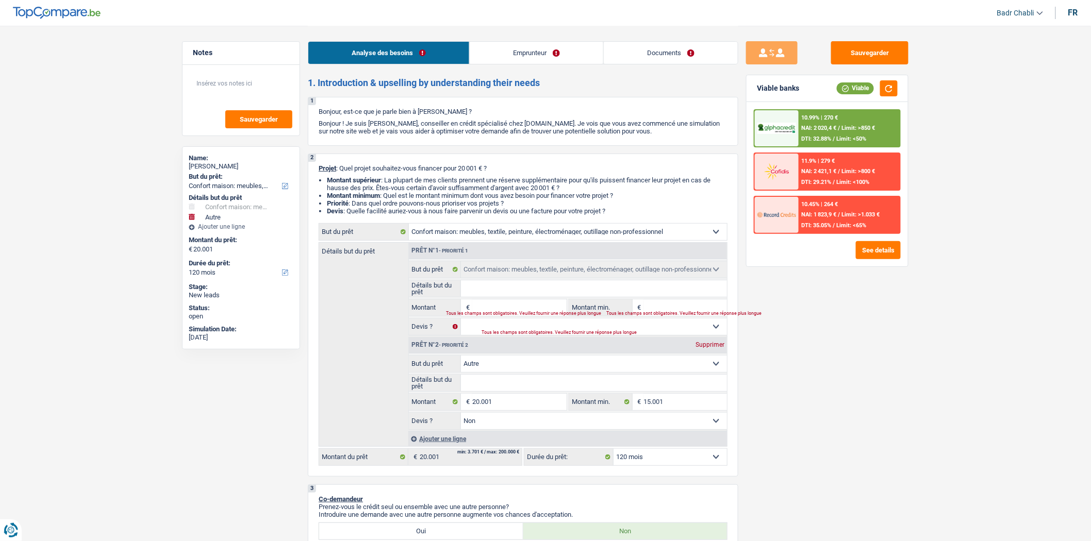
click at [501, 295] on input "Détails but du prêt" at bounding box center [594, 288] width 266 height 16
type input "N"
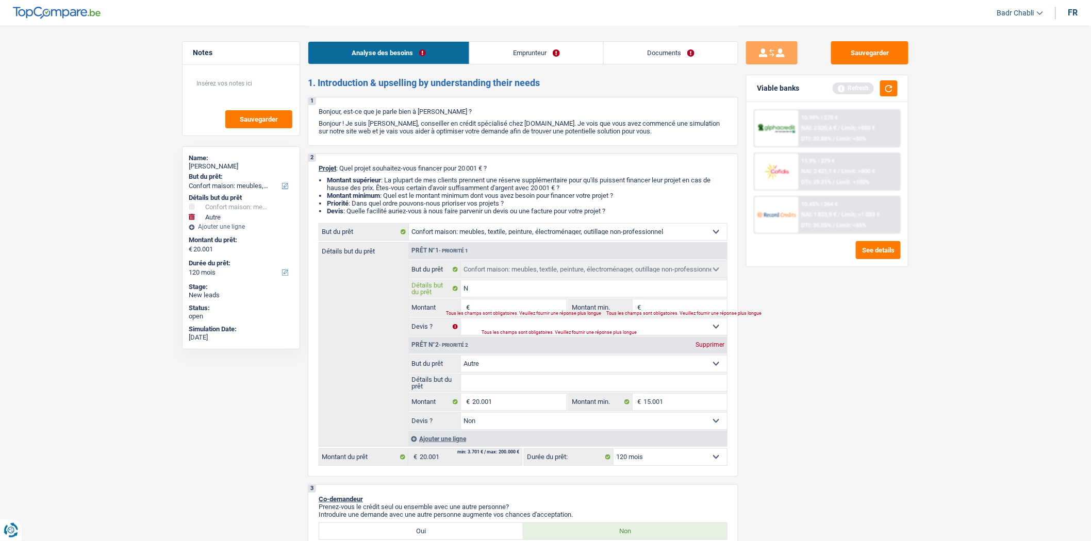
type input "No"
type input "Nou"
type input "Nouv"
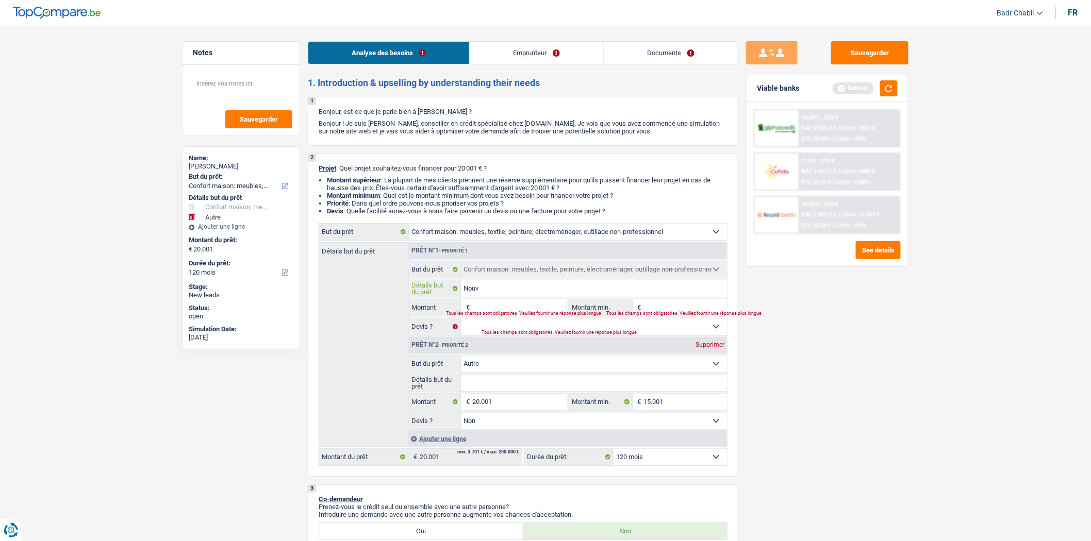
type input "Nouv"
type input "Nouve"
type input "Nouvea"
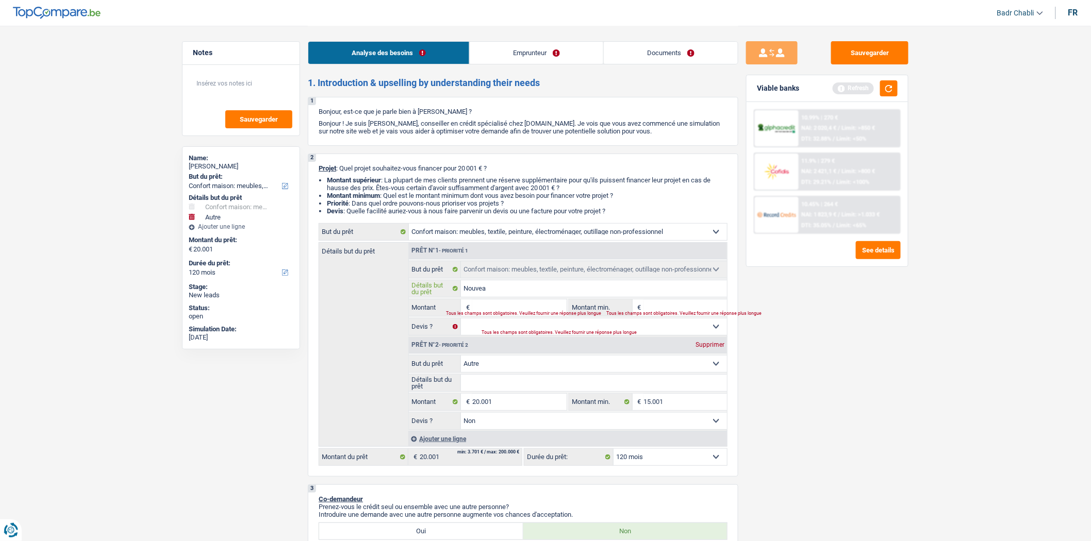
type input "Nouveau"
type input "Nouveaux"
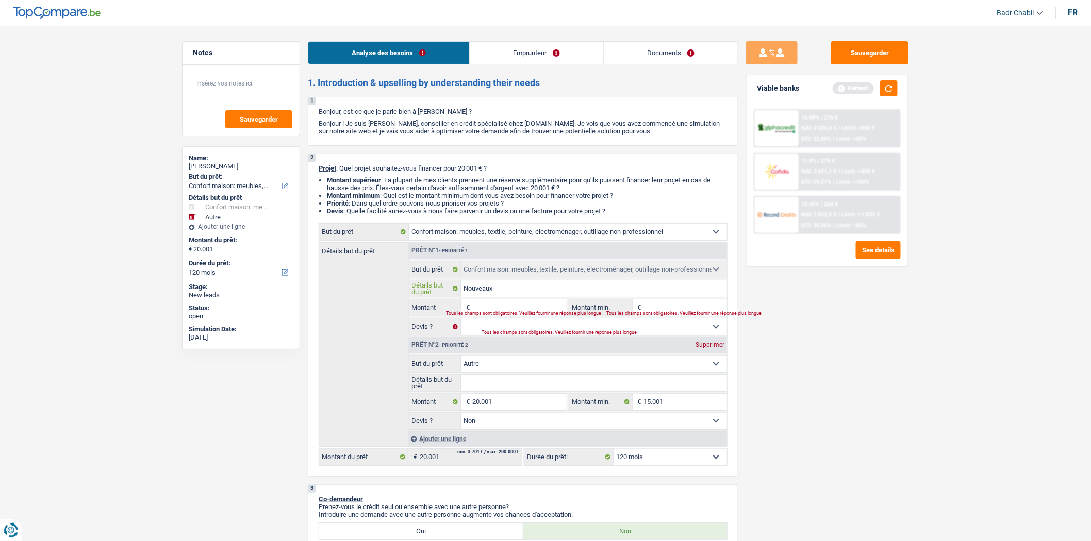
type input "Nouveaux"
type input "Nouveaux m"
type input "Nouveaux me"
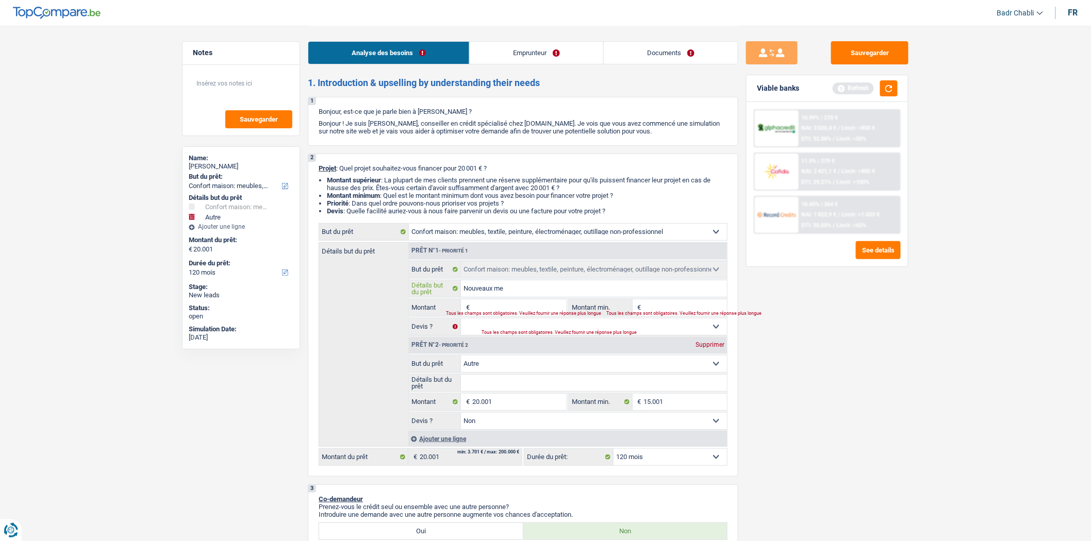
type input "Nouveaux meu"
type input "Nouveaux meub"
type input "Nouveaux meubl"
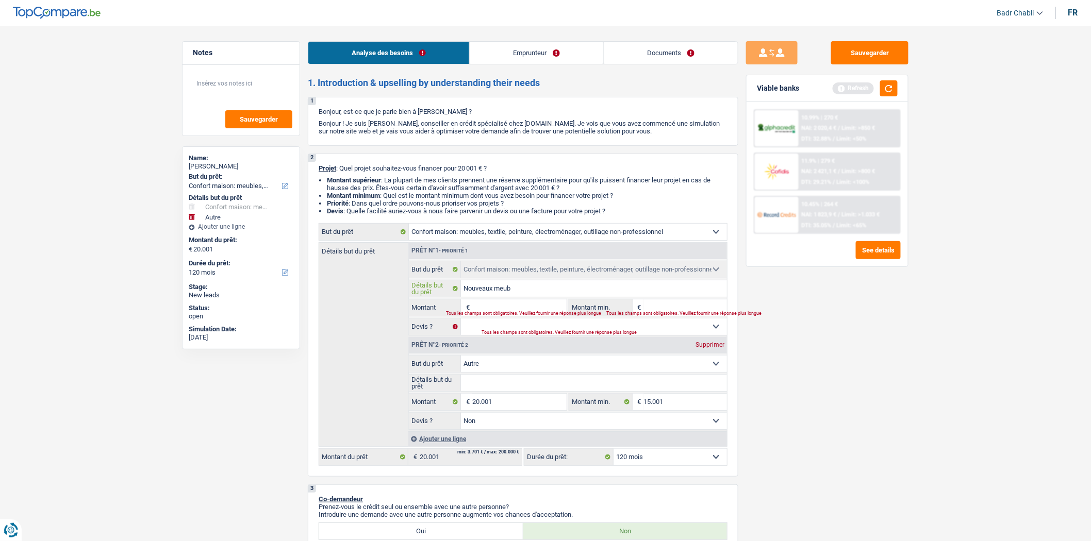
type input "Nouveaux meubl"
type input "Nouveaux meuble"
type input "Nouveaux meubles"
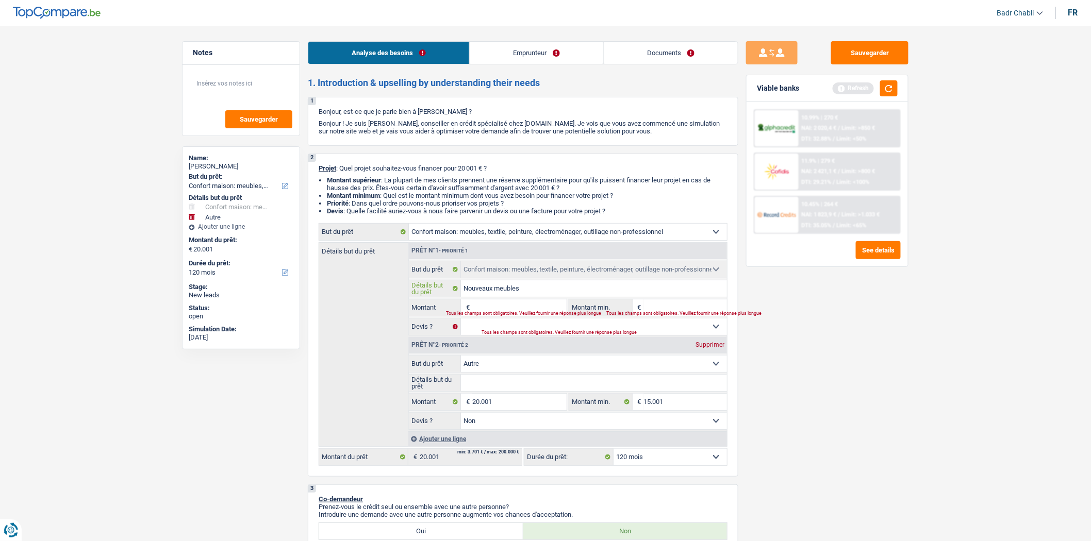
type input "Nouveaux meubles"
type input "Nouveaux meubles e"
type input "Nouveaux meubles et"
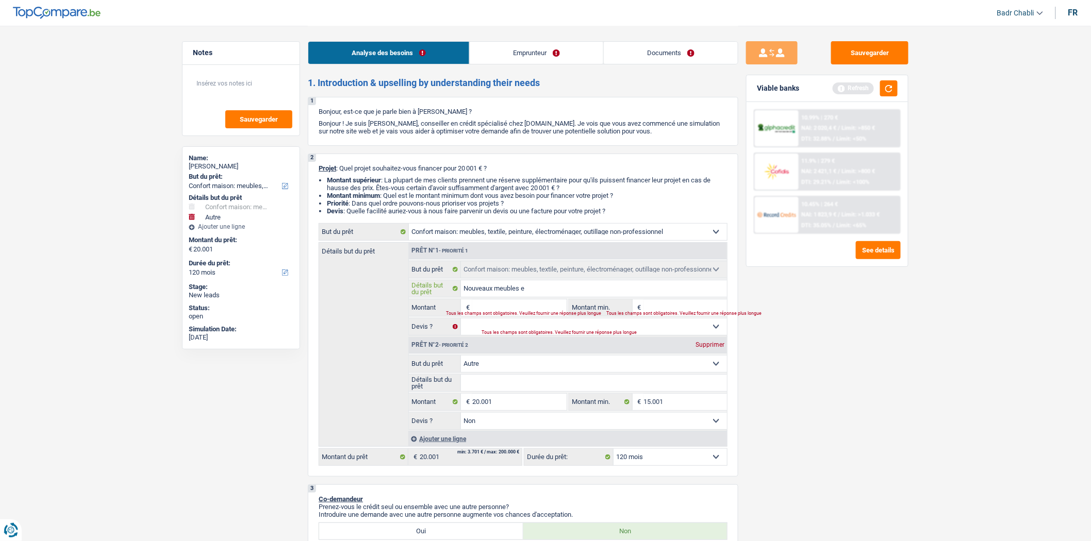
type input "Nouveaux meubles et"
type input "Nouveaux meubles et a"
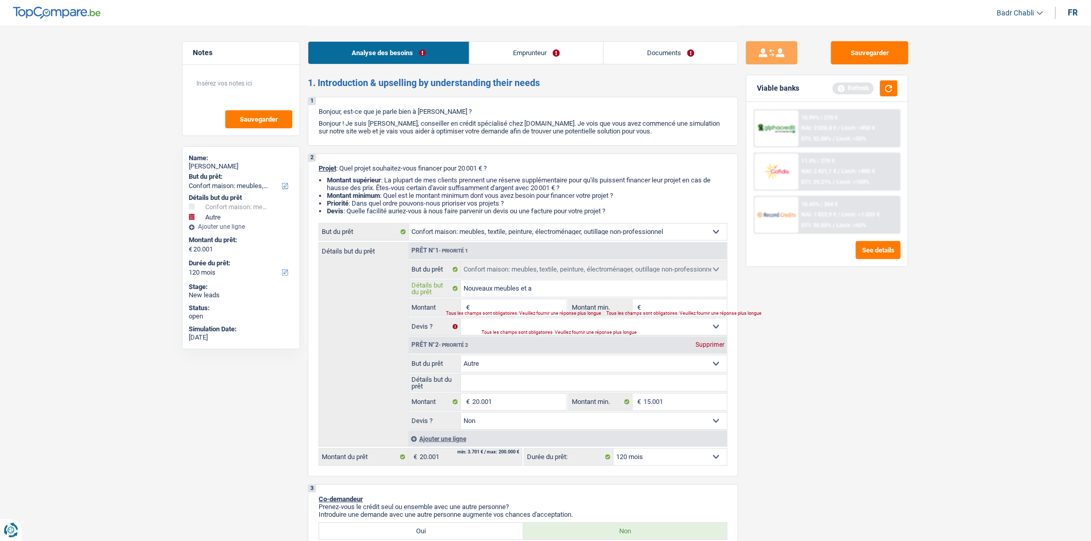
type input "Nouveaux meubles et am"
type input "Nouveaux meubles et amé"
type input "Nouveaux meubles et amén"
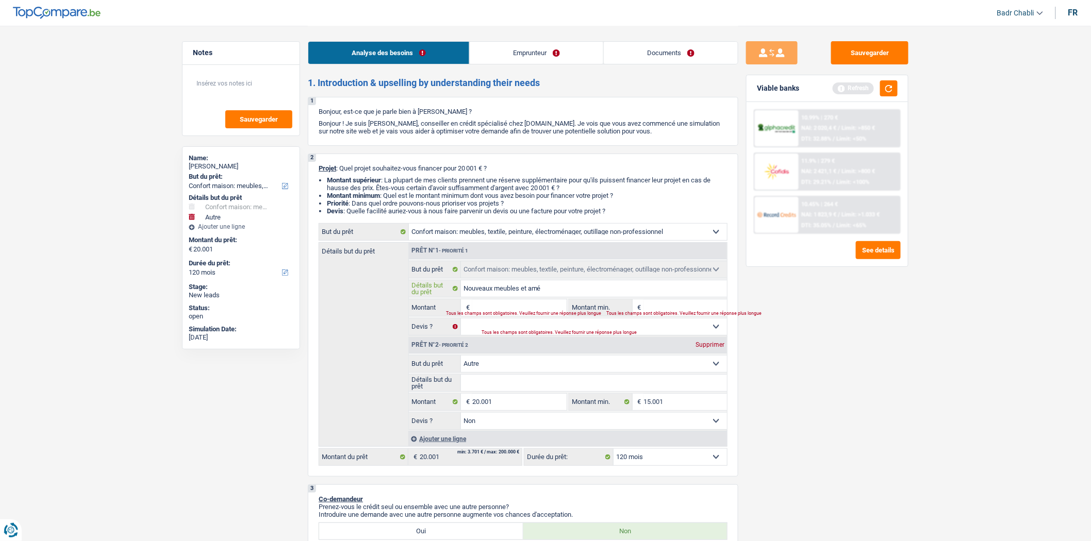
type input "Nouveaux meubles et amén"
type input "Nouveaux meubles et aména"
type input "Nouveaux meubles et aménag"
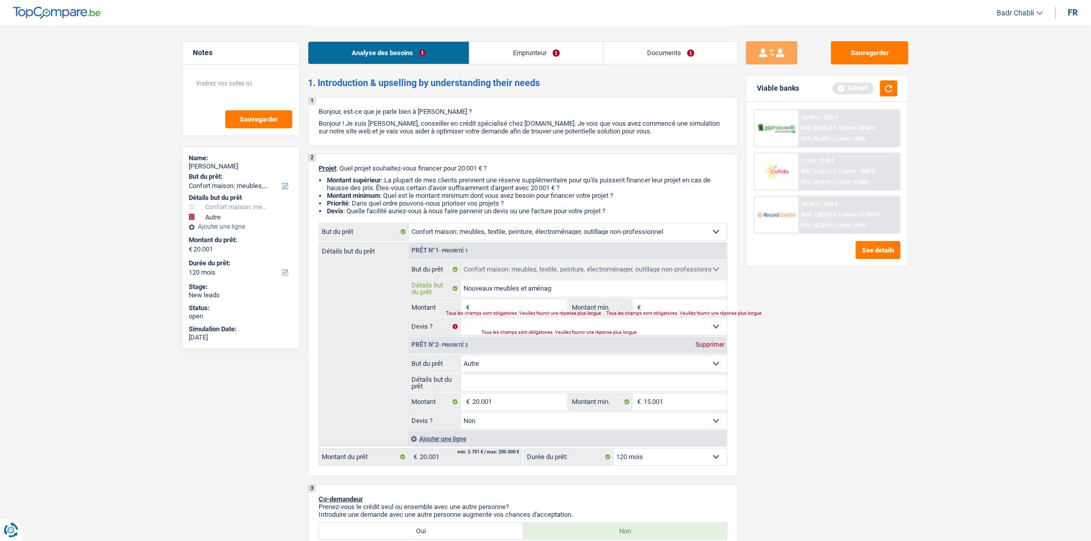
type input "Nouveaux meubles et aménage"
type input "Nouveaux meubles et aménagem"
type input "Nouveaux meubles et aménageme"
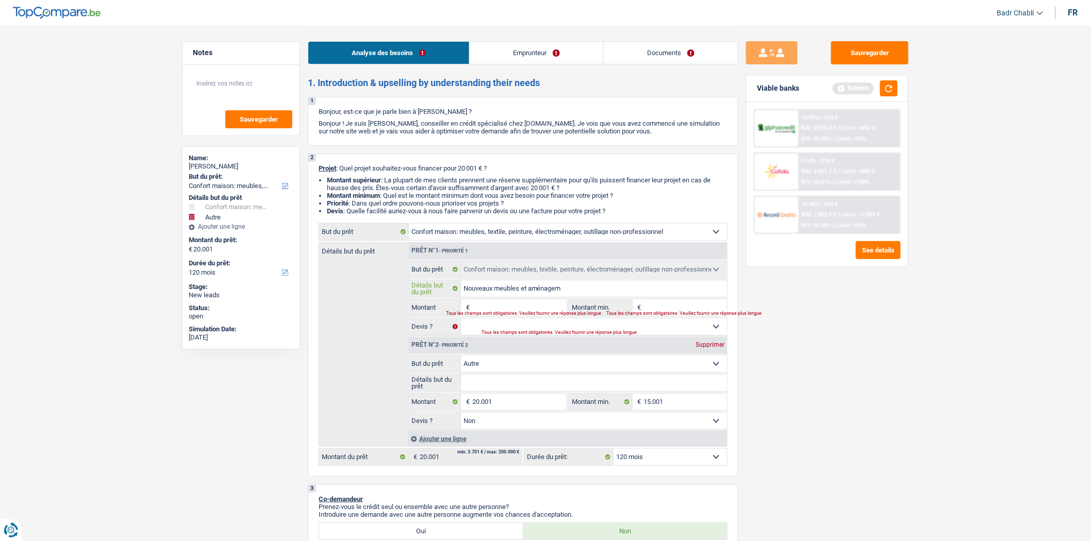
type input "Nouveaux meubles et aménageme"
type input "Nouveaux meubles et aménagemen"
type input "Nouveaux meubles et aménagement"
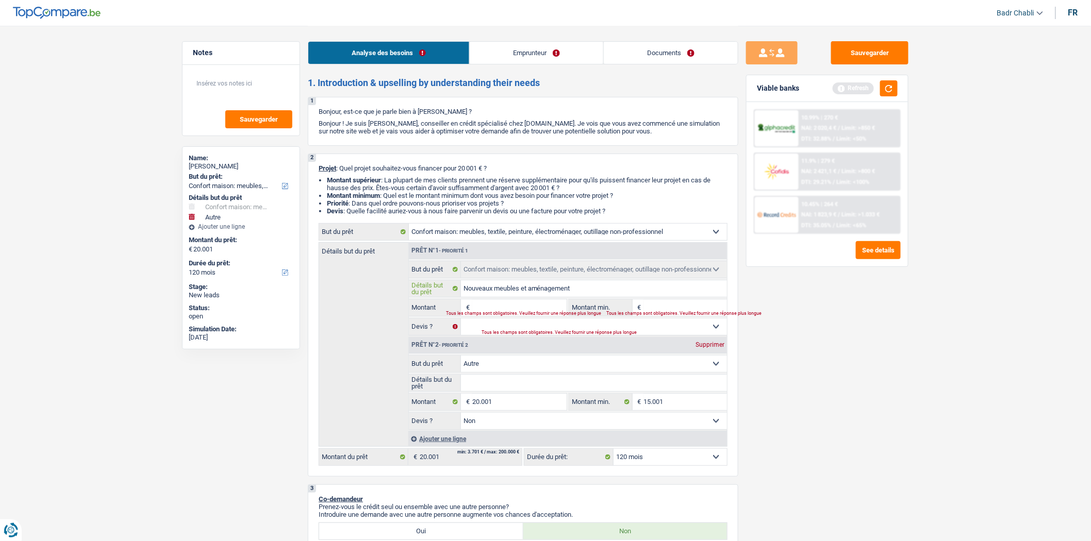
type input "Nouveaux meubles et aménagement"
drag, startPoint x: 512, startPoint y: 308, endPoint x: 514, endPoint y: 318, distance: 10.6
click at [512, 308] on input "Montant" at bounding box center [519, 307] width 94 height 16
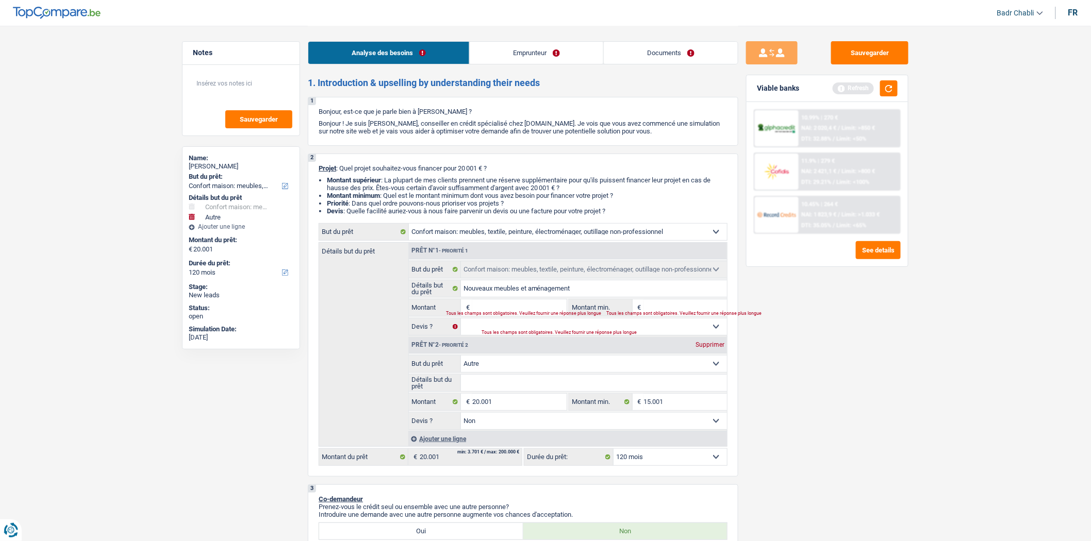
type input "1"
type input "10"
type input "100"
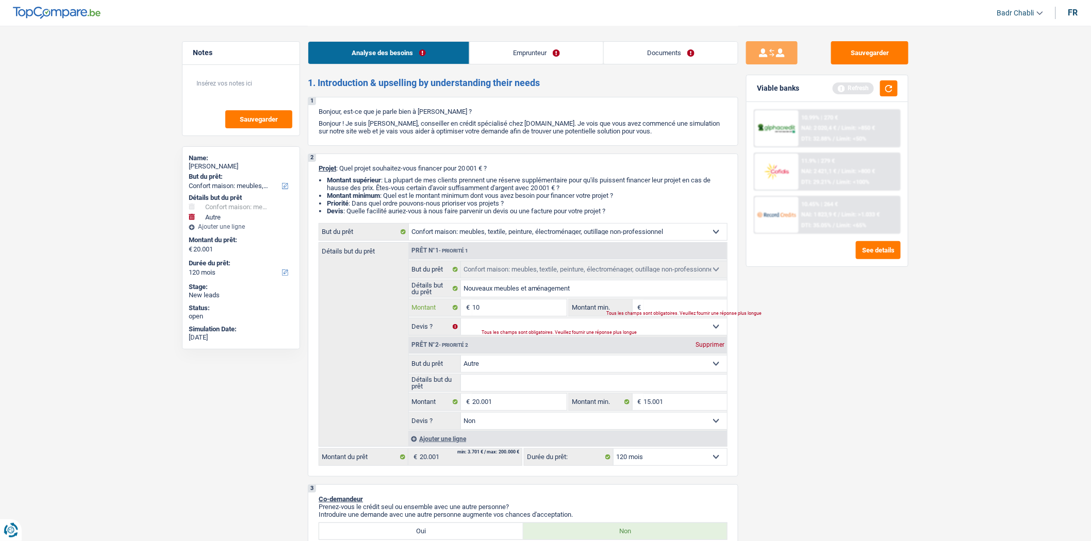
type input "100"
type input "1.000"
type input "10.000"
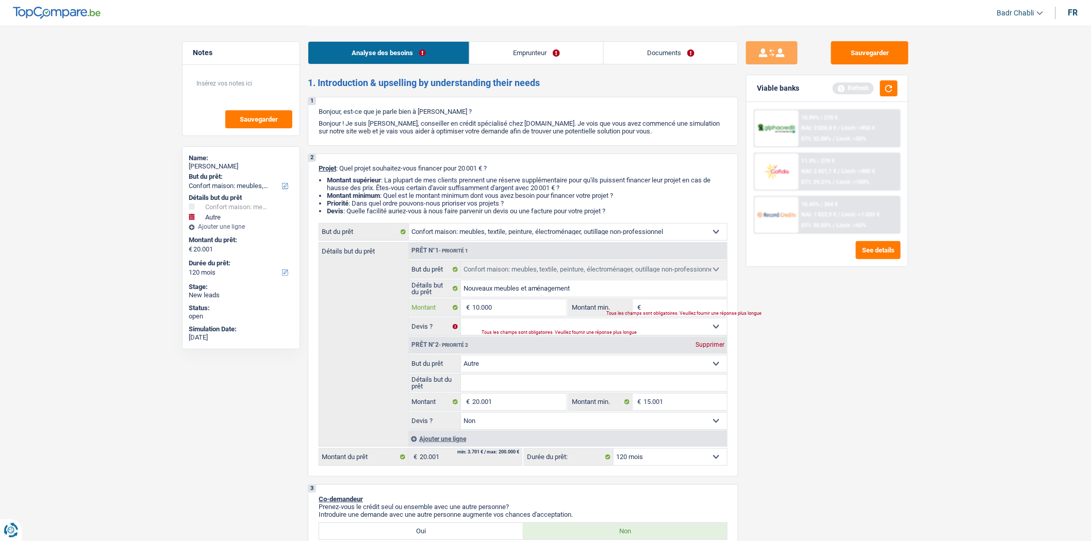
type input "10.000"
type input "30.001"
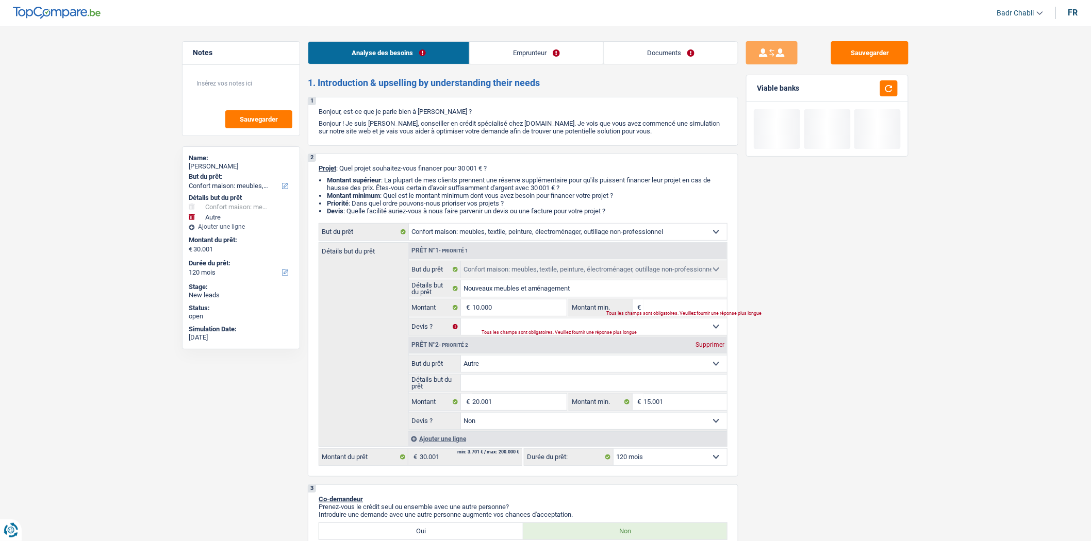
click at [484, 370] on select "Confort maison: meubles, textile, peinture, électroménager, outillage non-profe…" at bounding box center [594, 364] width 266 height 16
select select "car"
click at [461, 359] on select "Confort maison: meubles, textile, peinture, électroménager, outillage non-profe…" at bounding box center [594, 364] width 266 height 16
select select "car"
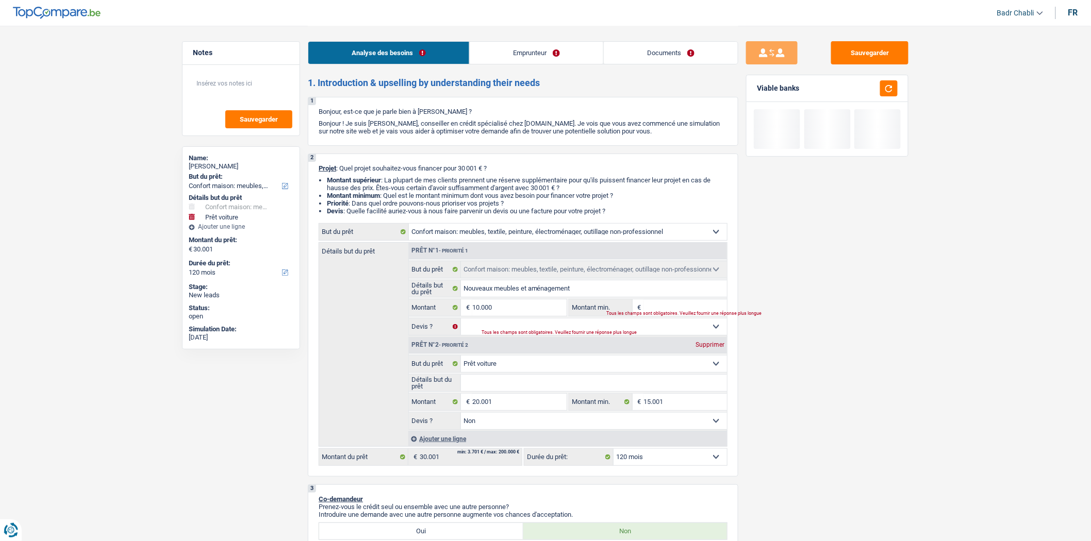
click at [511, 390] on input "Détails but du prêt" at bounding box center [594, 383] width 266 height 16
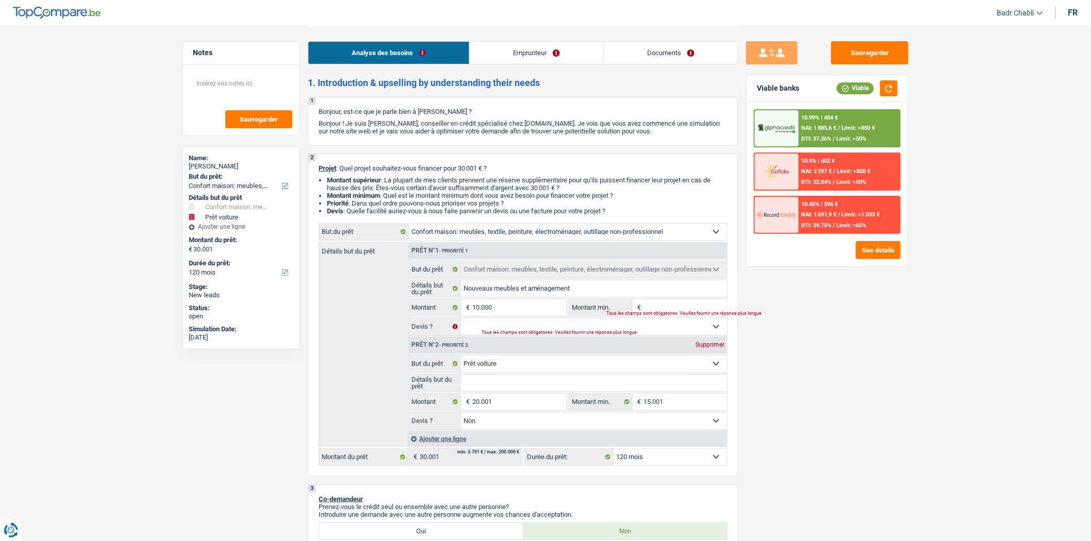
click at [508, 385] on input "Détails but du prêt" at bounding box center [594, 383] width 266 height 16
click at [661, 307] on input "Montant min." at bounding box center [685, 307] width 83 height 16
type input "1"
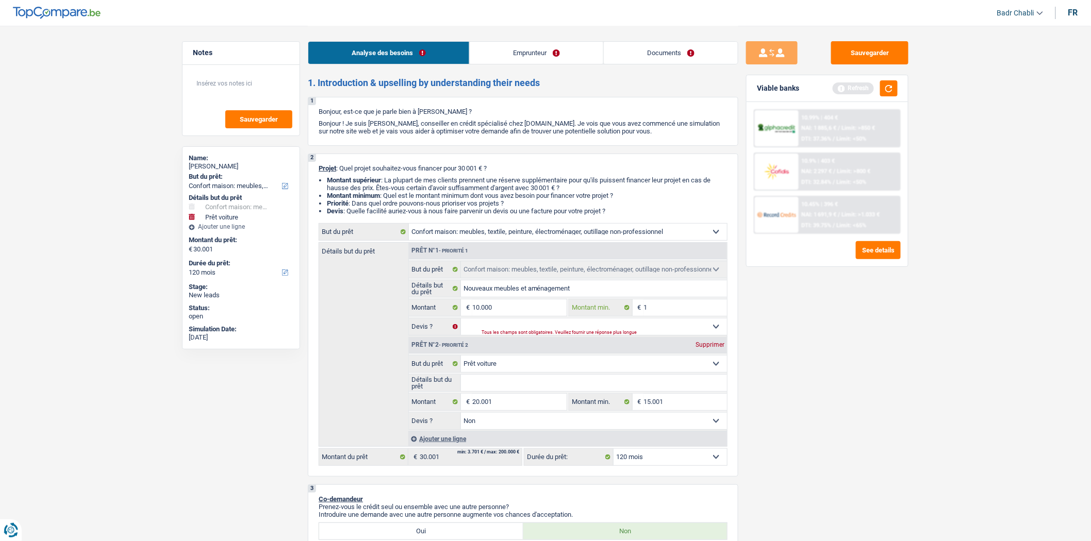
type input "10"
type input "100"
type input "1.000"
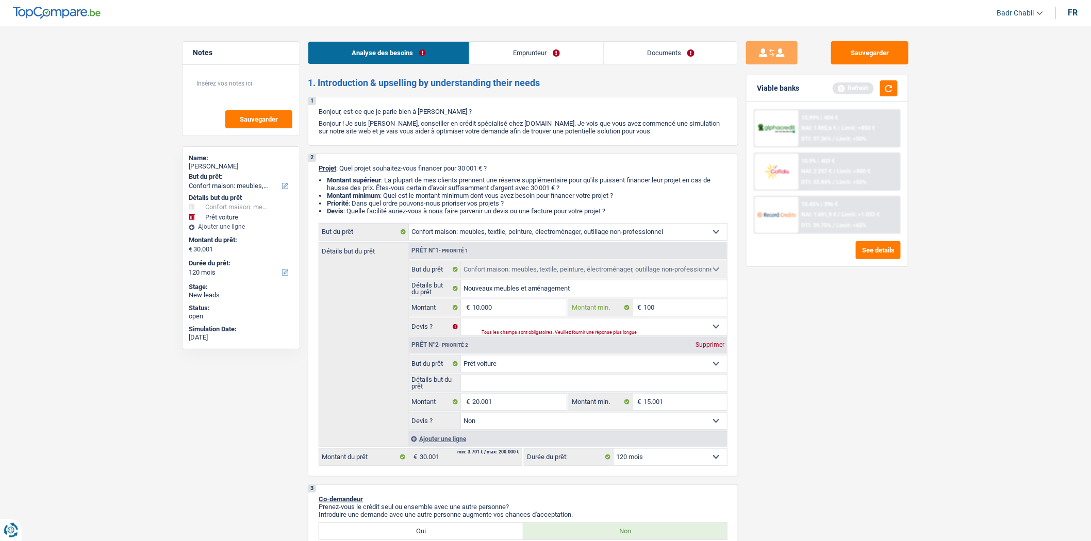
type input "1.000"
type input "10.000"
click at [842, 390] on div "Sauvegarder Viable banks Refresh 10.99% | 404 € NAI: 1 885,6 € / Limit: >850 € …" at bounding box center [827, 282] width 178 height 483
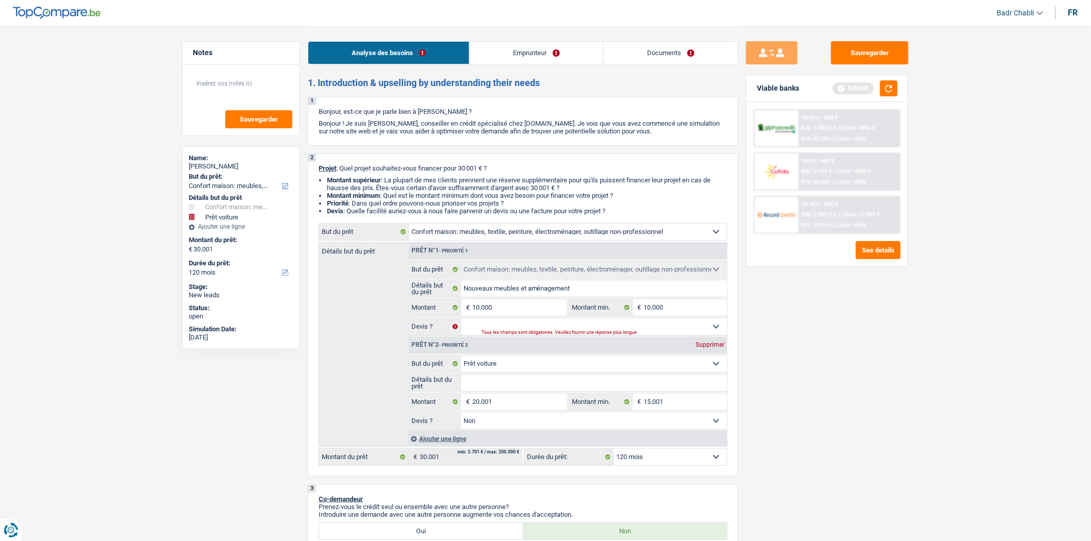
scroll to position [114, 0]
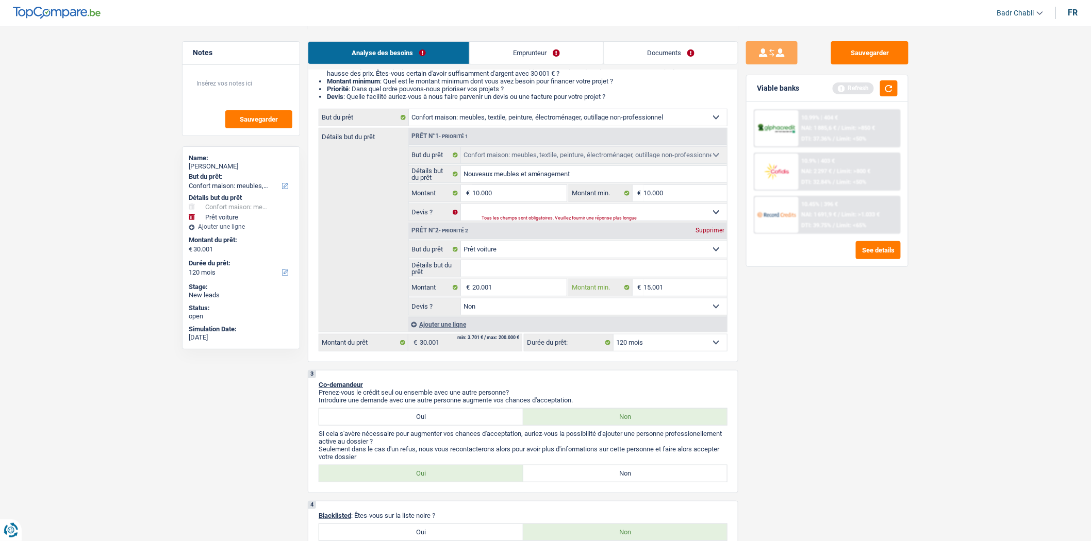
click at [684, 290] on input "15.001" at bounding box center [685, 287] width 83 height 16
type input "8"
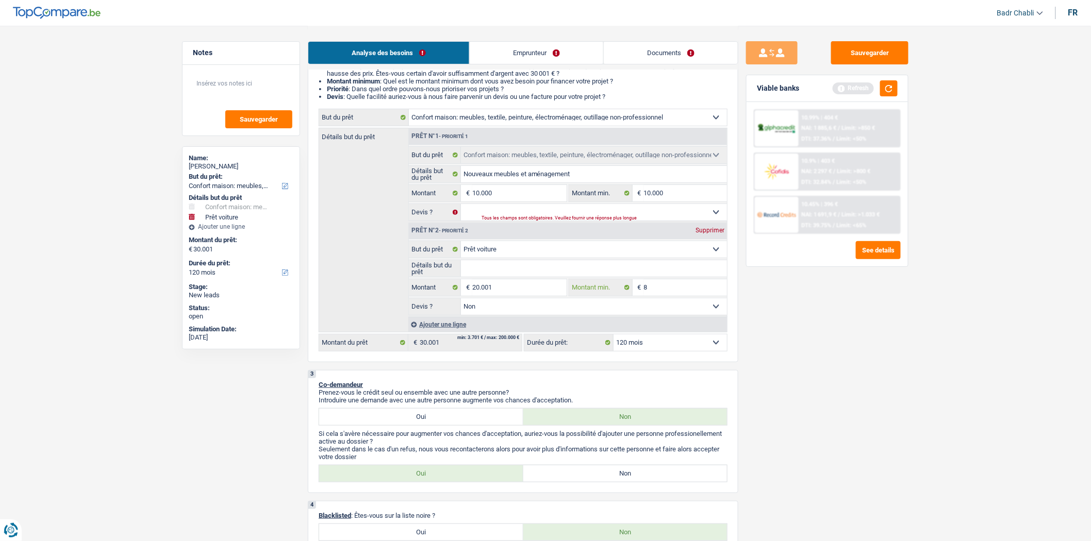
type input "80"
type input "800"
type input "8.000"
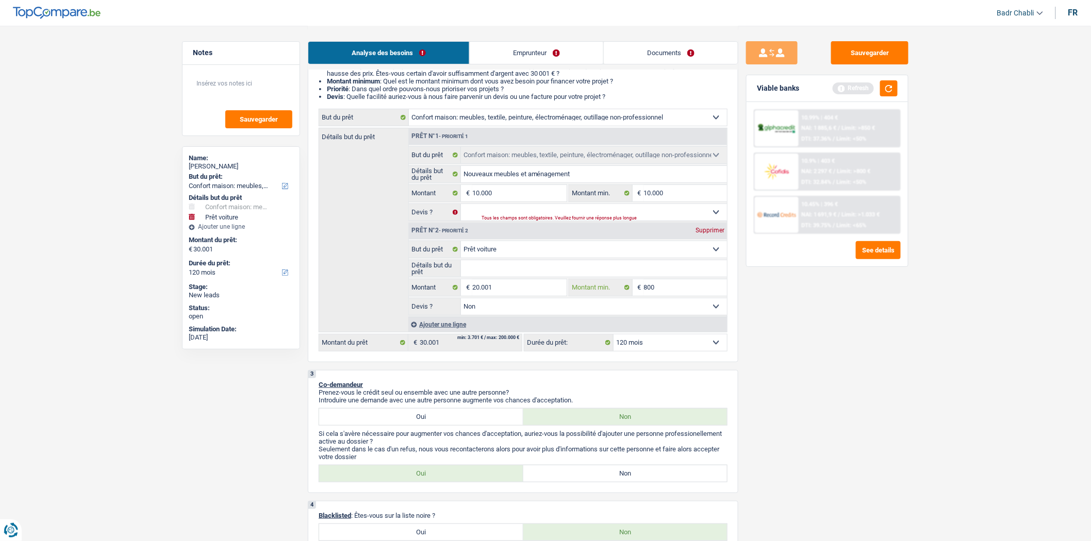
type input "8.000"
click at [673, 287] on input "8.000" at bounding box center [685, 287] width 83 height 16
type input "8.000"
click at [534, 289] on input "20.001" at bounding box center [519, 287] width 94 height 16
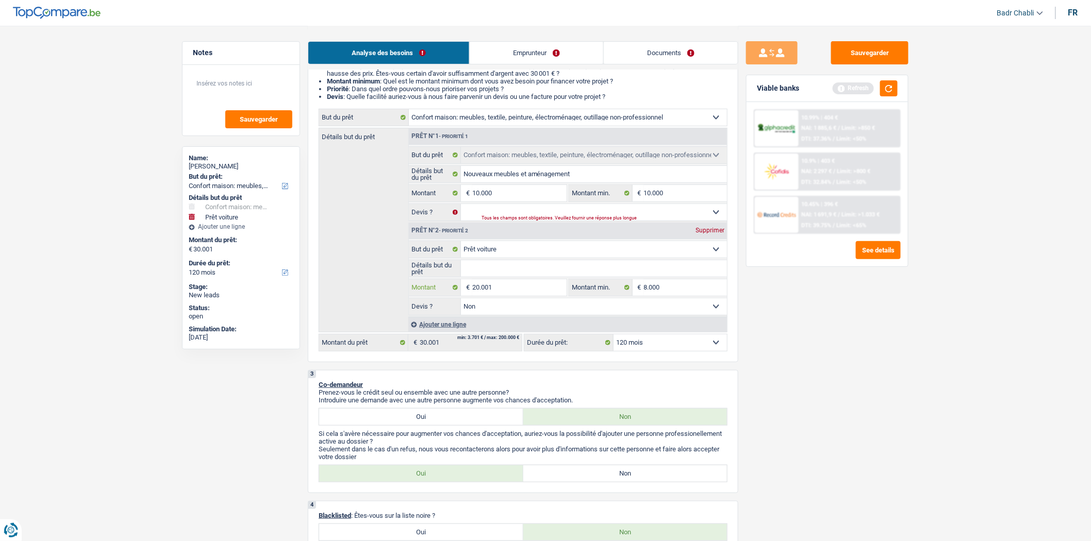
click at [534, 289] on input "20.001" at bounding box center [519, 287] width 94 height 16
type input "1"
type input "10"
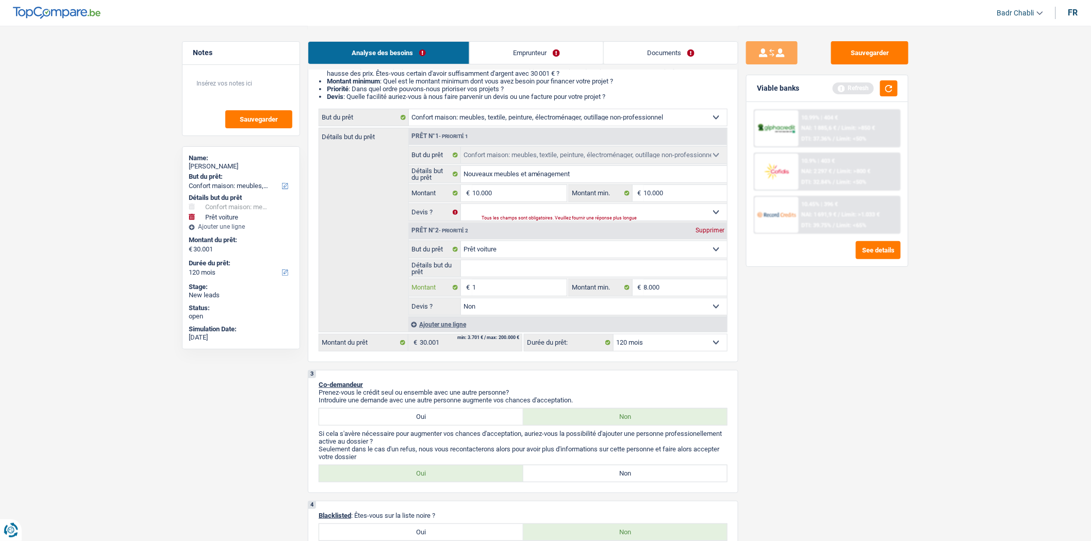
type input "10"
type input "100"
type input "1.000"
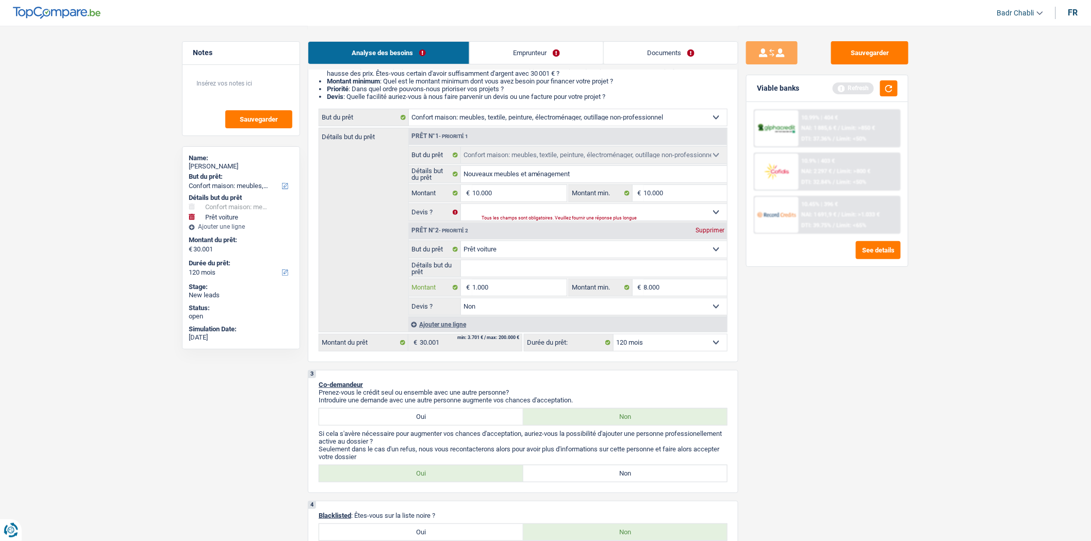
type input "10.001"
type input "20.001"
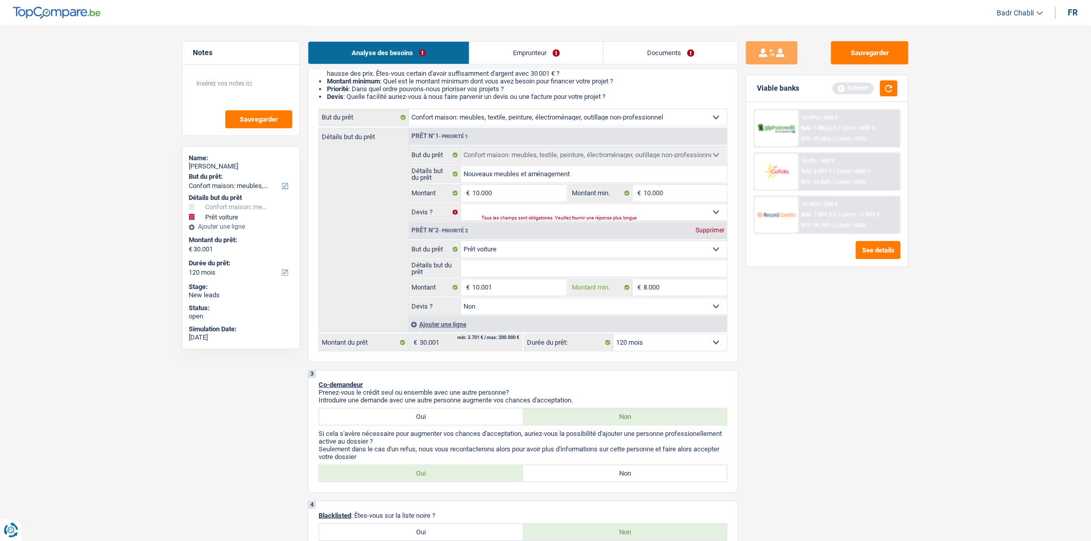
type input "20.001"
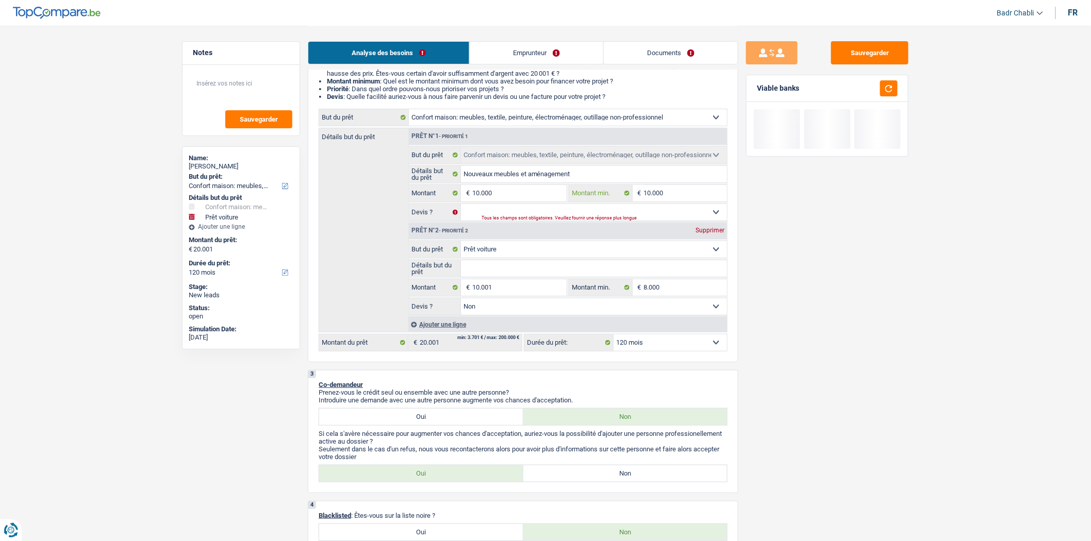
click at [651, 194] on input "10.000" at bounding box center [685, 193] width 83 height 16
type input "8"
type input "80"
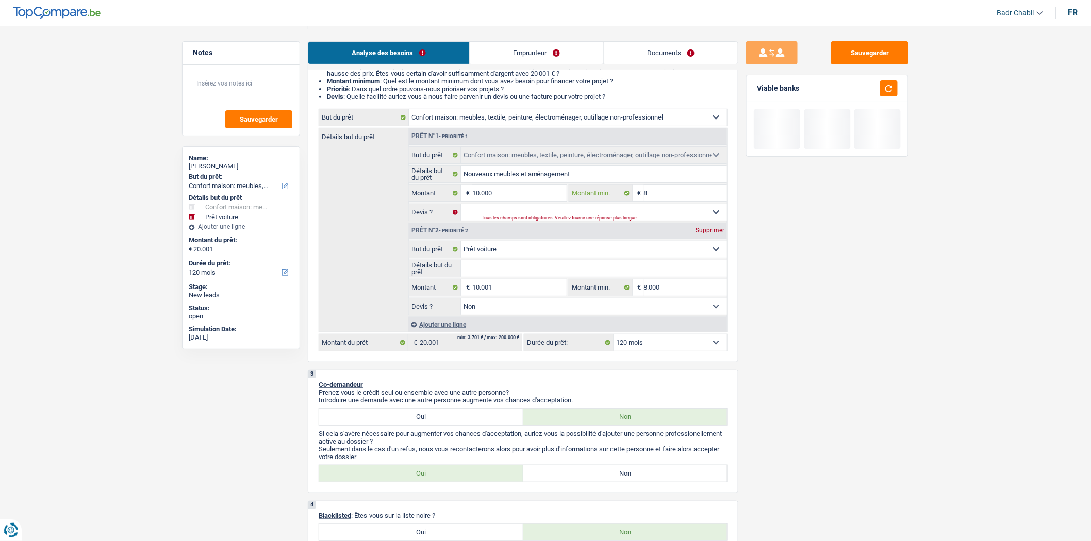
type input "80"
type input "800"
type input "8.000"
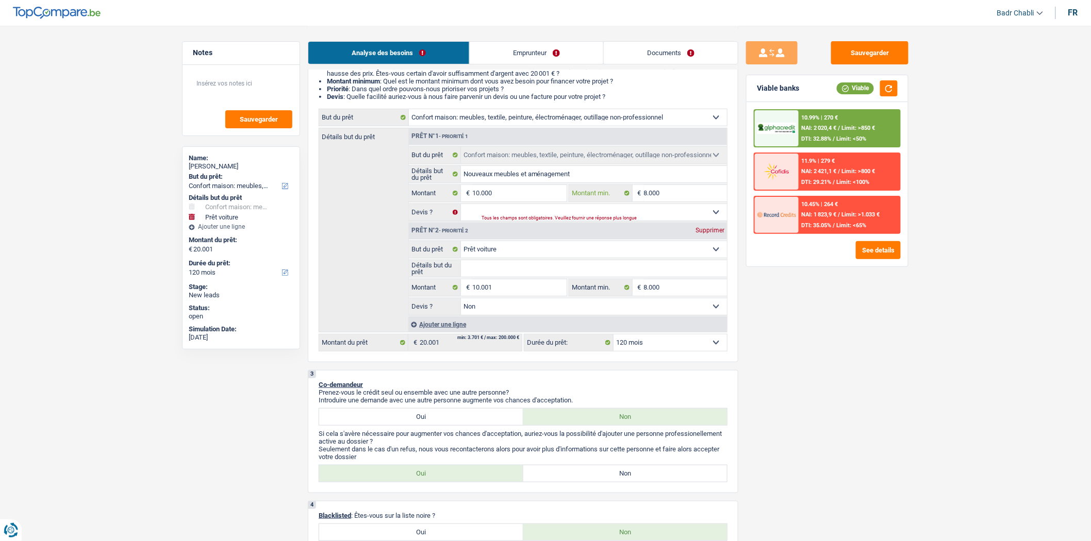
type input "8.000"
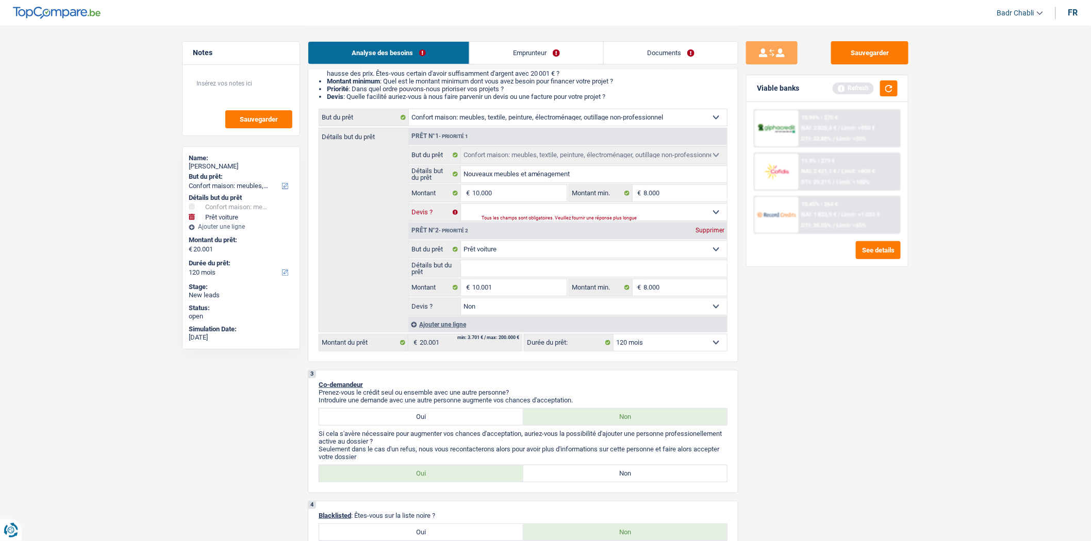
click at [632, 210] on select "Oui Non Non répondu Sélectionner une option" at bounding box center [594, 212] width 266 height 16
select select "not_answered"
click at [461, 207] on select "Oui Non Non répondu Sélectionner une option" at bounding box center [594, 212] width 266 height 16
select select "not_answered"
click at [526, 205] on fieldset "Confort maison: meubles, textile, peinture, électroménager, outillage non-profe…" at bounding box center [568, 183] width 318 height 75
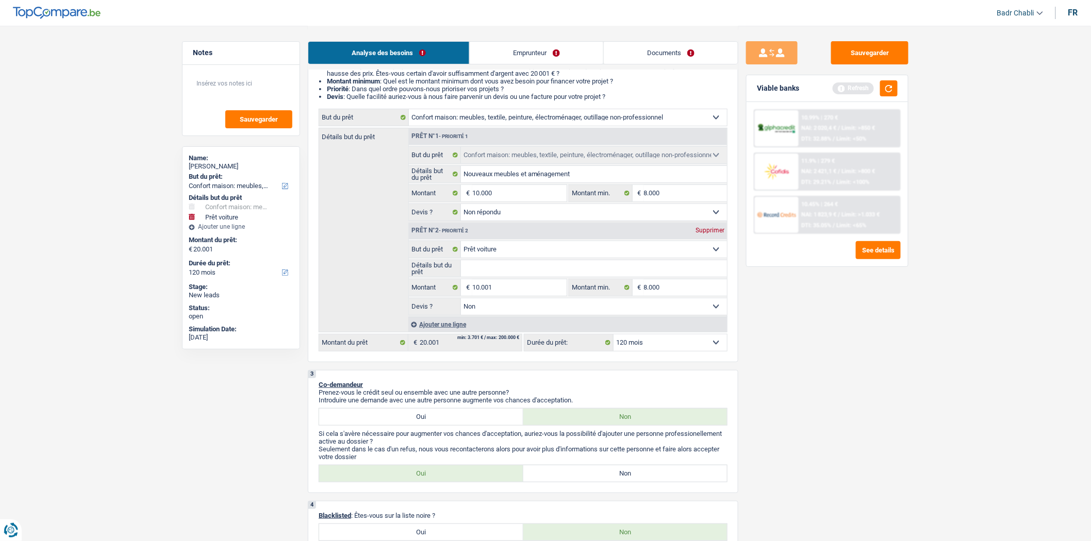
click at [530, 214] on select "Oui Non Non répondu Sélectionner une option" at bounding box center [594, 212] width 266 height 16
select select "false"
click at [461, 207] on select "Oui Non Non répondu Sélectionner une option" at bounding box center [594, 212] width 266 height 16
select select "false"
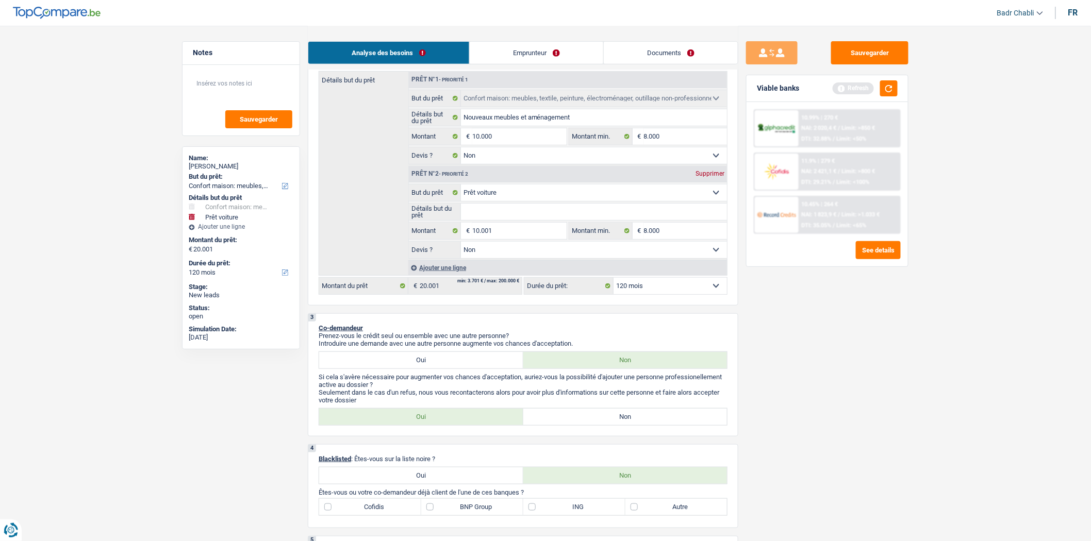
scroll to position [400, 0]
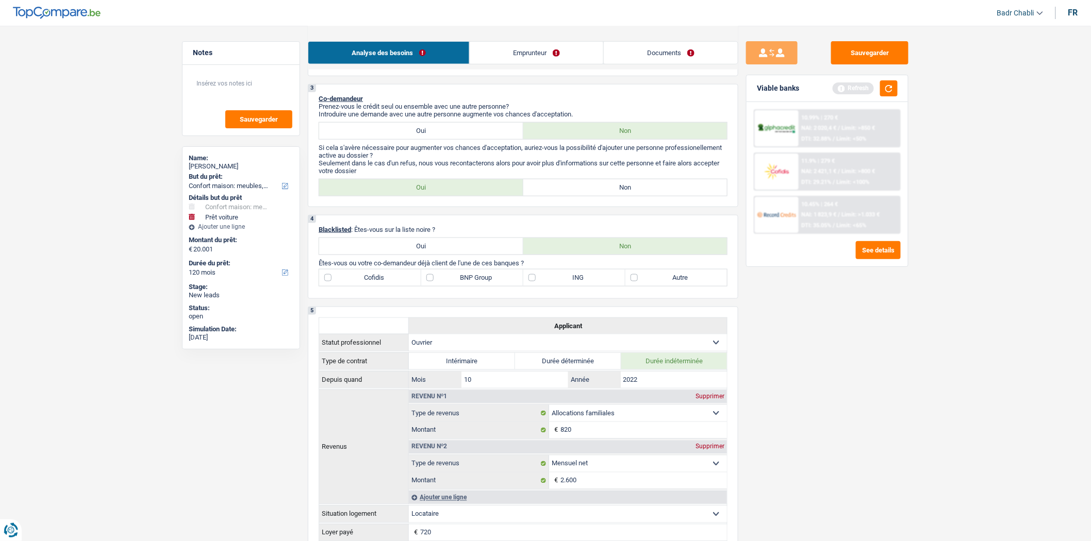
click at [615, 186] on label "Non" at bounding box center [625, 187] width 204 height 16
click at [615, 186] on input "Non" at bounding box center [625, 187] width 204 height 16
radio input "true"
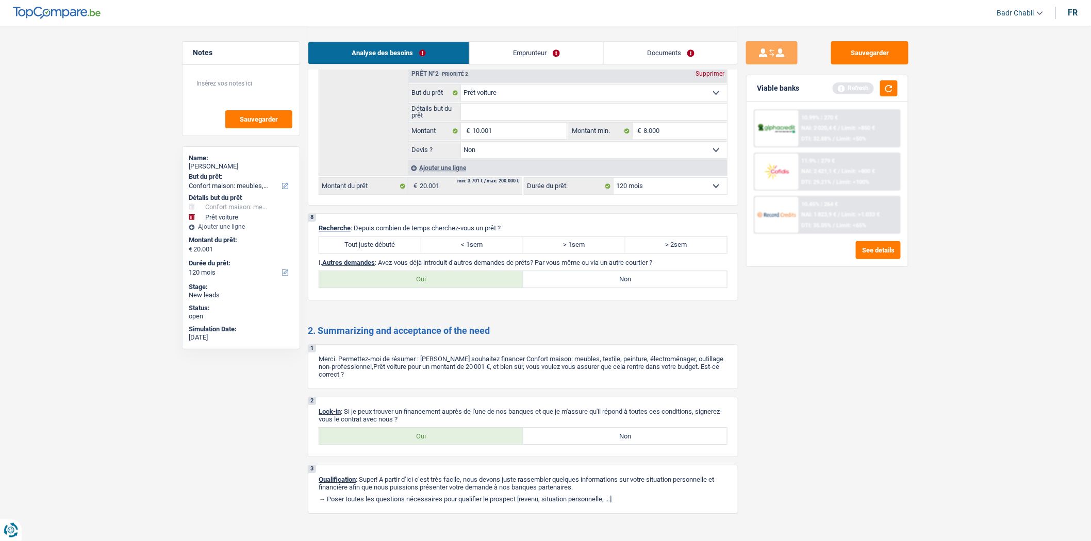
scroll to position [1147, 0]
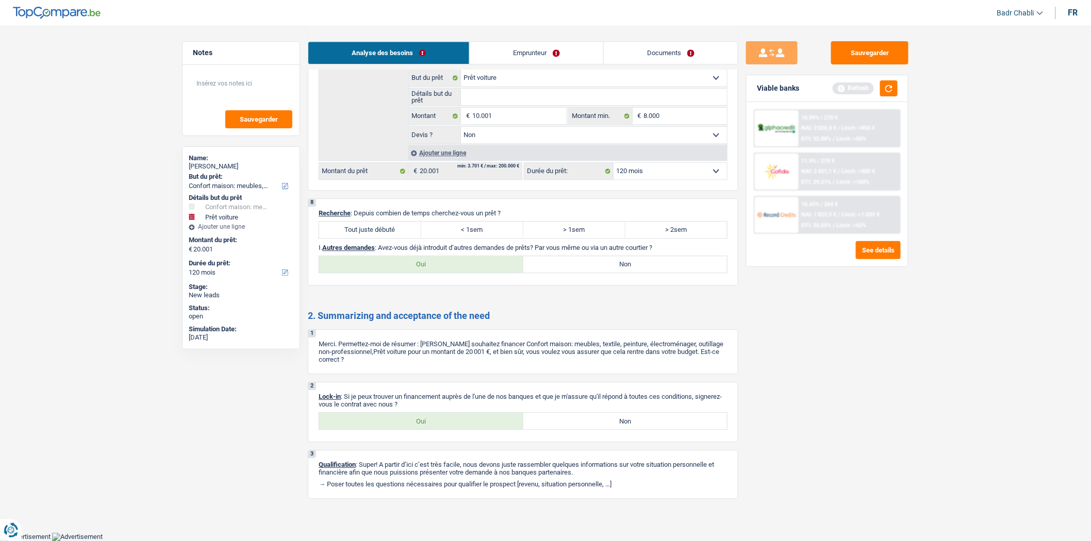
click at [413, 222] on label "Tout juste débuté" at bounding box center [370, 230] width 102 height 16
click at [413, 222] on input "Tout juste débuté" at bounding box center [370, 230] width 102 height 16
radio input "true"
click at [628, 264] on label "Non" at bounding box center [625, 264] width 204 height 16
click at [628, 264] on input "Non" at bounding box center [625, 264] width 204 height 16
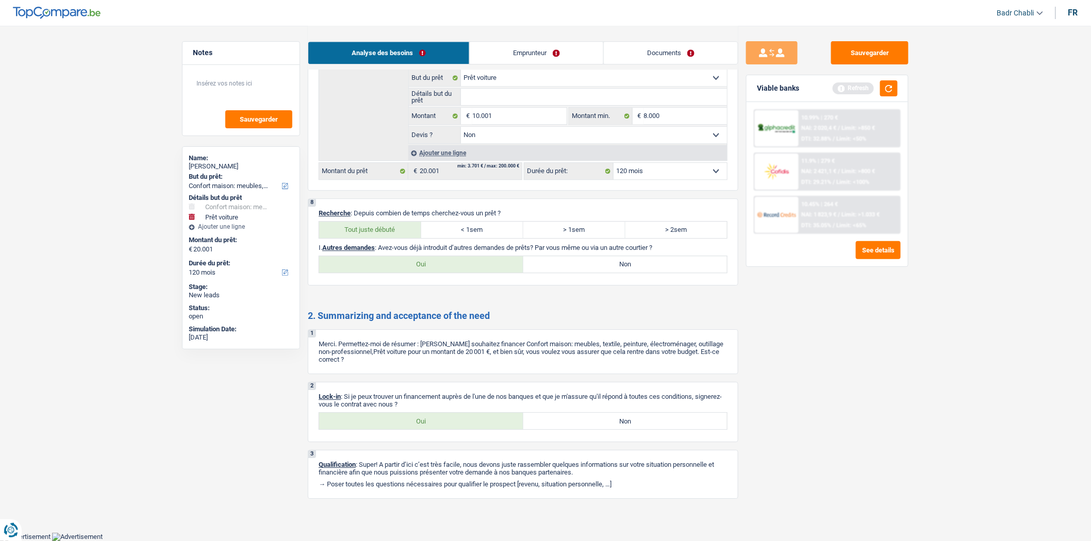
radio input "true"
click at [429, 423] on label "Oui" at bounding box center [421, 421] width 204 height 16
click at [429, 423] on input "Oui" at bounding box center [421, 421] width 204 height 16
radio input "true"
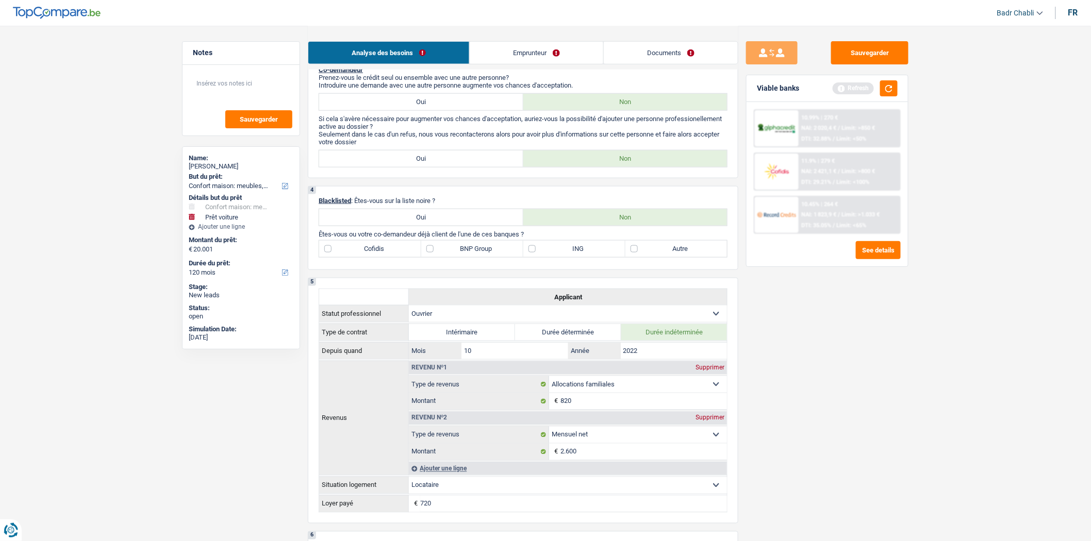
scroll to position [403, 0]
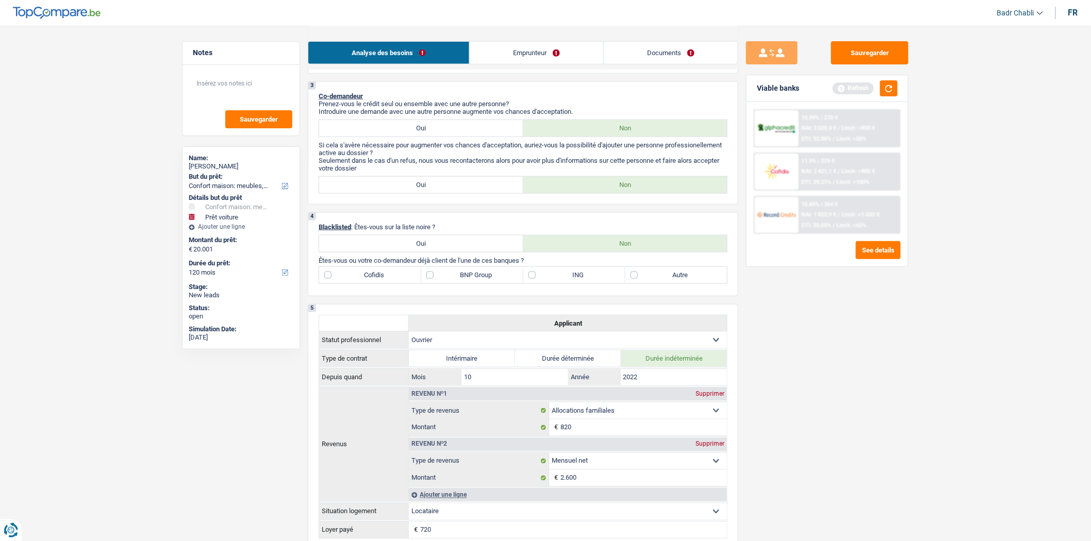
click at [448, 283] on label "BNP Group" at bounding box center [472, 275] width 102 height 16
click at [448, 283] on input "BNP Group" at bounding box center [472, 275] width 102 height 16
checkbox input "true"
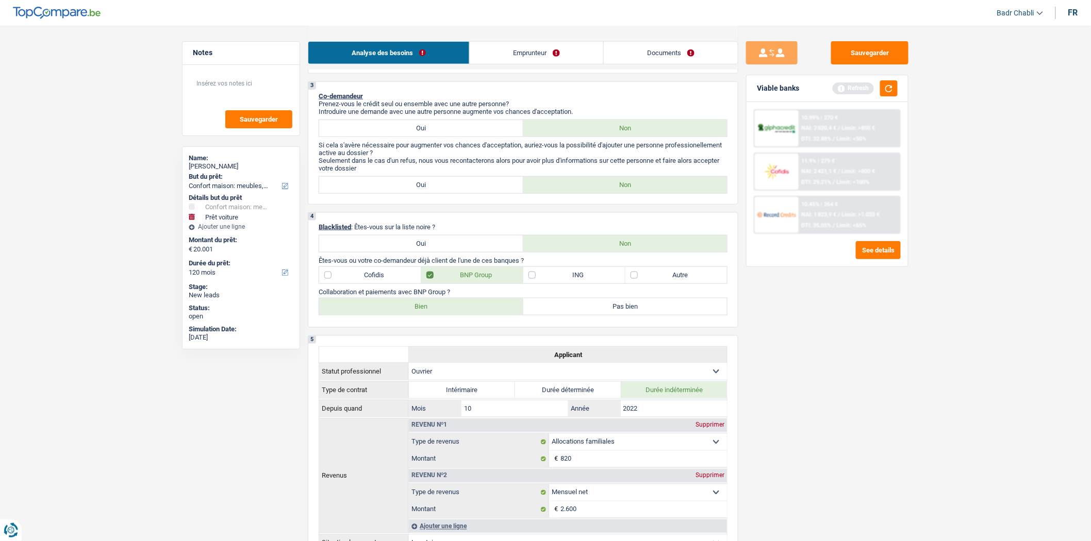
click at [444, 308] on label "Bien" at bounding box center [421, 306] width 204 height 16
click at [444, 308] on input "Bien" at bounding box center [421, 306] width 204 height 16
radio input "true"
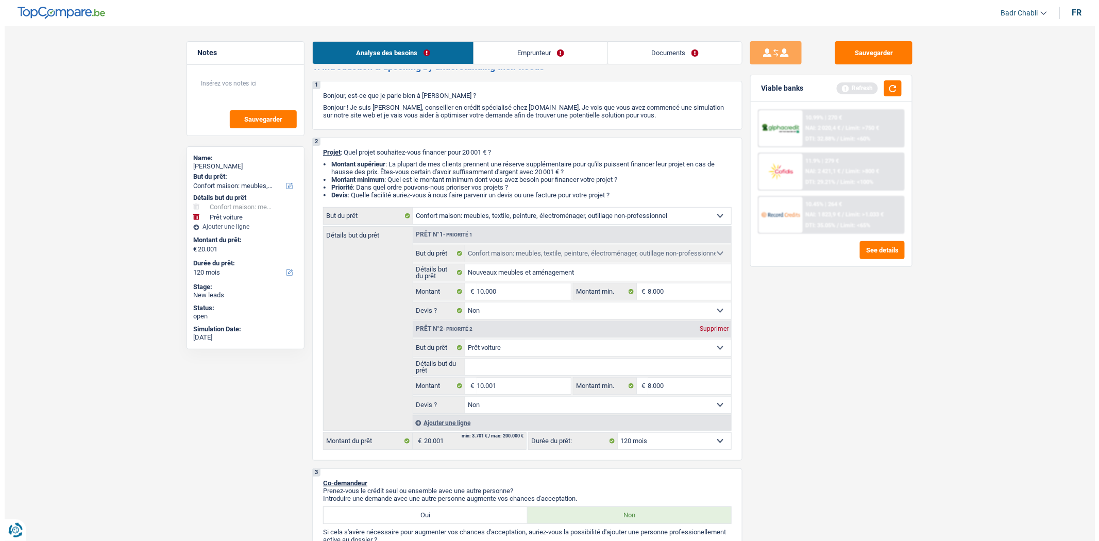
scroll to position [0, 0]
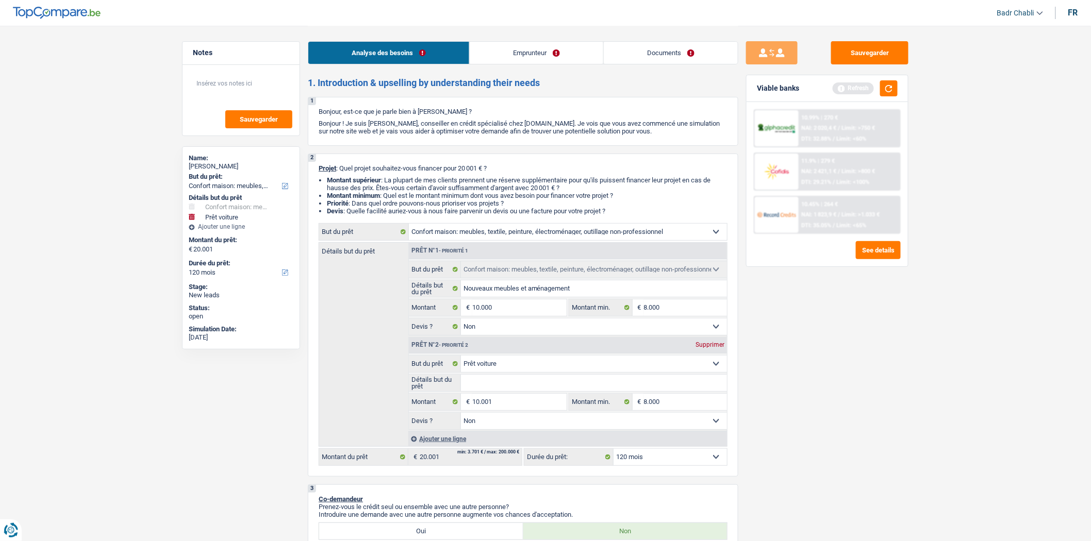
click at [516, 59] on link "Emprunteur" at bounding box center [536, 53] width 133 height 22
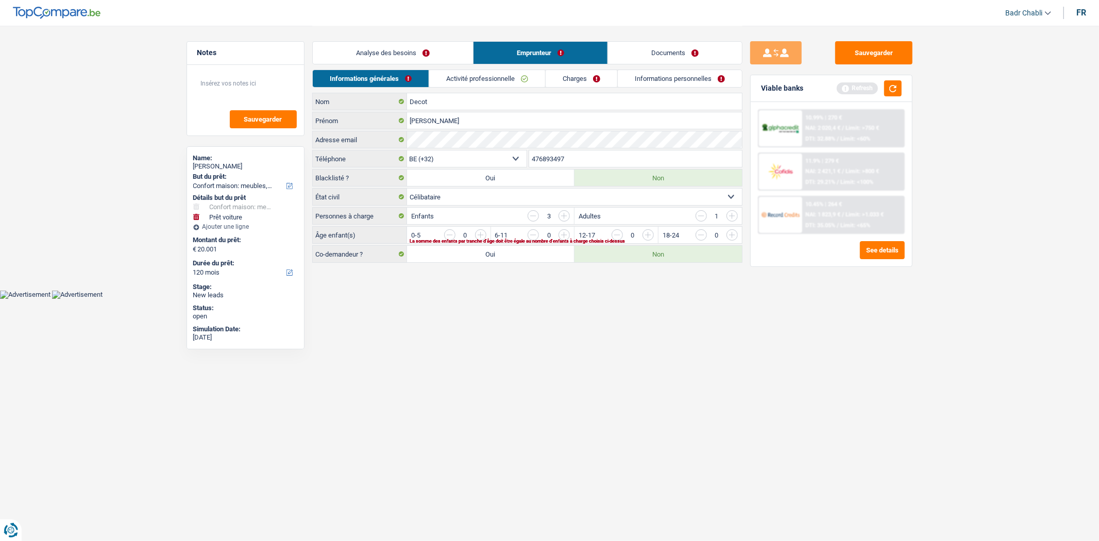
click at [705, 215] on input "button" at bounding box center [701, 215] width 11 height 11
click at [567, 236] on input "button" at bounding box center [773, 237] width 429 height 16
click at [483, 236] on input "button" at bounding box center [689, 237] width 429 height 16
click at [565, 235] on input "button" at bounding box center [773, 237] width 429 height 16
click at [496, 77] on link "Activité professionnelle" at bounding box center [487, 78] width 116 height 17
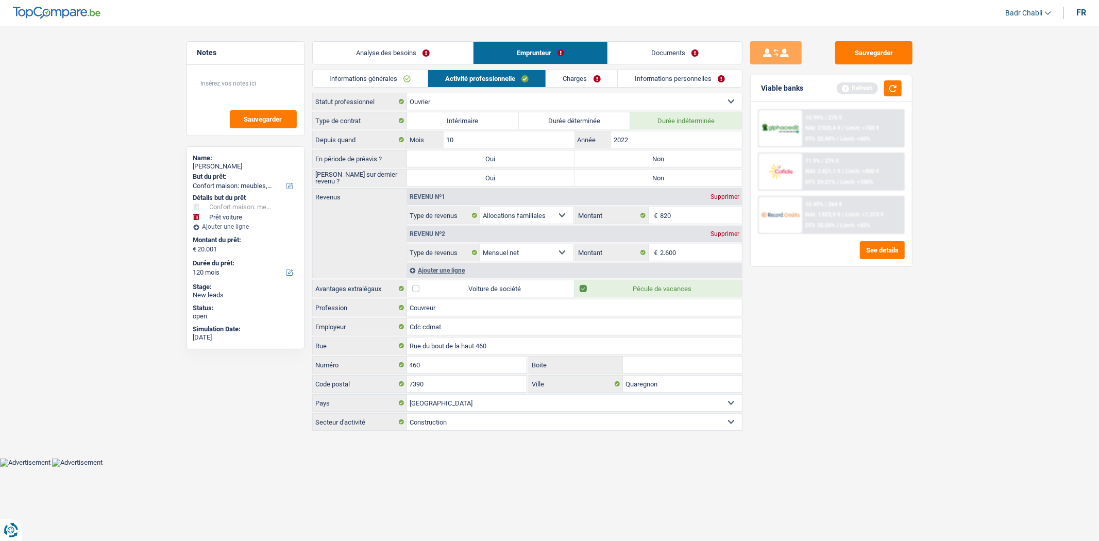
click at [642, 157] on label "Non" at bounding box center [658, 158] width 167 height 16
click at [642, 157] on input "Non" at bounding box center [658, 158] width 167 height 16
radio input "true"
click at [655, 173] on label "Non" at bounding box center [658, 178] width 167 height 16
click at [655, 173] on input "Non" at bounding box center [658, 178] width 167 height 16
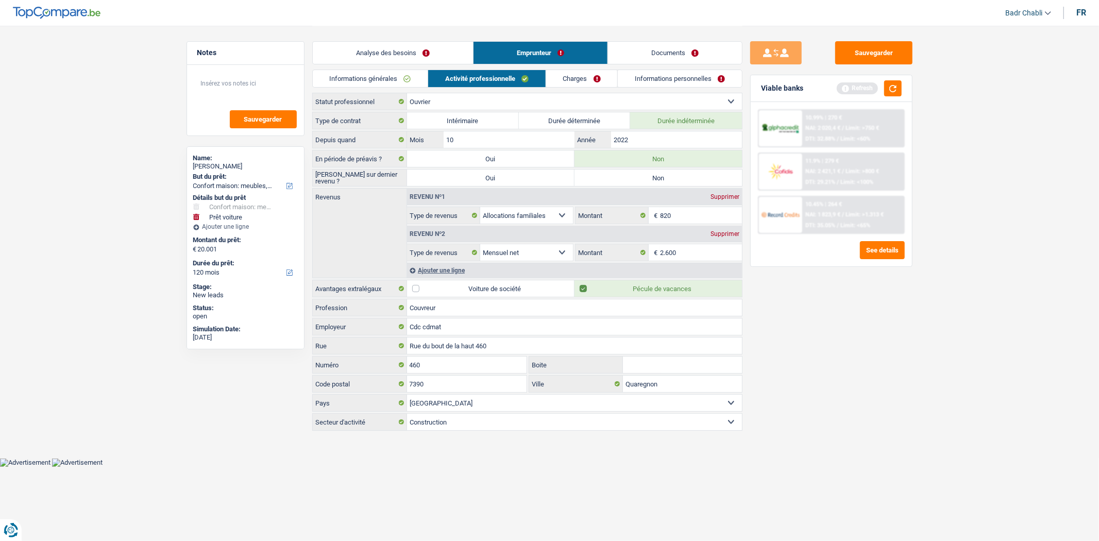
radio input "true"
click at [447, 271] on div "Ajouter une ligne" at bounding box center [574, 270] width 335 height 15
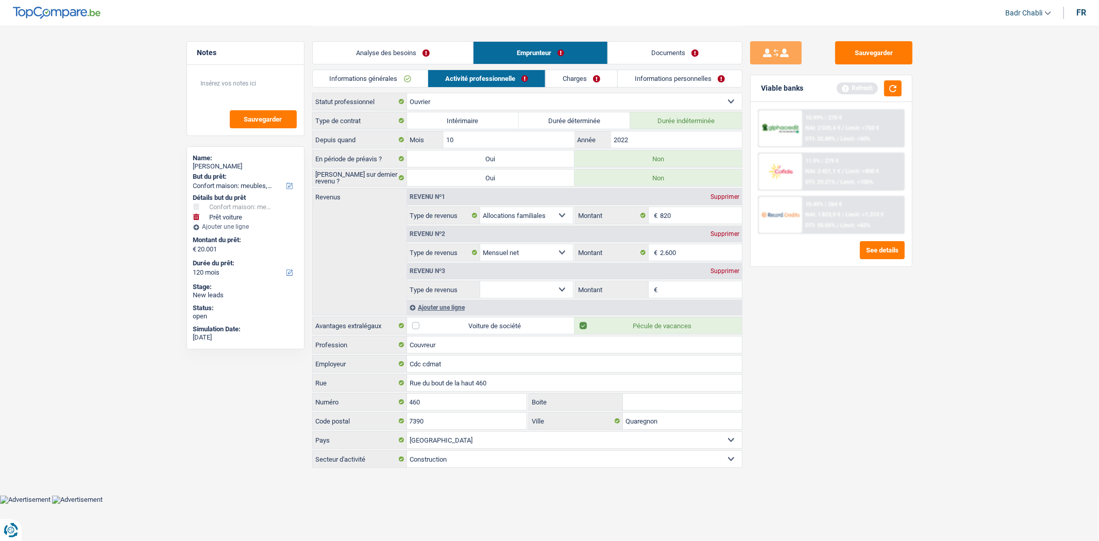
click at [543, 292] on select "Allocation d'handicap Allocations chômage Allocations familiales Chèques repas …" at bounding box center [526, 289] width 93 height 16
click at [739, 272] on div "Supprimer" at bounding box center [725, 271] width 34 height 6
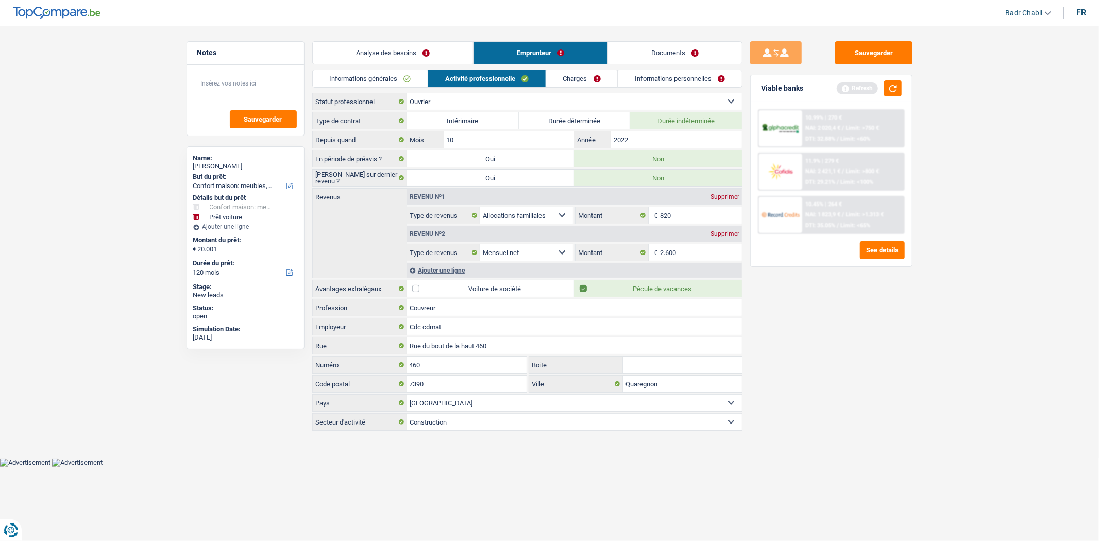
click at [584, 78] on link "Charges" at bounding box center [582, 78] width 72 height 17
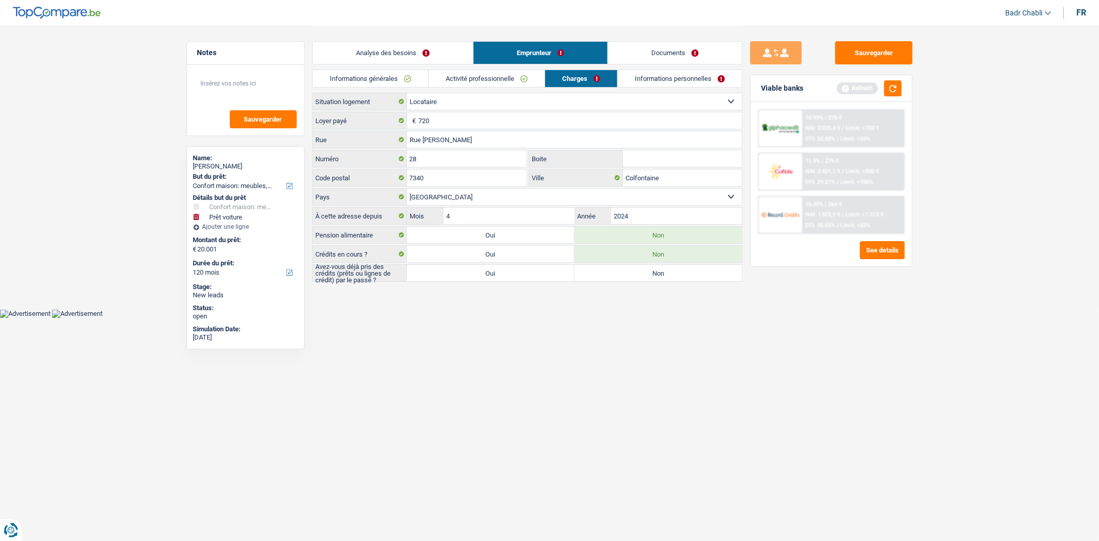
click at [674, 52] on link "Documents" at bounding box center [675, 53] width 134 height 22
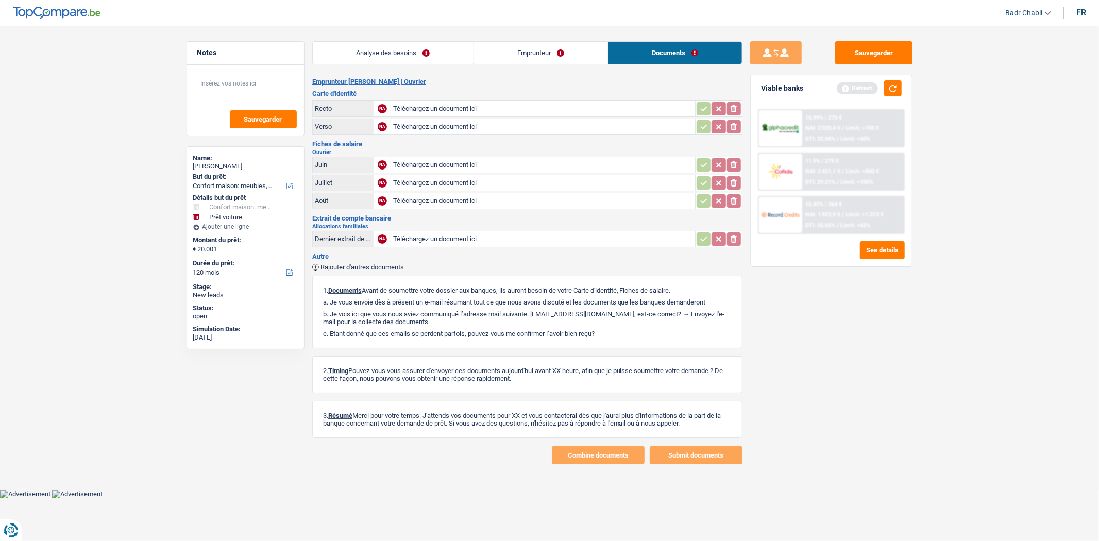
click at [541, 55] on link "Emprunteur" at bounding box center [541, 53] width 134 height 22
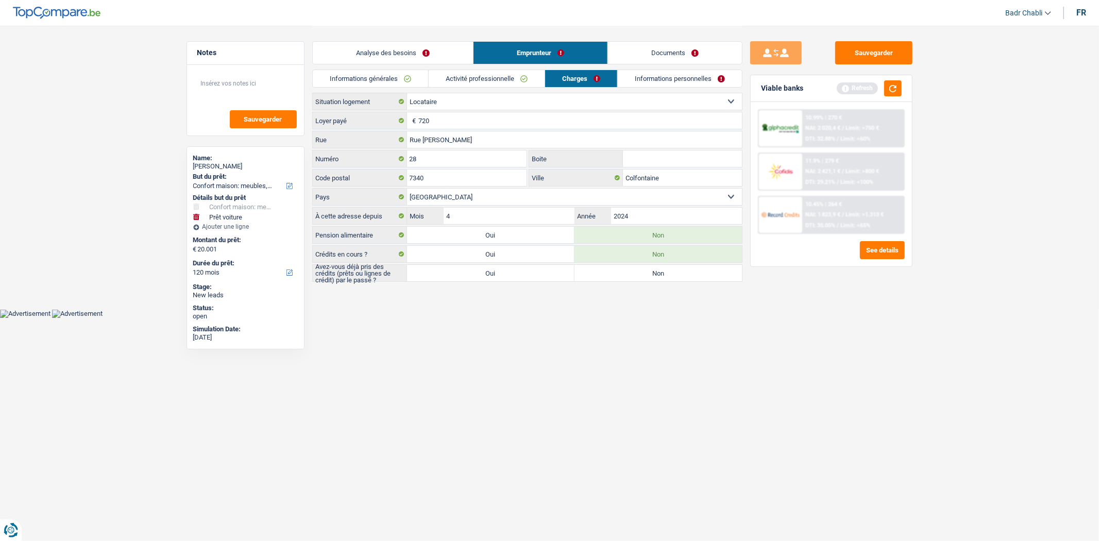
click at [493, 280] on label "Oui" at bounding box center [490, 273] width 167 height 16
click at [493, 280] on input "Oui" at bounding box center [490, 273] width 167 height 16
radio input "true"
click at [699, 85] on link "Informations personnelles" at bounding box center [680, 78] width 124 height 17
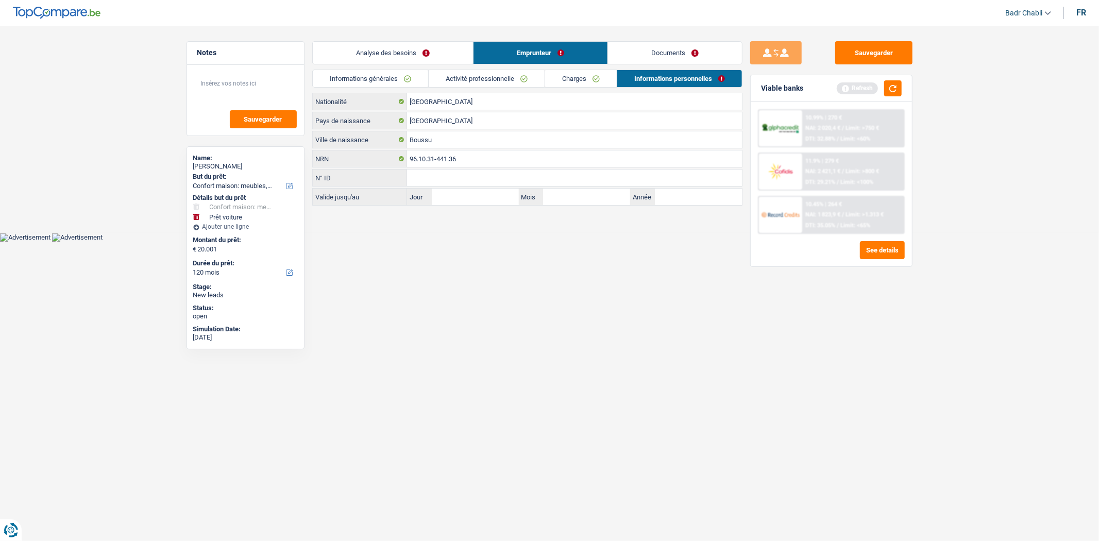
click at [668, 59] on link "Documents" at bounding box center [675, 53] width 134 height 22
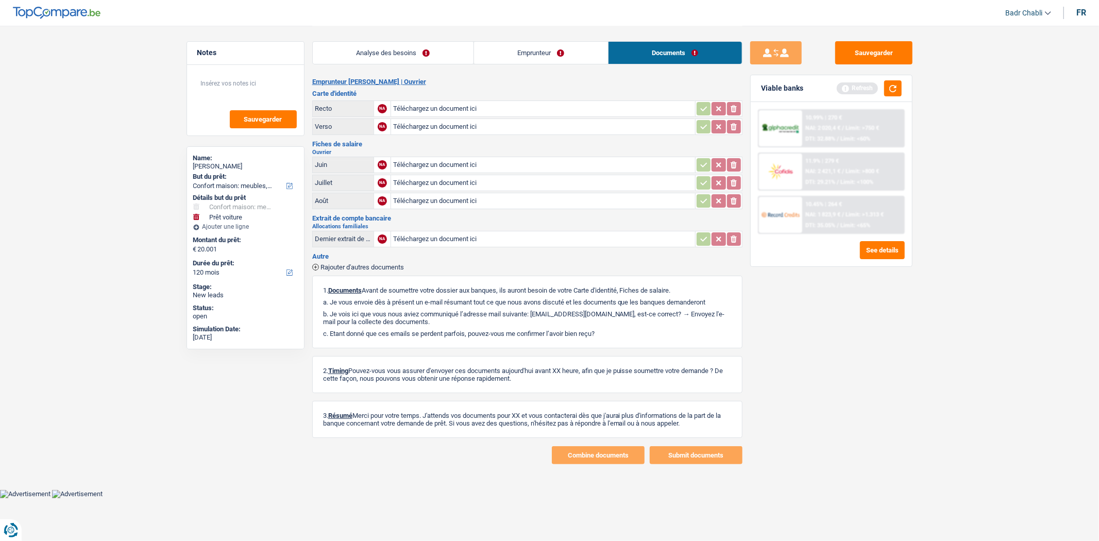
click at [542, 56] on link "Emprunteur" at bounding box center [541, 53] width 134 height 22
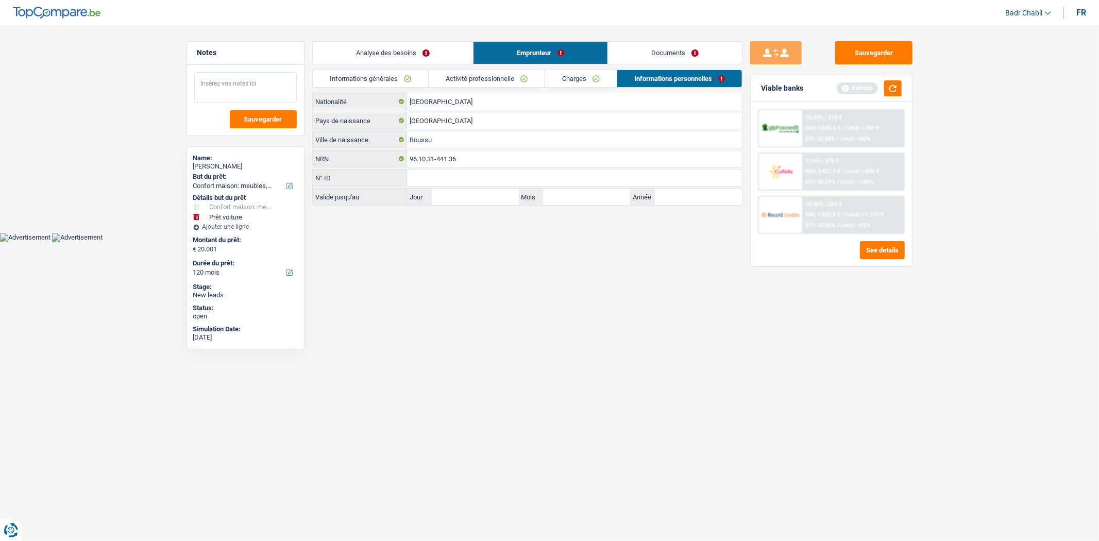
click at [259, 91] on textarea at bounding box center [245, 87] width 103 height 31
click at [265, 89] on textarea at bounding box center [245, 87] width 103 height 31
type textarea "Mr [PERSON_NAME] retrouve pas la FP 06, faire BS avec 07 et 08 svp"
click at [272, 117] on span "Sauvegarder" at bounding box center [263, 119] width 38 height 7
click at [879, 58] on button "Sauvegarder" at bounding box center [873, 52] width 77 height 23
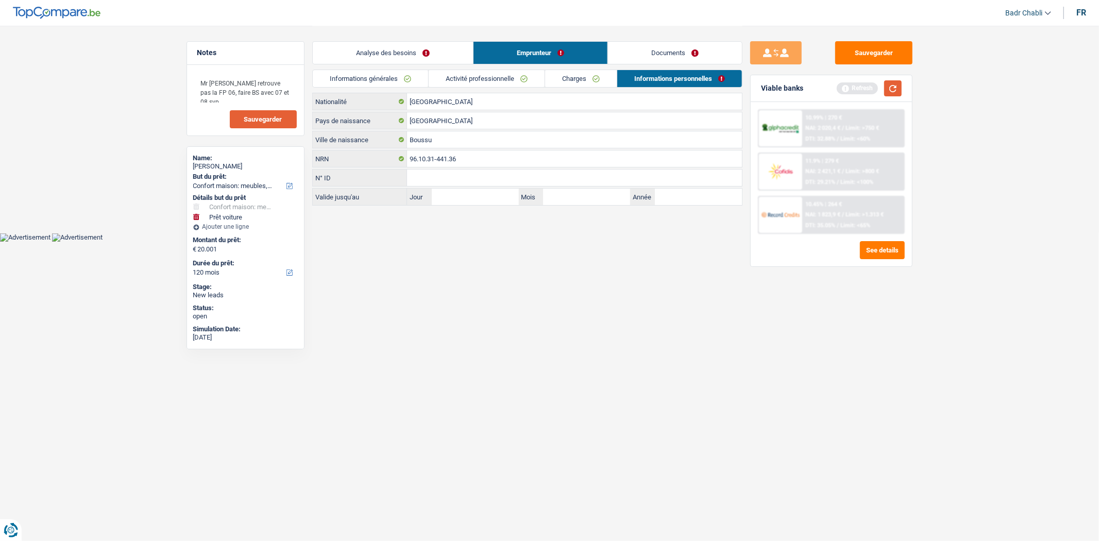
click at [893, 88] on button "button" at bounding box center [893, 88] width 18 height 16
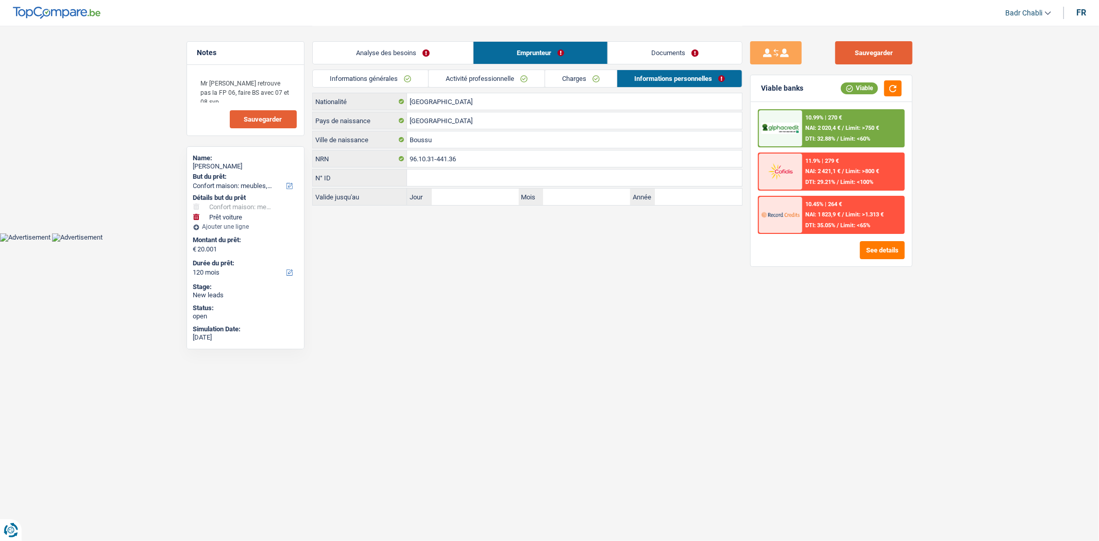
click at [856, 54] on button "Sauvegarder" at bounding box center [873, 52] width 77 height 23
